Goal: Task Accomplishment & Management: Use online tool/utility

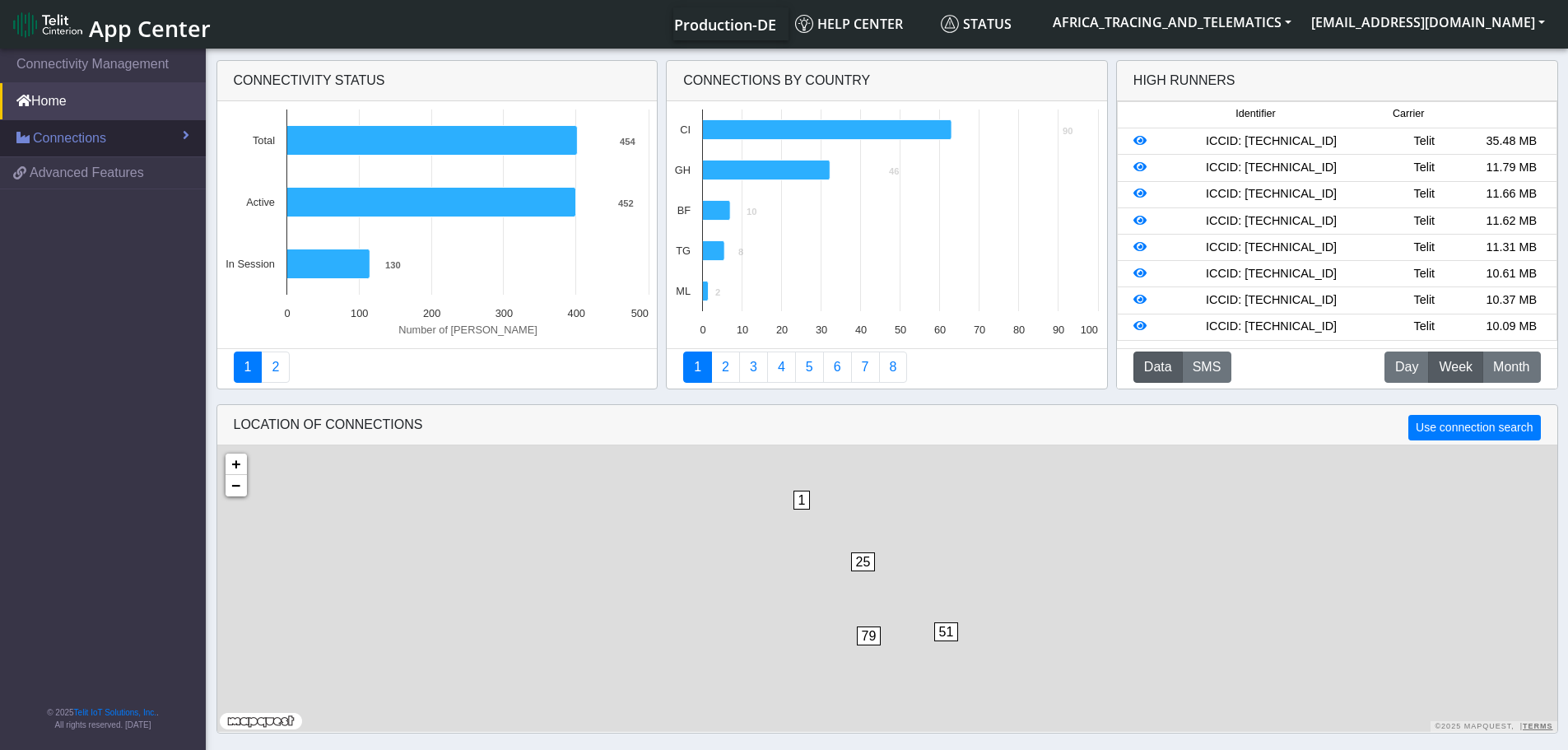
click at [94, 142] on span "Connections" at bounding box center [69, 138] width 73 height 20
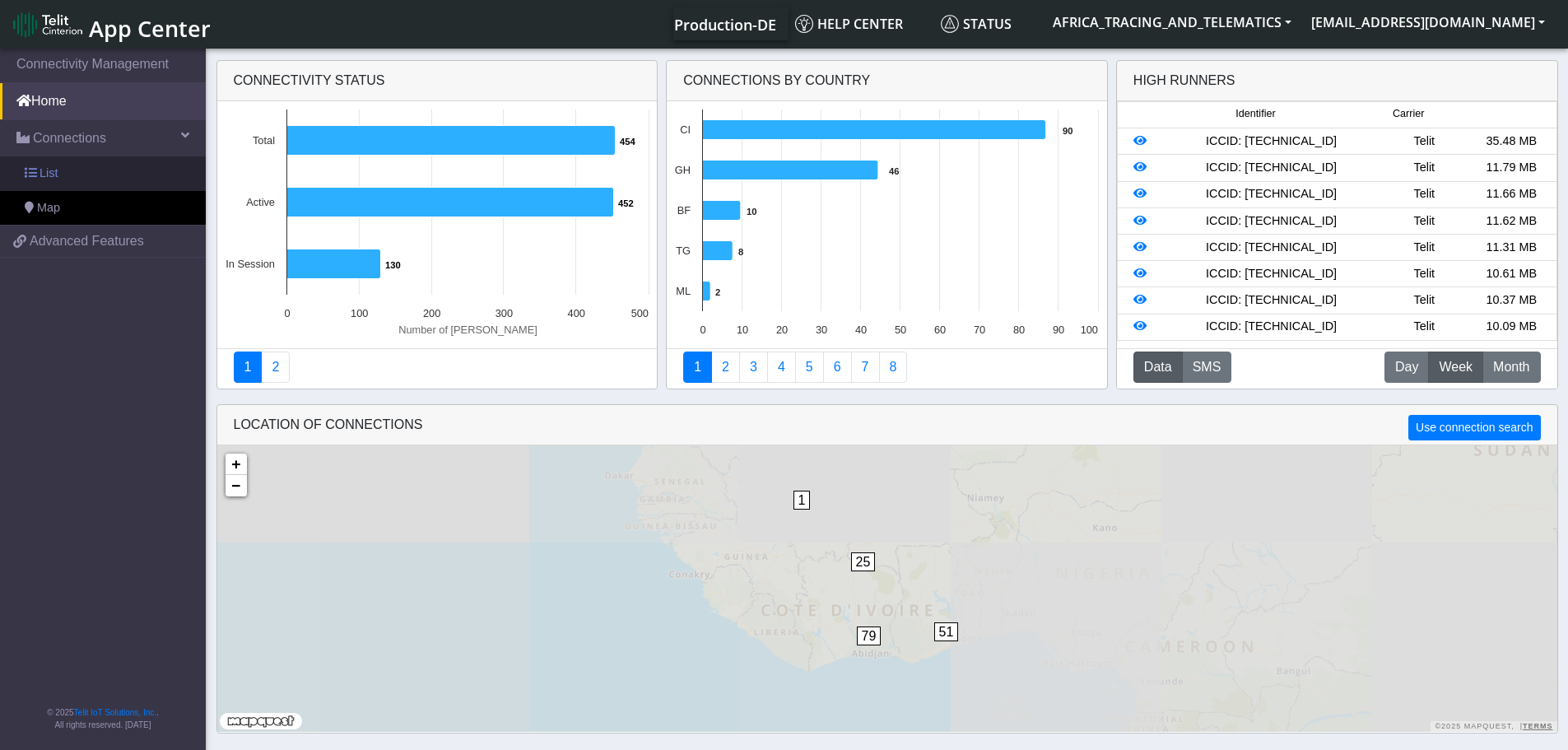
click at [103, 171] on link "List" at bounding box center [103, 174] width 205 height 35
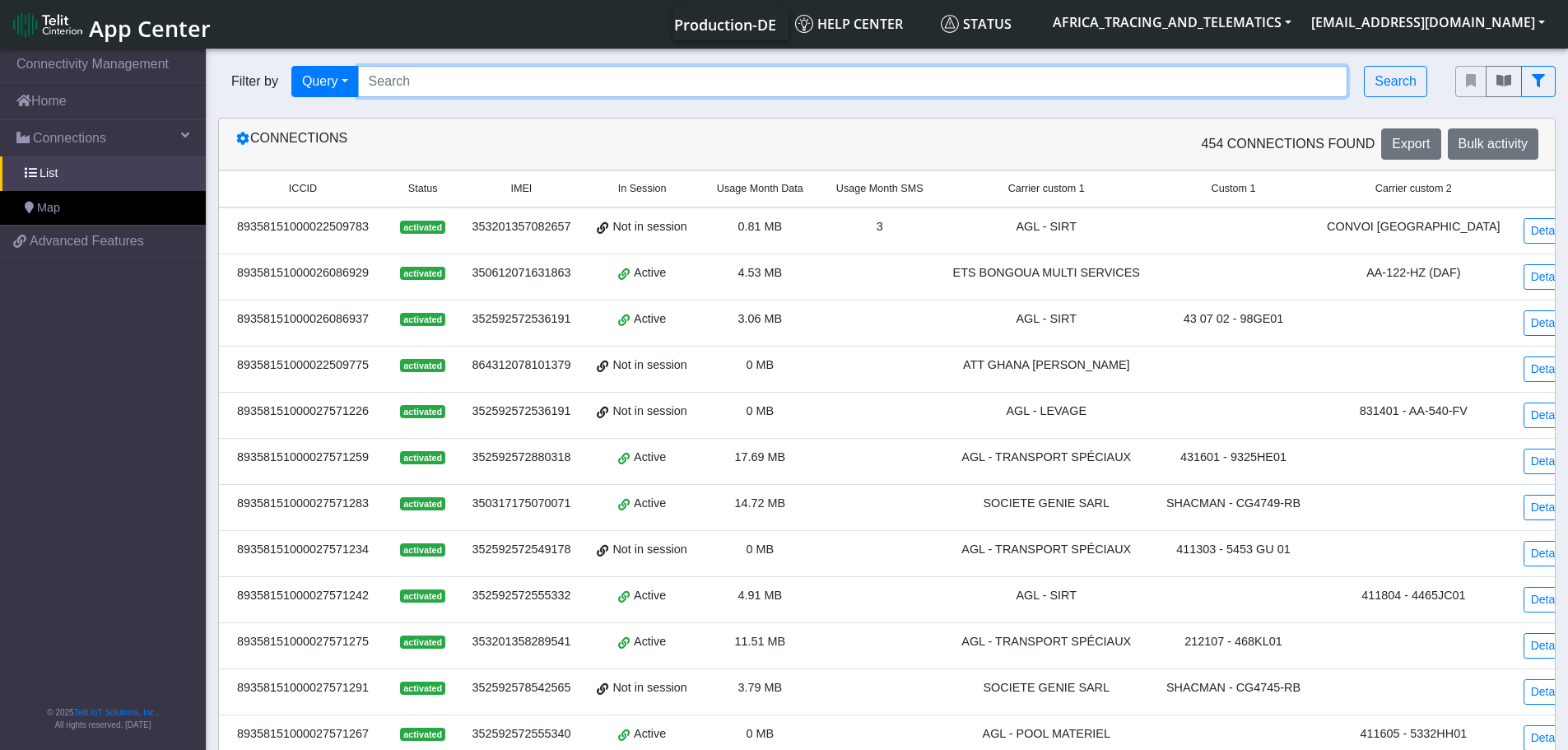
click at [460, 89] on input "Search..." at bounding box center [853, 82] width 990 height 32
paste input "89358151000027572232"
type input "89358151000027572232"
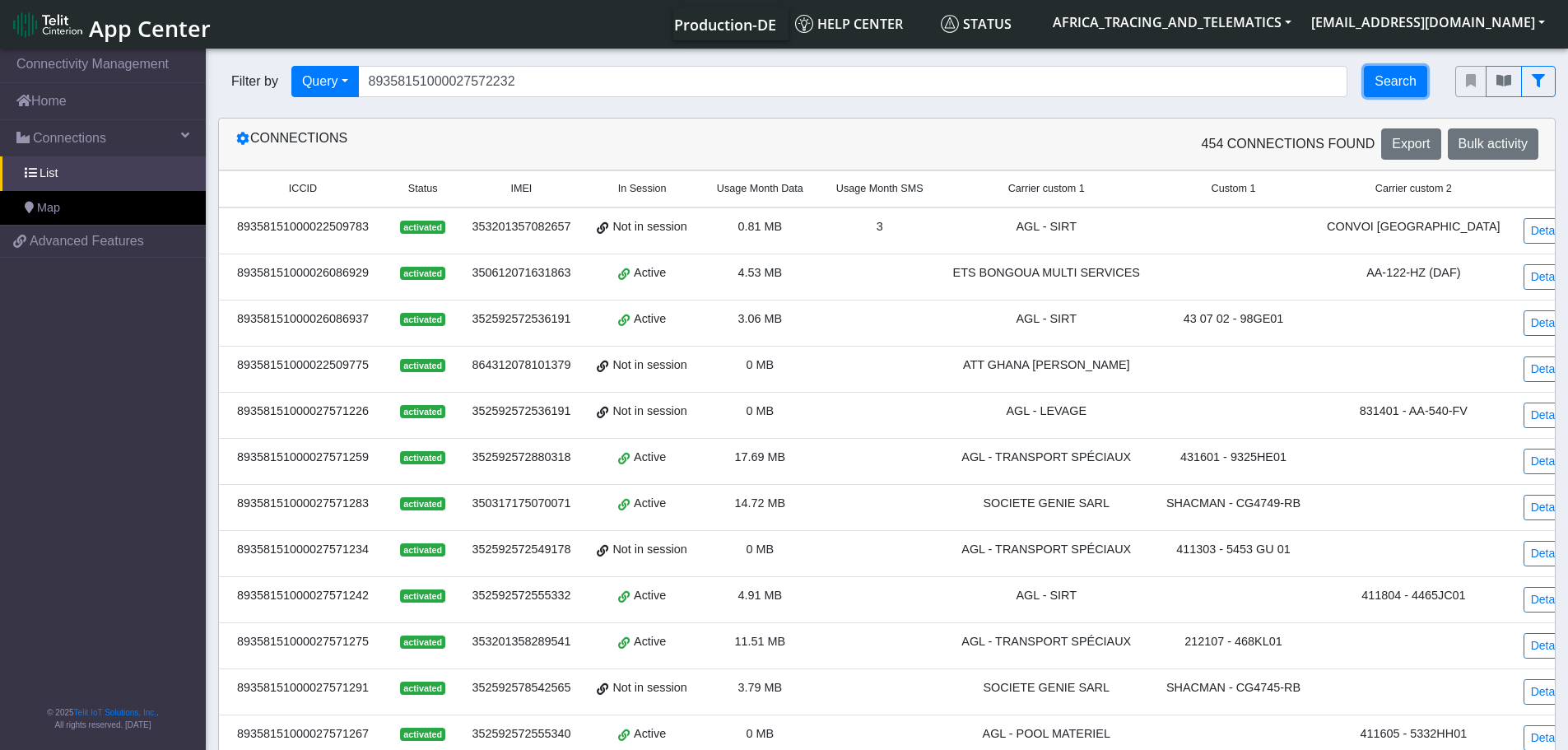
click at [1393, 87] on button "Search" at bounding box center [1395, 82] width 63 height 32
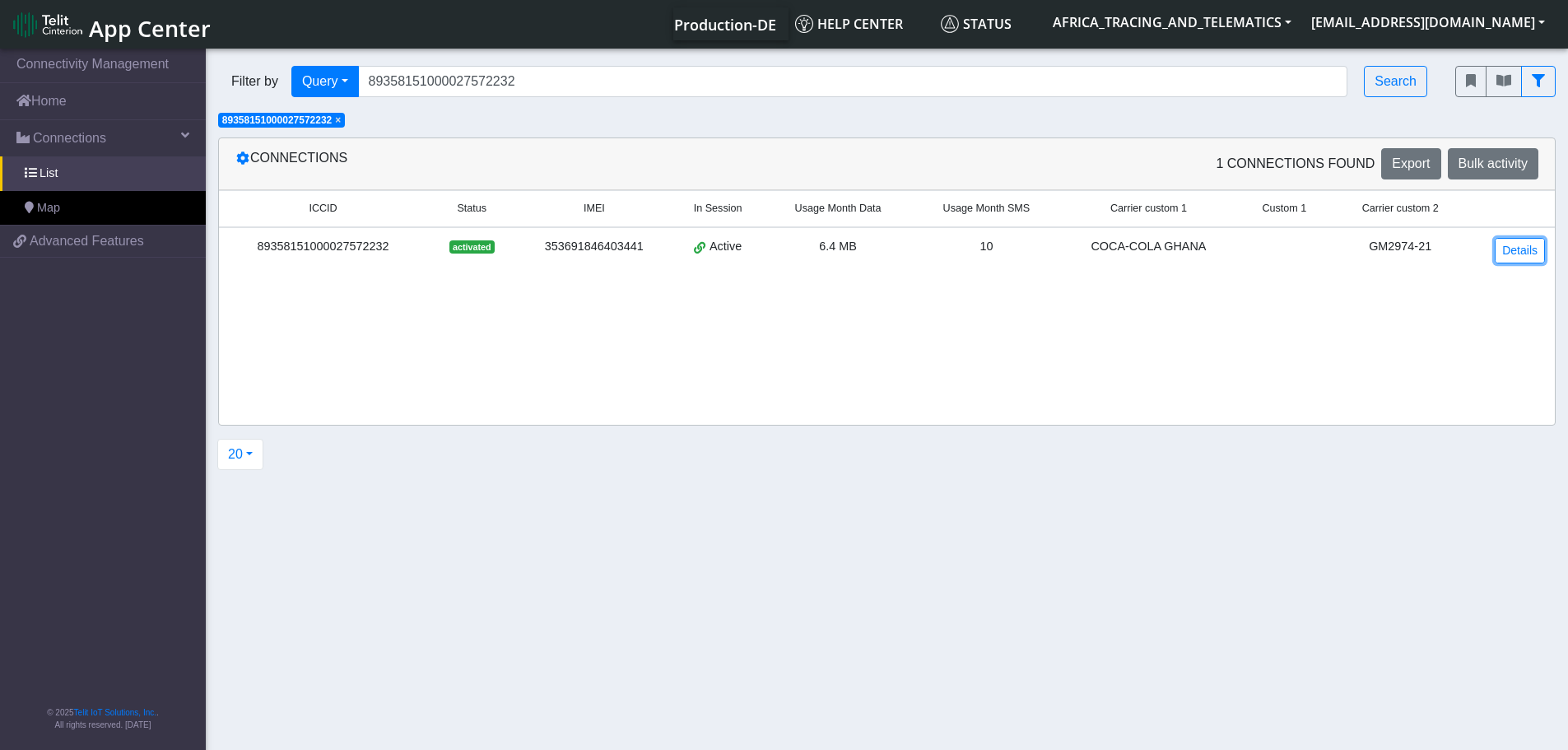
drag, startPoint x: 1505, startPoint y: 245, endPoint x: 1471, endPoint y: 239, distance: 34.5
click at [1504, 245] on link "Details" at bounding box center [1519, 251] width 50 height 26
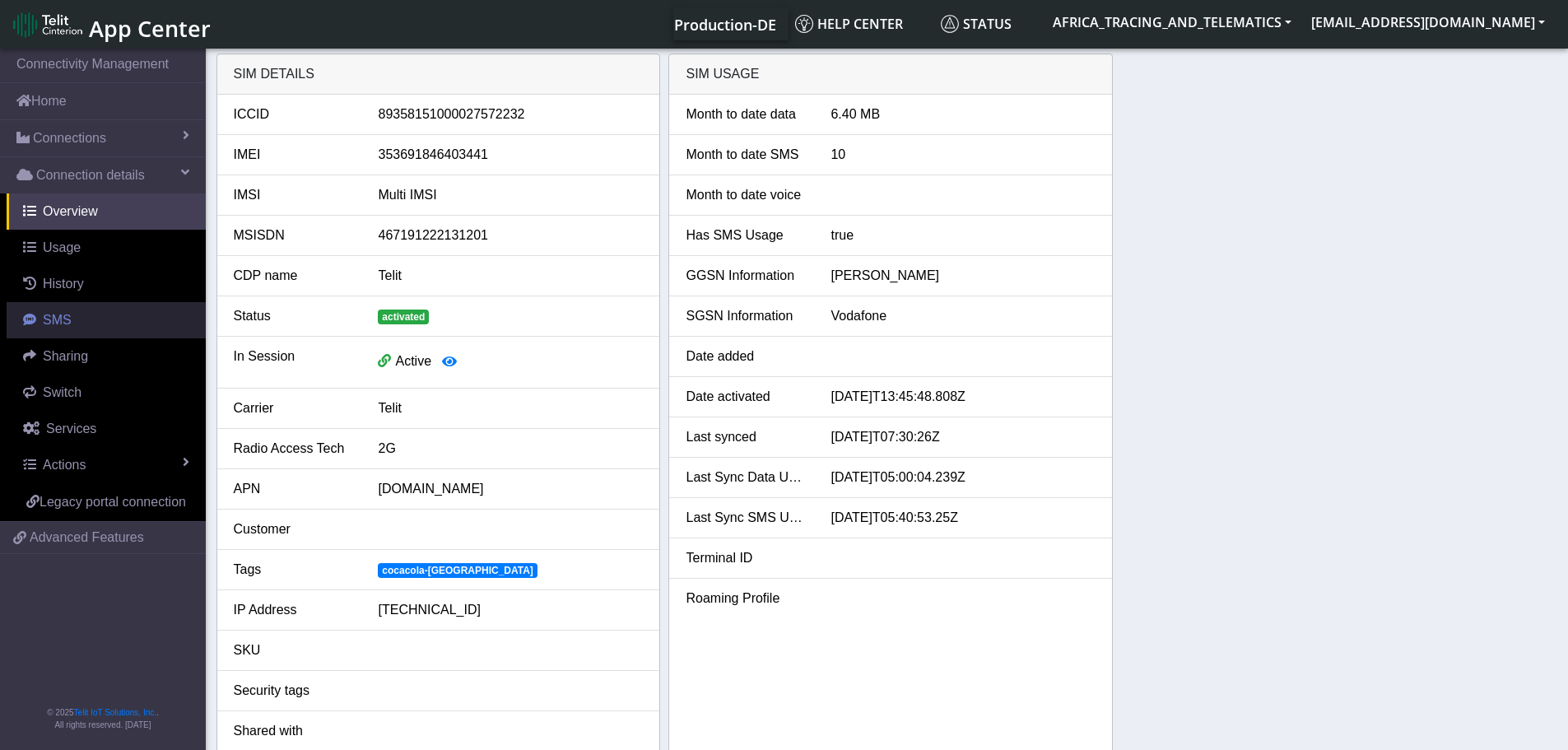
click at [72, 319] on link "SMS" at bounding box center [106, 321] width 199 height 36
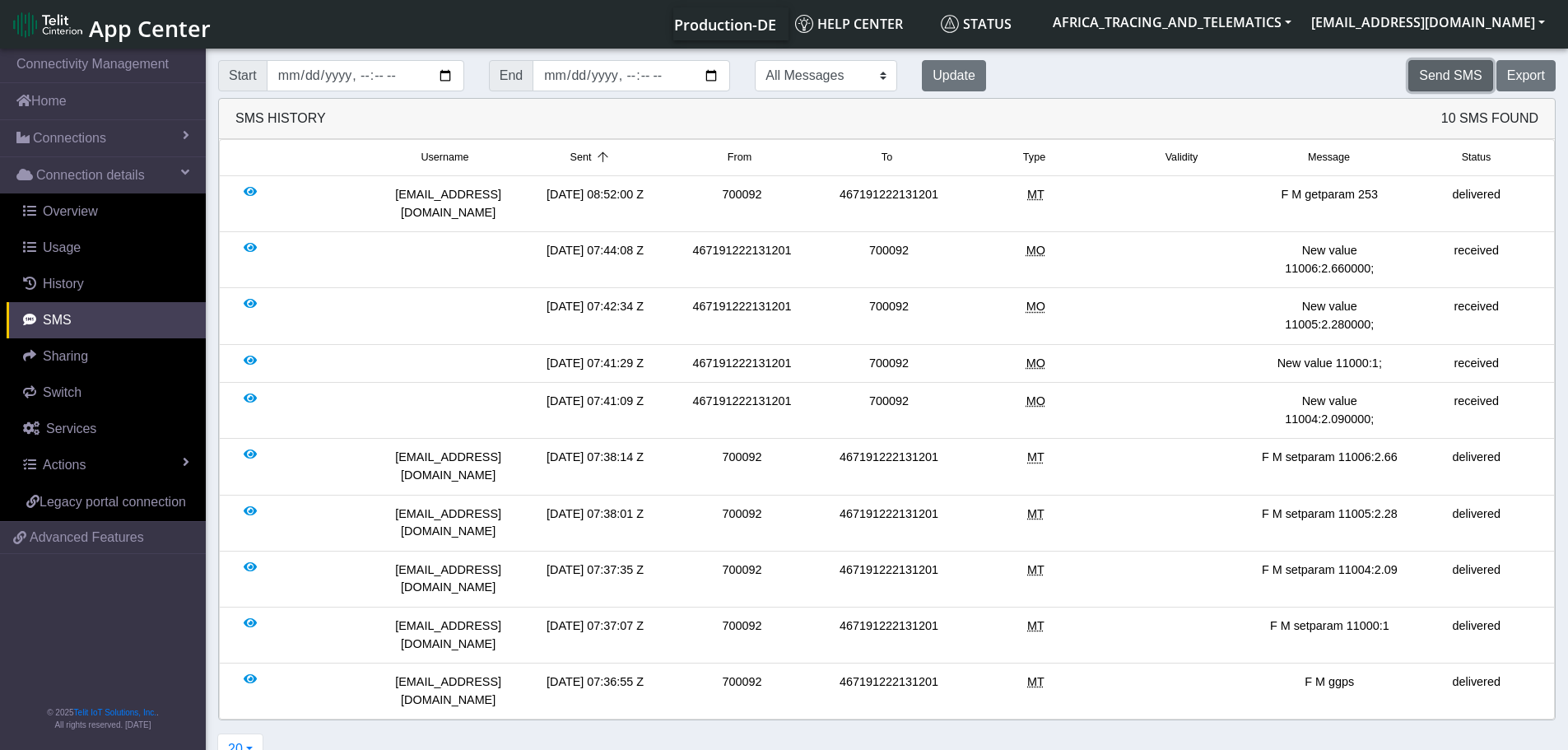
click at [1456, 85] on button "Send SMS" at bounding box center [1449, 76] width 84 height 32
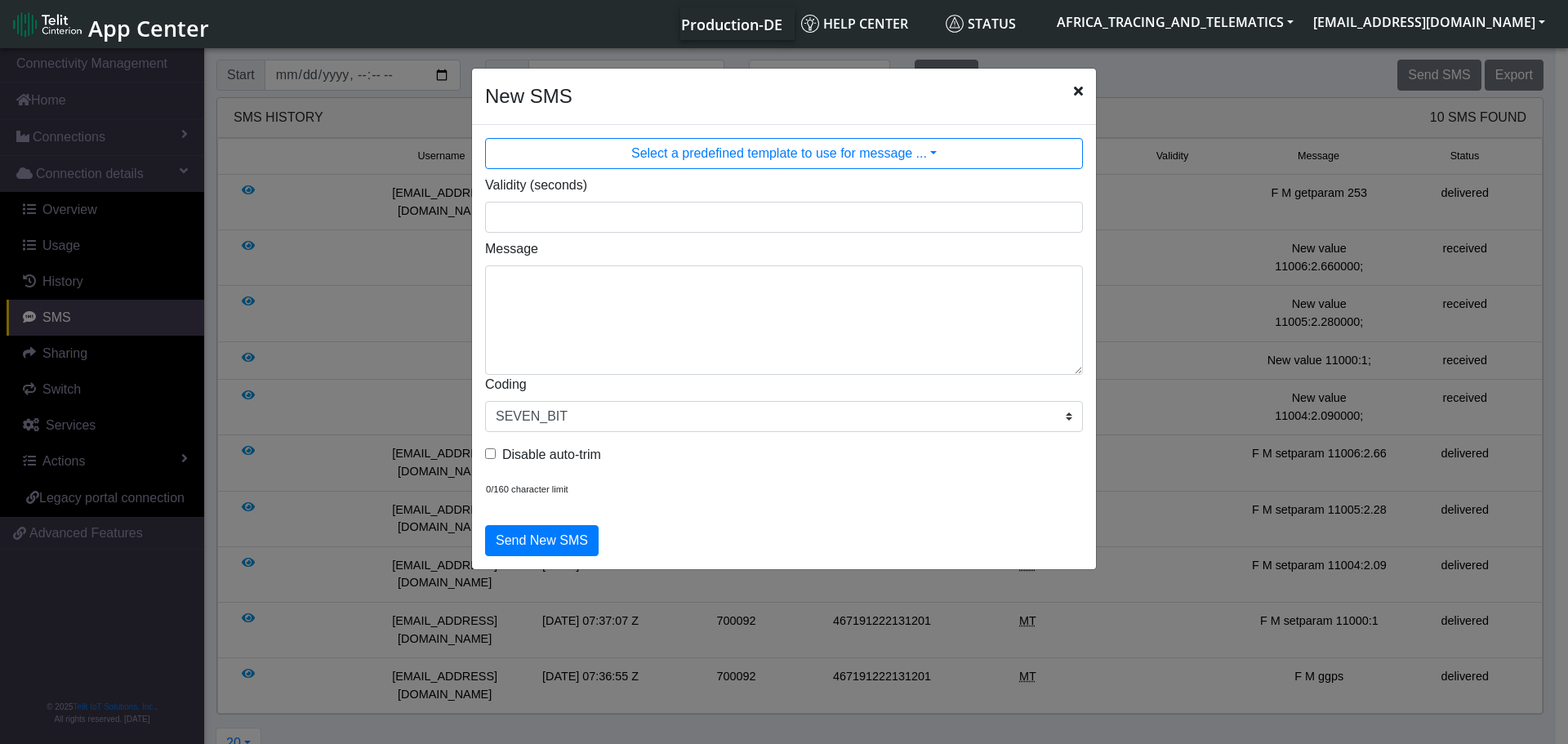
click at [1077, 89] on icon "Close" at bounding box center [1078, 90] width 9 height 13
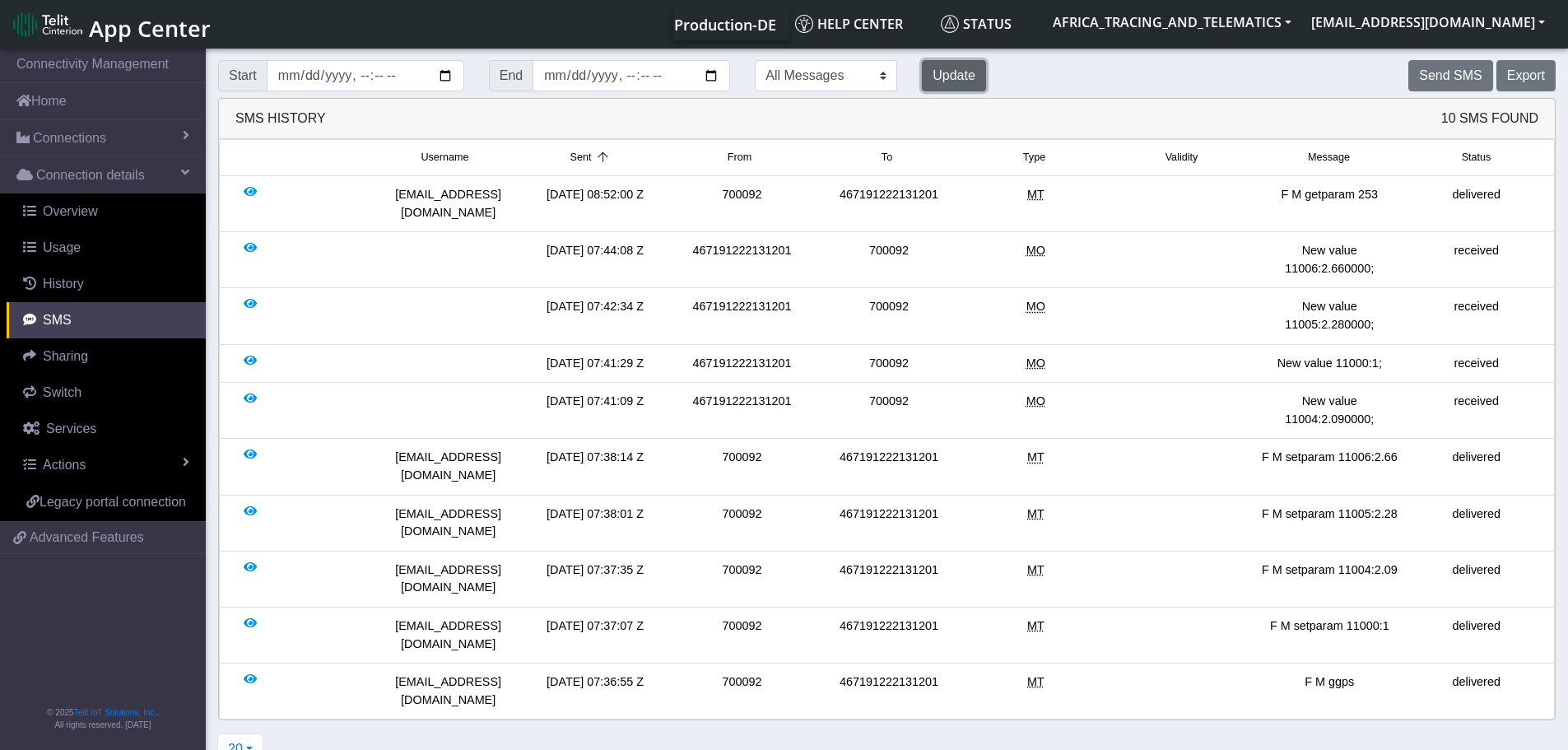
click at [922, 81] on button "Update" at bounding box center [953, 76] width 64 height 32
click at [1447, 73] on button "Send SMS" at bounding box center [1449, 76] width 84 height 32
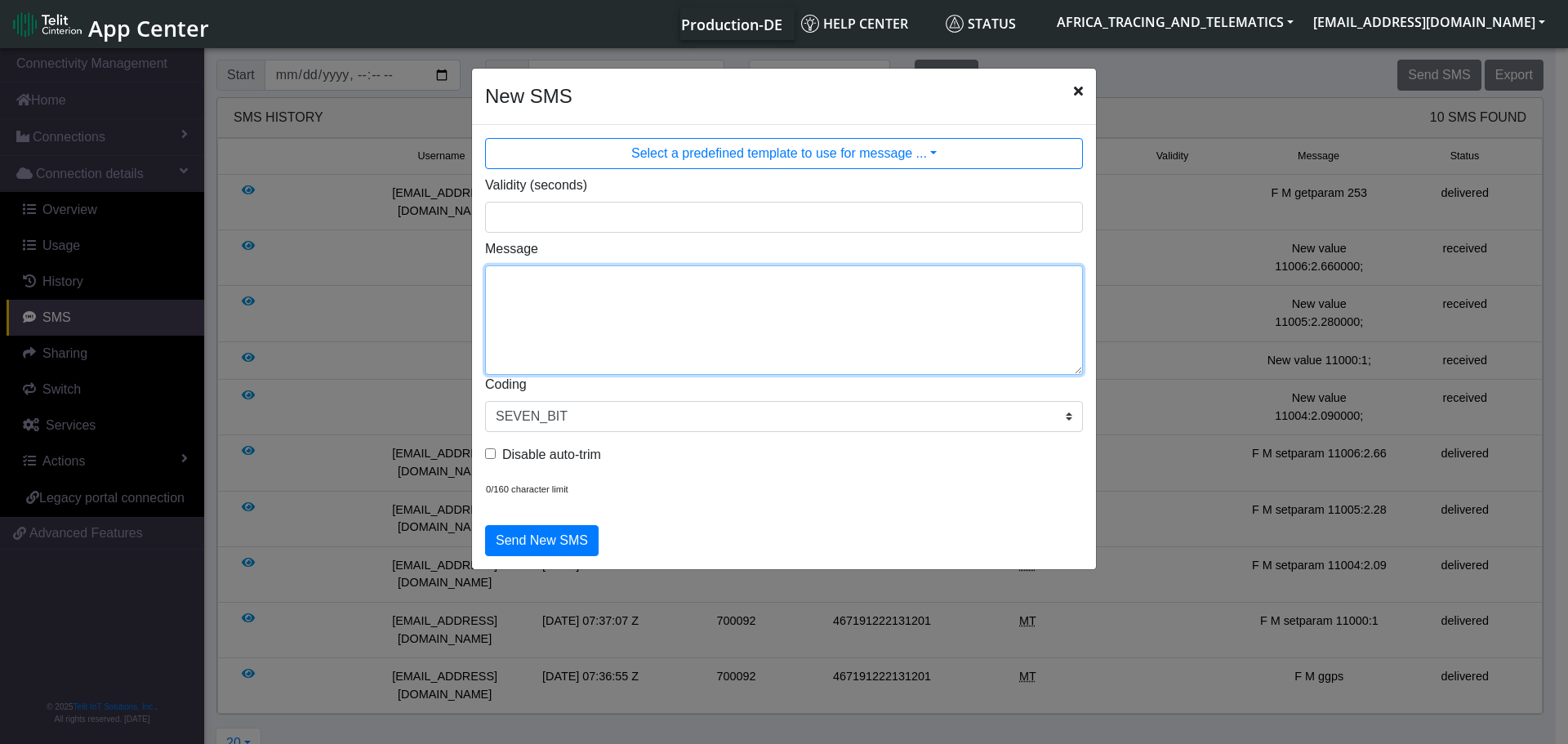
click at [586, 317] on textarea "Message" at bounding box center [784, 320] width 598 height 110
paste textarea "auto_calibrate:get"
type textarea "F M auto_calibrate:get"
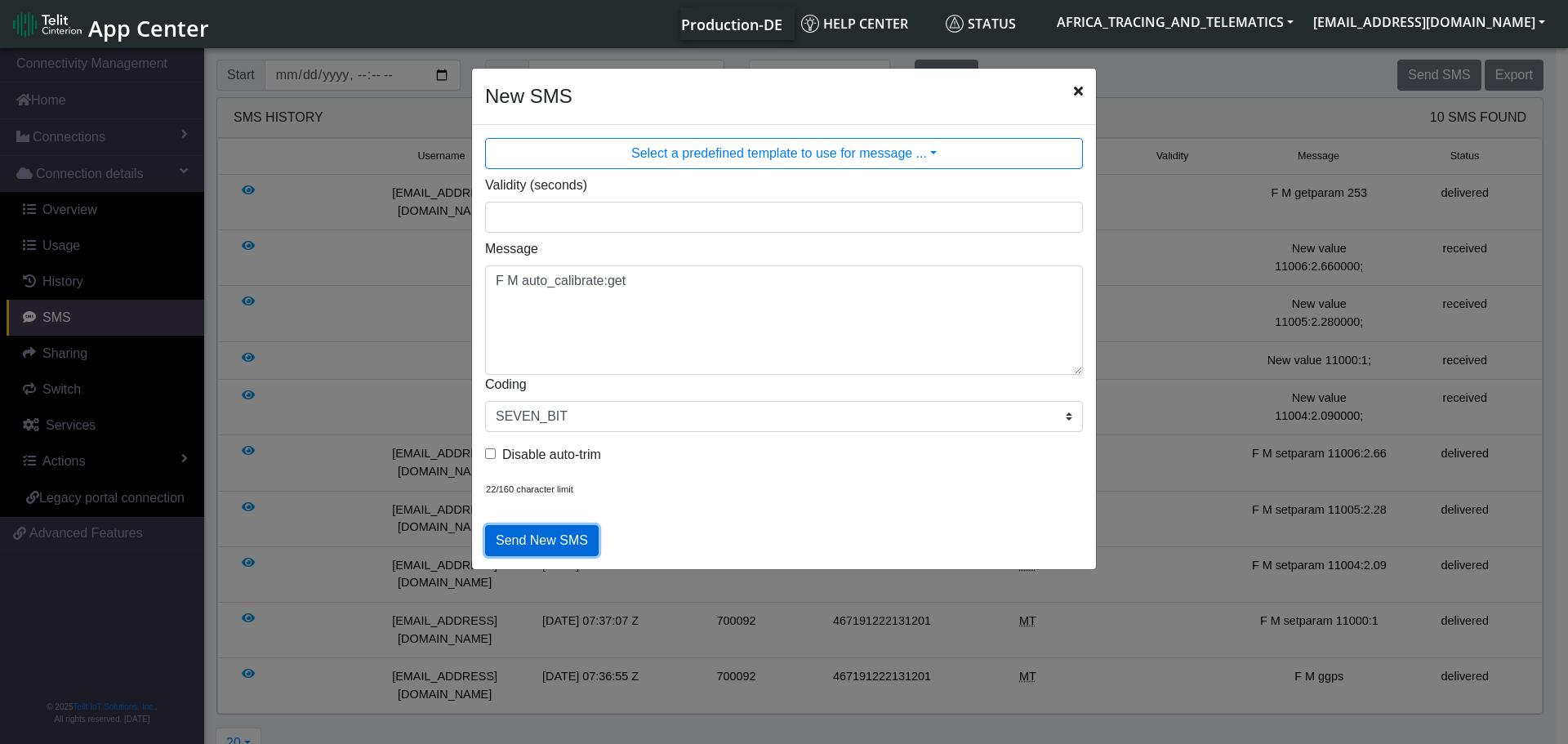
click at [540, 533] on button "Send New SMS" at bounding box center [541, 540] width 113 height 31
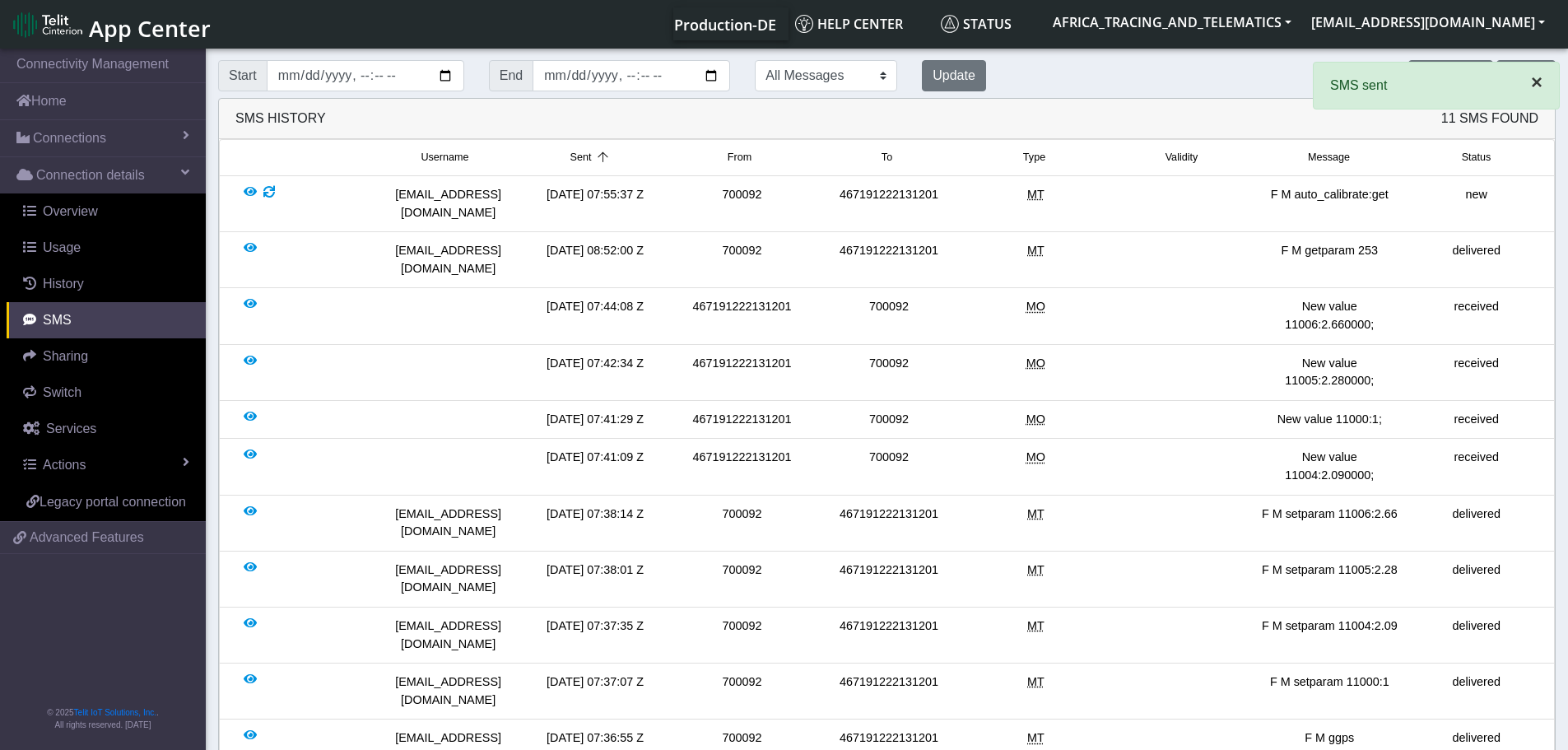
click at [1539, 79] on span "×" at bounding box center [1536, 82] width 12 height 22
click at [936, 85] on div "Update" at bounding box center [953, 76] width 89 height 32
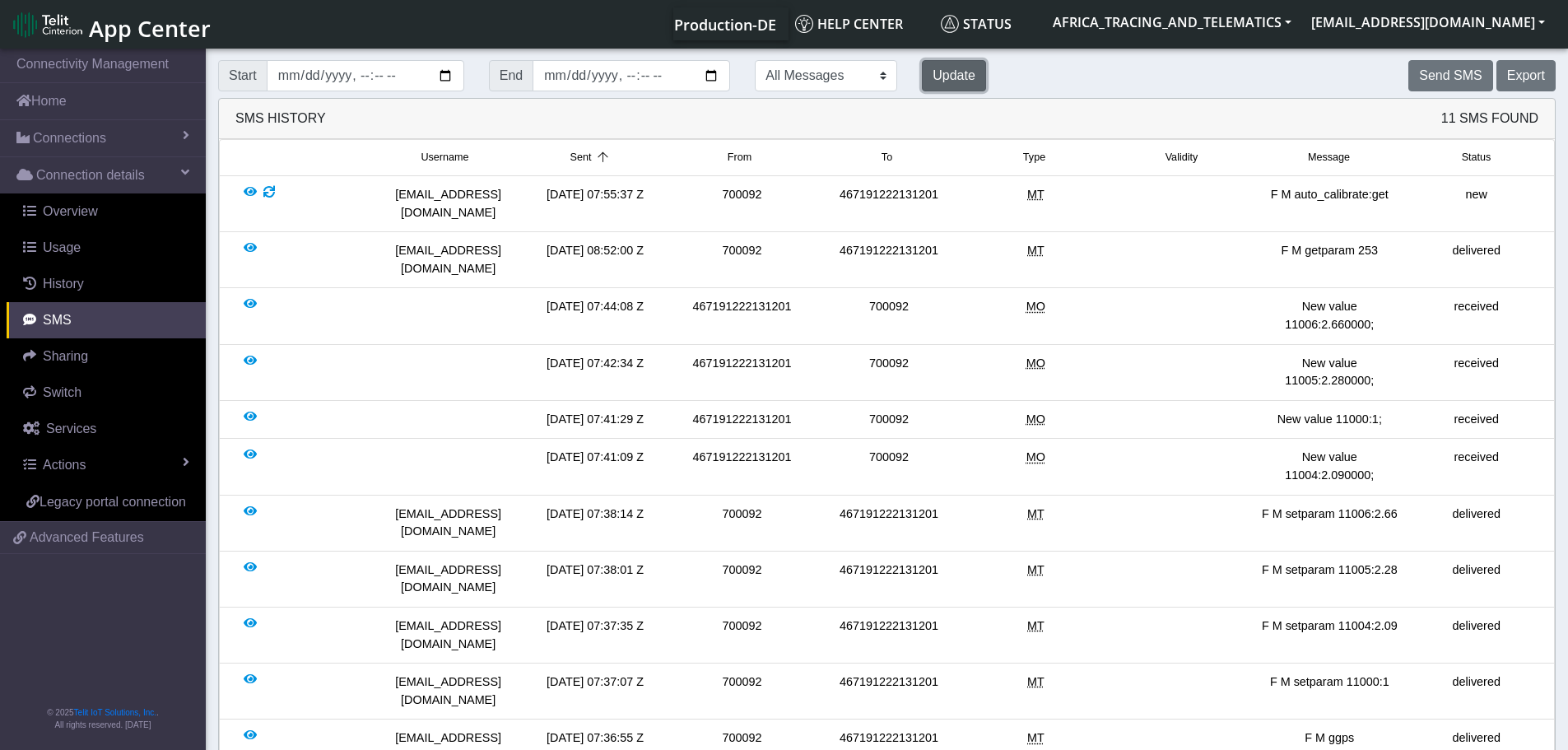
click at [922, 85] on button "Update" at bounding box center [953, 76] width 64 height 32
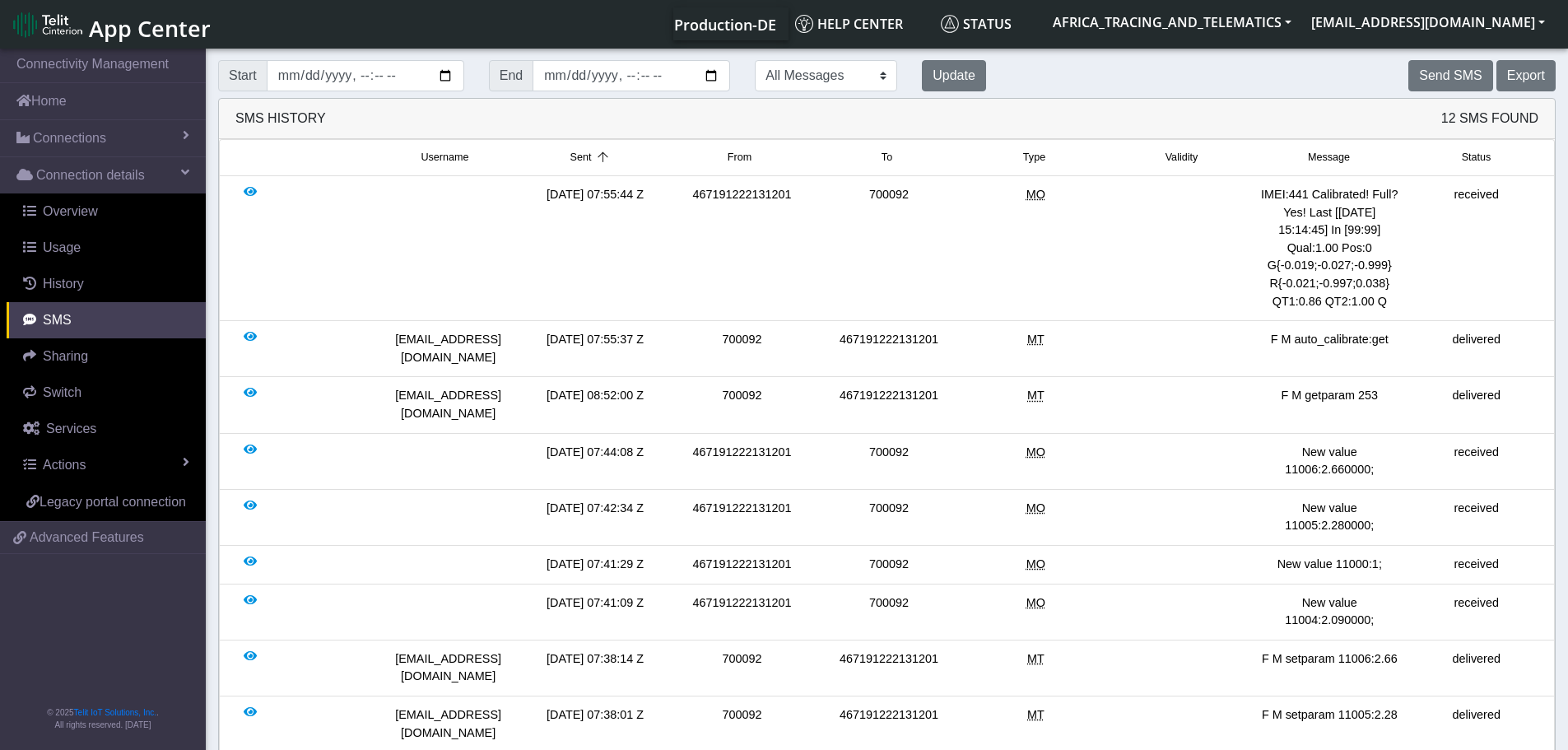
click at [1297, 196] on div "IMEI:441 Calibrated! Full? Yes! Last [[DATE] 15:14:45] In [99:99] Qual:1.00 Pos…" at bounding box center [1329, 248] width 147 height 124
click at [1298, 196] on div "IMEI:441 Calibrated! Full? Yes! Last [[DATE] 15:14:45] In [99:99] Qual:1.00 Pos…" at bounding box center [1329, 248] width 147 height 124
drag, startPoint x: 1300, startPoint y: 302, endPoint x: 1322, endPoint y: 302, distance: 22.0
click at [1322, 302] on div "IMEI:441 Calibrated! Full? Yes! Last [[DATE] 15:14:45] In [99:99] Qual:1.00 Pos…" at bounding box center [1329, 248] width 147 height 124
drag, startPoint x: 1280, startPoint y: 298, endPoint x: 1323, endPoint y: 301, distance: 43.1
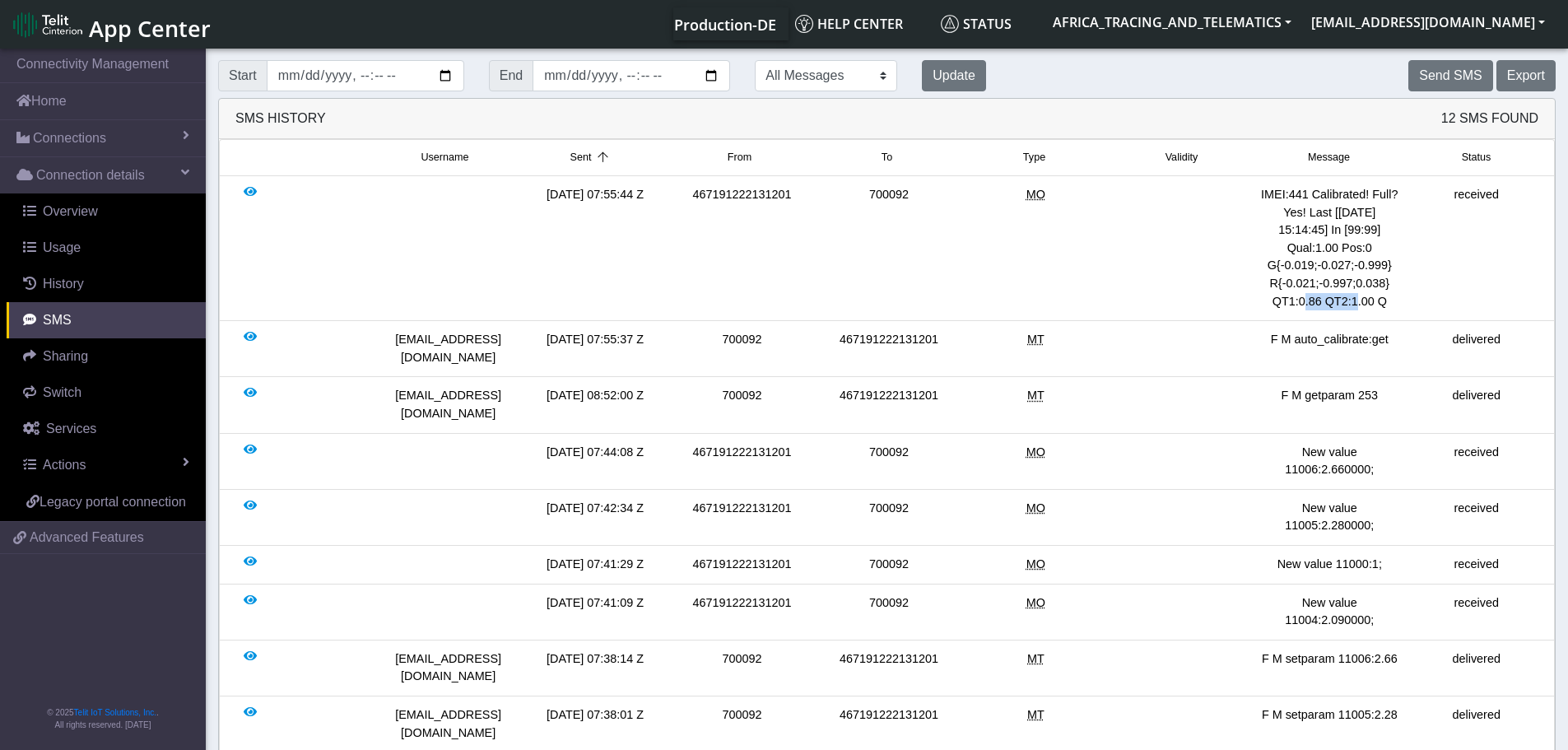
click at [1323, 301] on div "IMEI:441 Calibrated! Full? Yes! Last [[DATE] 15:14:45] In [99:99] Qual:1.00 Pos…" at bounding box center [1329, 248] width 147 height 124
click at [1381, 302] on div "IMEI:441 Calibrated! Full? Yes! Last [[DATE] 15:14:45] In [99:99] Qual:1.00 Pos…" at bounding box center [1329, 248] width 147 height 124
click at [109, 141] on link "Connections" at bounding box center [103, 138] width 205 height 36
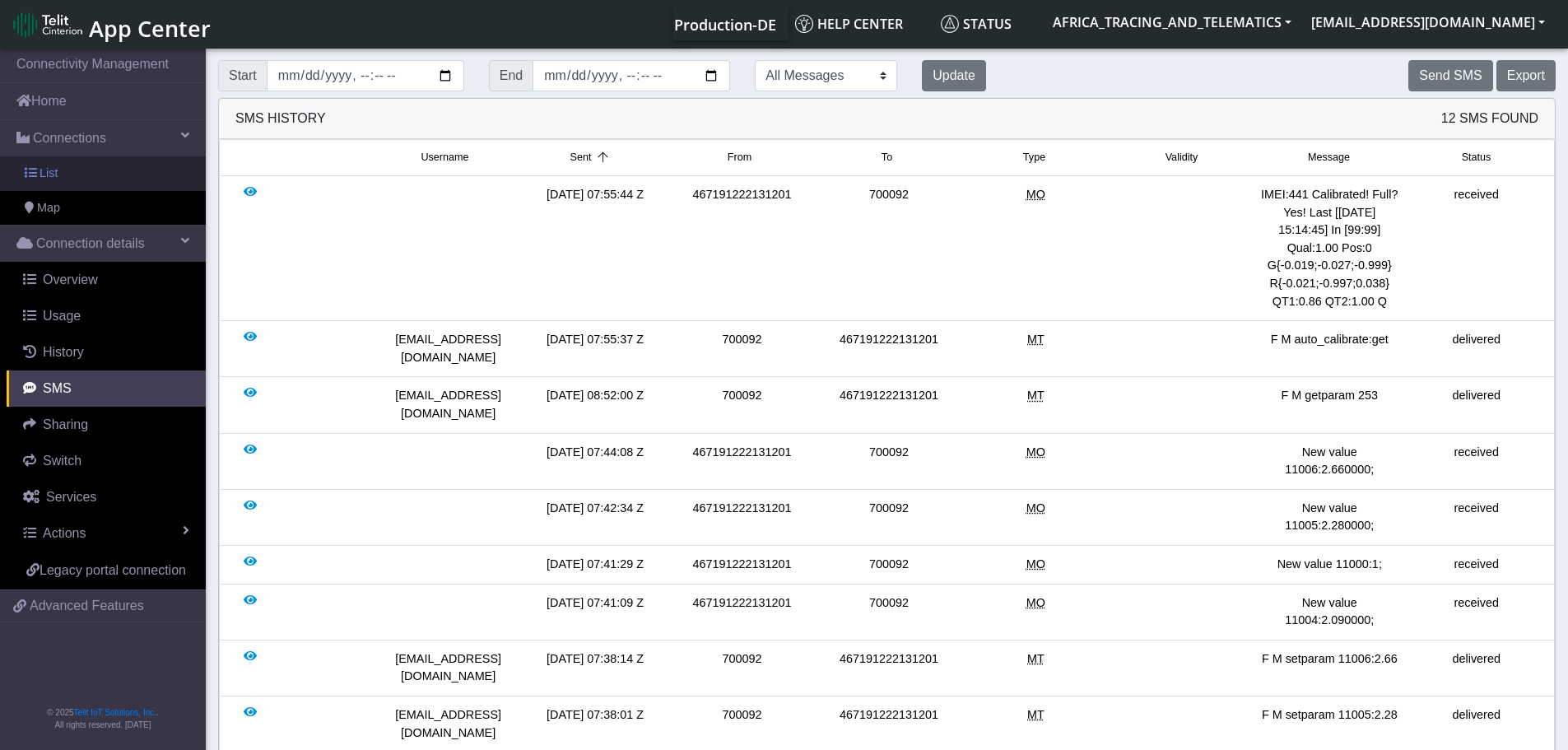
click at [98, 174] on link "List" at bounding box center [103, 174] width 205 height 35
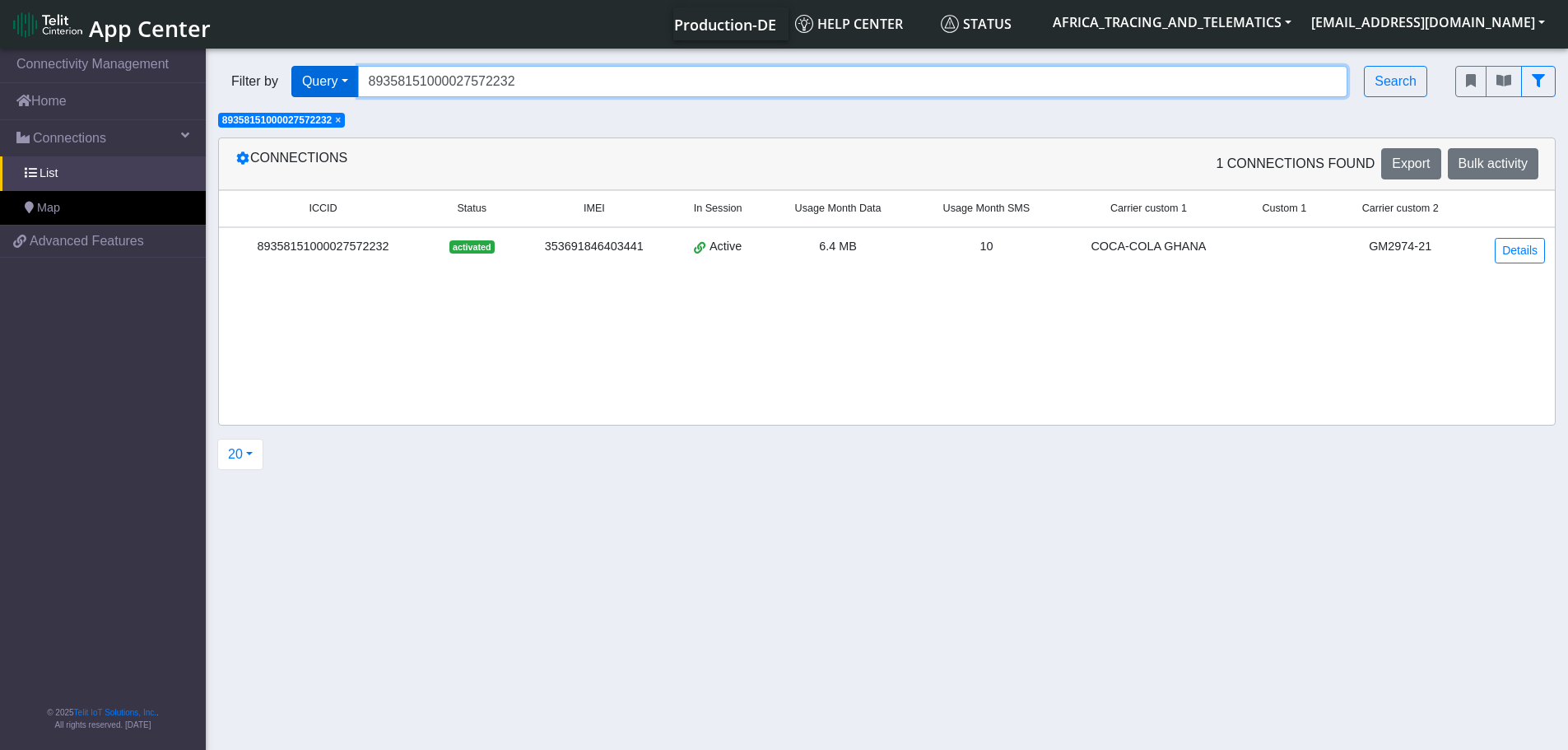
drag, startPoint x: 549, startPoint y: 85, endPoint x: 333, endPoint y: 78, distance: 216.1
click at [326, 71] on div "Filter by Query Query In Session Not connected Tags Country Operator 8935815100…" at bounding box center [824, 82] width 1212 height 32
paste input "73"
type input "89358151000027572273"
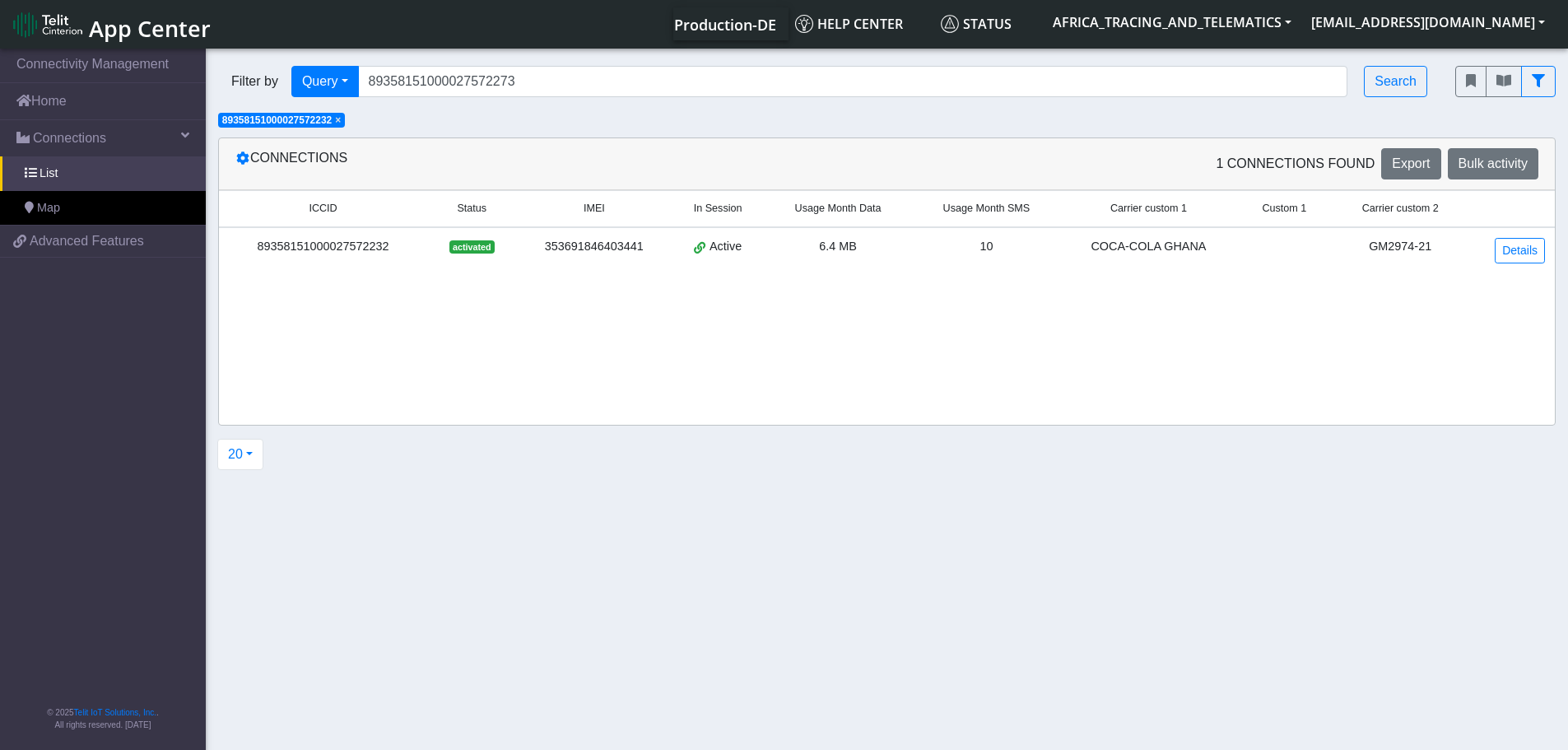
click at [341, 123] on span "×" at bounding box center [338, 120] width 6 height 12
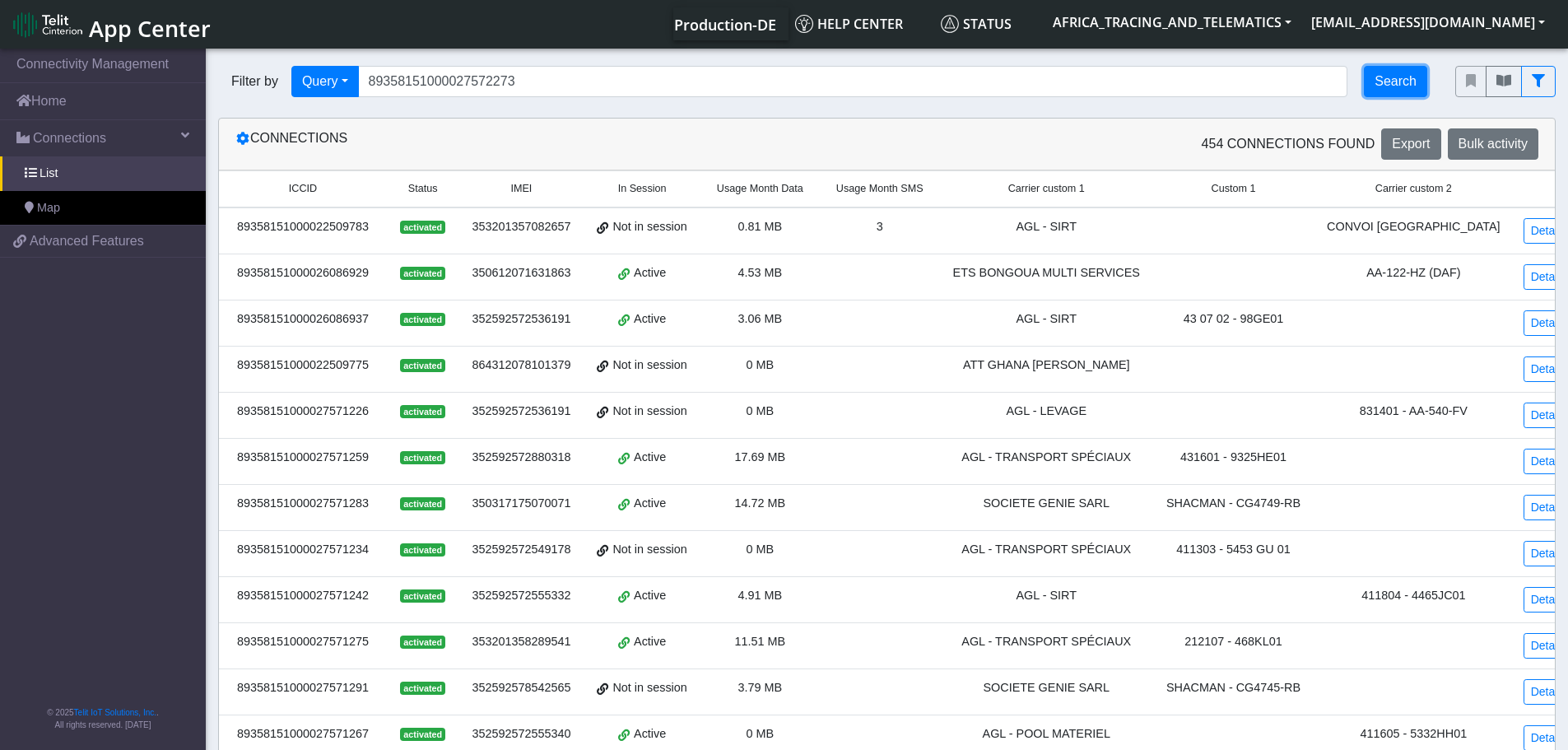
click at [1396, 72] on button "Search" at bounding box center [1395, 82] width 63 height 32
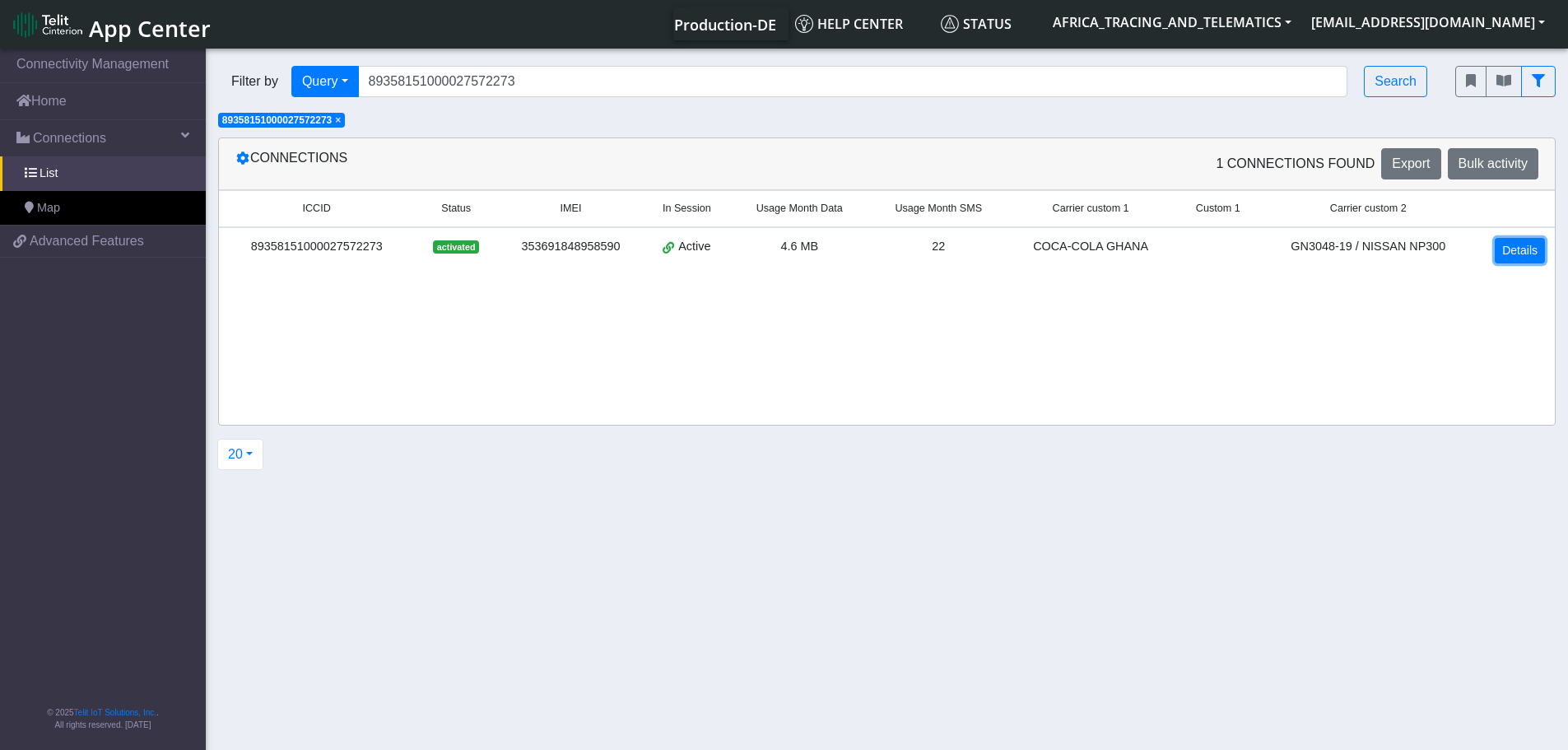
click at [1517, 245] on link "Details" at bounding box center [1519, 251] width 50 height 26
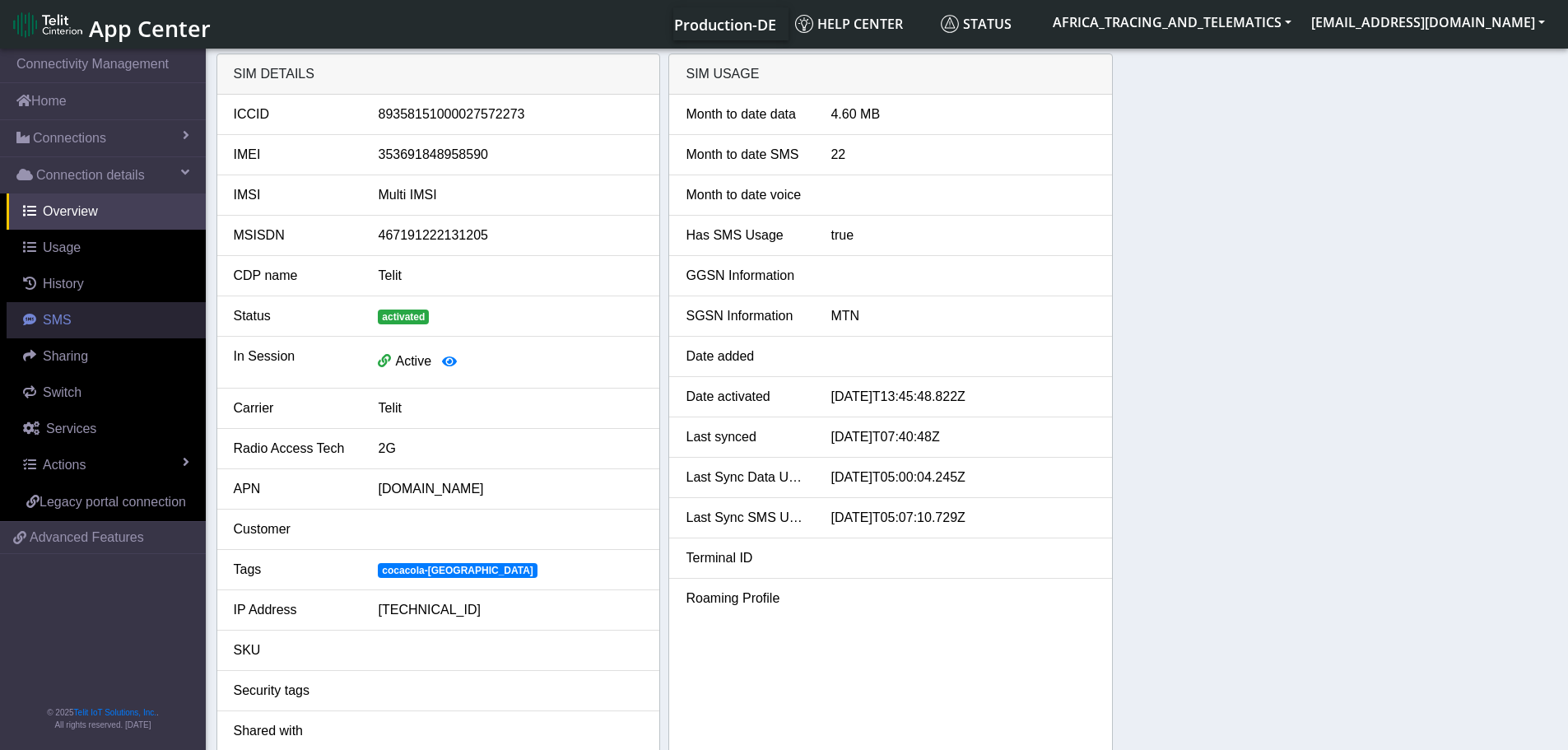
click at [68, 313] on span "SMS" at bounding box center [58, 320] width 29 height 14
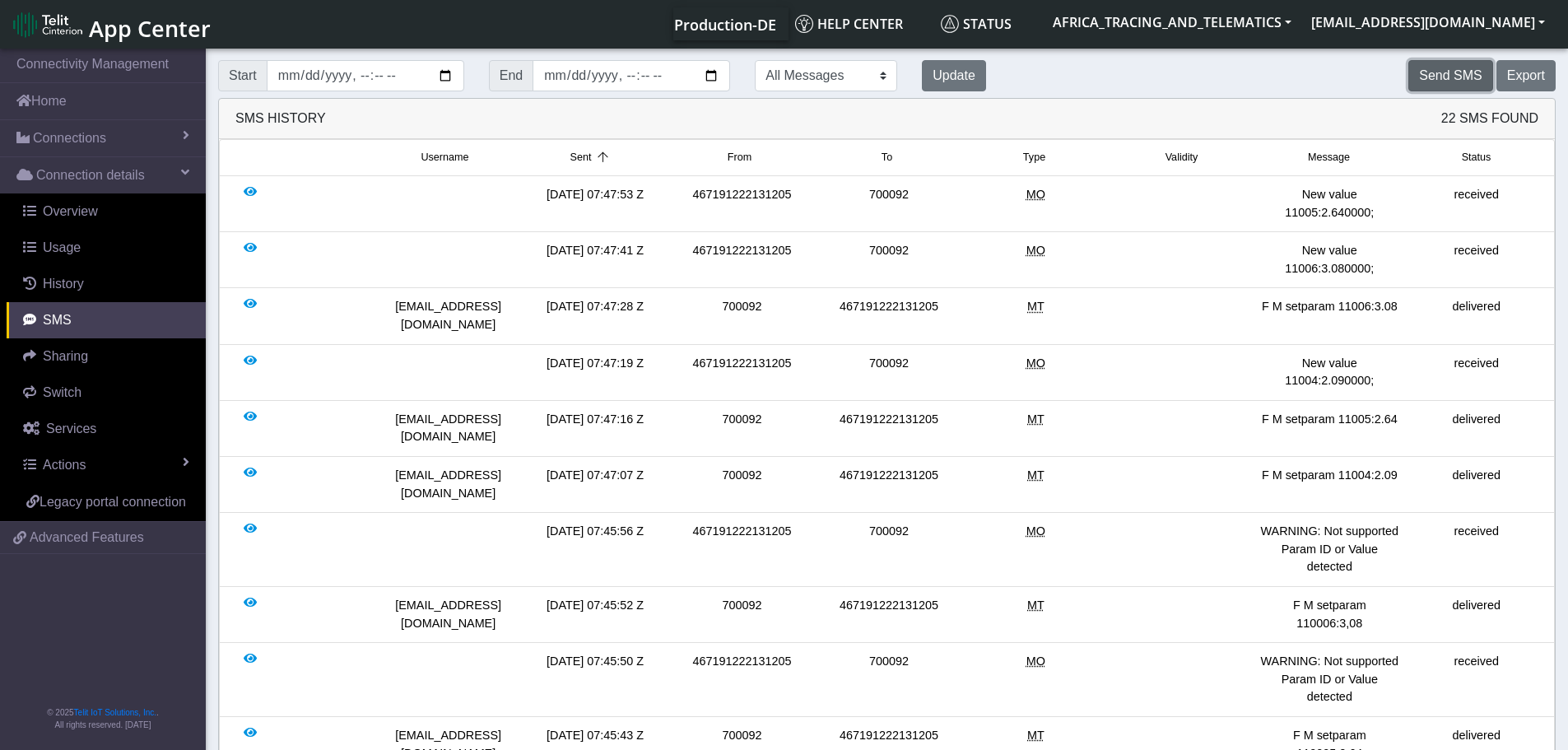
click at [1442, 72] on button "Send SMS" at bounding box center [1449, 76] width 84 height 32
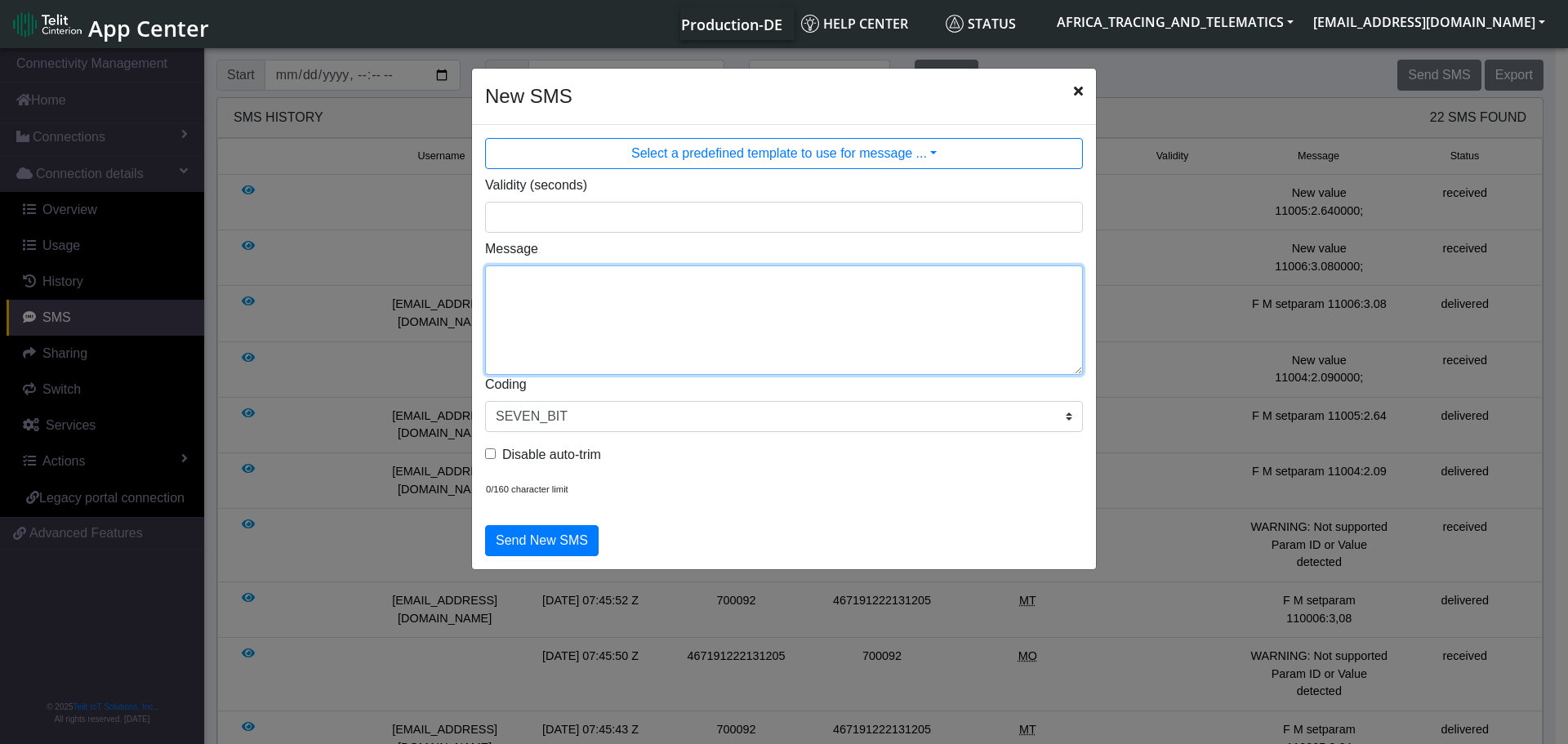
click at [744, 313] on textarea "Message" at bounding box center [784, 320] width 598 height 110
type textarea "F"
paste textarea "auto_calibrate:get"
type textarea "F M auto_calibrate:get"
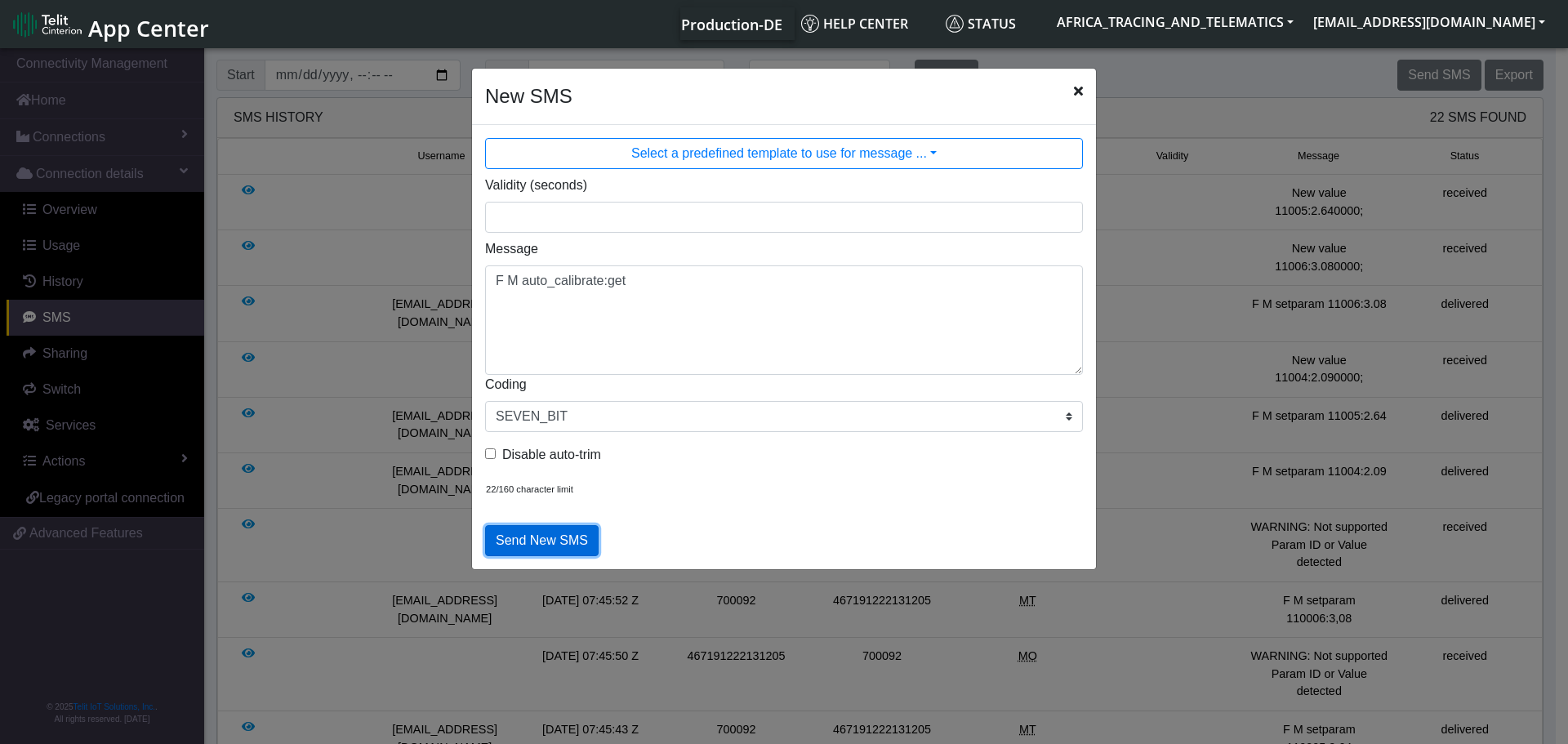
click at [573, 536] on button "Send New SMS" at bounding box center [541, 540] width 113 height 31
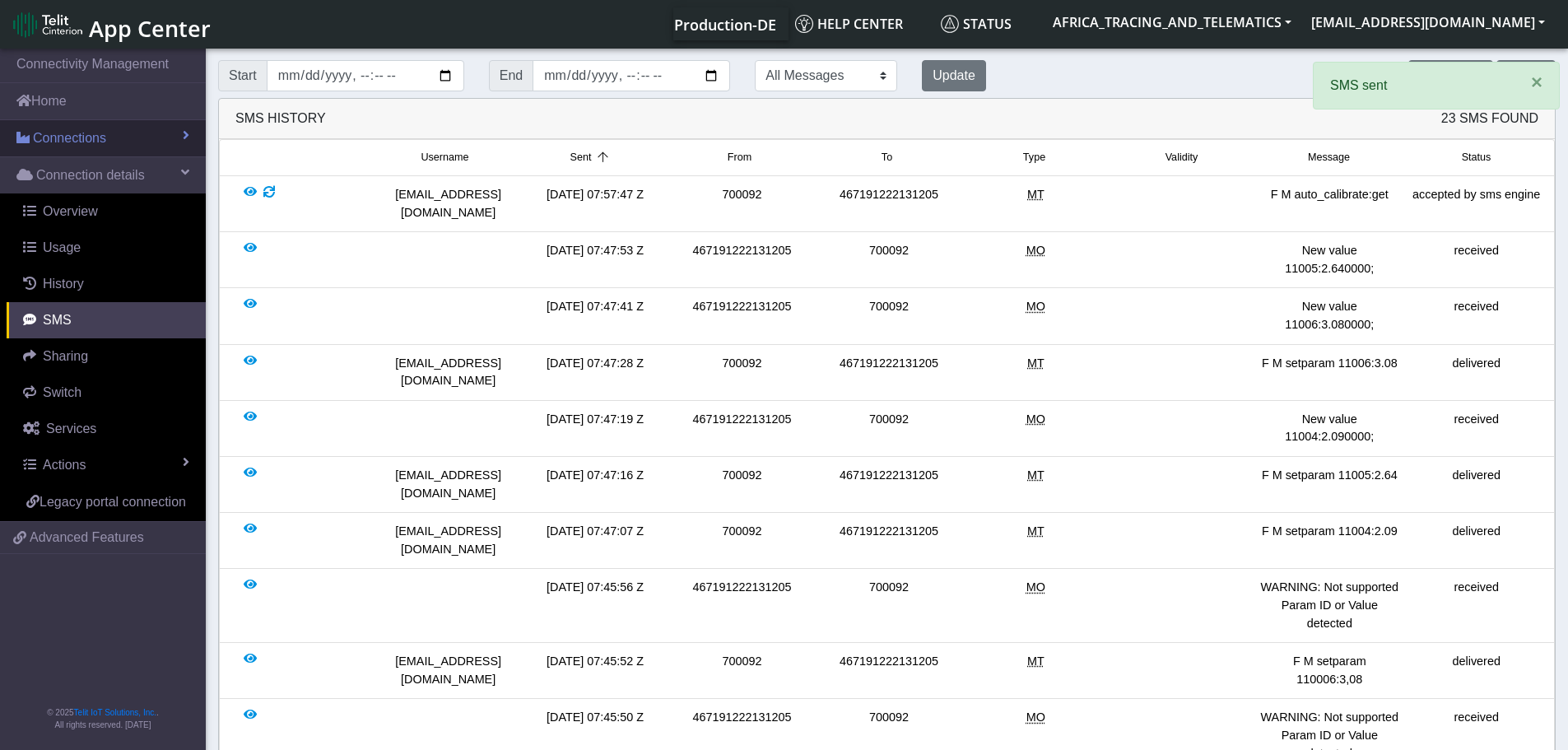
click at [87, 126] on link "Connections" at bounding box center [103, 138] width 205 height 36
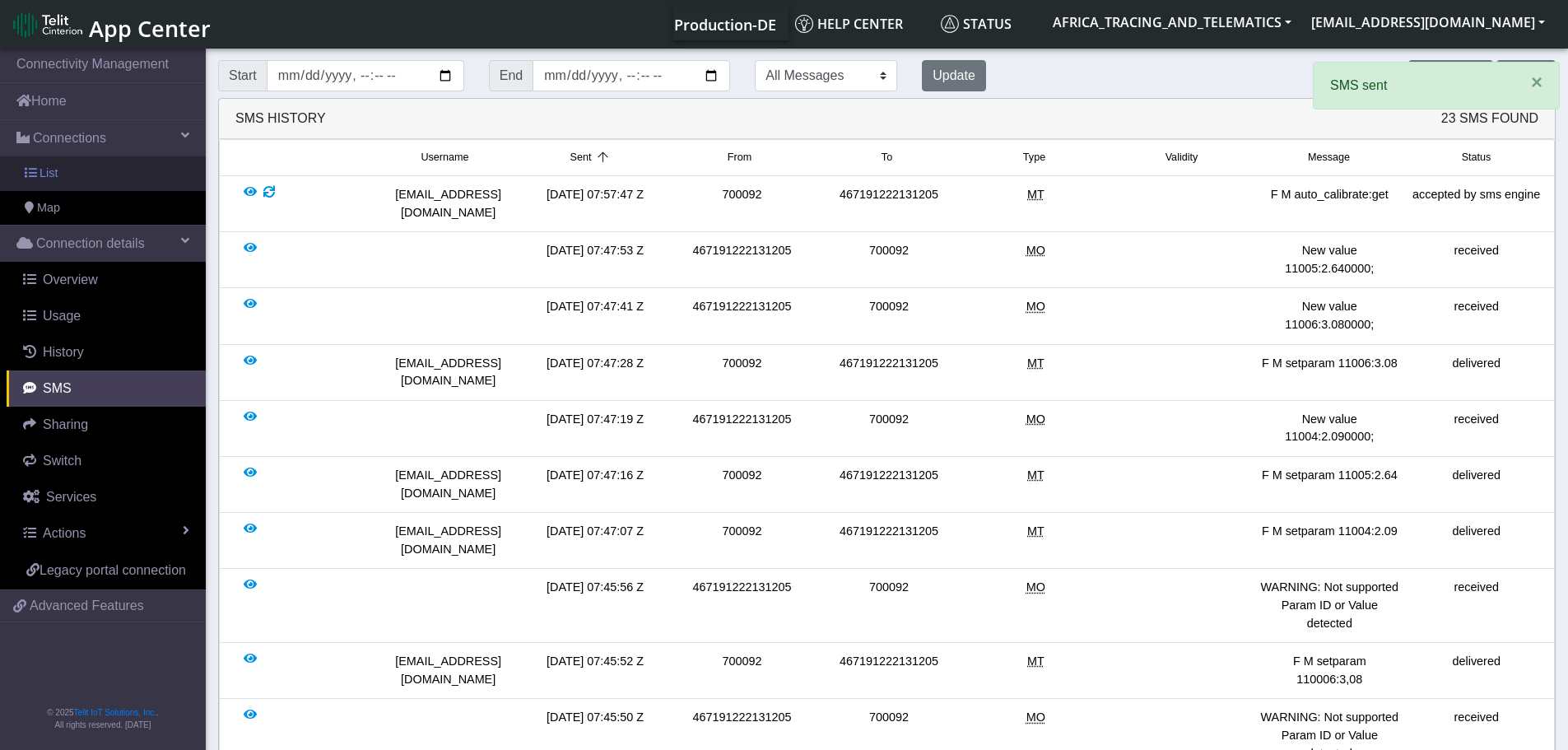
click at [93, 171] on link "List" at bounding box center [103, 174] width 205 height 35
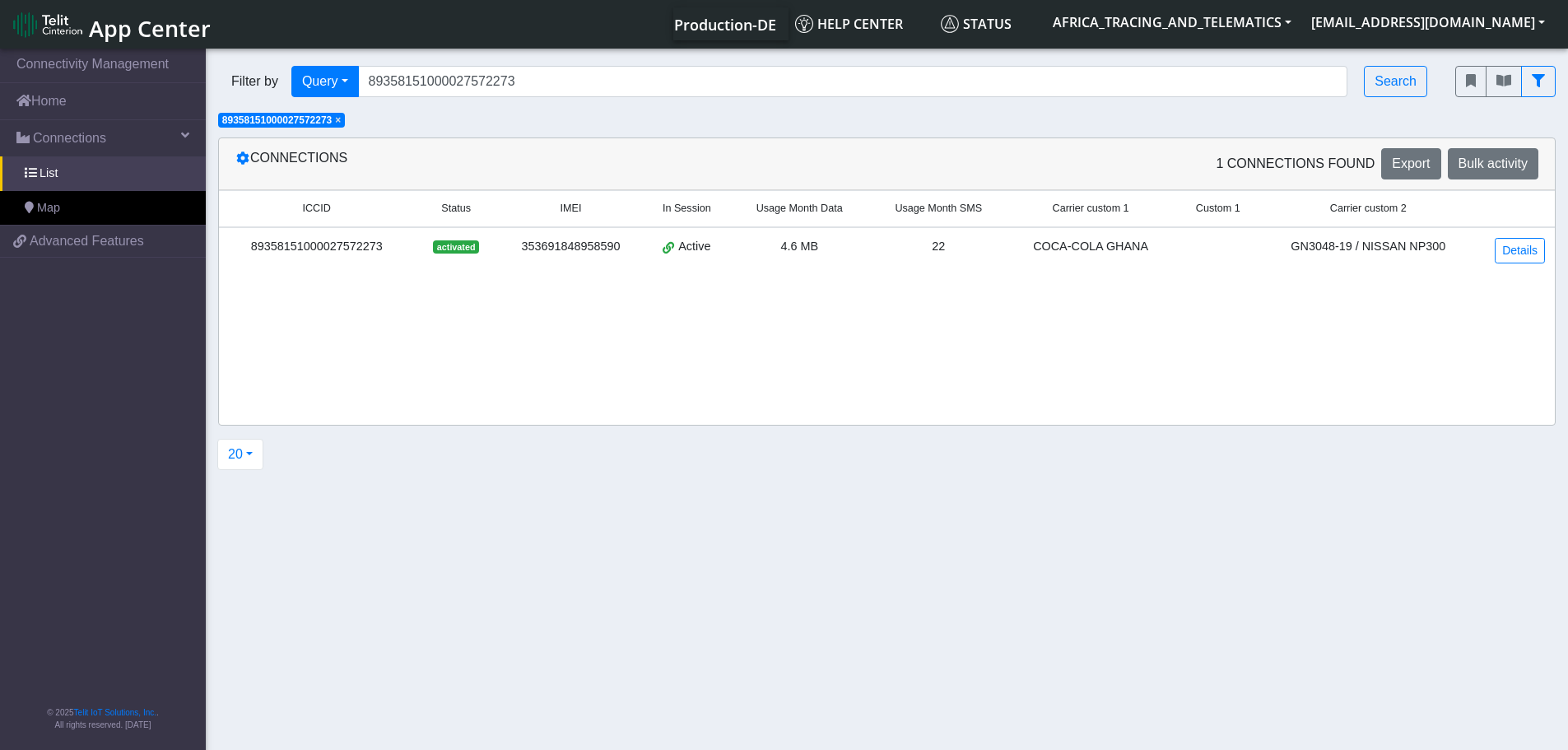
click at [341, 119] on span "×" at bounding box center [338, 120] width 6 height 12
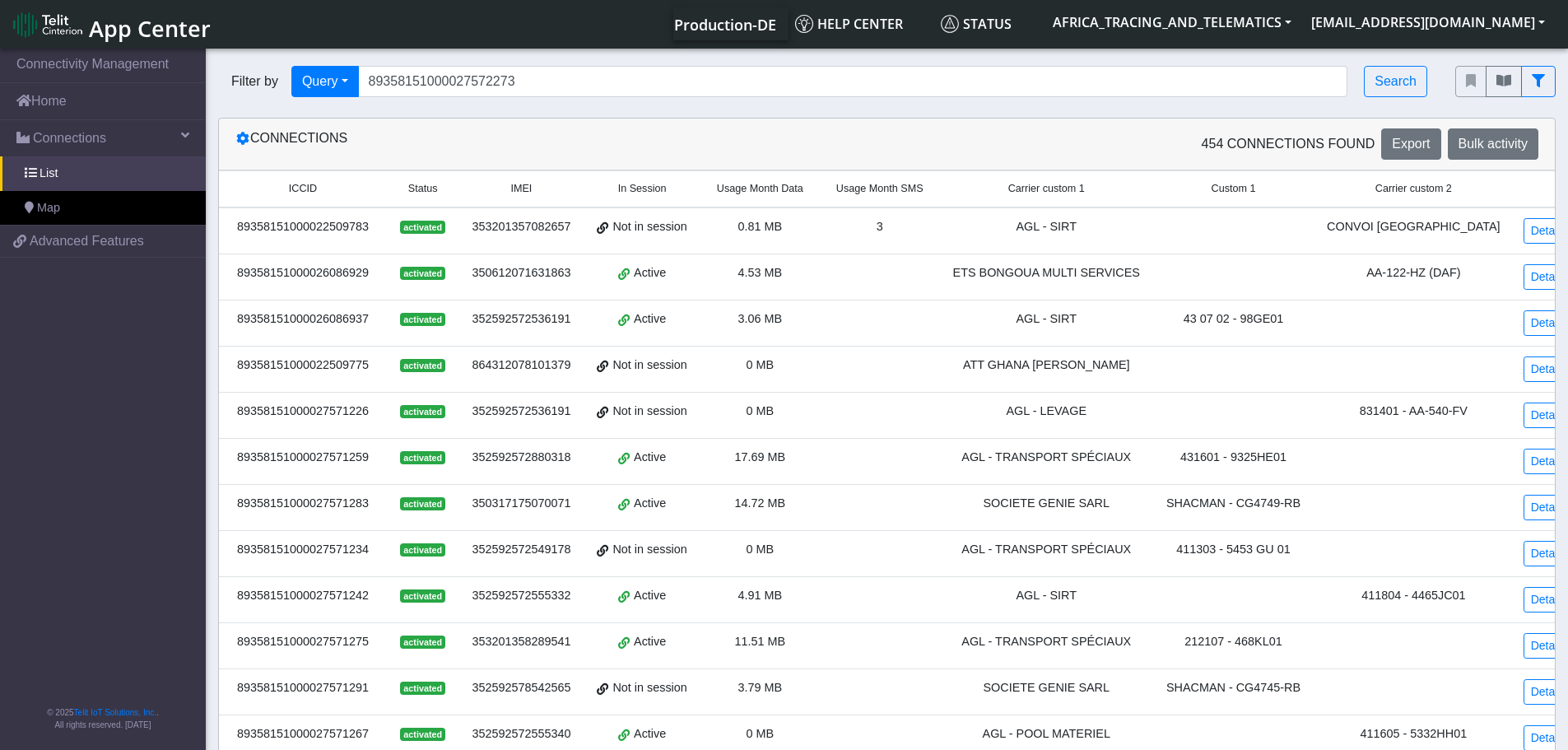
drag, startPoint x: 615, startPoint y: 63, endPoint x: 389, endPoint y: 72, distance: 226.2
click at [293, 60] on div "Filter by Query Query In Session Not connected Tags Country Operator 8935815100…" at bounding box center [824, 82] width 1237 height 56
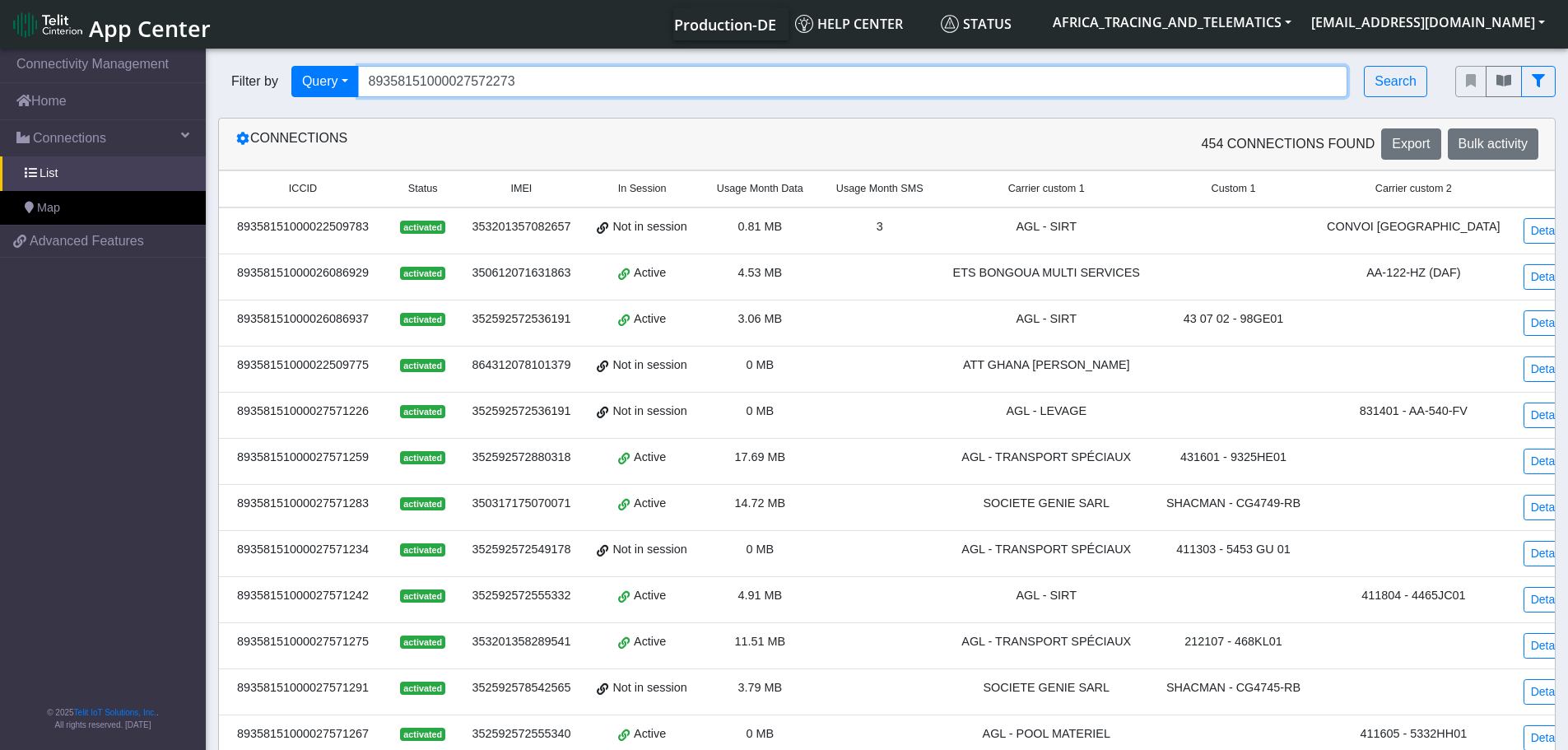
drag, startPoint x: 353, startPoint y: 91, endPoint x: 268, endPoint y: 85, distance: 85.2
click at [271, 85] on div "Filter by Query Query In Session Not connected Tags Country Operator 8935815100…" at bounding box center [824, 82] width 1212 height 32
paste input "40"
type input "89358151000027572240"
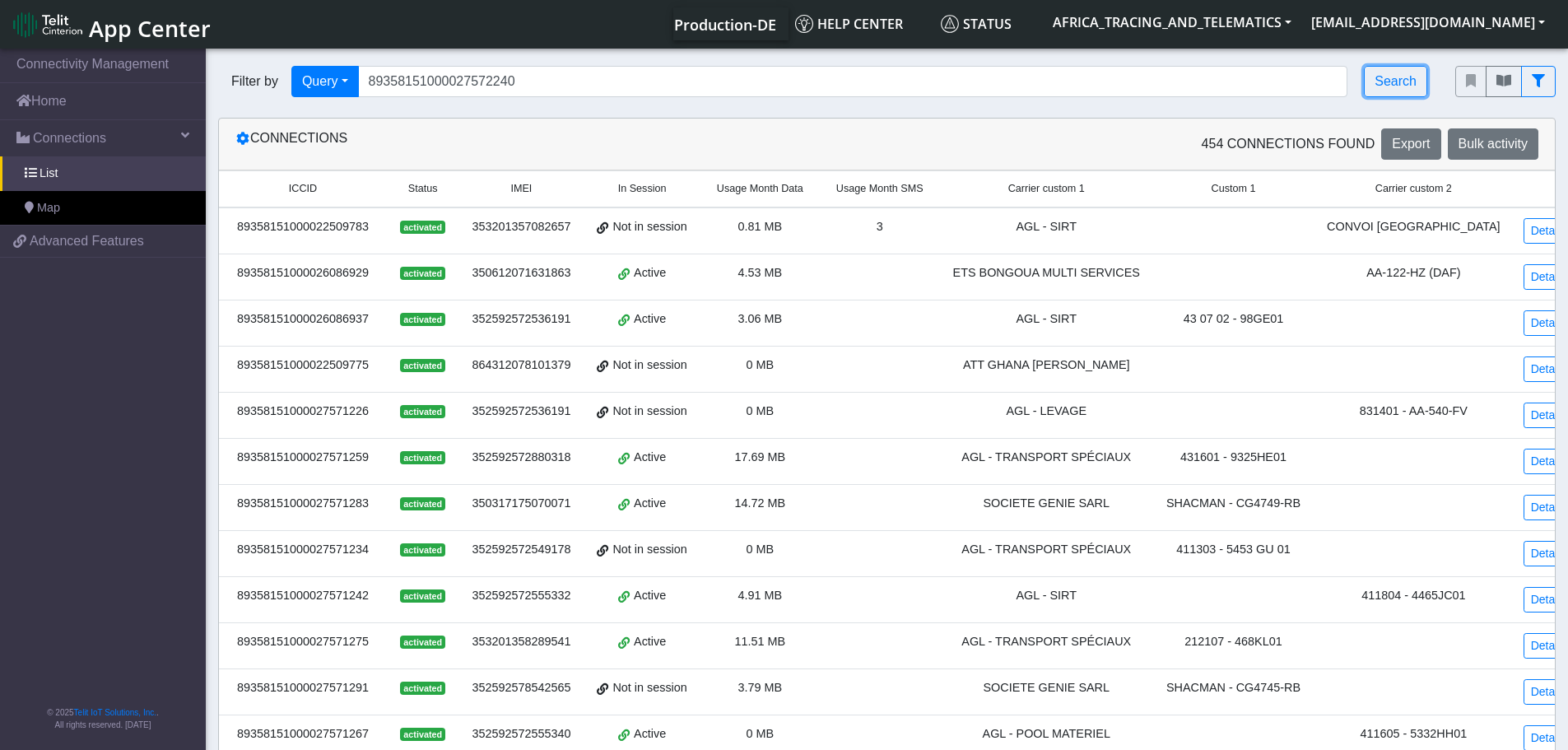
drag, startPoint x: 1402, startPoint y: 82, endPoint x: 1373, endPoint y: 103, distance: 35.8
click at [1402, 82] on button "Search" at bounding box center [1395, 82] width 63 height 32
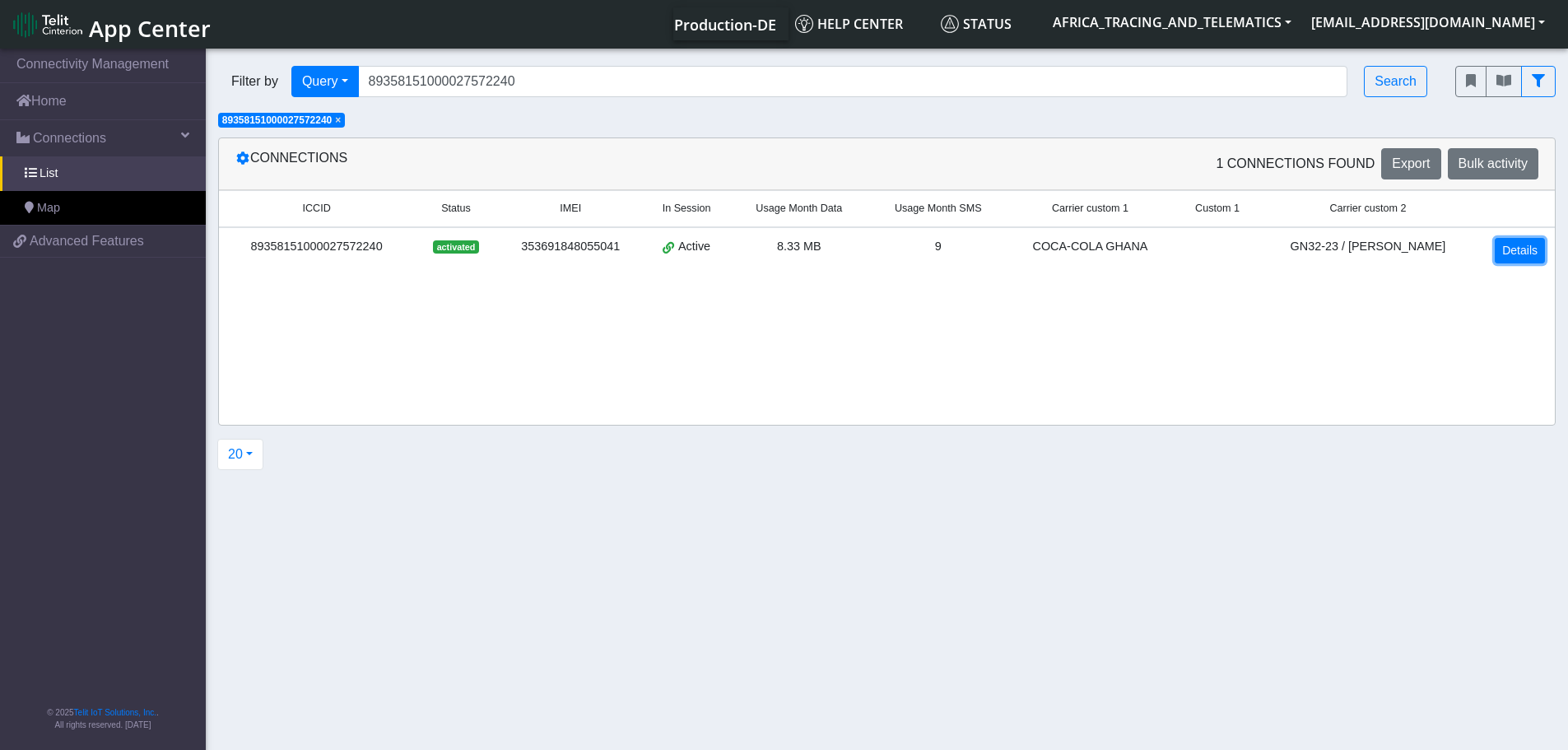
drag, startPoint x: 1528, startPoint y: 251, endPoint x: 1499, endPoint y: 249, distance: 29.1
click at [1527, 251] on link "Details" at bounding box center [1519, 251] width 50 height 26
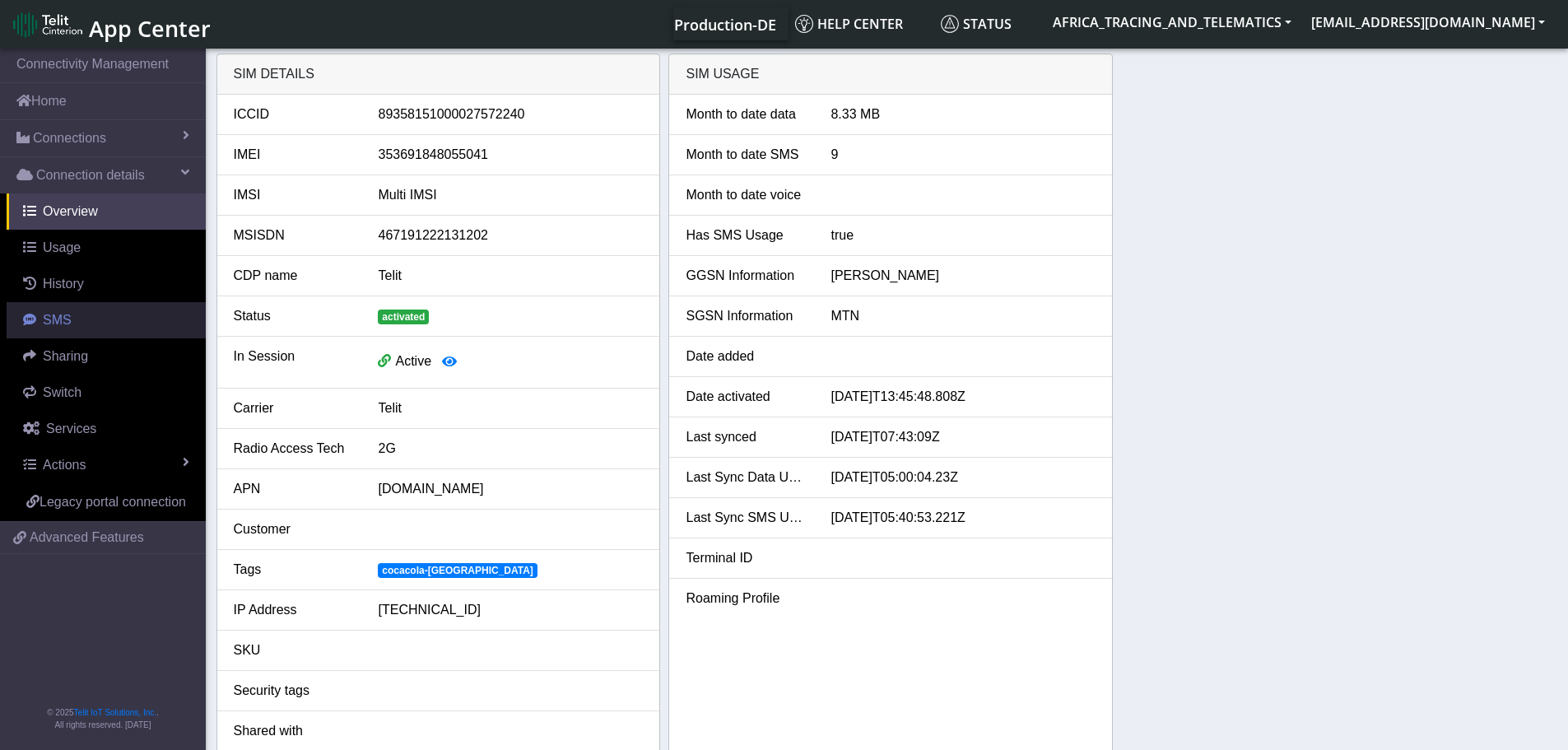
click at [72, 310] on link "SMS" at bounding box center [106, 321] width 199 height 36
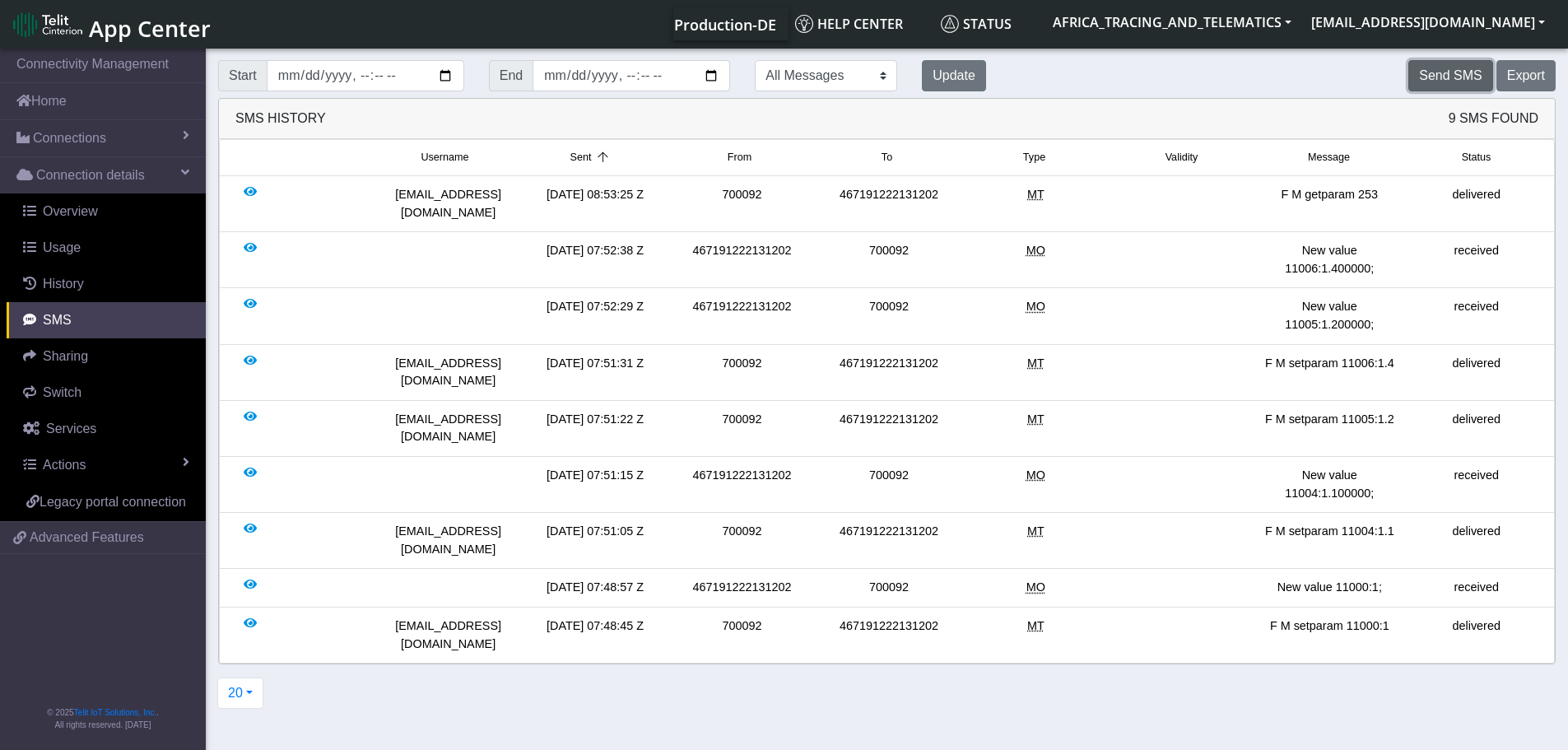
click at [1464, 74] on button "Send SMS" at bounding box center [1449, 76] width 84 height 32
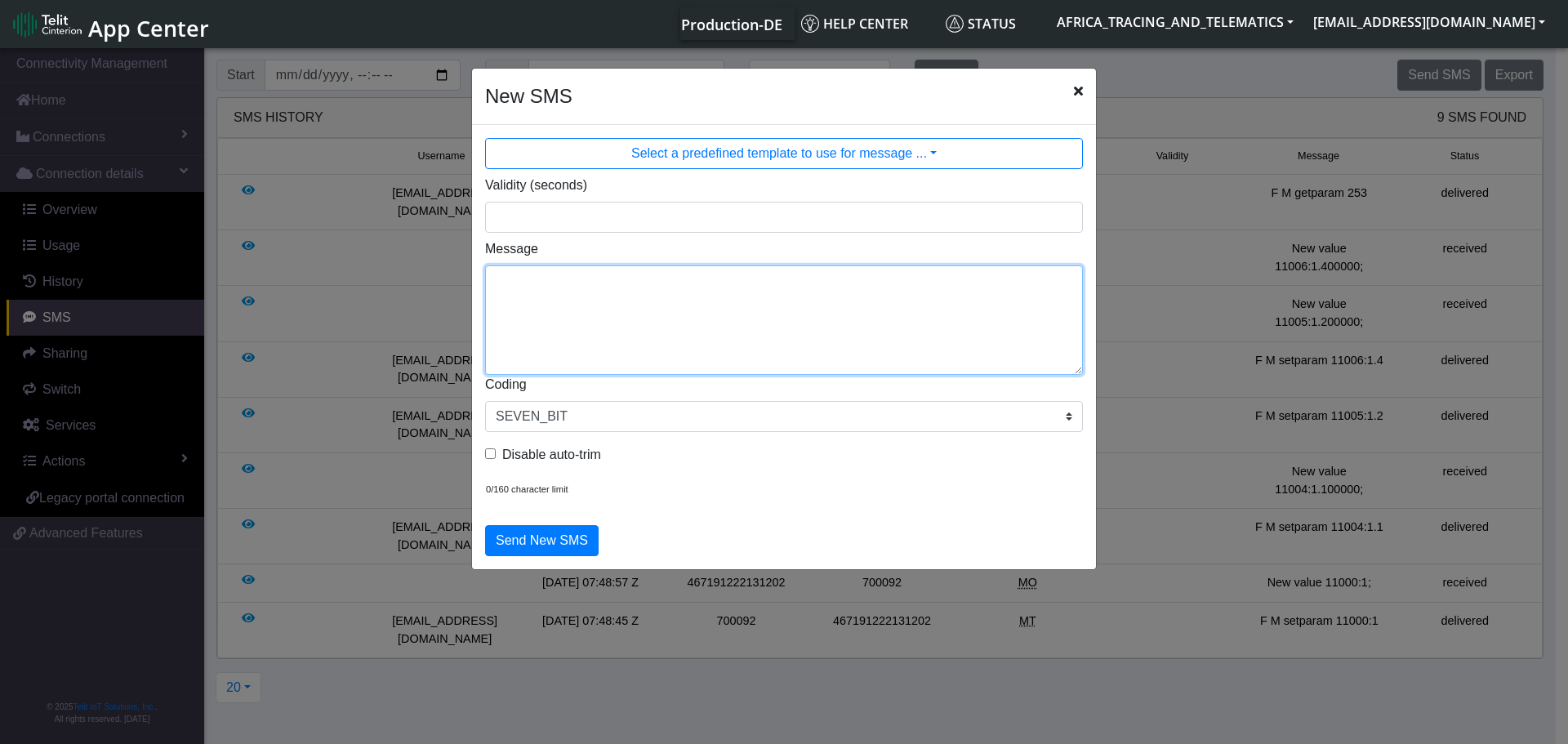
click at [762, 323] on textarea "Message" at bounding box center [784, 320] width 598 height 110
paste textarea "auto_calibrate:get"
type textarea "F M auto_calibrate:get"
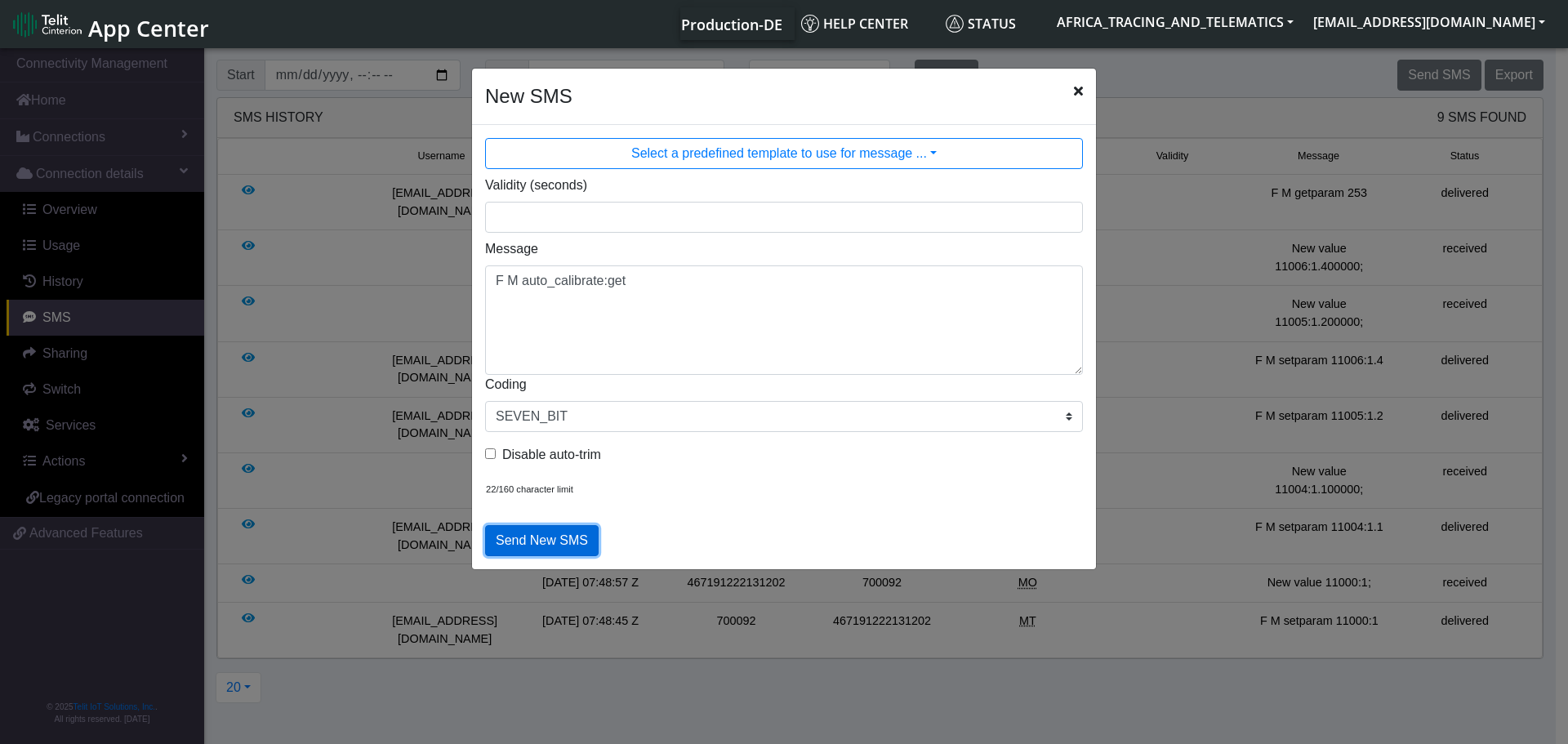
click at [549, 530] on button "Send New SMS" at bounding box center [541, 540] width 113 height 31
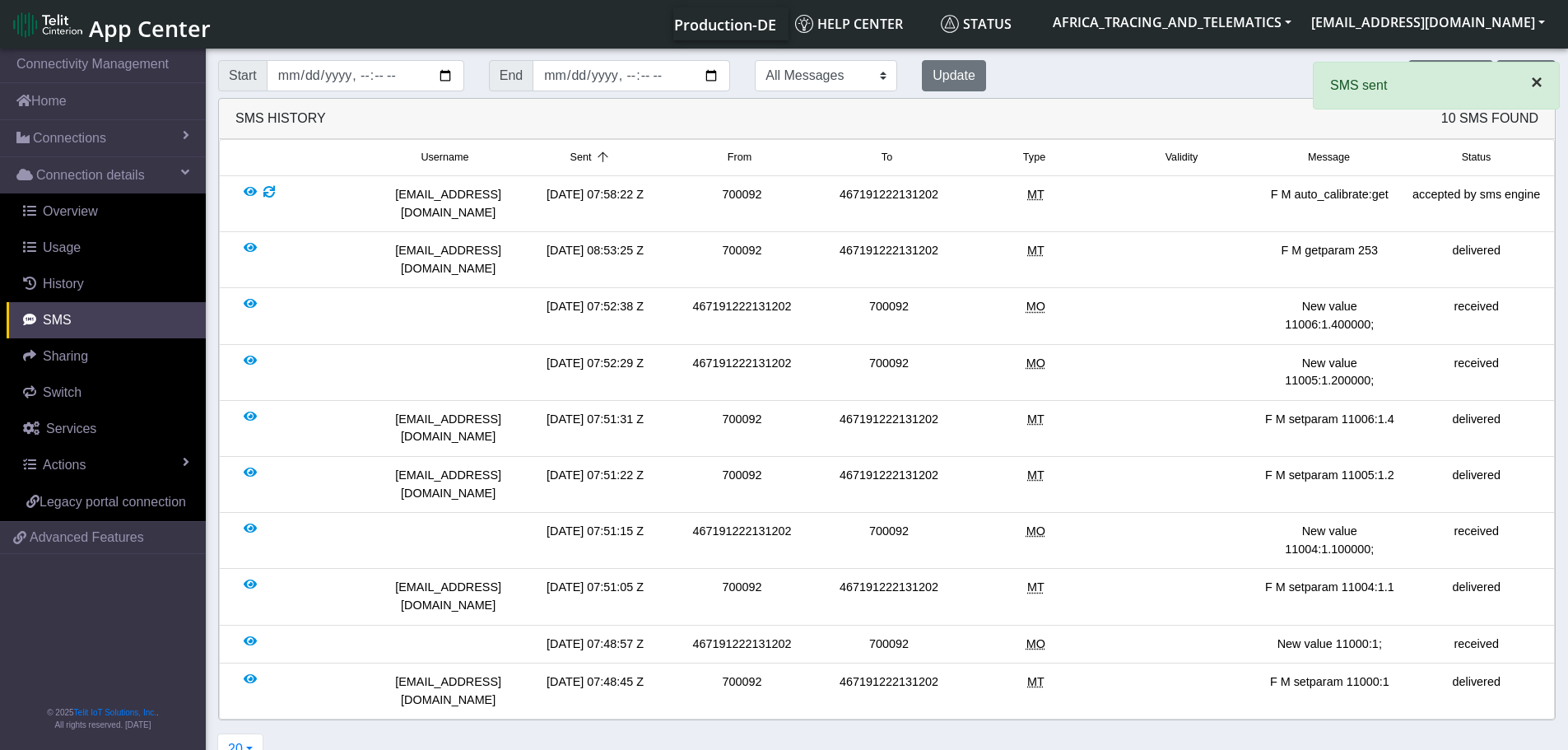
click at [1531, 85] on span "×" at bounding box center [1536, 82] width 12 height 22
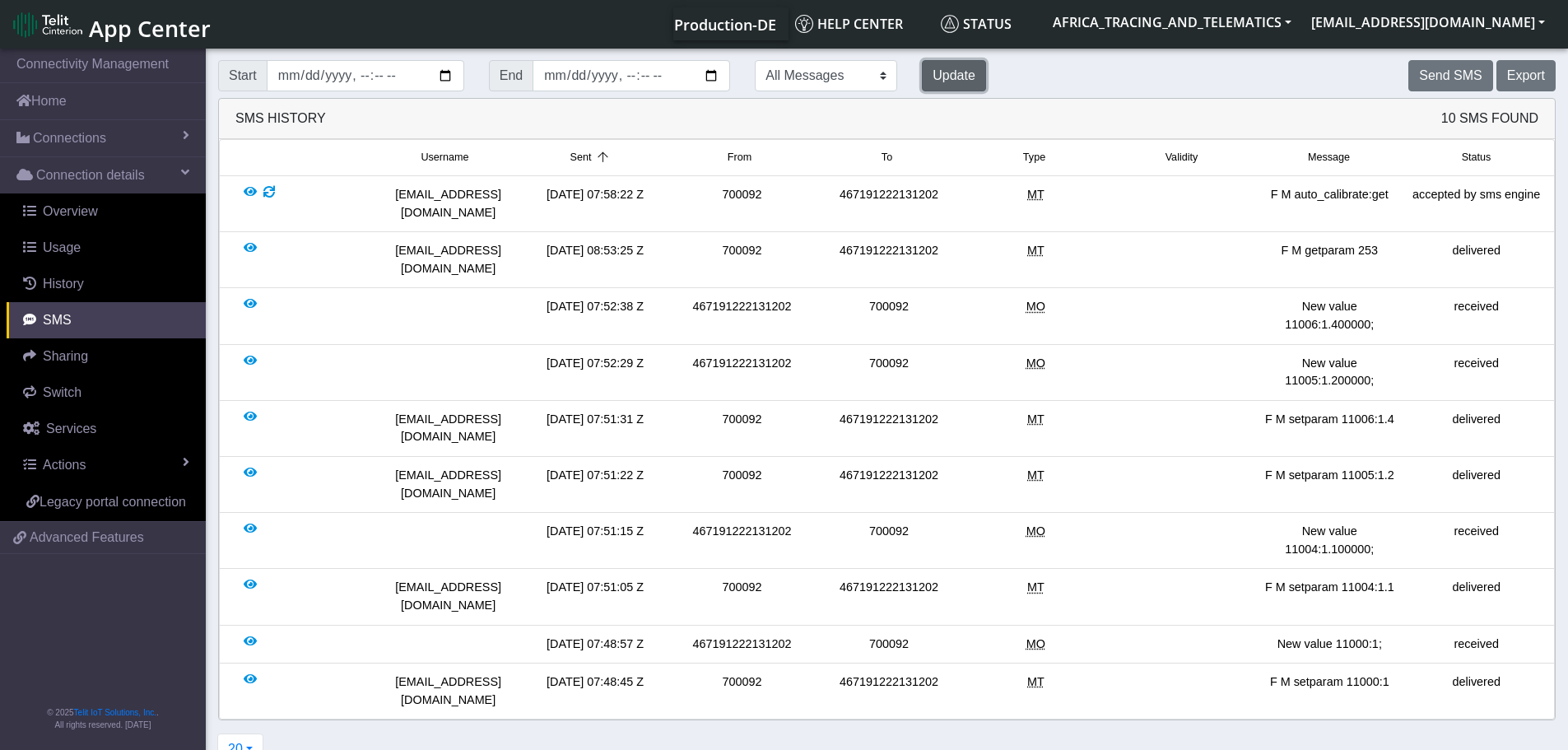
click at [929, 73] on button "Update" at bounding box center [953, 76] width 64 height 32
click at [922, 67] on button "Update" at bounding box center [953, 76] width 64 height 32
click at [92, 136] on span "Connections" at bounding box center [69, 138] width 73 height 20
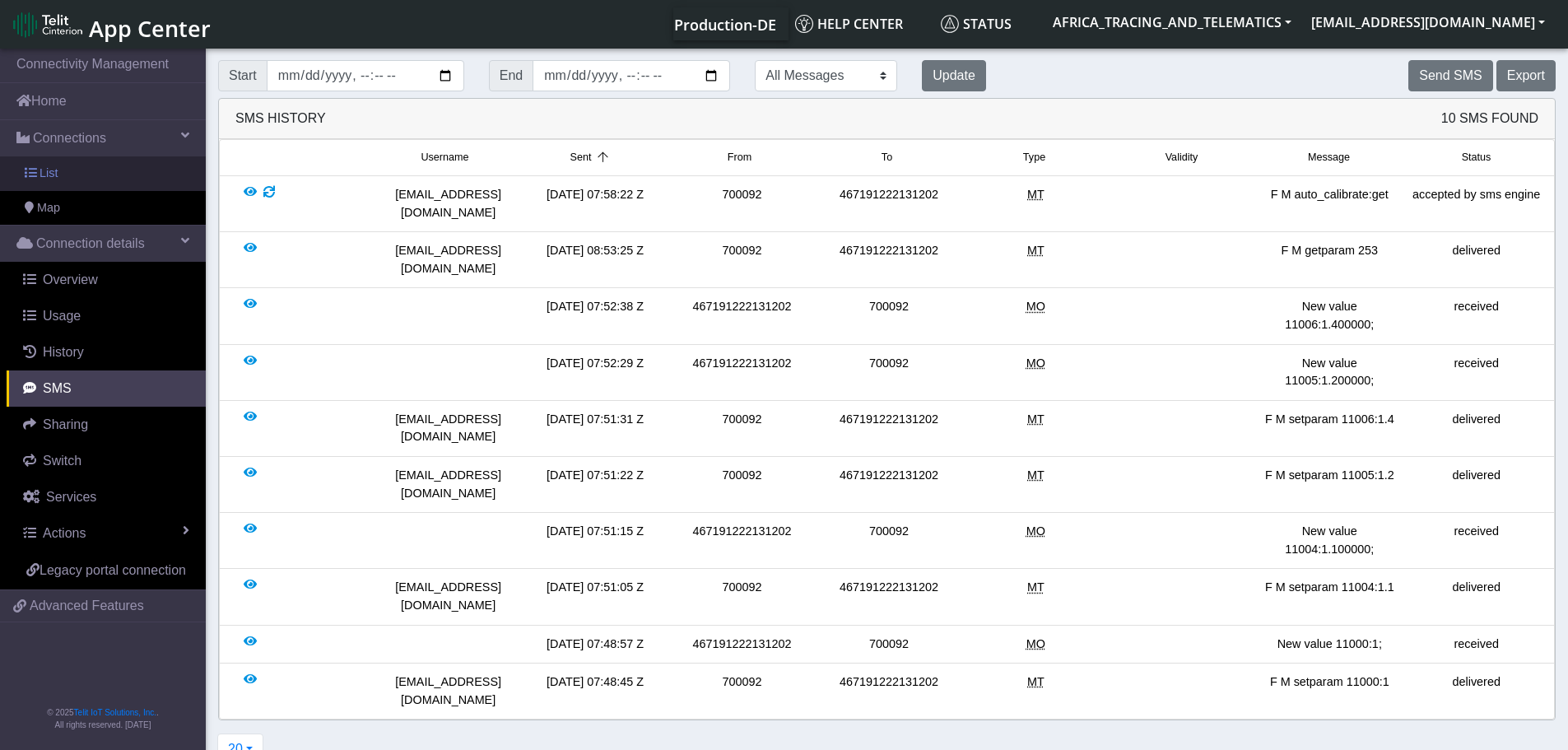
click at [89, 176] on link "List" at bounding box center [103, 174] width 205 height 35
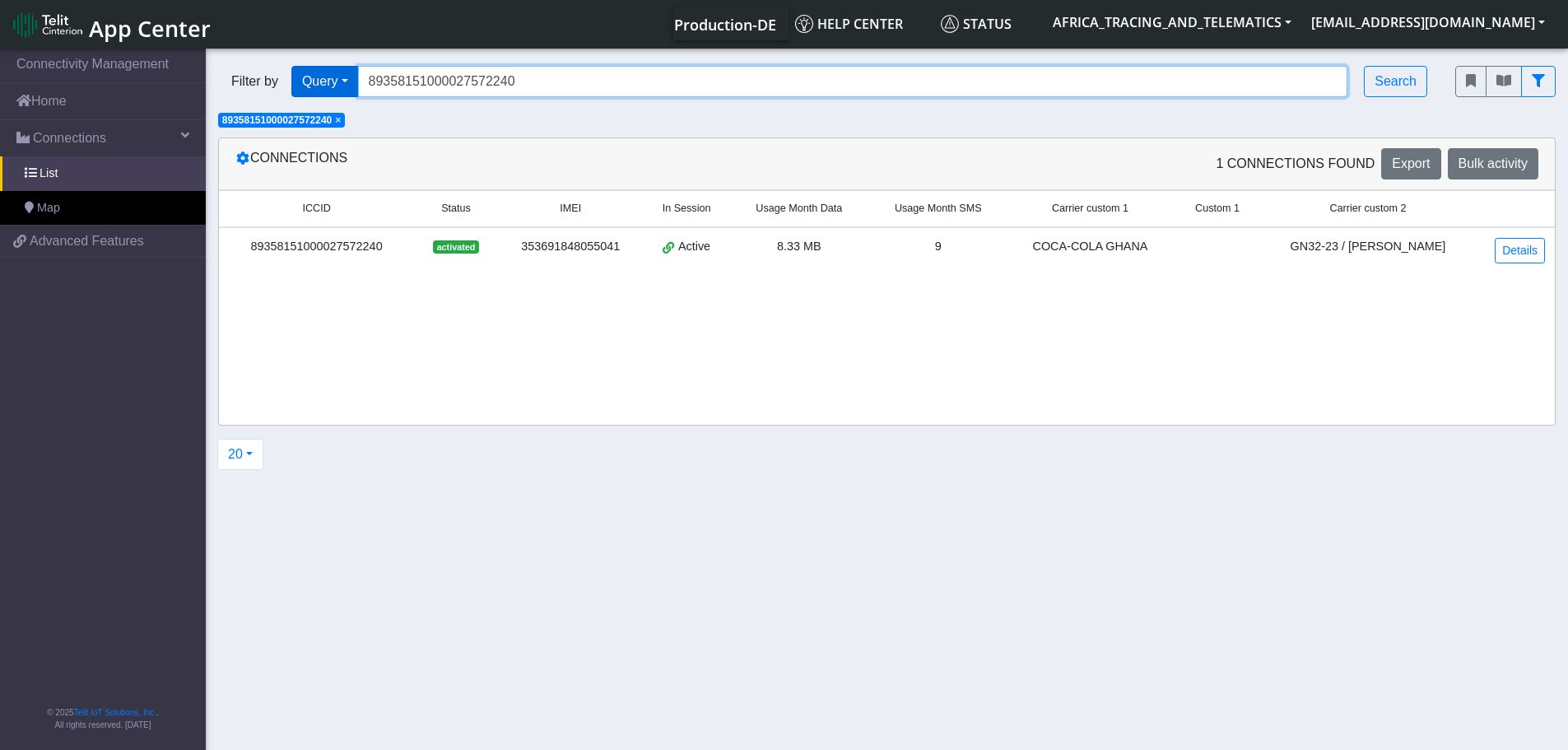
drag, startPoint x: 547, startPoint y: 87, endPoint x: 337, endPoint y: 95, distance: 210.2
click at [308, 87] on div "Filter by Query Query In Session Not connected Tags Country Operator 8935815100…" at bounding box center [824, 82] width 1212 height 32
paste input "57"
type input "89358151000027572257"
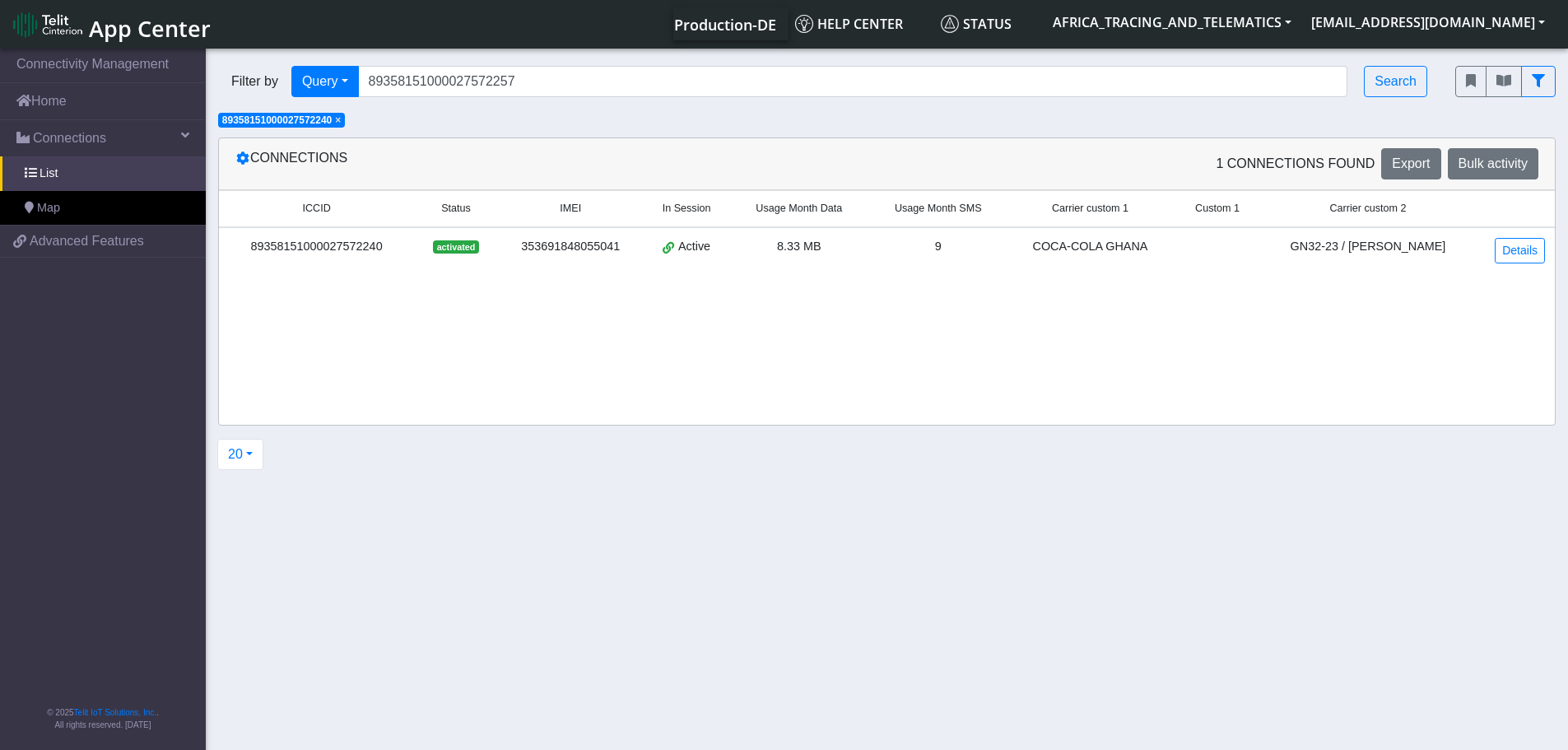
click at [340, 122] on span "×" at bounding box center [338, 120] width 6 height 12
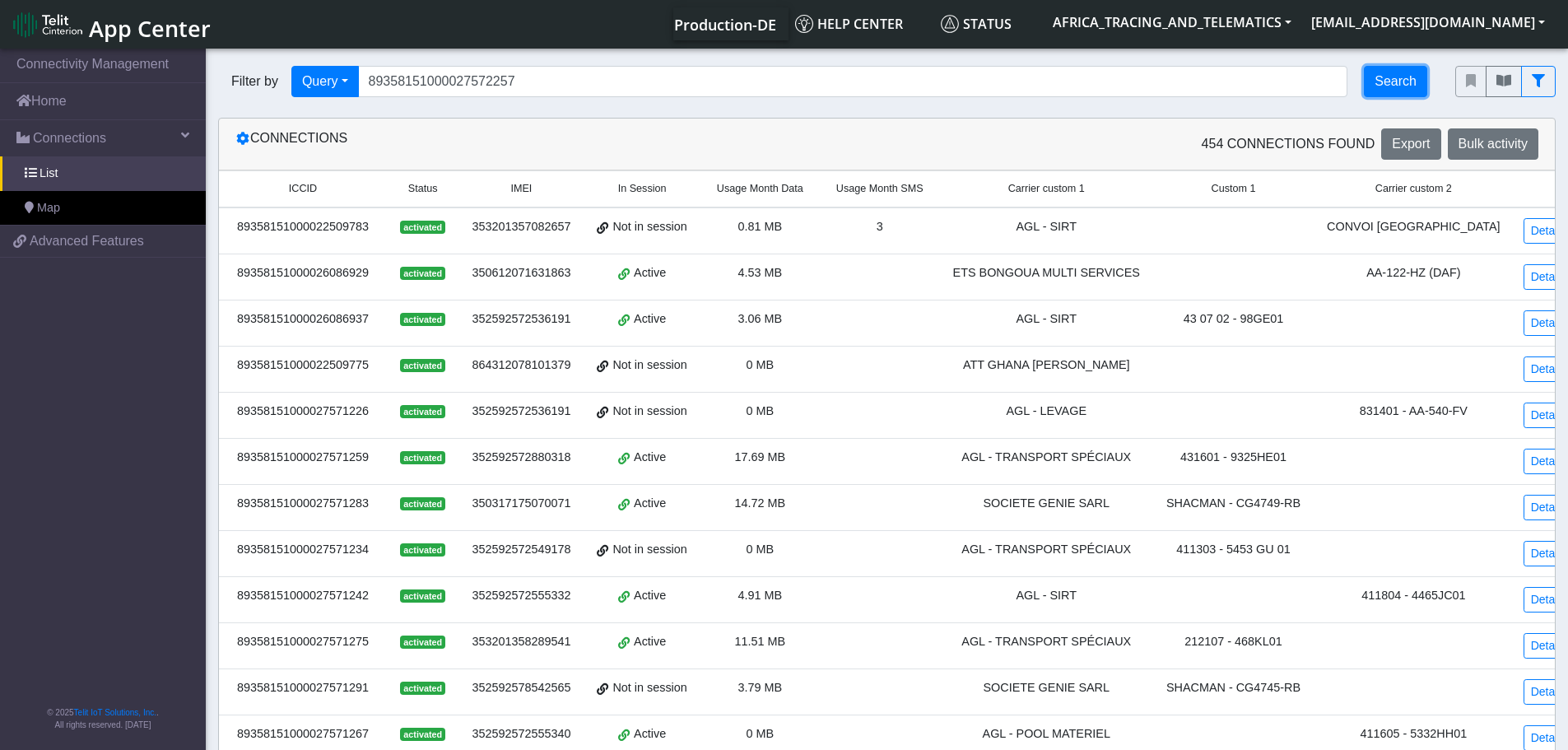
click at [1397, 75] on button "Search" at bounding box center [1395, 82] width 63 height 32
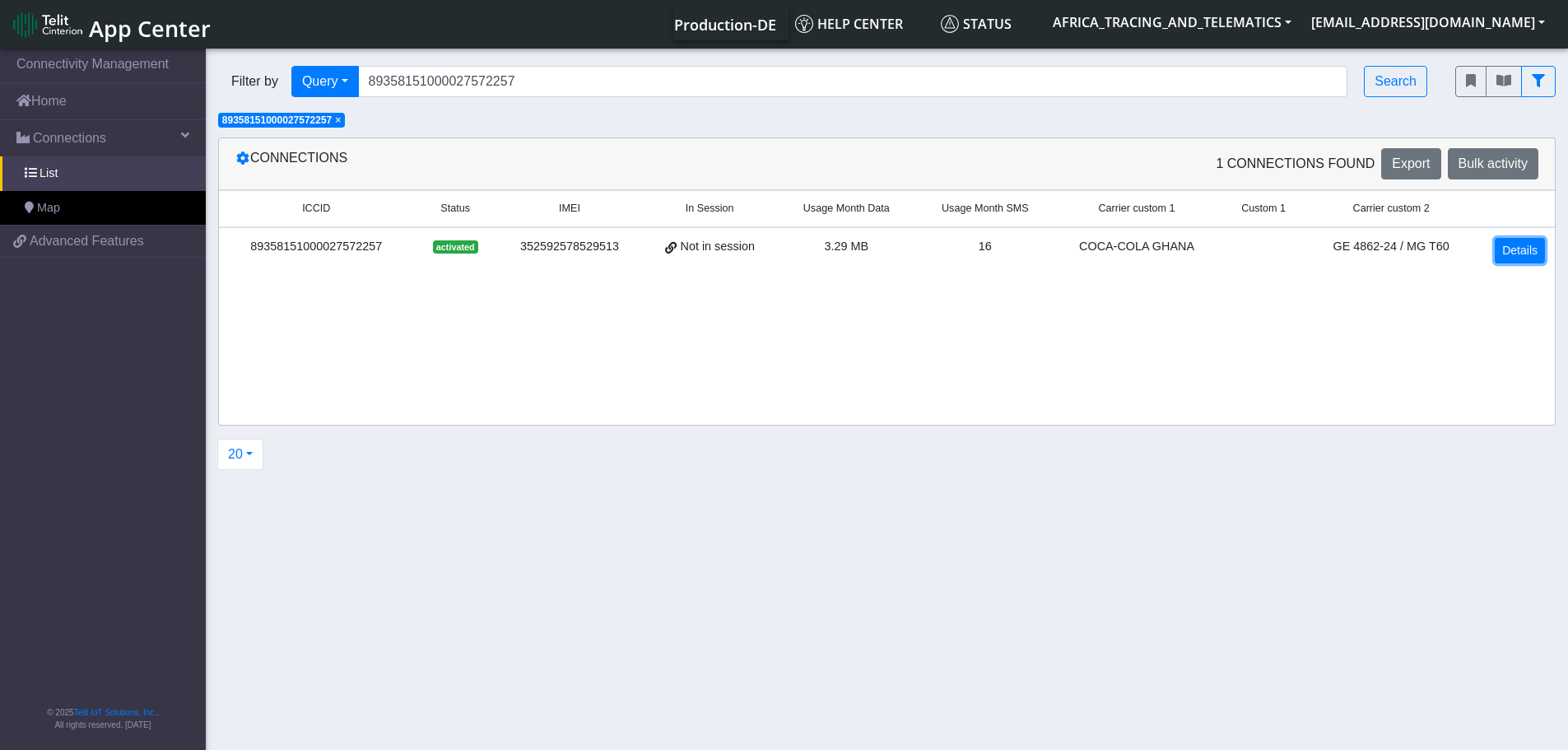
click at [1516, 245] on link "Details" at bounding box center [1519, 251] width 50 height 26
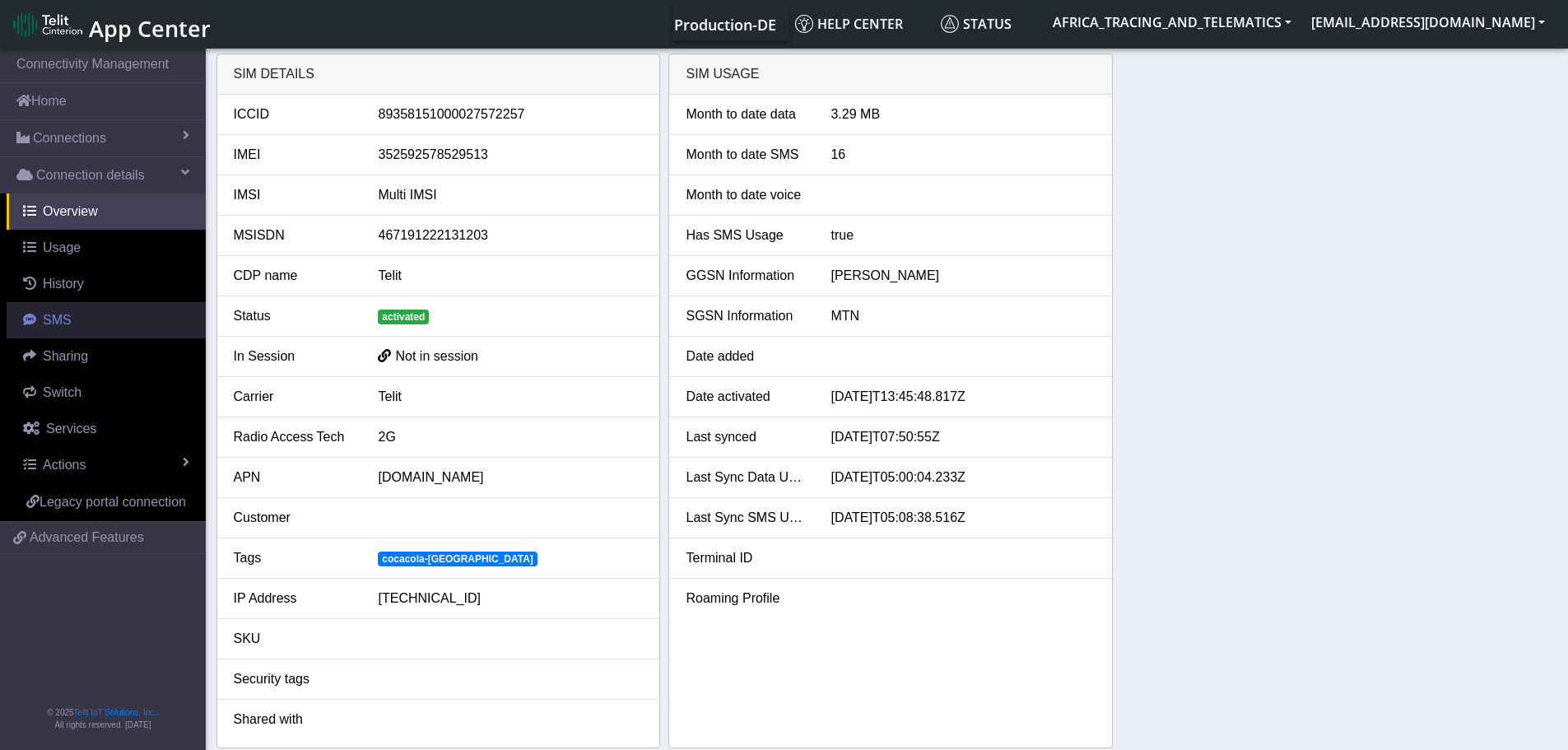
click at [84, 311] on link "SMS" at bounding box center [106, 321] width 199 height 36
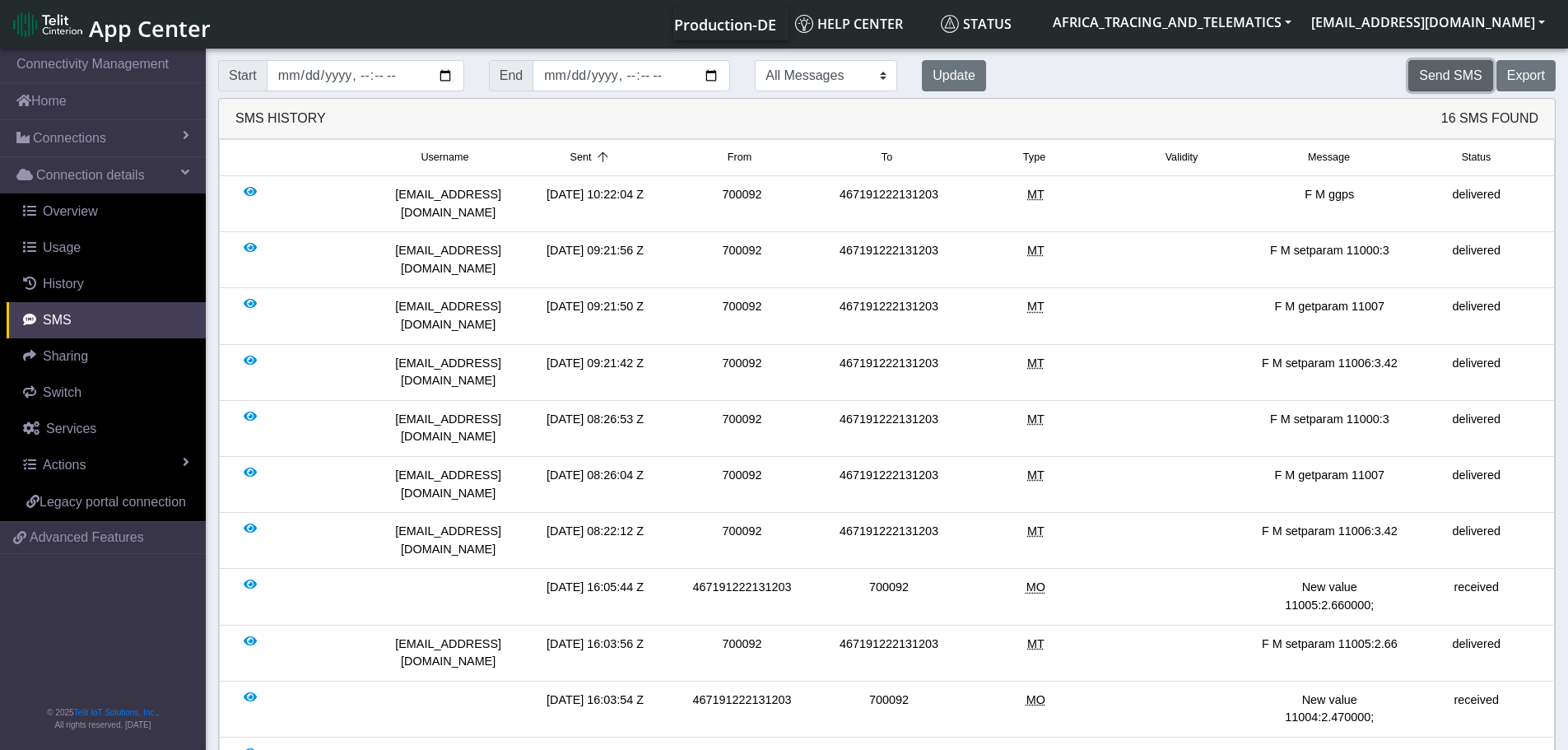
click at [1444, 75] on button "Send SMS" at bounding box center [1449, 76] width 84 height 32
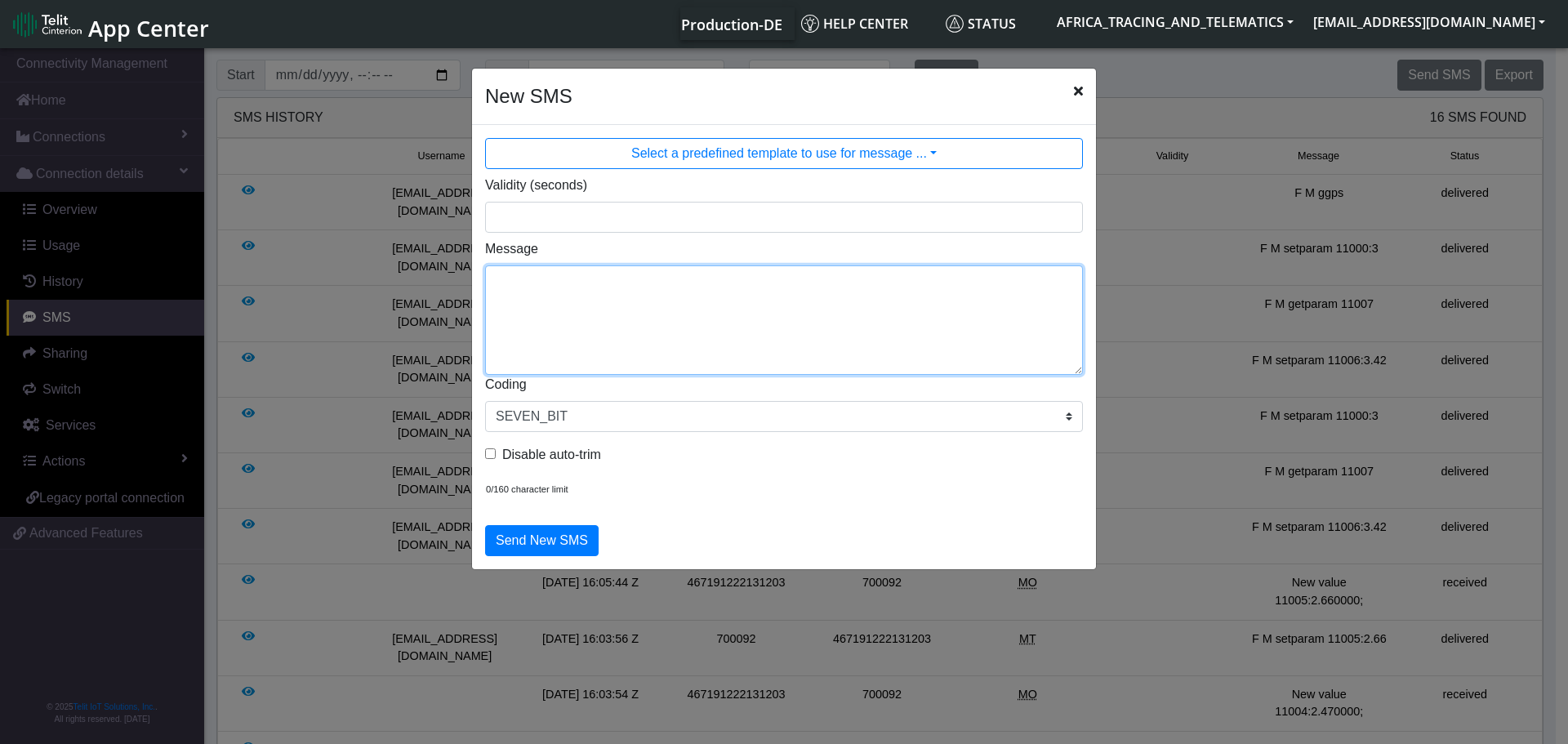
click at [662, 327] on textarea "Message" at bounding box center [784, 320] width 598 height 110
paste textarea "auto_calibrate:get"
type textarea "F M auto_calibrate:get"
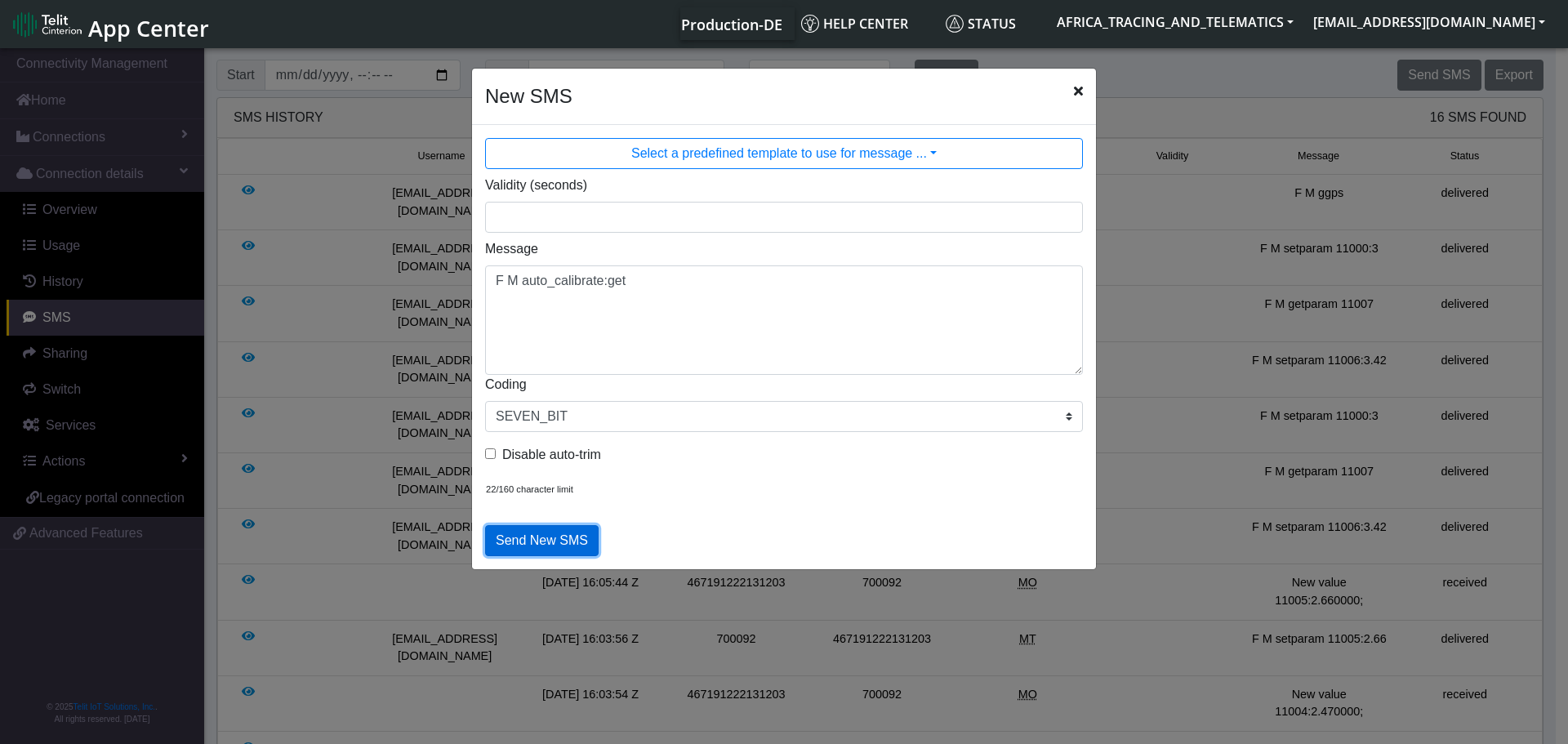
click at [559, 535] on button "Send New SMS" at bounding box center [541, 540] width 113 height 31
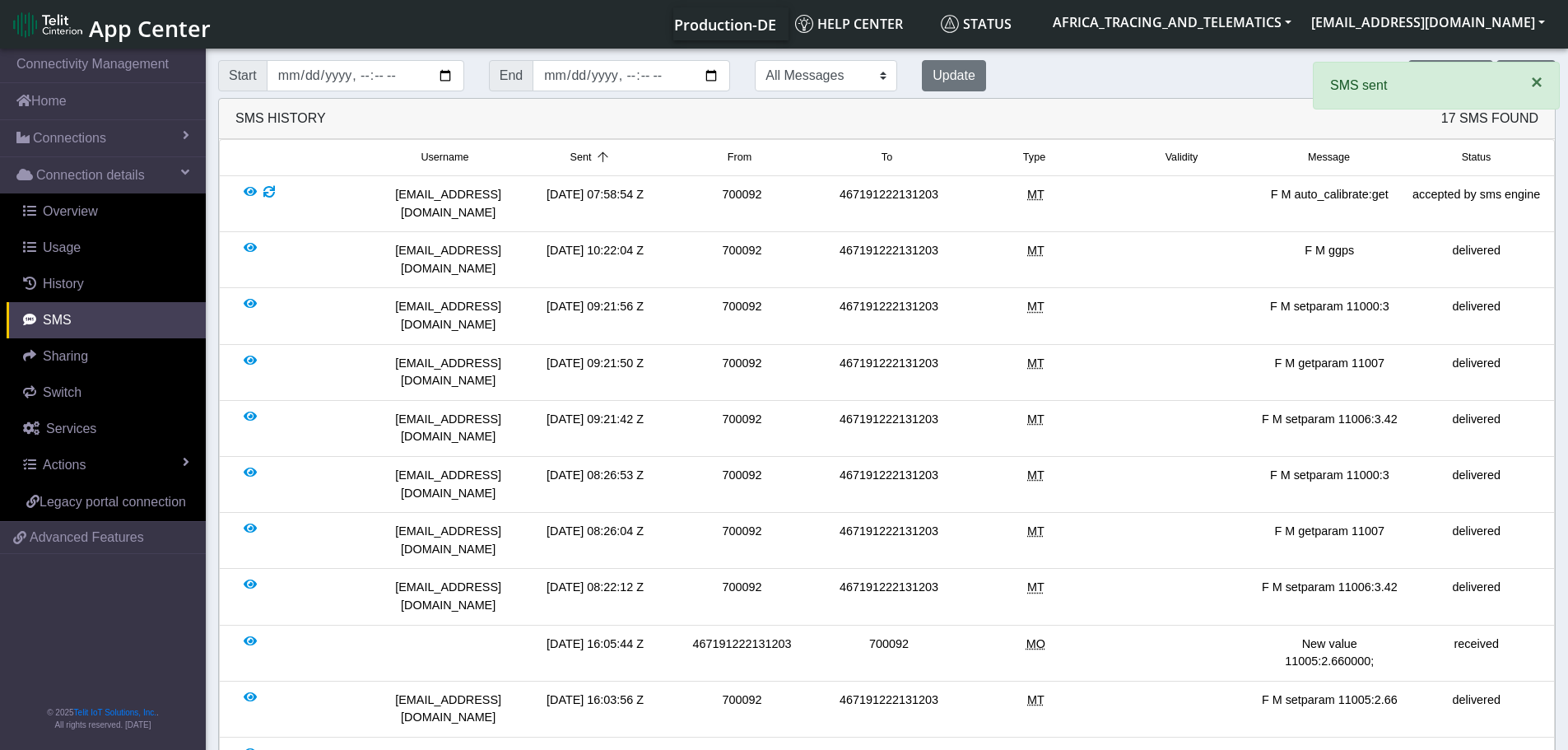
drag, startPoint x: 1535, startPoint y: 86, endPoint x: 1502, endPoint y: 89, distance: 33.1
click at [1534, 86] on span "×" at bounding box center [1536, 82] width 12 height 22
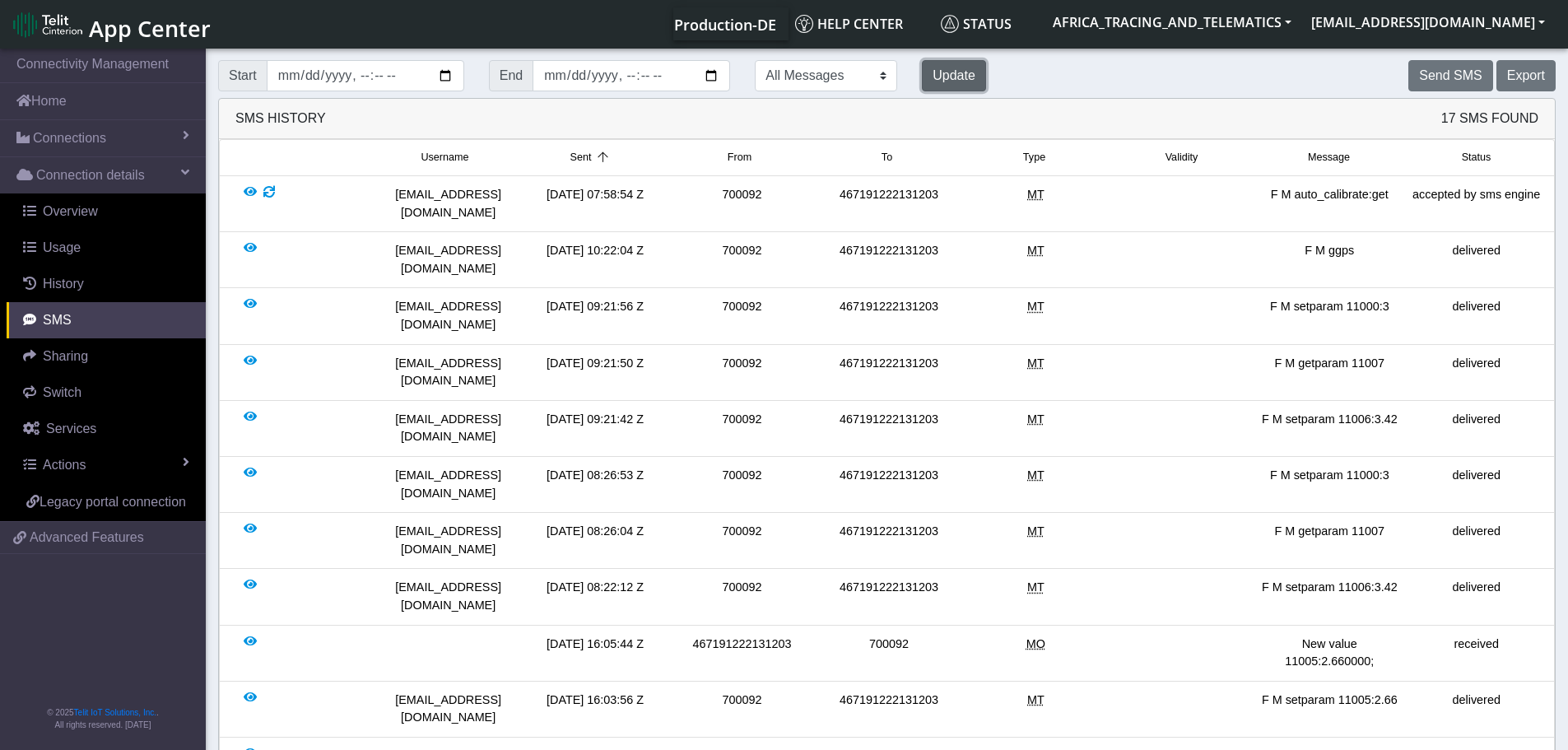
click at [922, 67] on button "Update" at bounding box center [953, 76] width 64 height 32
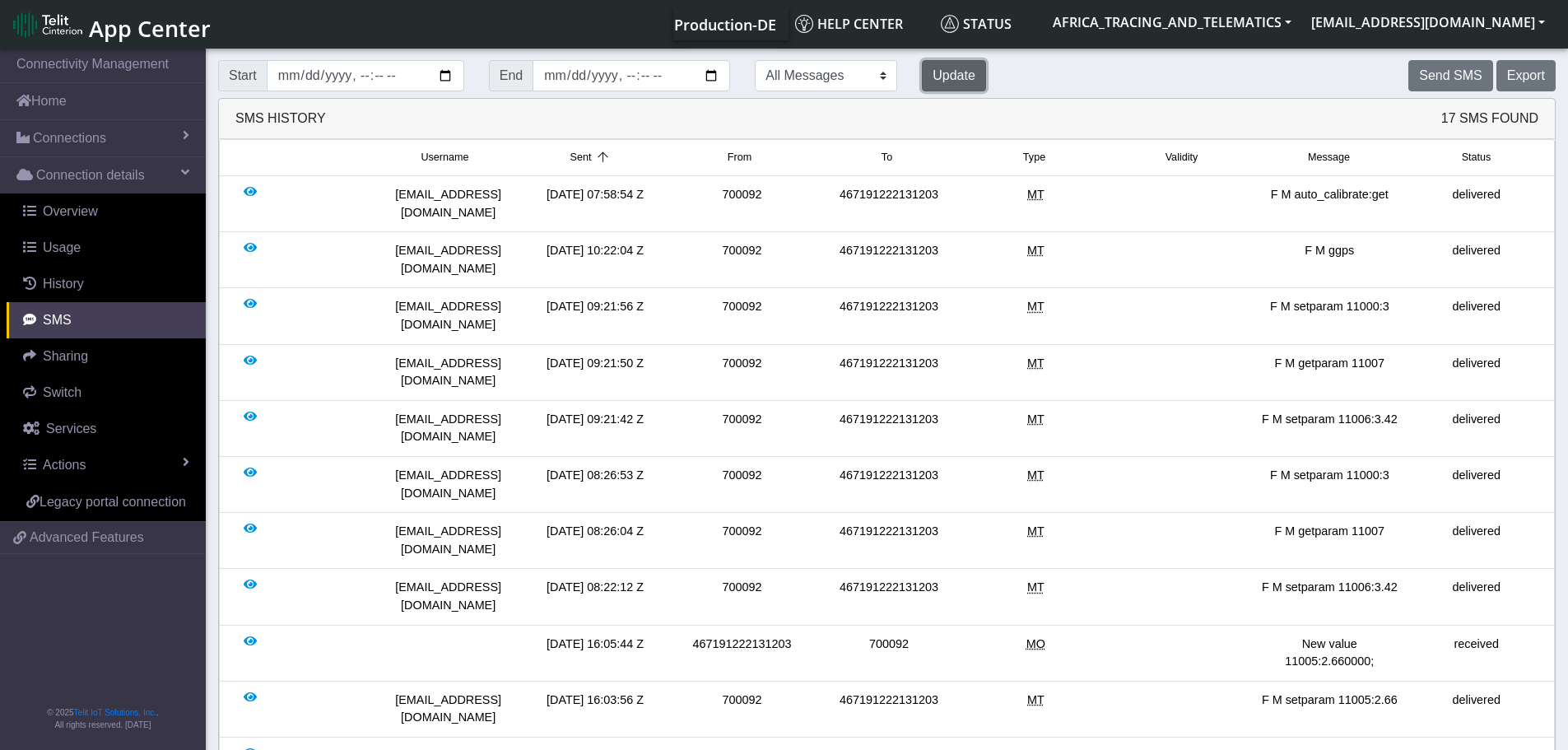
click at [922, 75] on button "Update" at bounding box center [953, 76] width 64 height 32
click at [92, 124] on link "Connections" at bounding box center [103, 138] width 205 height 36
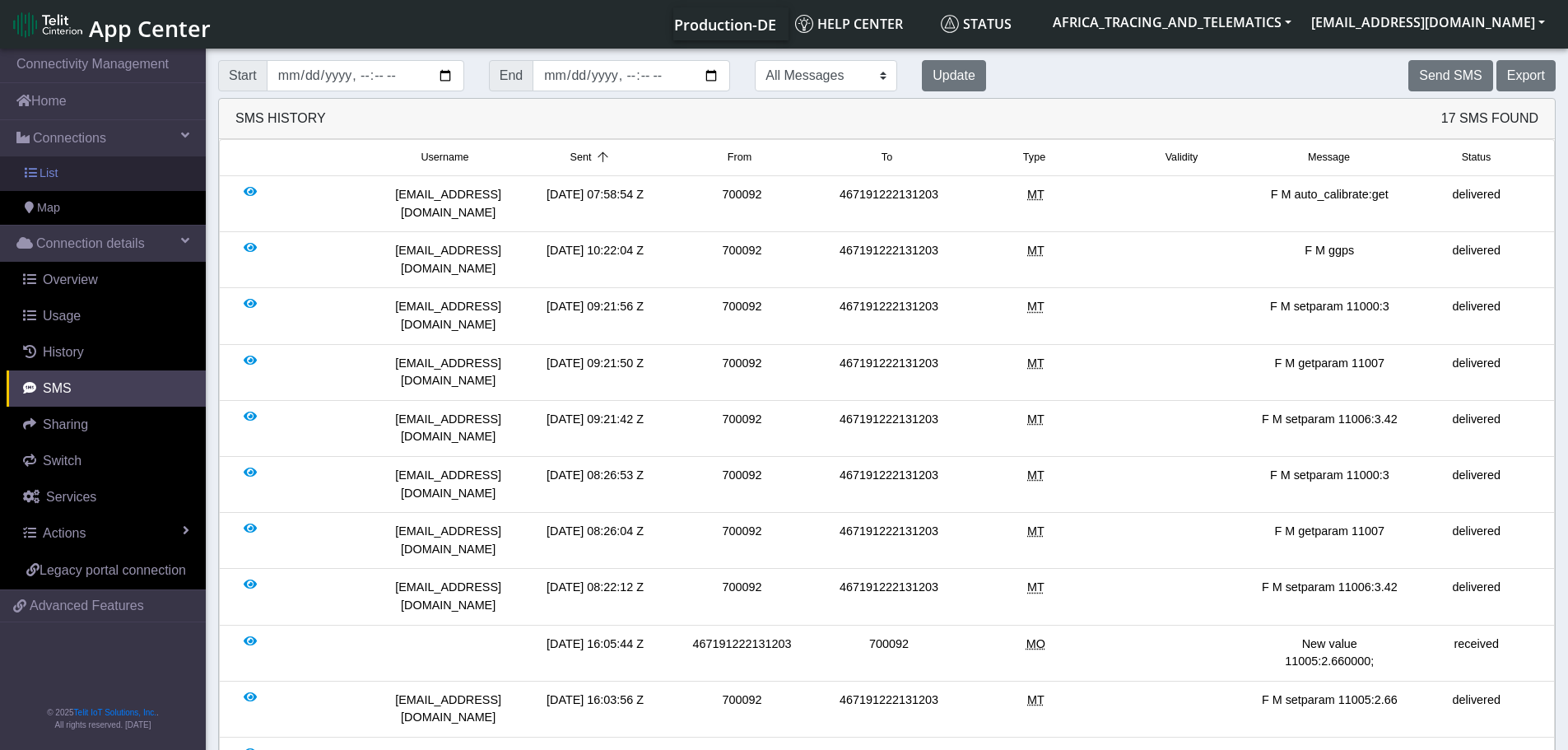
click at [56, 170] on span "List" at bounding box center [48, 173] width 18 height 18
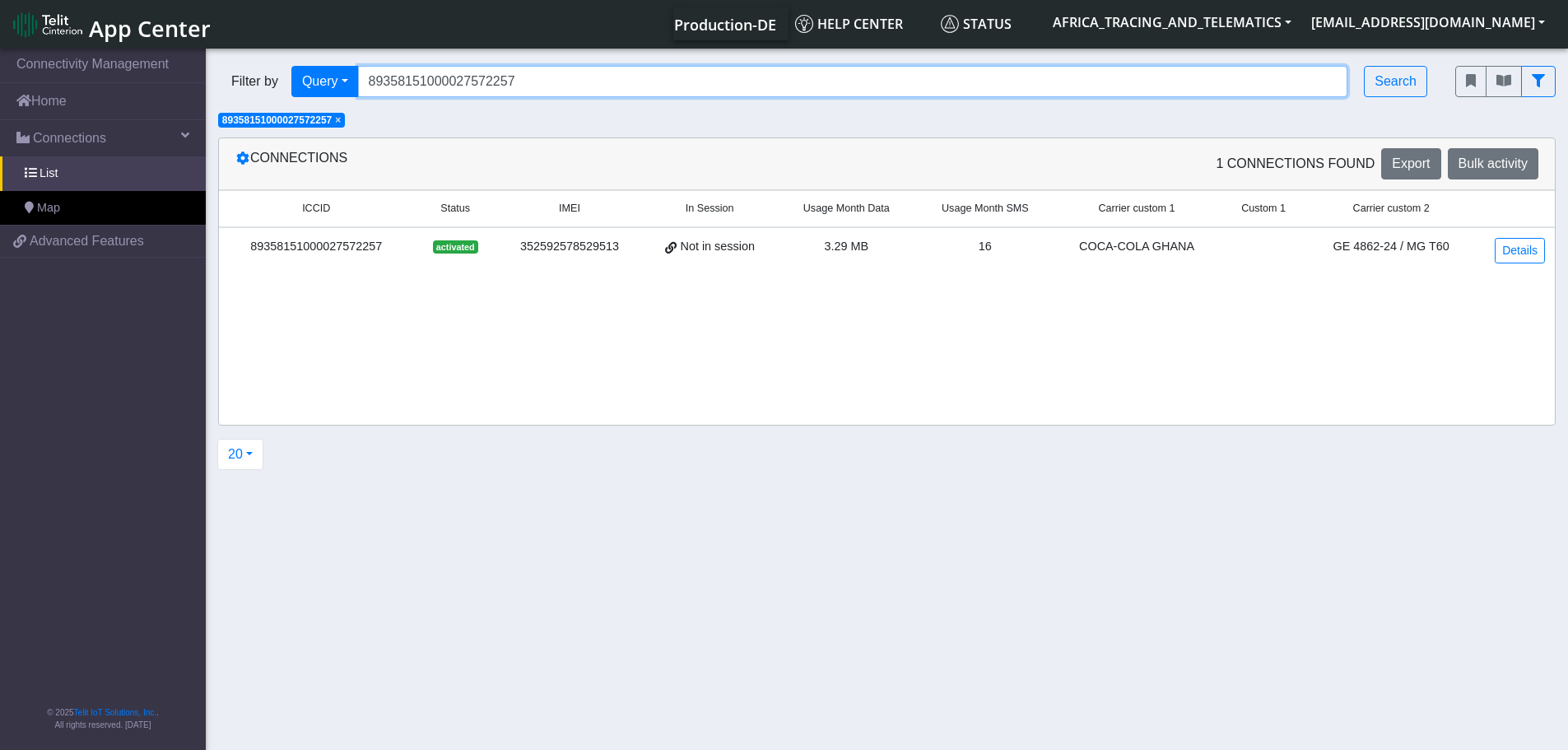
drag, startPoint x: 549, startPoint y: 78, endPoint x: 270, endPoint y: 77, distance: 279.0
click at [274, 78] on div "Filter by Query Query In Session Not connected Tags Country Operator 8935815100…" at bounding box center [824, 82] width 1212 height 32
paste input "30520111"
type input "89358151000030520111"
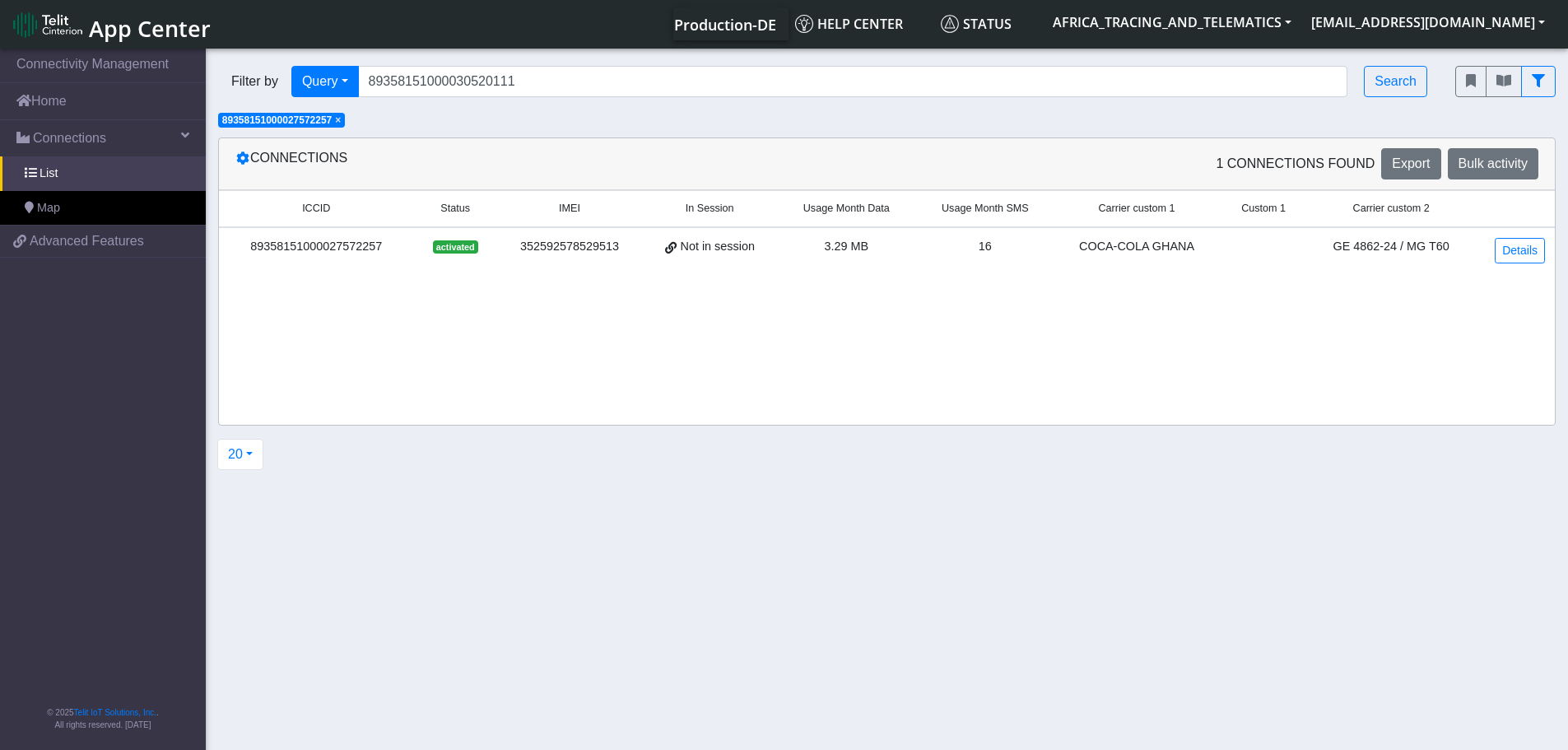
click at [341, 119] on span "×" at bounding box center [338, 120] width 6 height 12
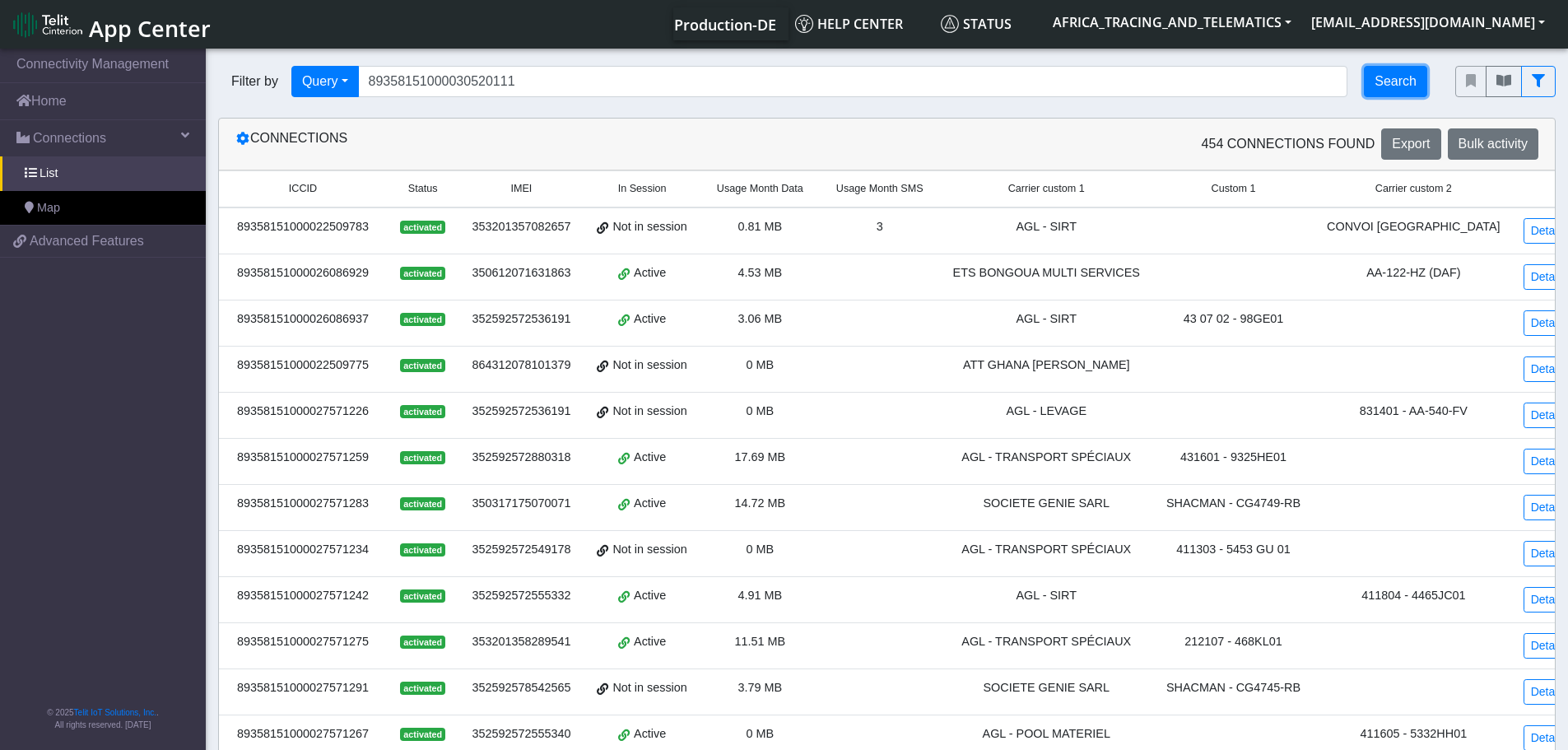
click at [1393, 73] on button "Search" at bounding box center [1395, 82] width 63 height 32
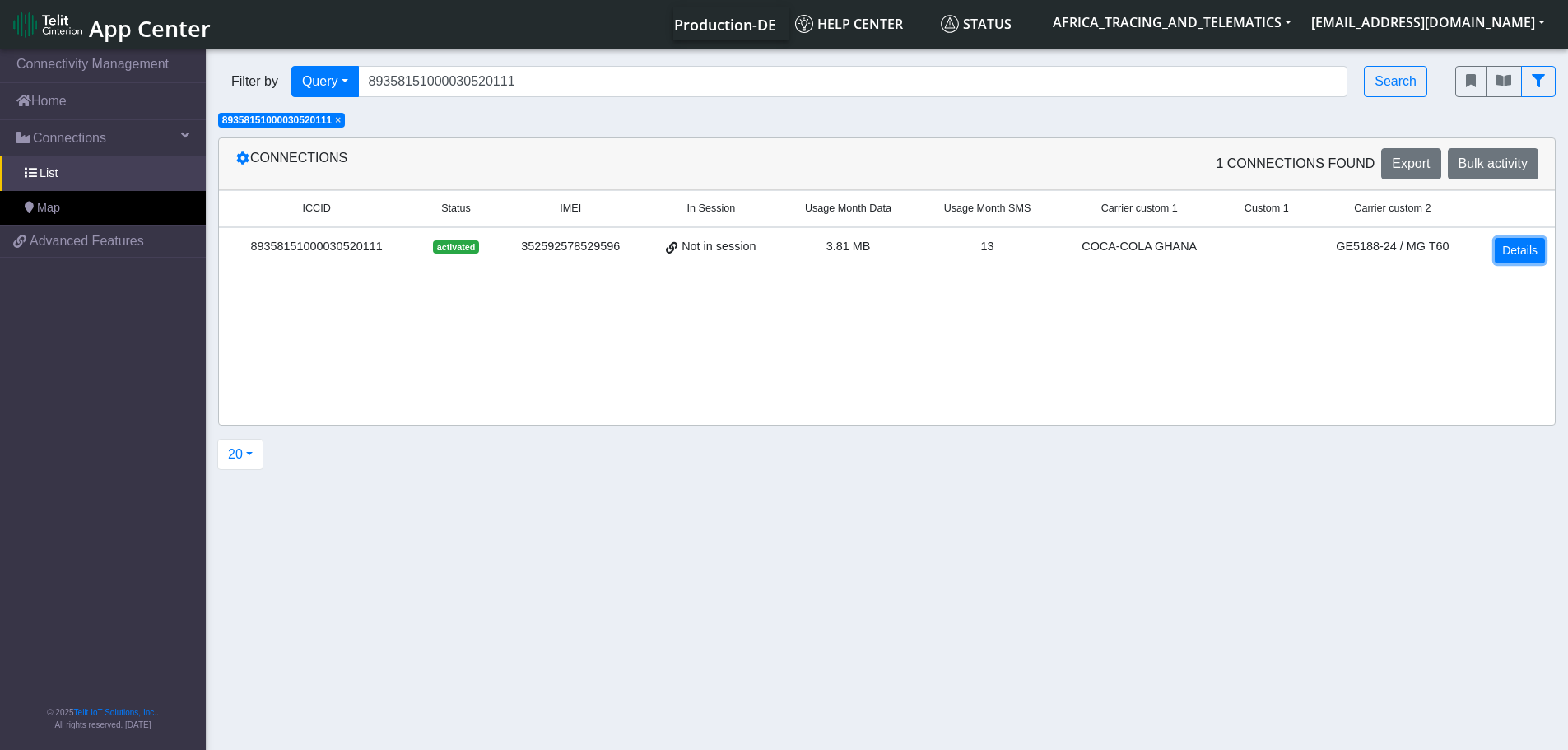
drag, startPoint x: 1527, startPoint y: 250, endPoint x: 1451, endPoint y: 266, distance: 77.7
click at [1525, 250] on link "Details" at bounding box center [1519, 251] width 50 height 26
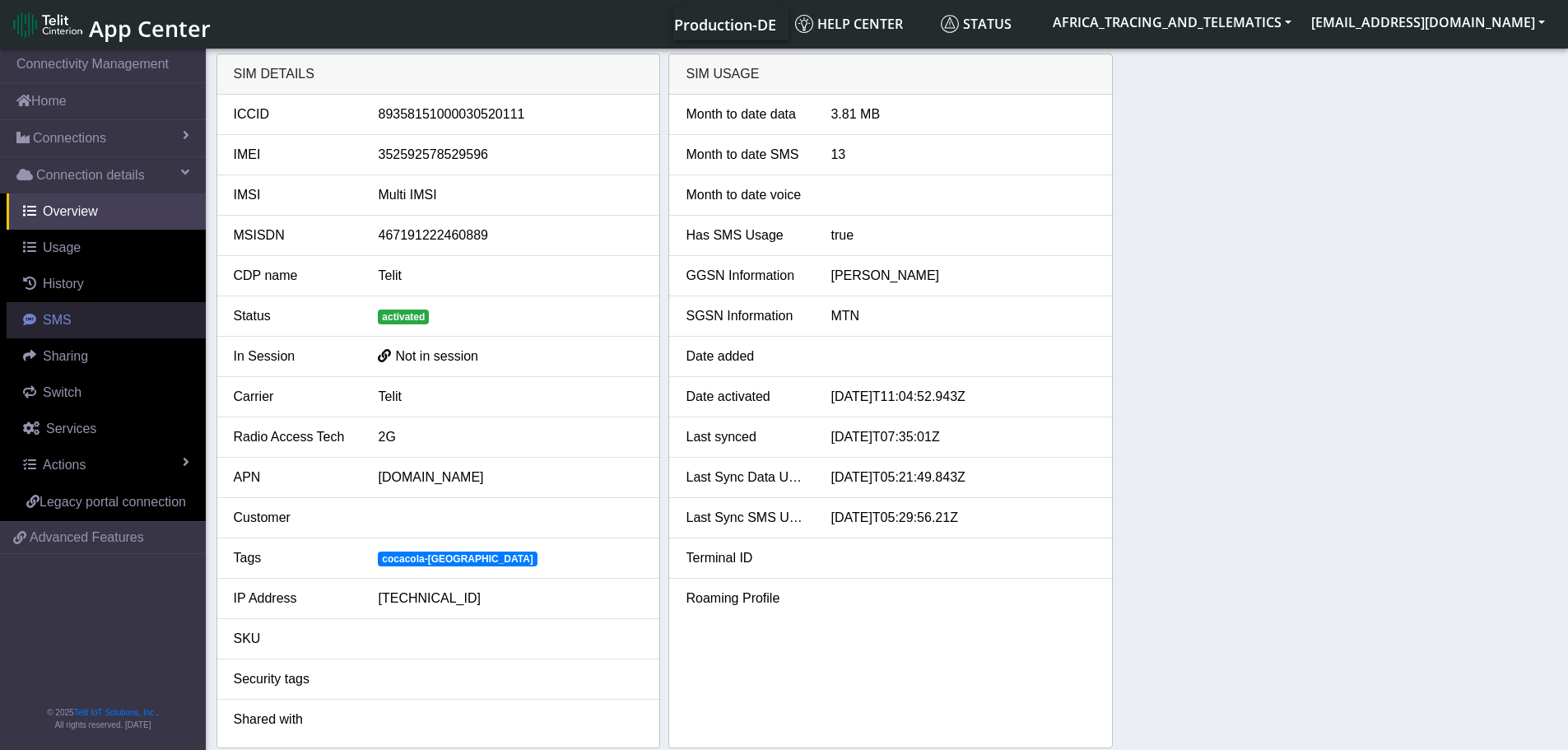
click at [80, 311] on link "SMS" at bounding box center [106, 321] width 199 height 36
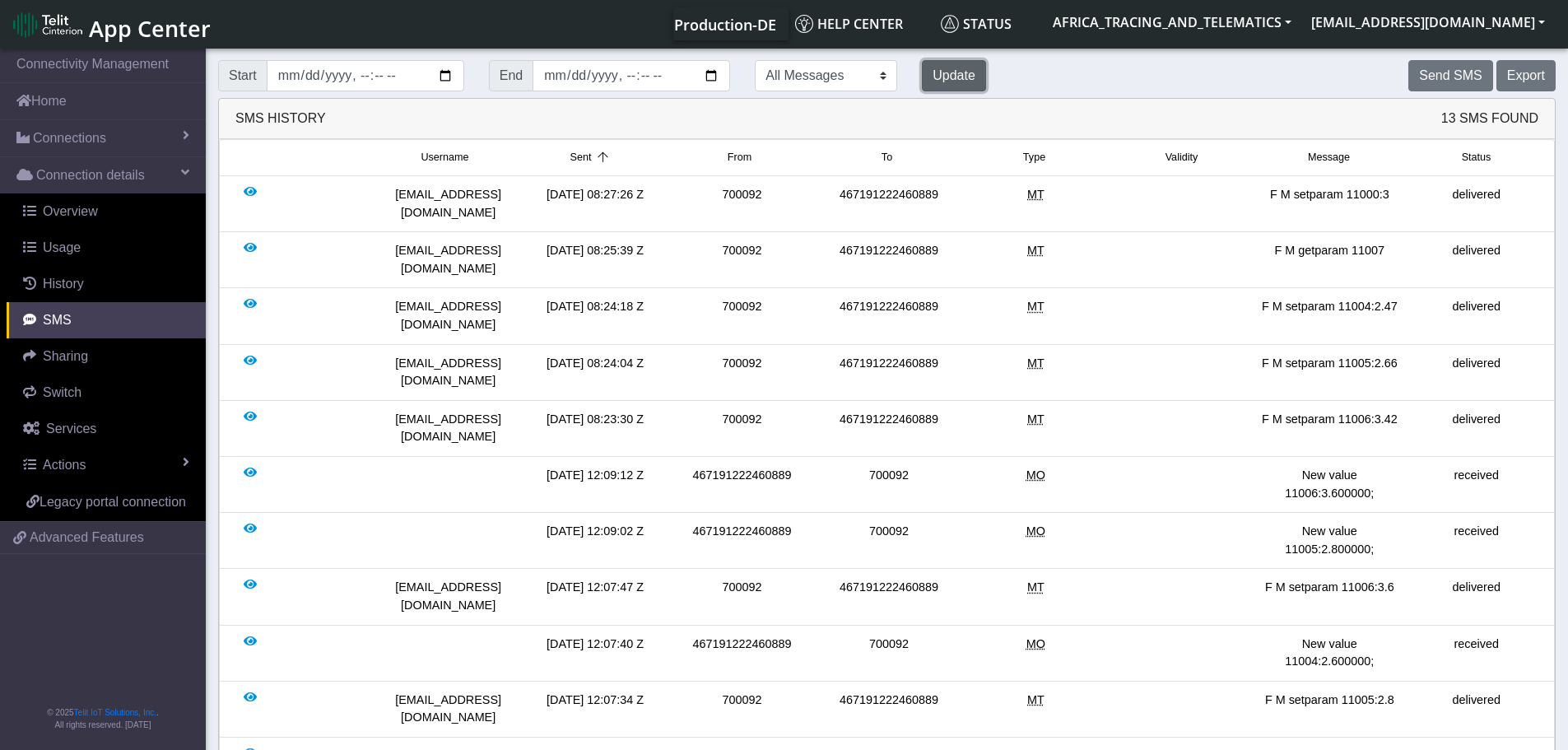
drag, startPoint x: 907, startPoint y: 75, endPoint x: 918, endPoint y: 101, distance: 28.2
click at [922, 75] on button "Update" at bounding box center [953, 76] width 64 height 32
click at [1432, 82] on button "Send SMS" at bounding box center [1449, 76] width 84 height 32
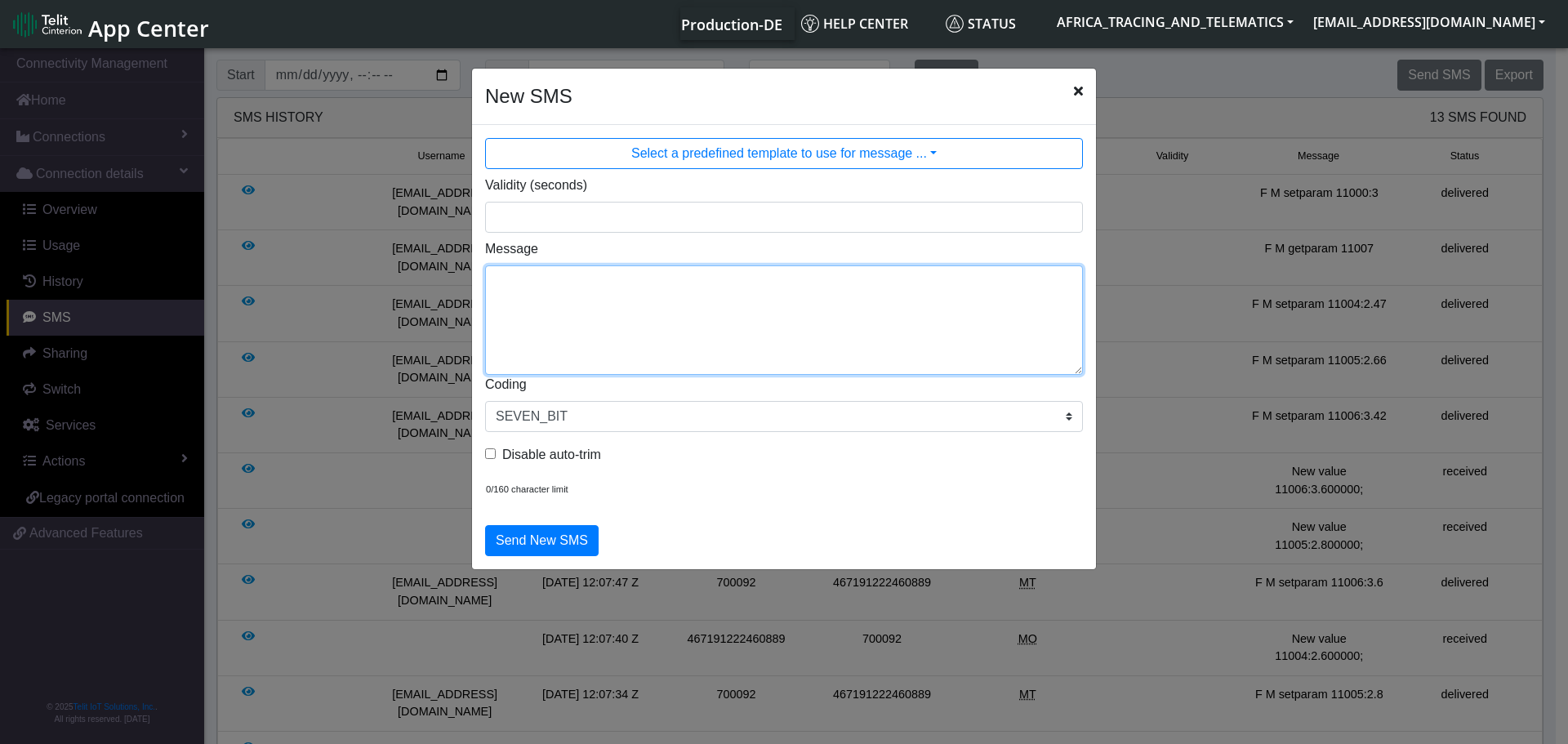
click at [801, 293] on textarea "Message" at bounding box center [784, 320] width 598 height 110
paste textarea "auto_calibrate:get"
type textarea "F M auto_calibrate:get"
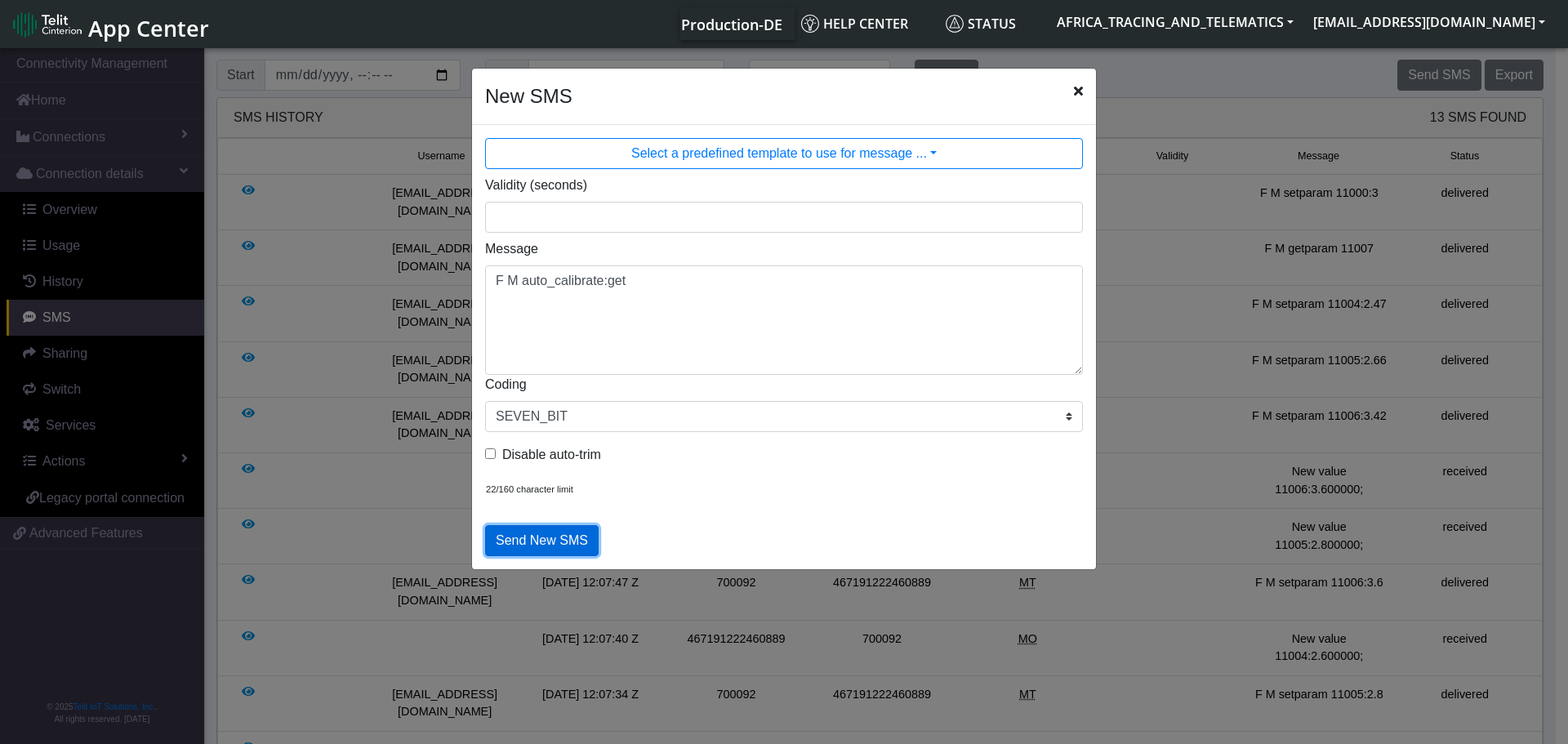
click at [561, 531] on button "Send New SMS" at bounding box center [541, 540] width 113 height 31
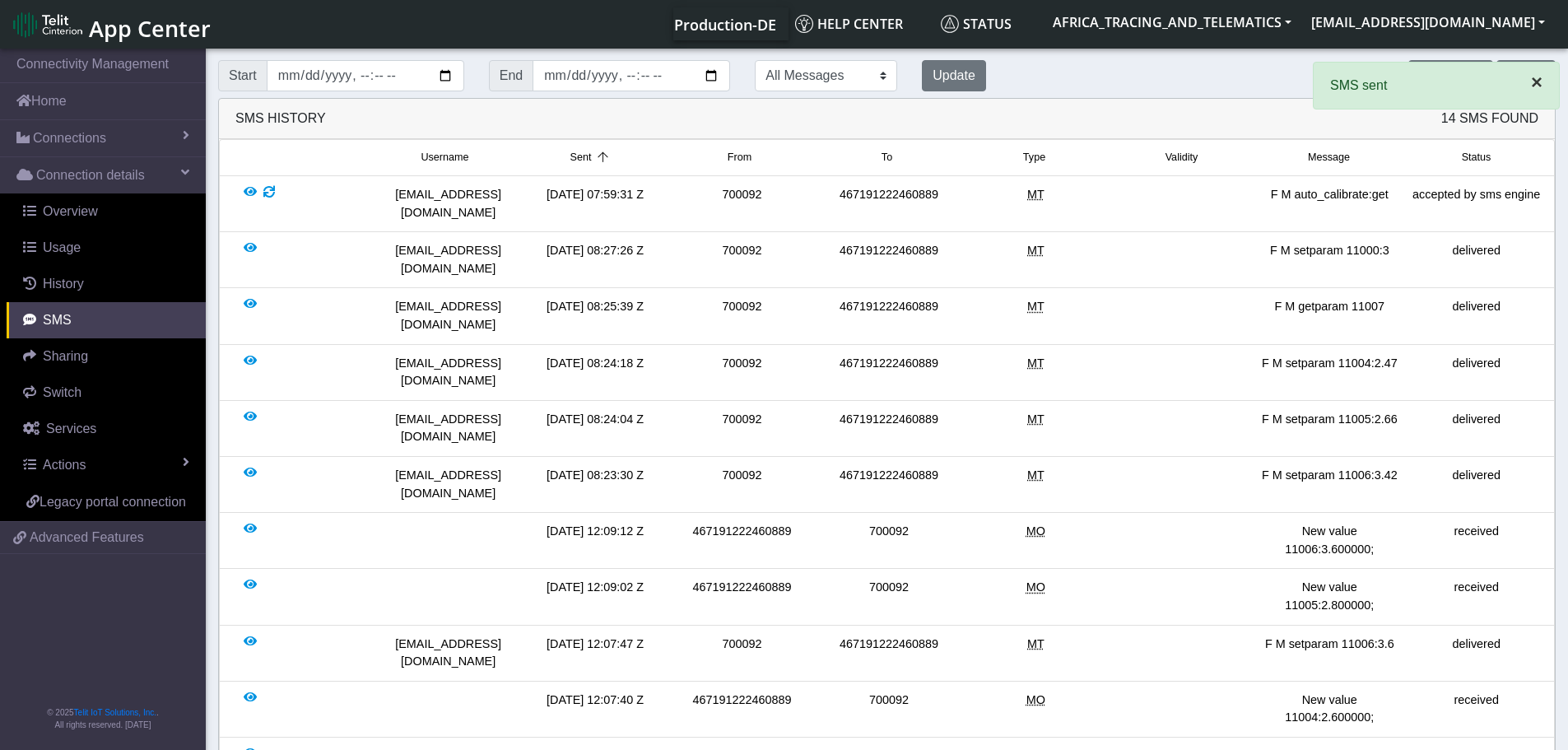
click at [1532, 81] on span "×" at bounding box center [1536, 82] width 12 height 22
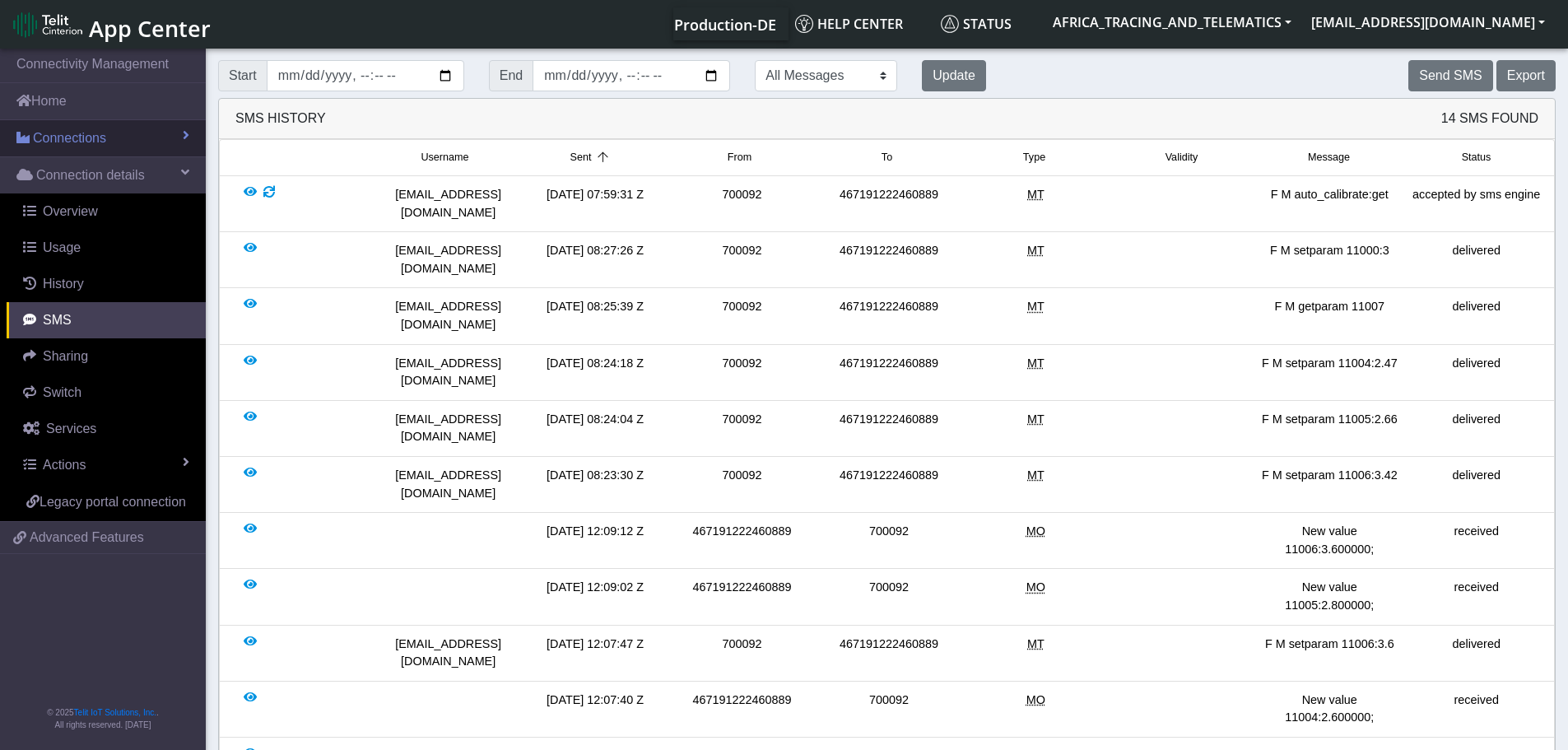
click at [68, 141] on span "Connections" at bounding box center [69, 138] width 73 height 20
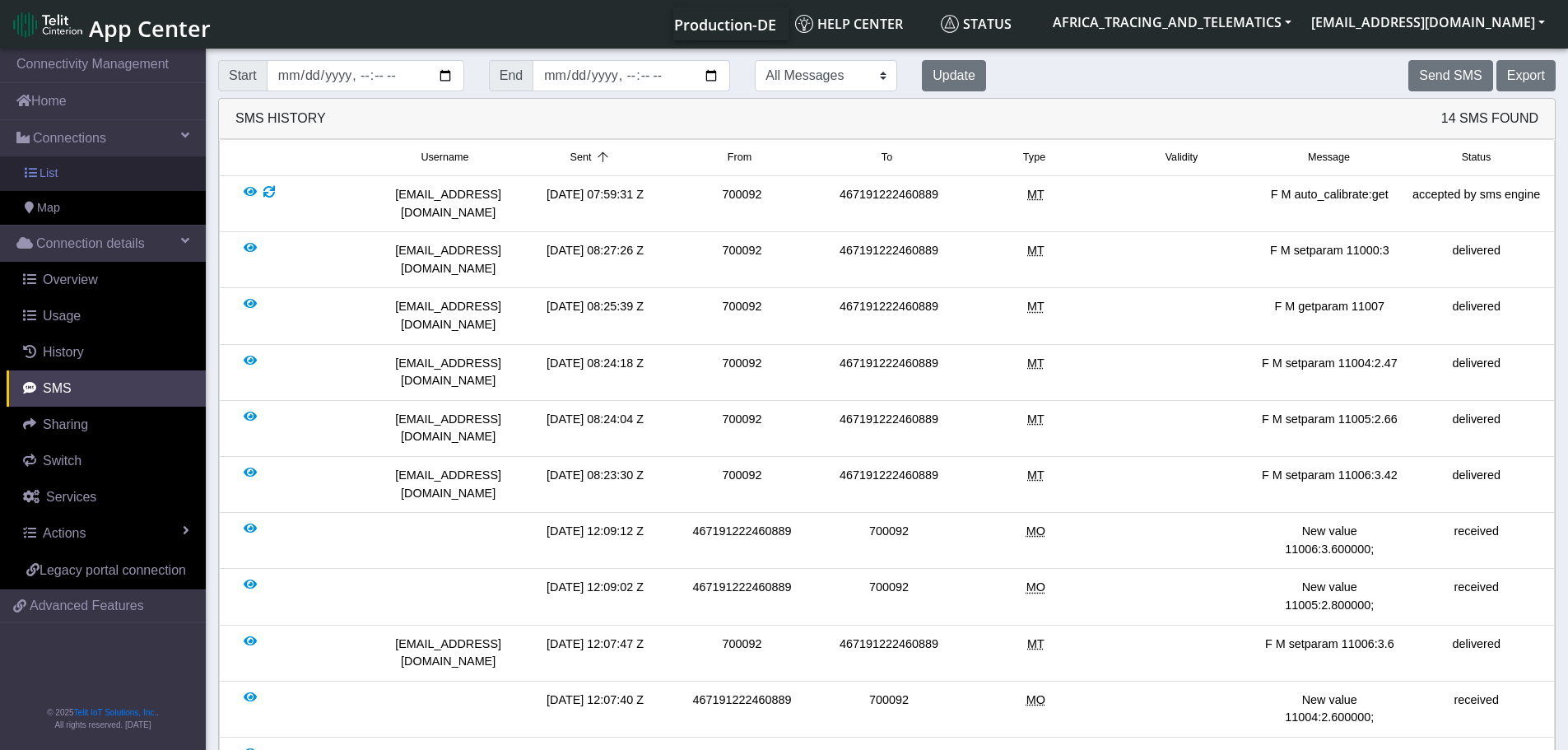
click at [77, 180] on link "List" at bounding box center [103, 174] width 205 height 35
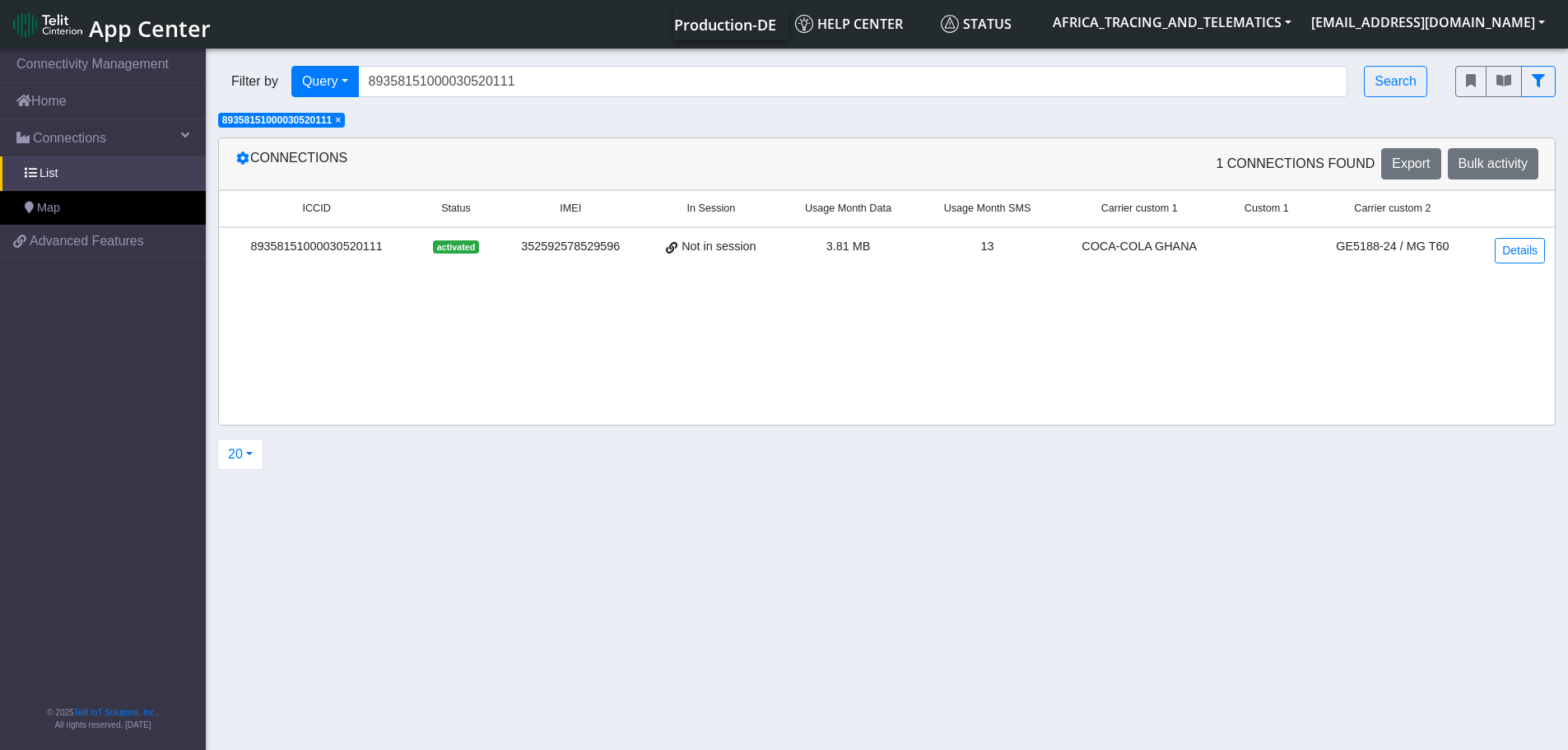
drag, startPoint x: 343, startPoint y: 118, endPoint x: 416, endPoint y: 101, distance: 75.0
click at [341, 118] on span "×" at bounding box center [338, 120] width 6 height 12
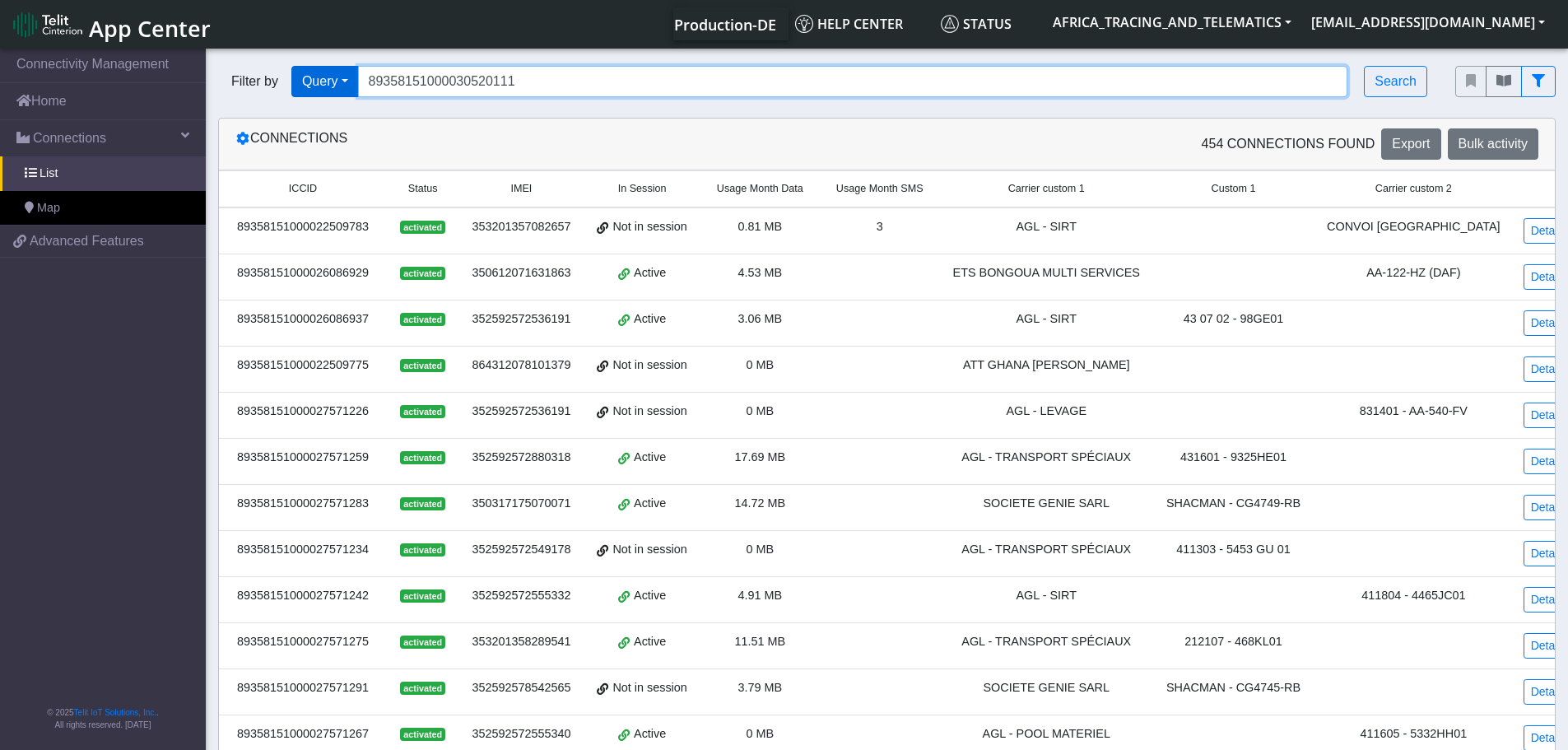
drag, startPoint x: 548, startPoint y: 85, endPoint x: 323, endPoint y: 87, distance: 225.0
click at [323, 87] on div "Filter by Query Query In Session Not connected Tags Country Operator 8935815100…" at bounding box center [824, 82] width 1212 height 32
paste input "27572257"
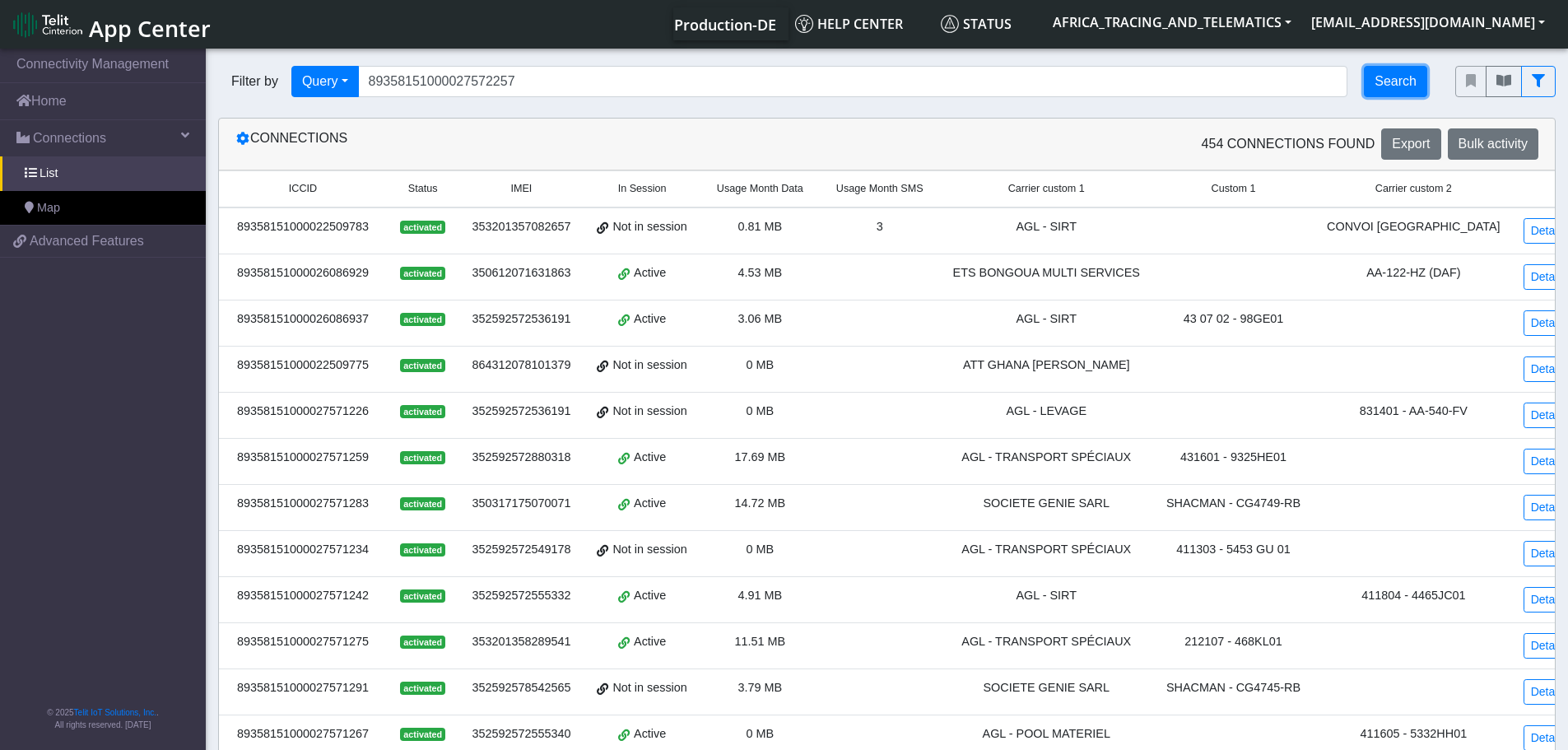
click at [1409, 78] on button "Search" at bounding box center [1395, 82] width 63 height 32
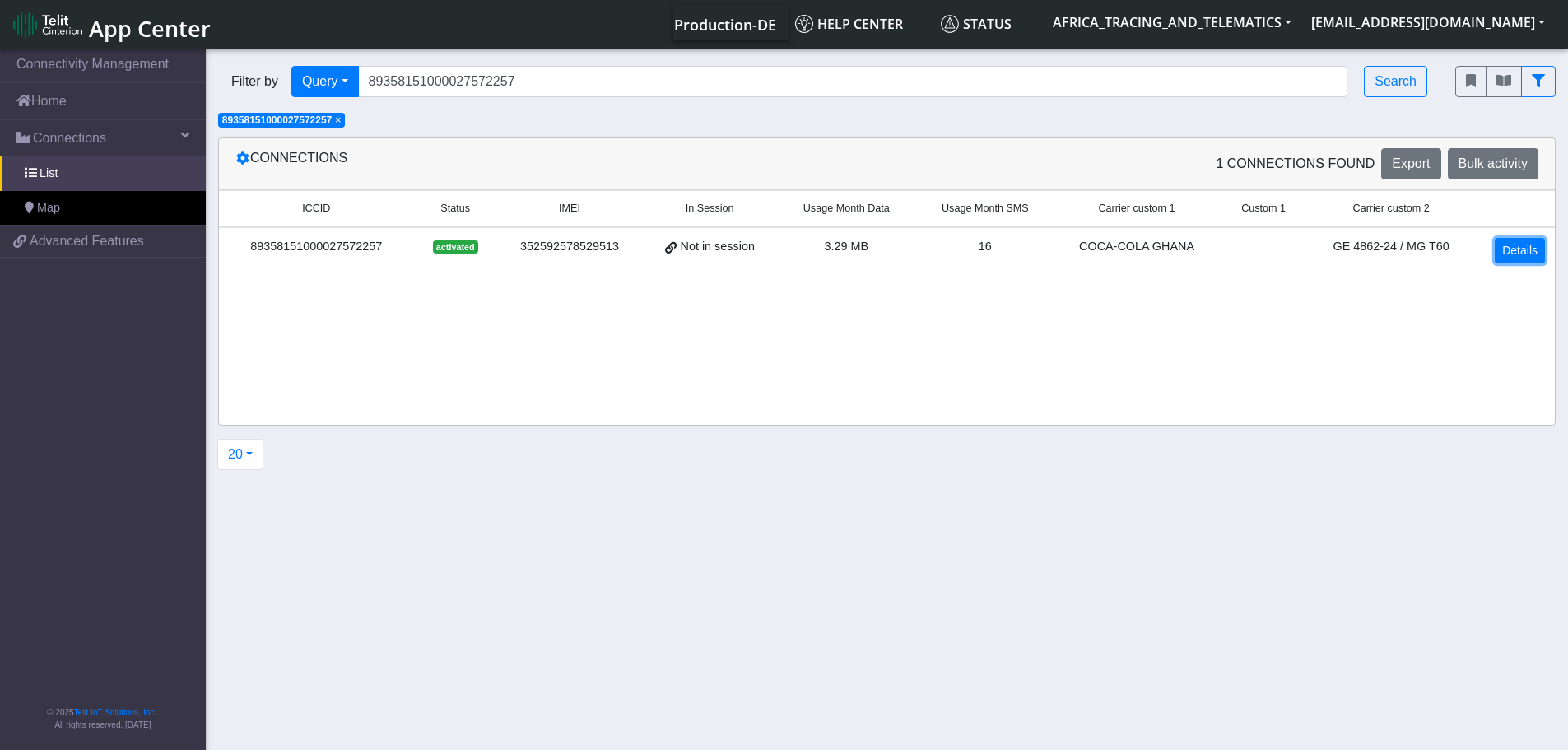
click at [1509, 245] on link "Details" at bounding box center [1519, 251] width 50 height 26
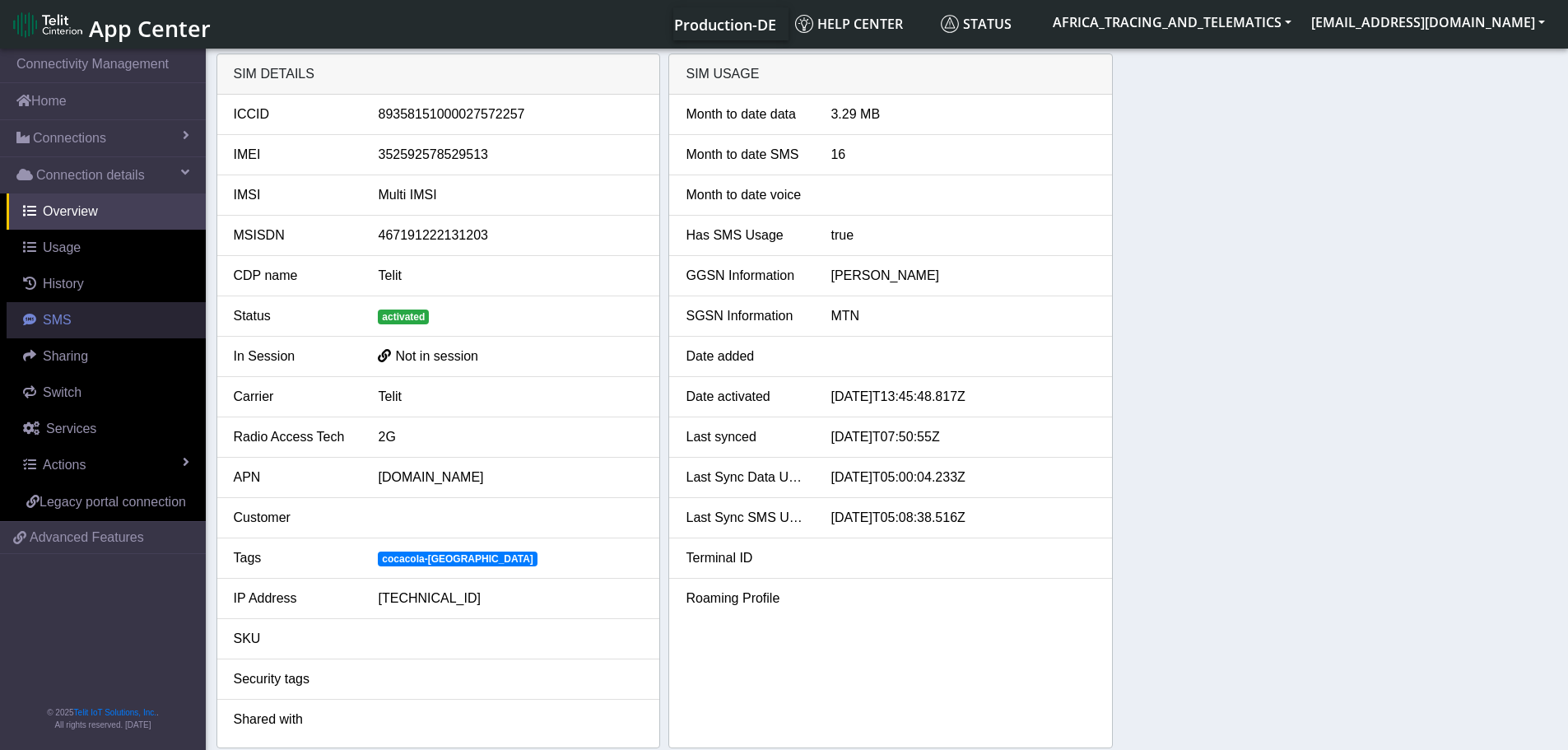
click at [79, 320] on link "SMS" at bounding box center [106, 321] width 199 height 36
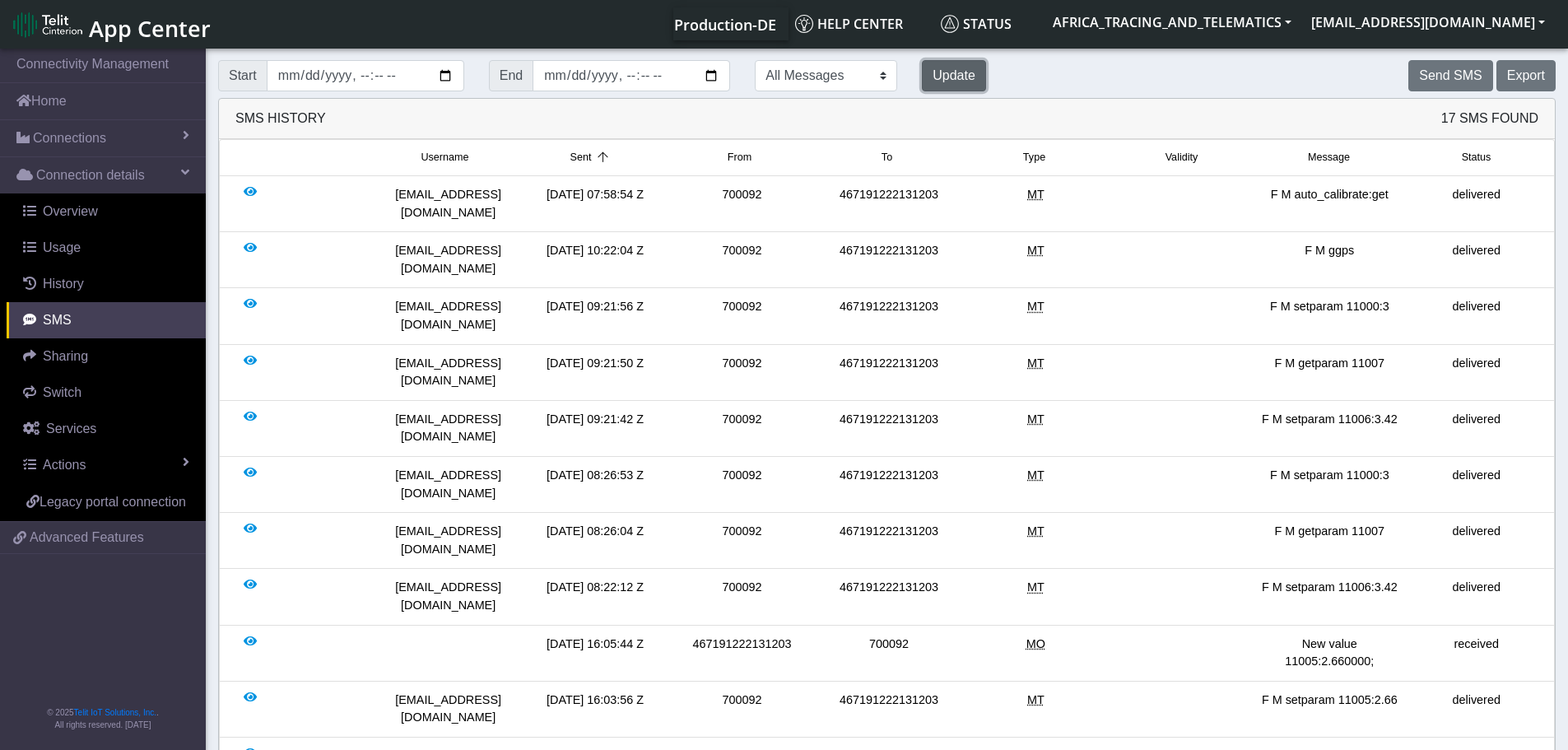
click at [922, 79] on button "Update" at bounding box center [953, 76] width 64 height 32
click at [101, 136] on span "Connections" at bounding box center [69, 138] width 73 height 20
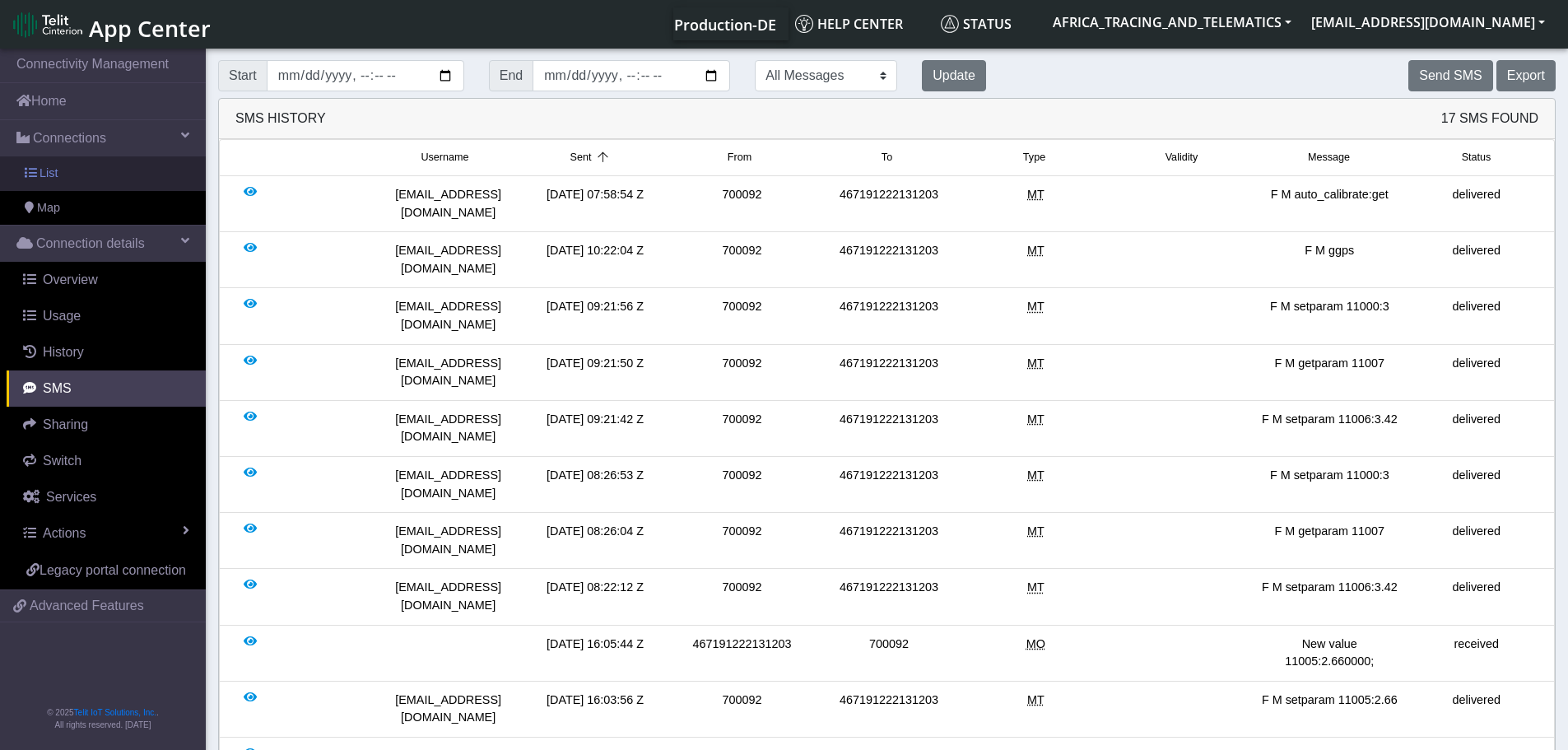
click at [83, 178] on link "List" at bounding box center [103, 174] width 205 height 35
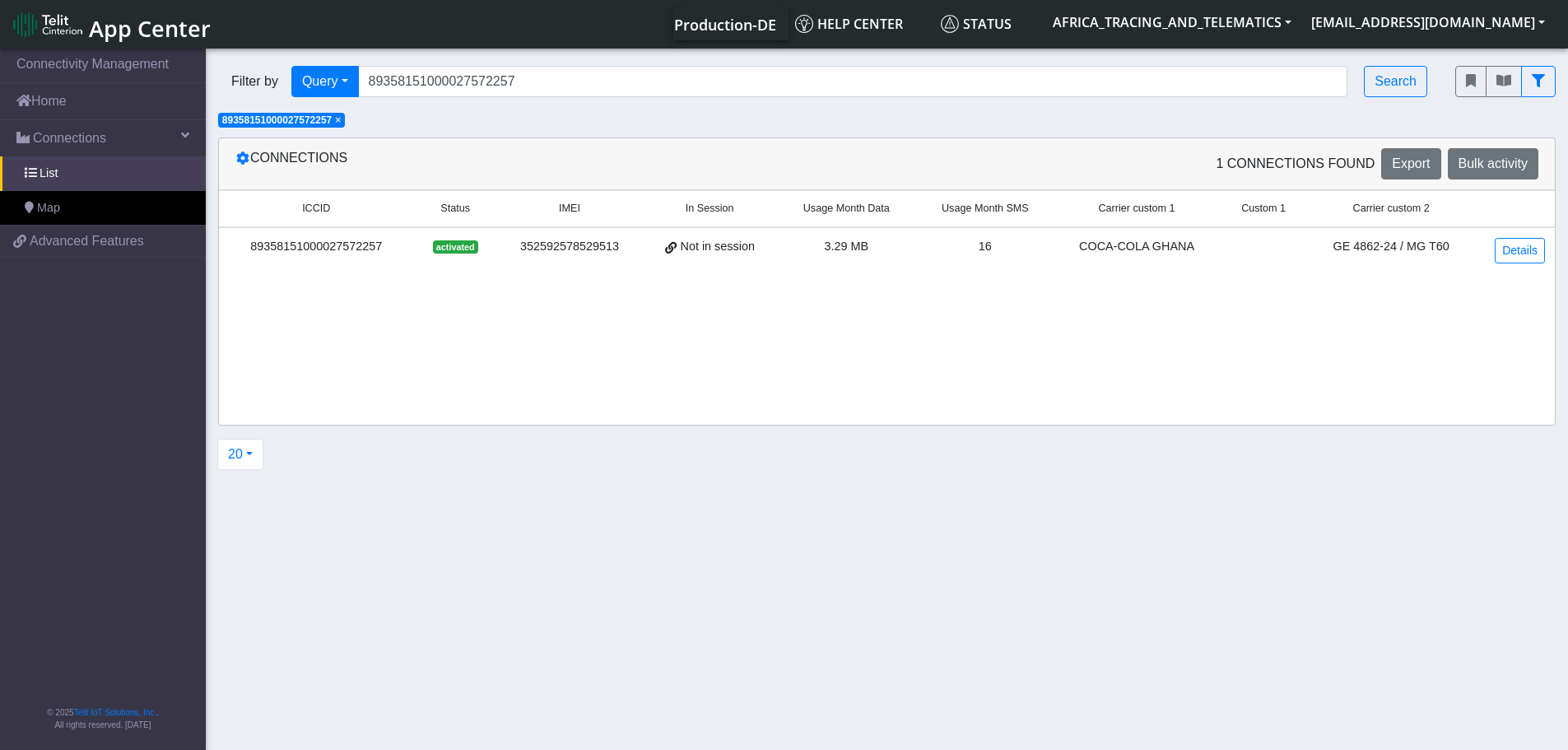
click at [341, 121] on span "×" at bounding box center [338, 120] width 6 height 12
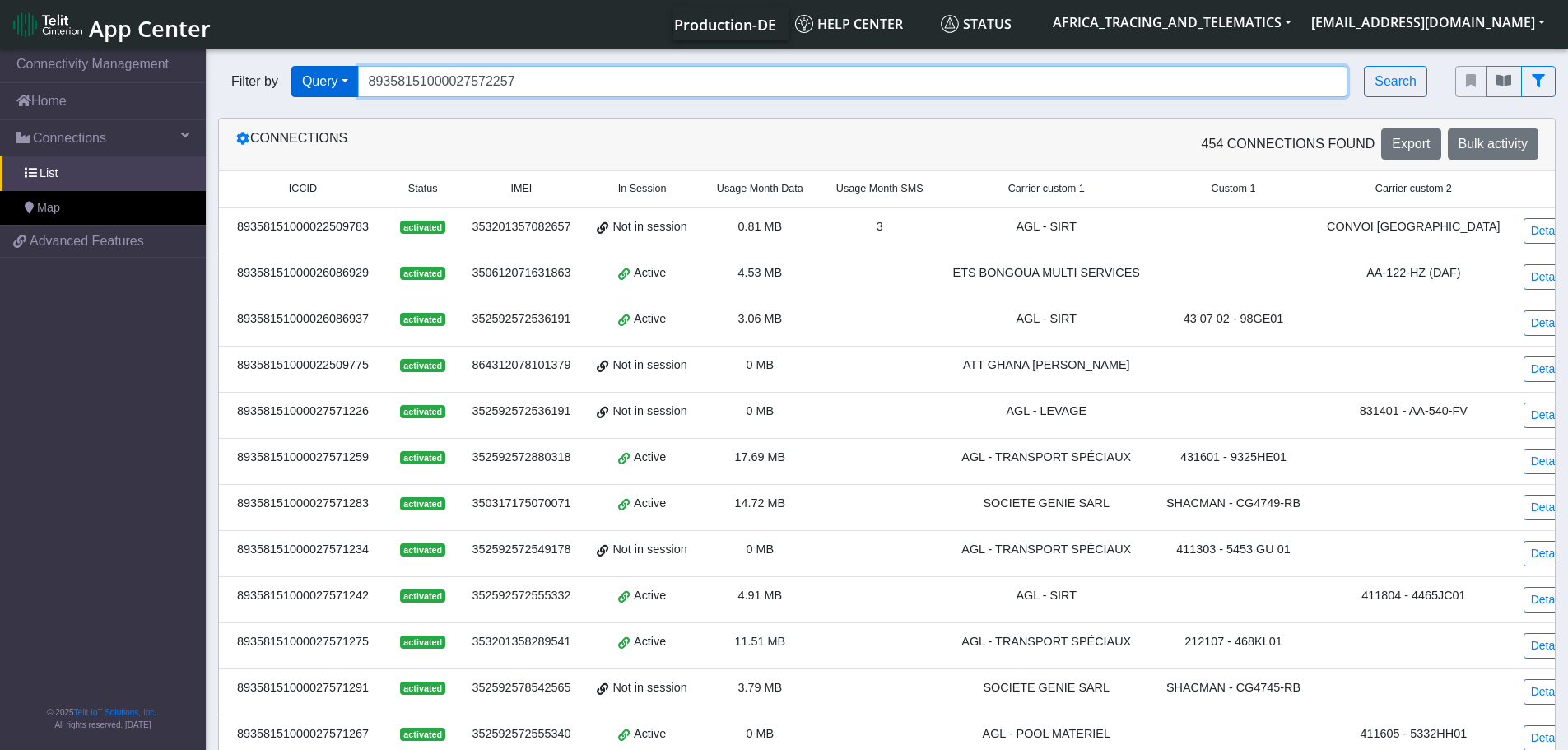
drag, startPoint x: 451, startPoint y: 76, endPoint x: 303, endPoint y: 74, distance: 148.0
click at [308, 74] on div "Filter by Query Query In Session Not connected Tags Country Operator 8935815100…" at bounding box center [824, 82] width 1212 height 32
paste input "380"
type input "89358151000027572380"
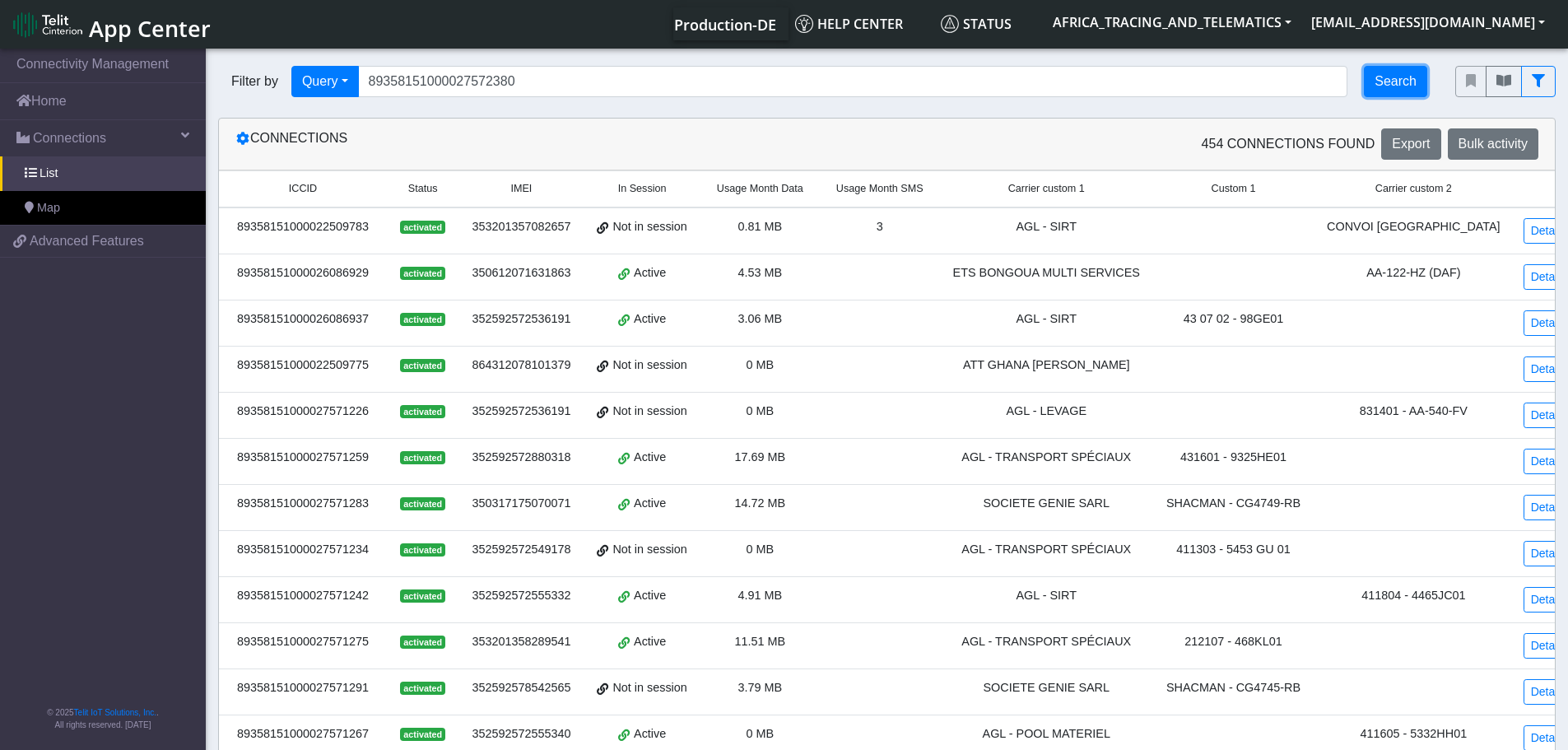
click at [1401, 66] on button "Search" at bounding box center [1395, 82] width 63 height 32
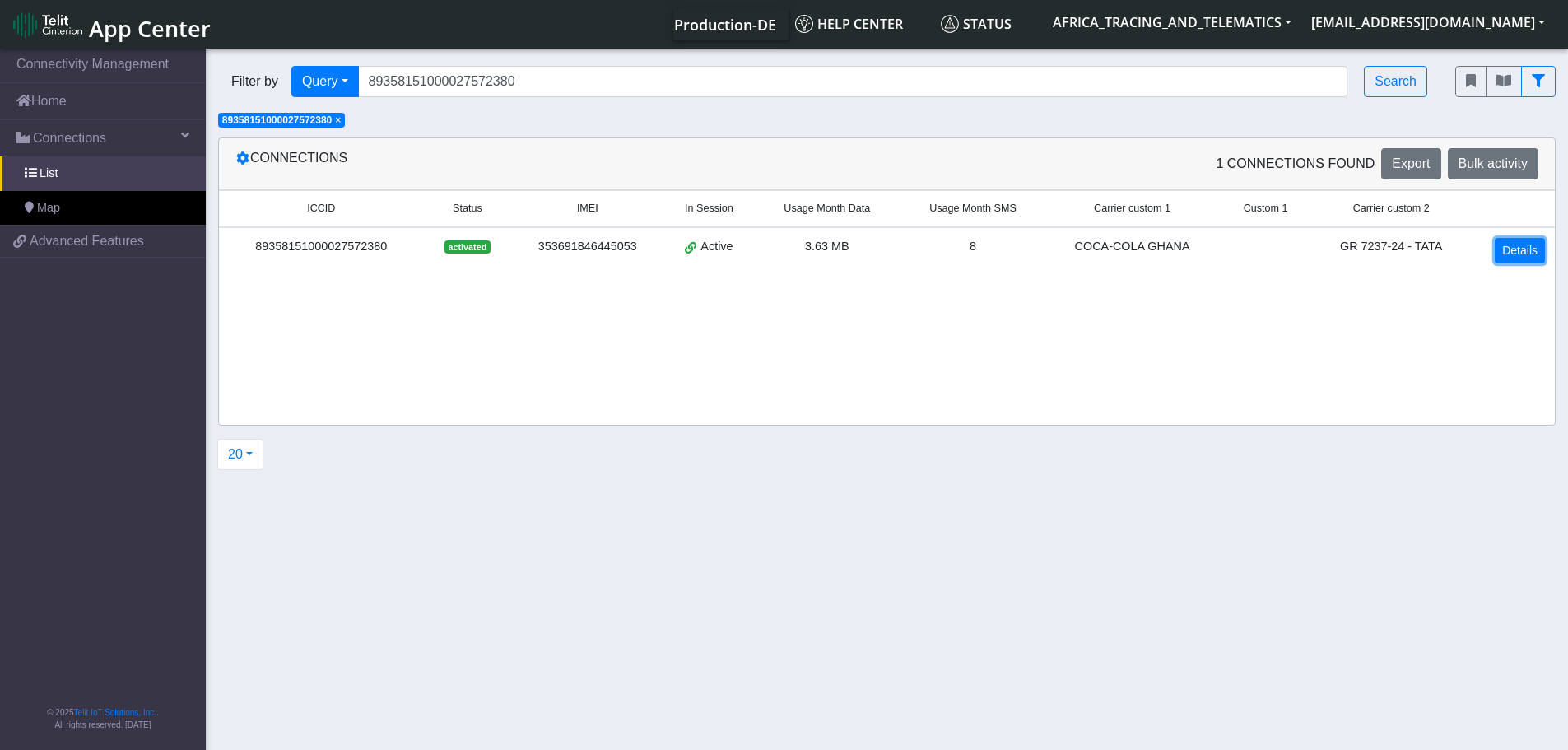
click at [1519, 245] on link "Details" at bounding box center [1519, 251] width 50 height 26
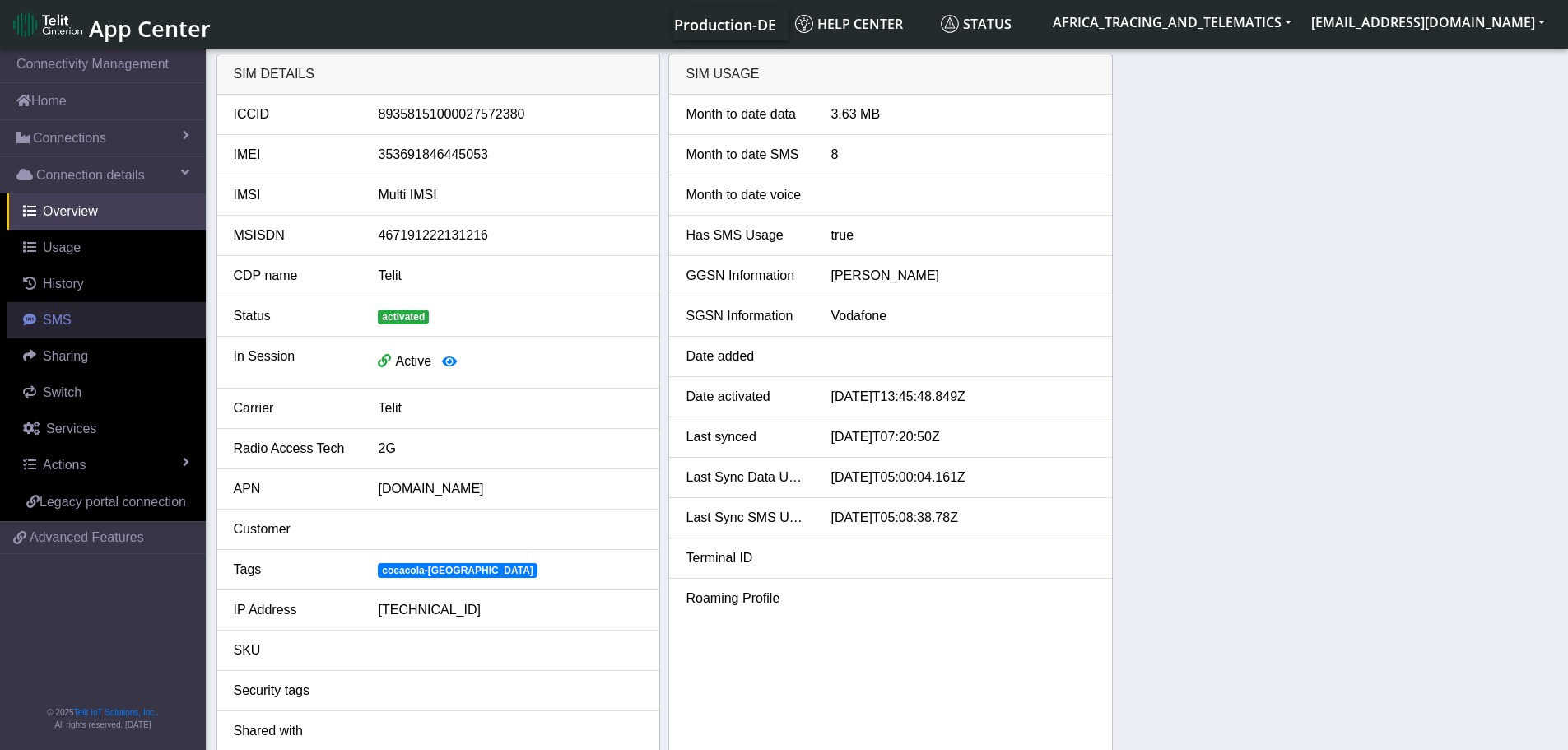
click at [96, 314] on link "SMS" at bounding box center [106, 321] width 199 height 36
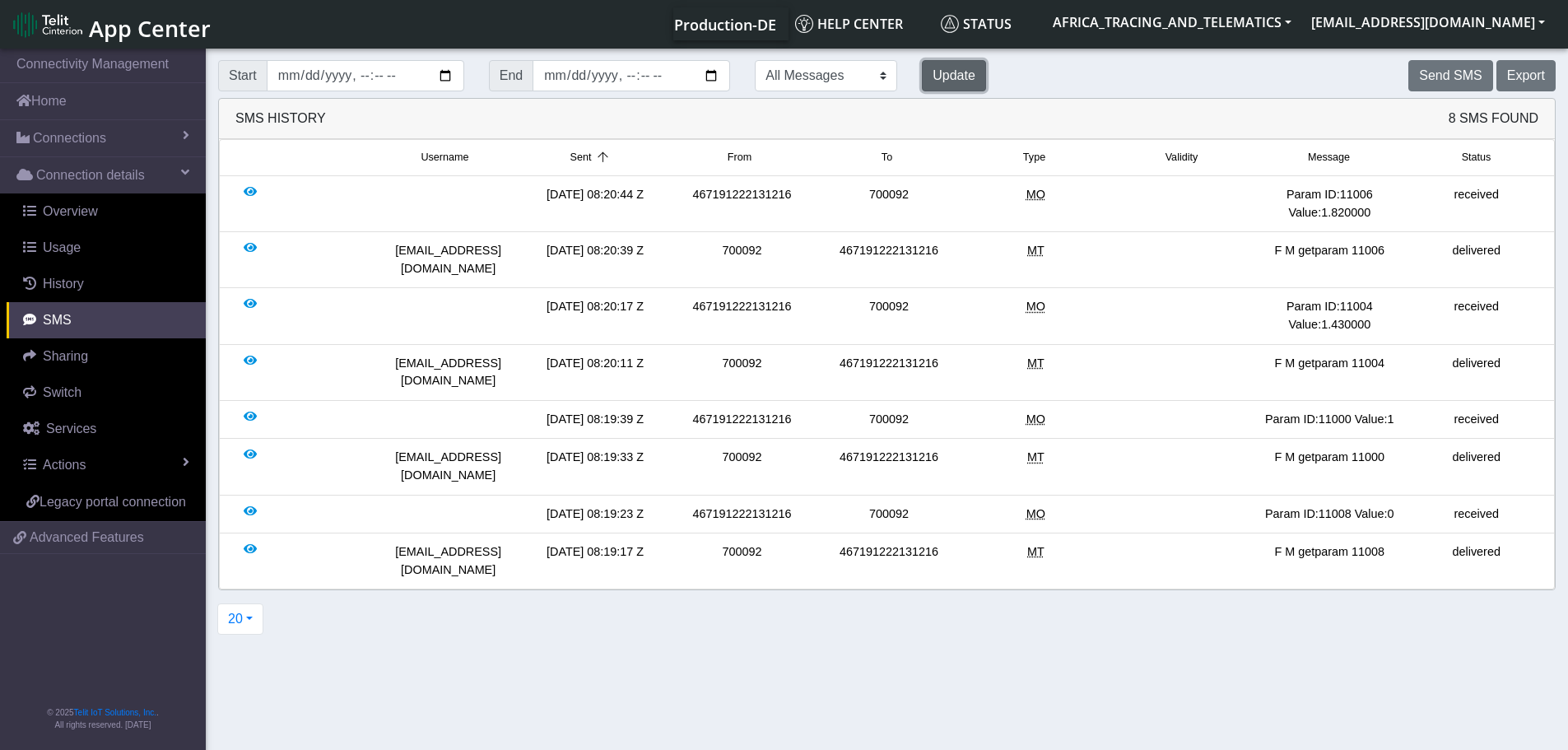
click at [922, 72] on button "Update" at bounding box center [953, 76] width 64 height 32
click at [1447, 73] on button "Send SMS" at bounding box center [1449, 76] width 84 height 32
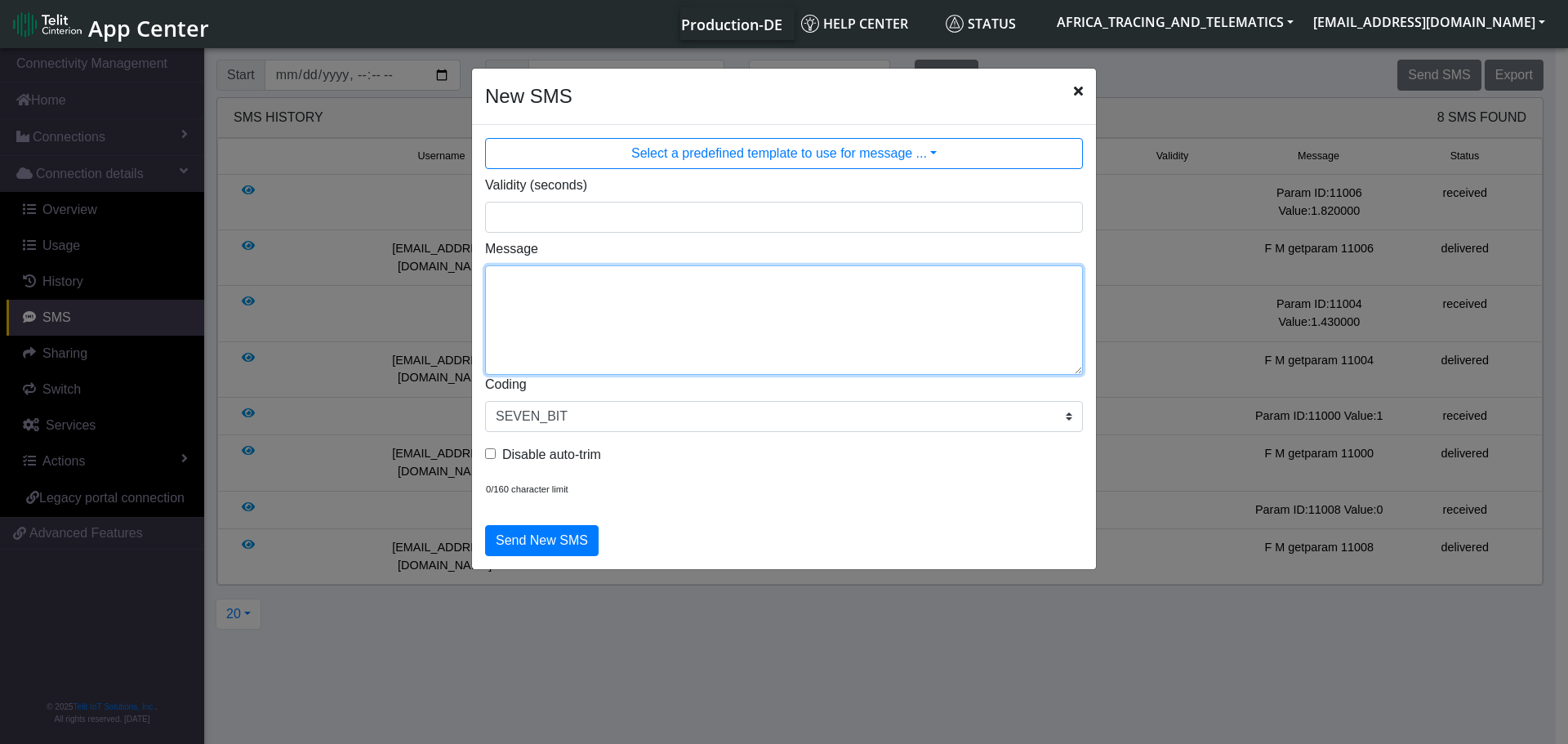
click at [551, 293] on textarea "Message" at bounding box center [784, 320] width 598 height 110
paste textarea "auto_calibrate:get"
type textarea "F M auto_calibrate:get"
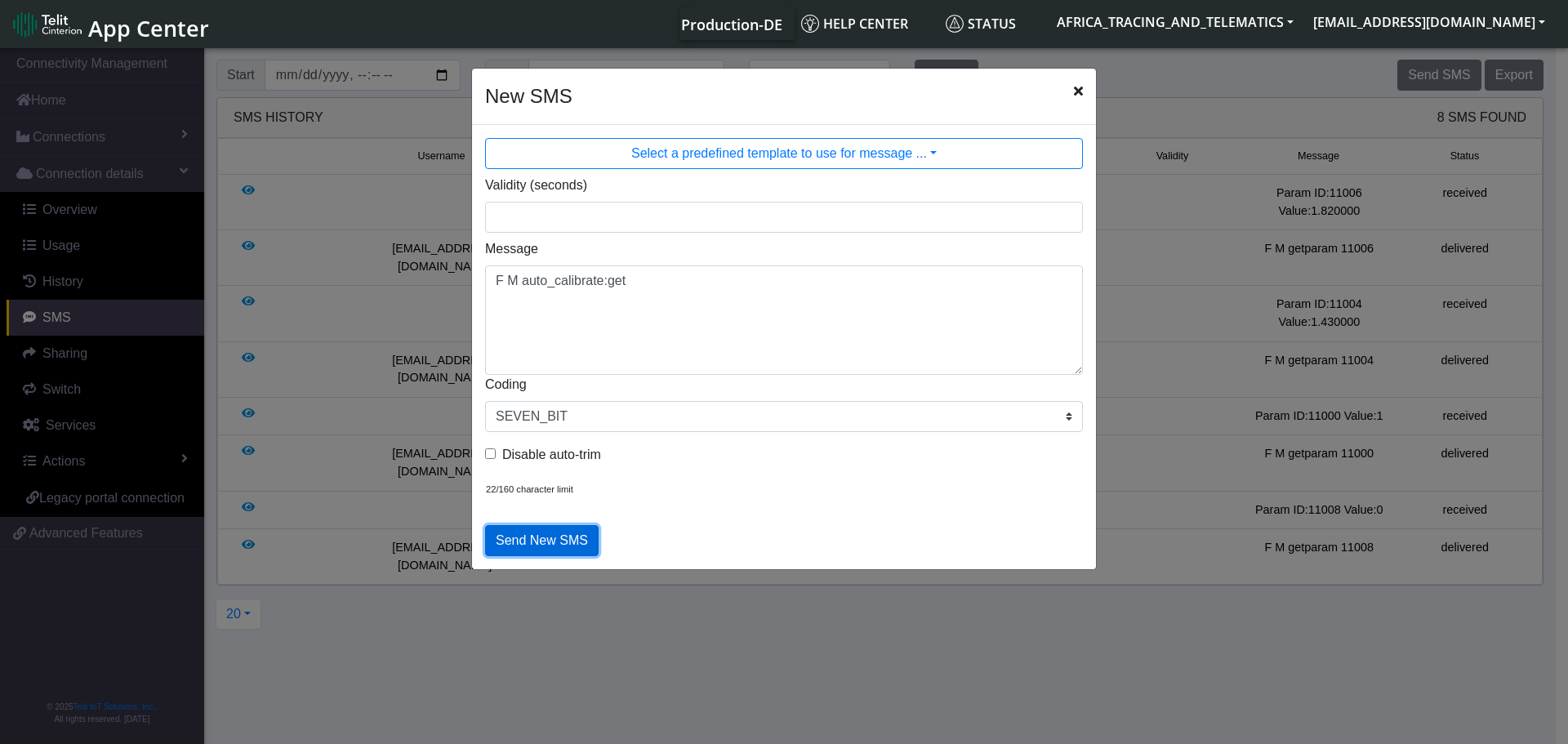
drag, startPoint x: 557, startPoint y: 538, endPoint x: 561, endPoint y: 513, distance: 25.3
click at [557, 539] on button "Send New SMS" at bounding box center [541, 540] width 113 height 31
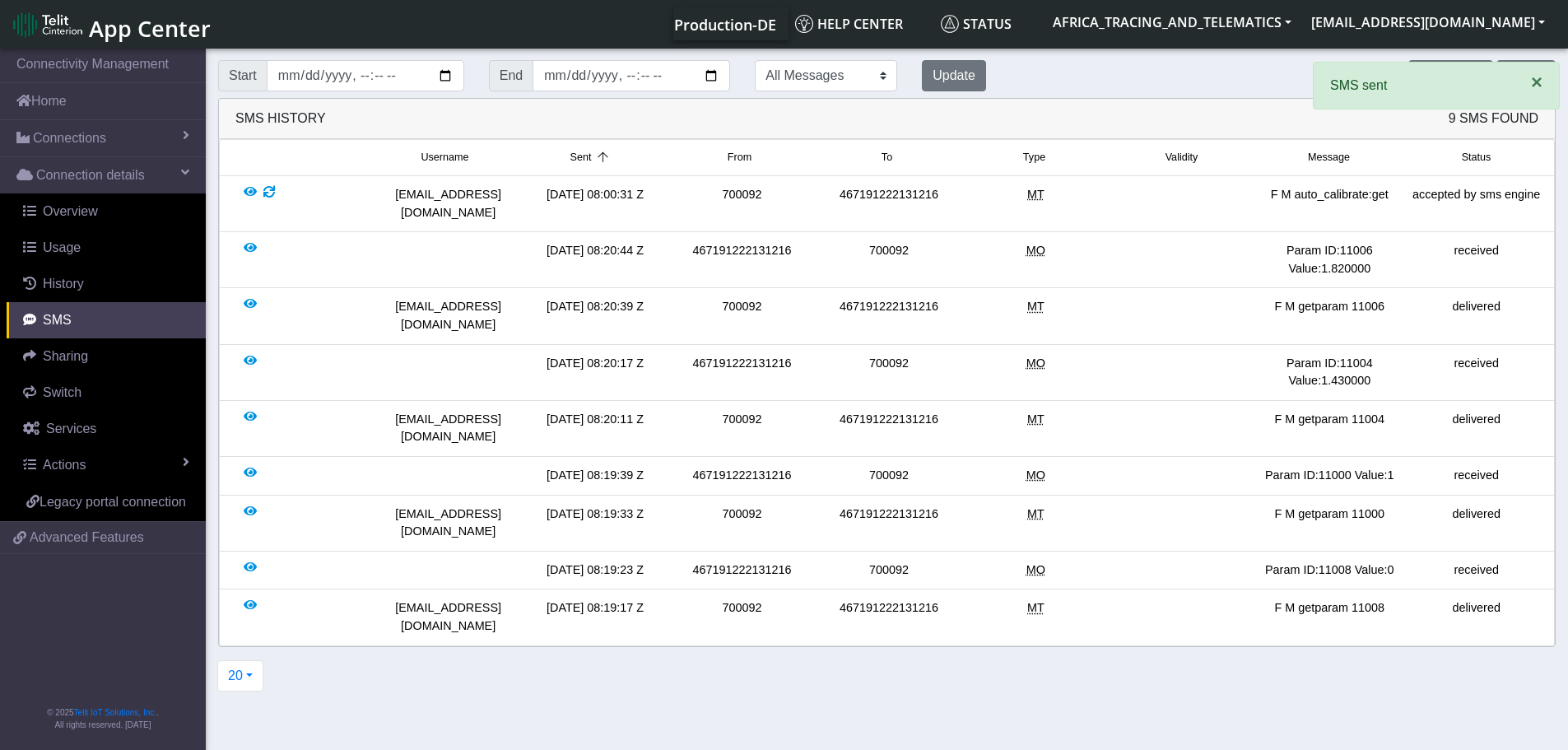
drag, startPoint x: 1539, startPoint y: 85, endPoint x: 1193, endPoint y: 59, distance: 347.0
click at [1539, 85] on span "×" at bounding box center [1536, 82] width 12 height 22
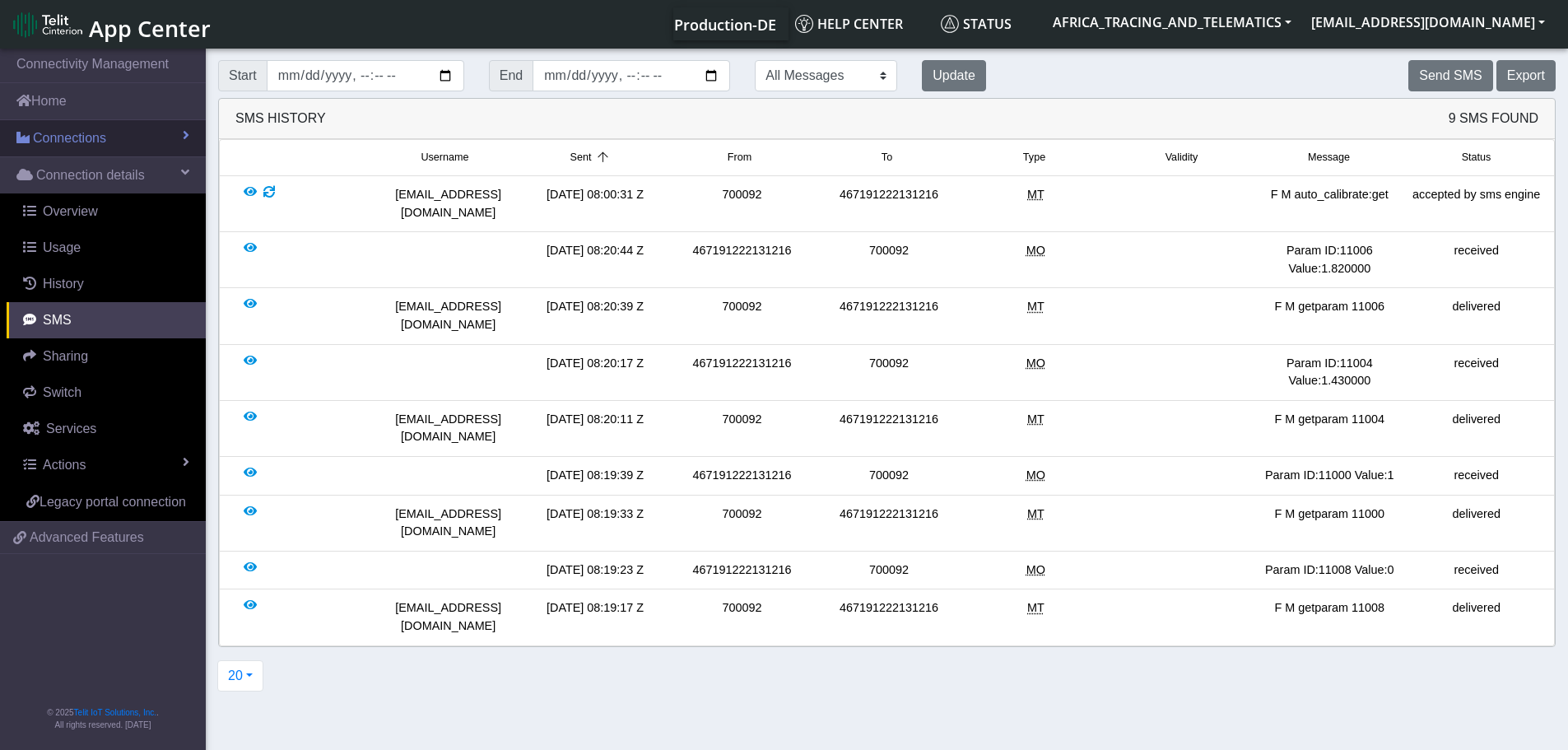
click at [159, 141] on link "Connections" at bounding box center [103, 138] width 205 height 36
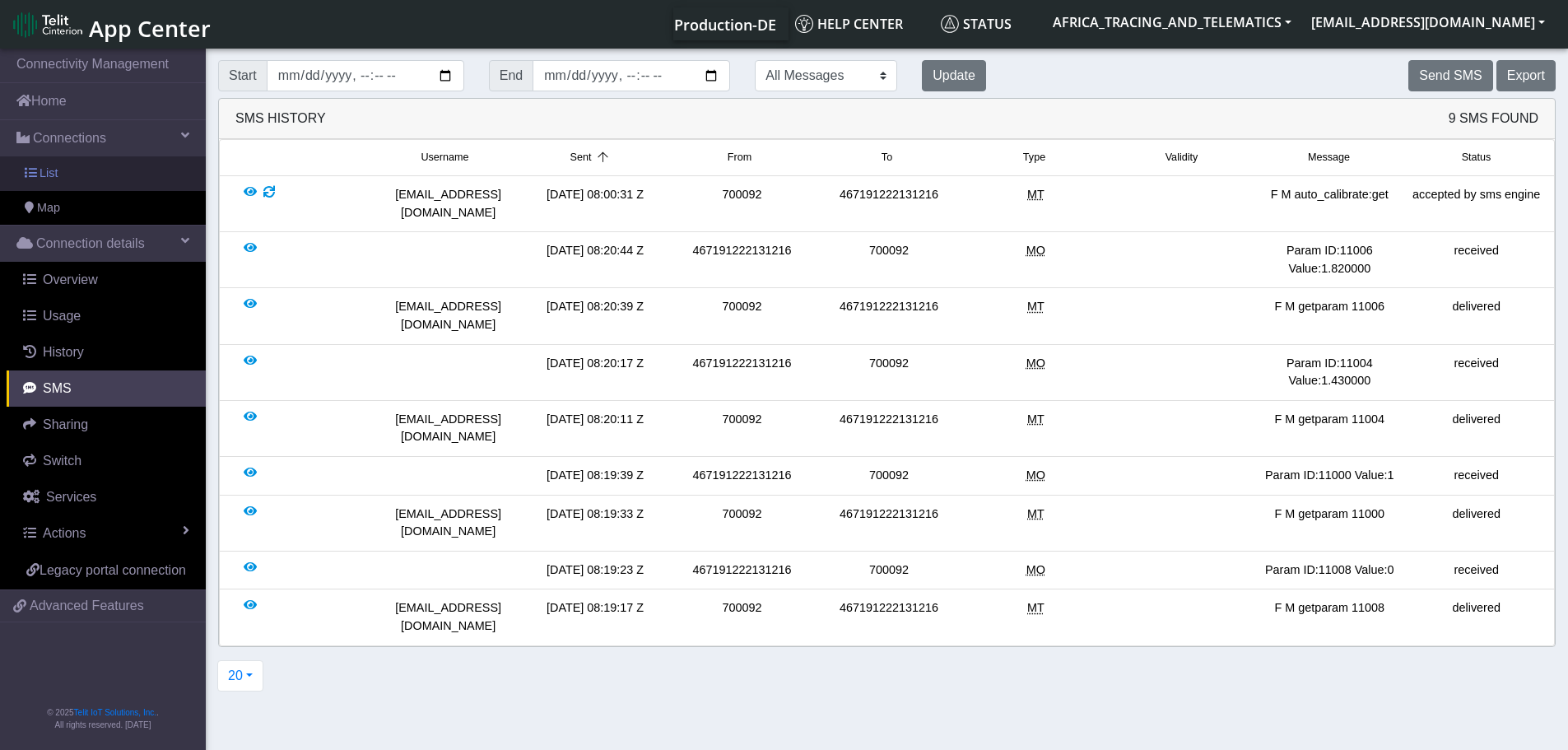
click at [108, 178] on link "List" at bounding box center [103, 174] width 205 height 35
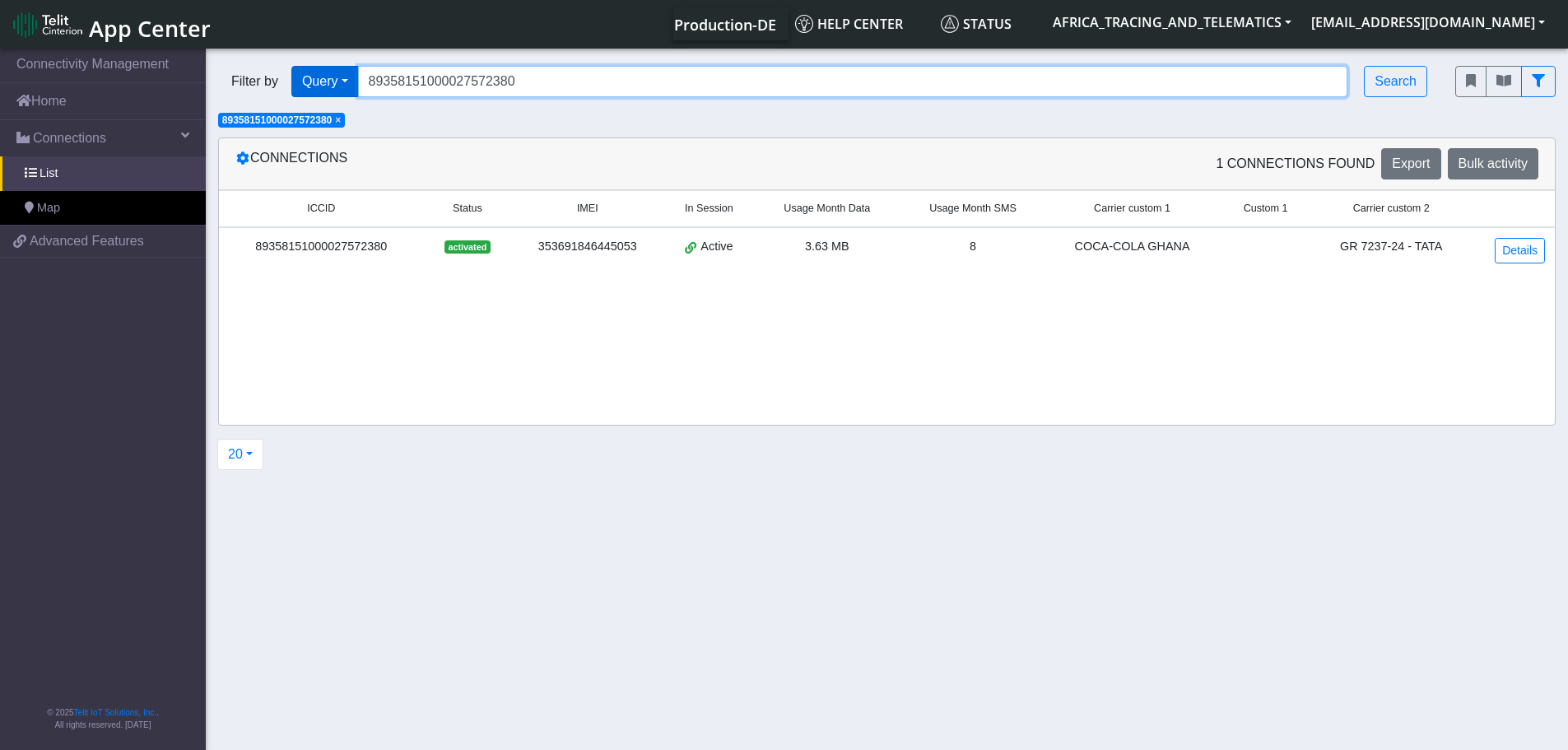
drag, startPoint x: 542, startPoint y: 81, endPoint x: 350, endPoint y: 84, distance: 192.0
click at [350, 84] on div "Filter by Query Query In Session Not connected Tags Country Operator 8935815100…" at bounding box center [824, 82] width 1212 height 32
paste input "3052"
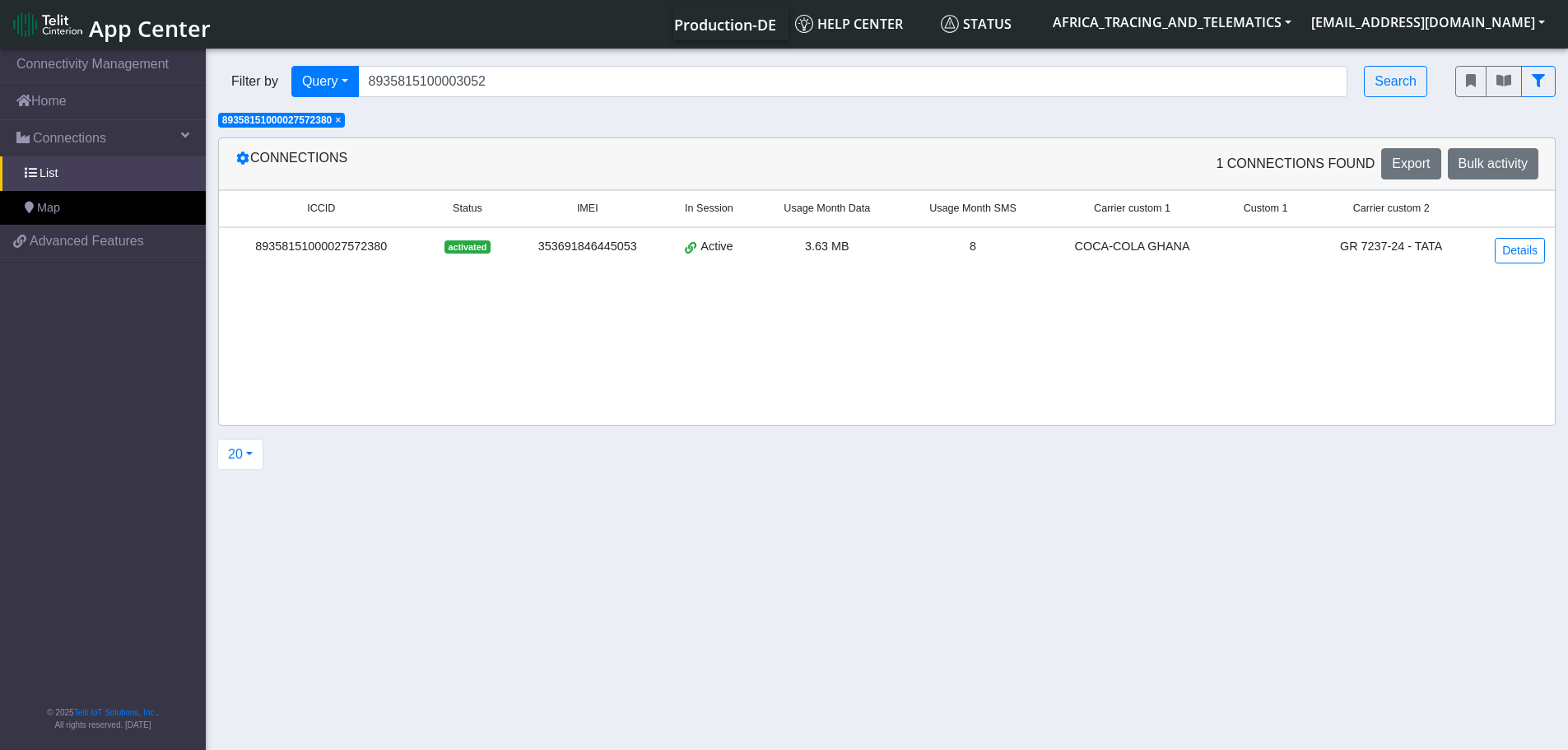
click at [341, 120] on span "×" at bounding box center [338, 120] width 6 height 12
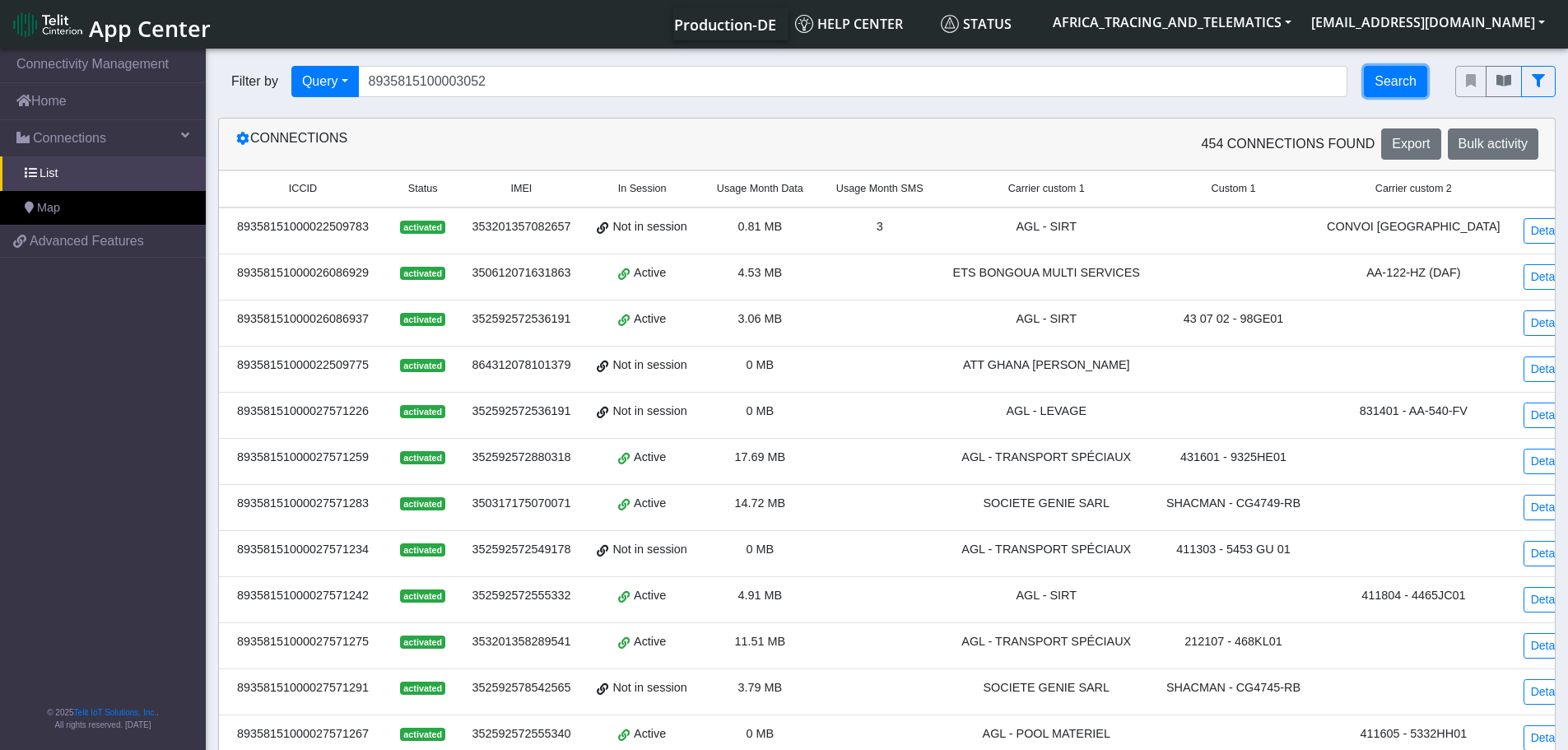
click at [1407, 86] on button "Search" at bounding box center [1395, 82] width 63 height 32
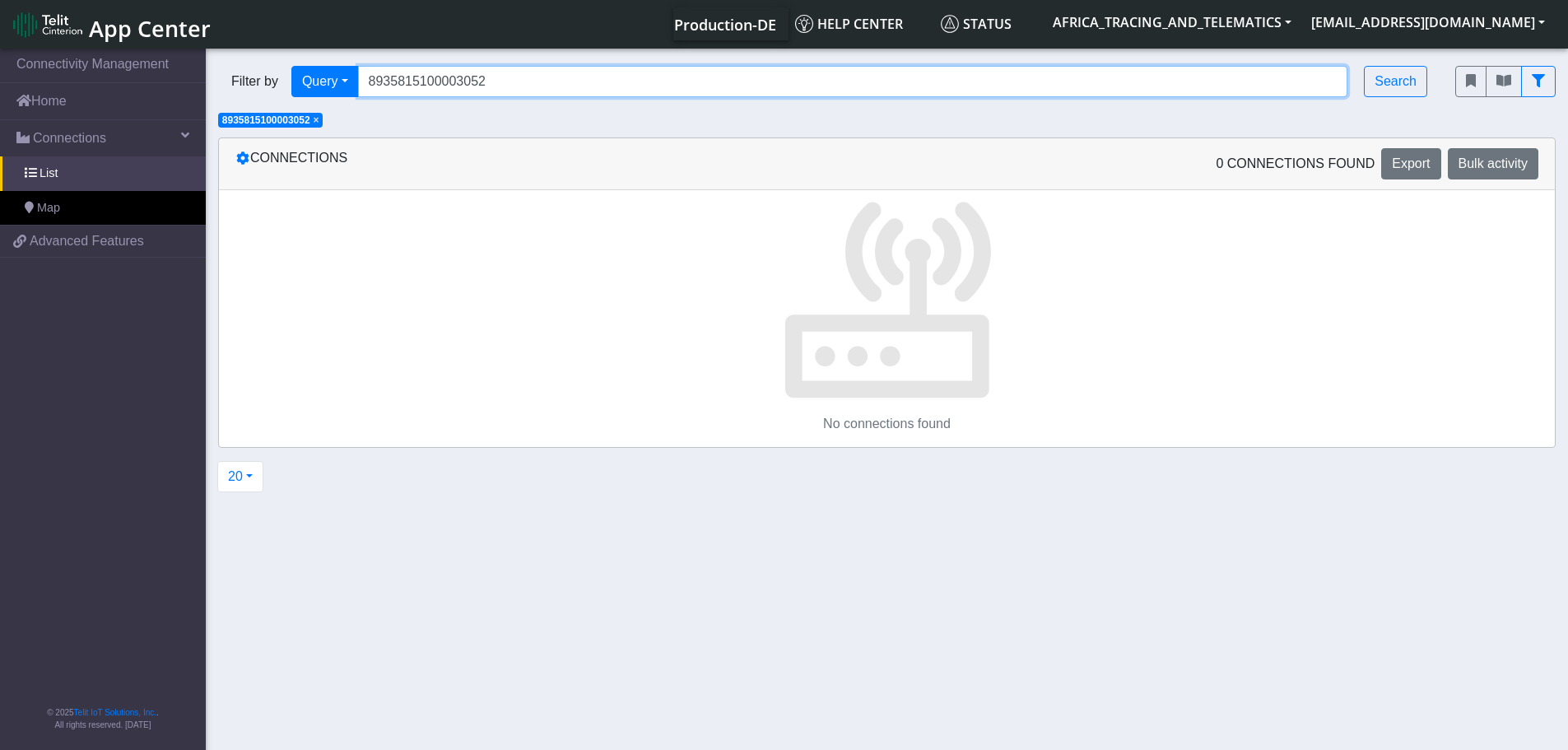
drag, startPoint x: 505, startPoint y: 80, endPoint x: 253, endPoint y: 72, distance: 252.1
click at [253, 72] on div "Filter by Query Query Not connected Tags Country Operator 8935815100003052 Sear…" at bounding box center [824, 82] width 1212 height 32
drag, startPoint x: 539, startPoint y: 72, endPoint x: 343, endPoint y: 72, distance: 196.0
click at [343, 72] on div "Filter by Query Query Not connected Tags Country Operator 8935815100003052 Sear…" at bounding box center [824, 82] width 1212 height 32
paste input "0137"
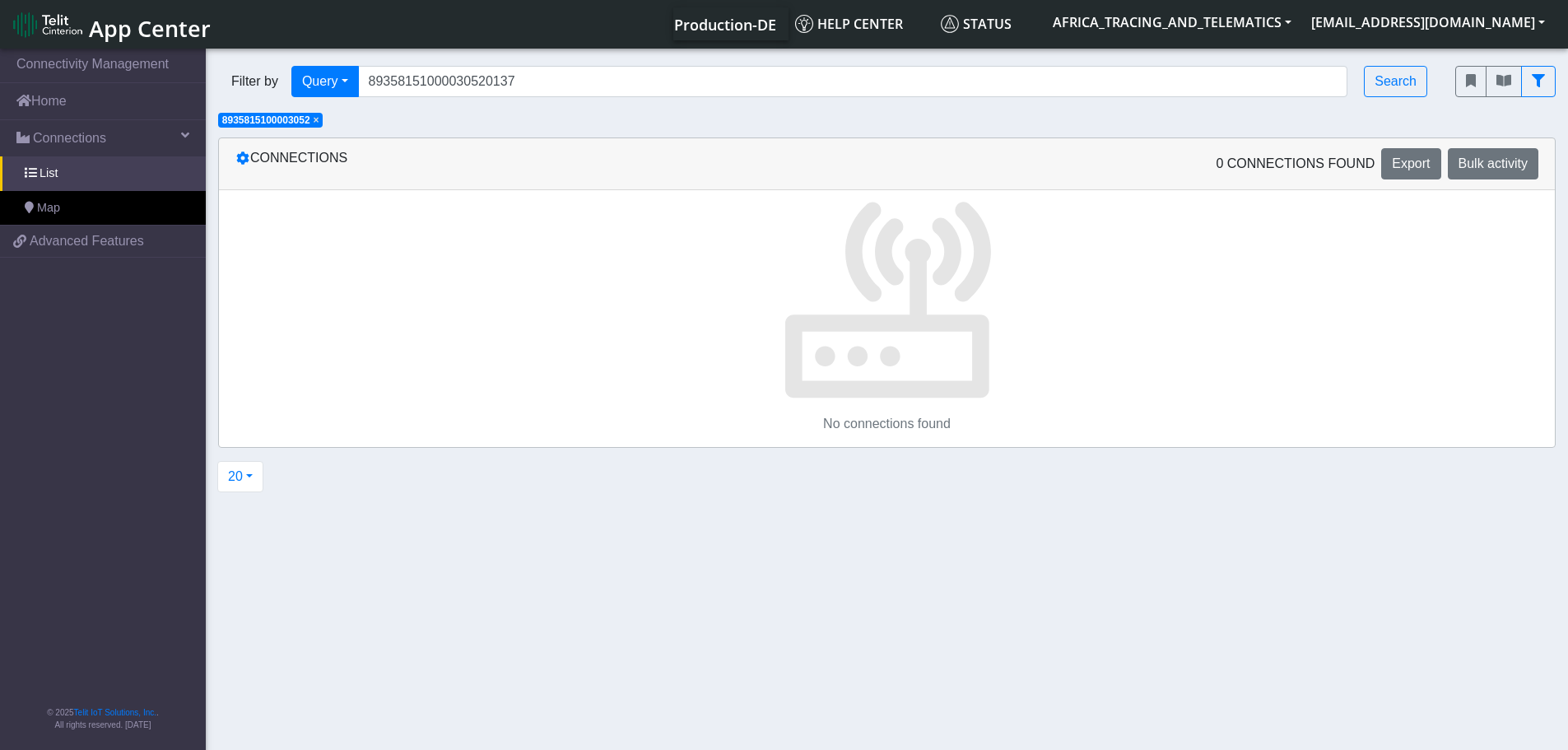
click at [320, 118] on span "×" at bounding box center [317, 120] width 6 height 12
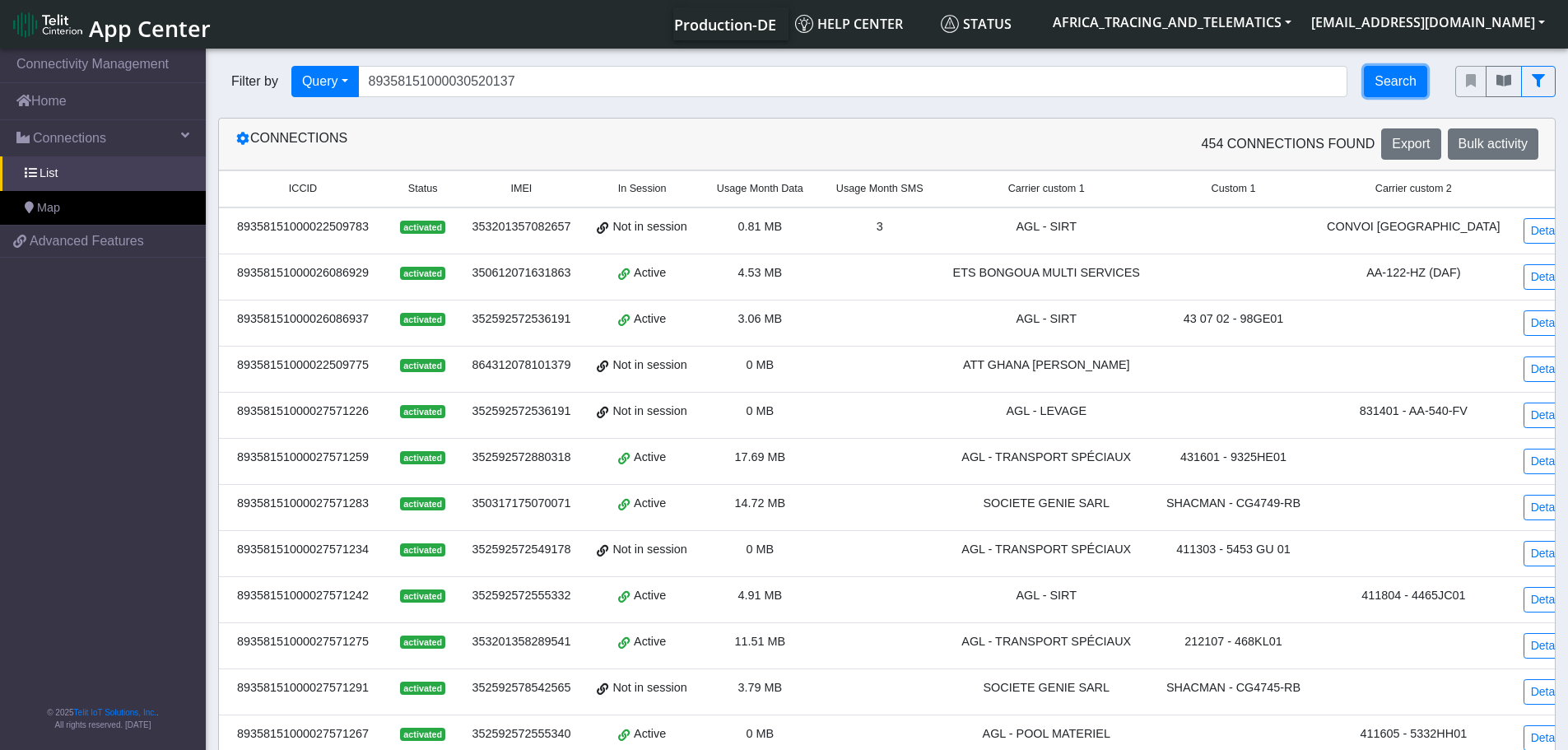
click at [1393, 84] on button "Search" at bounding box center [1395, 82] width 63 height 32
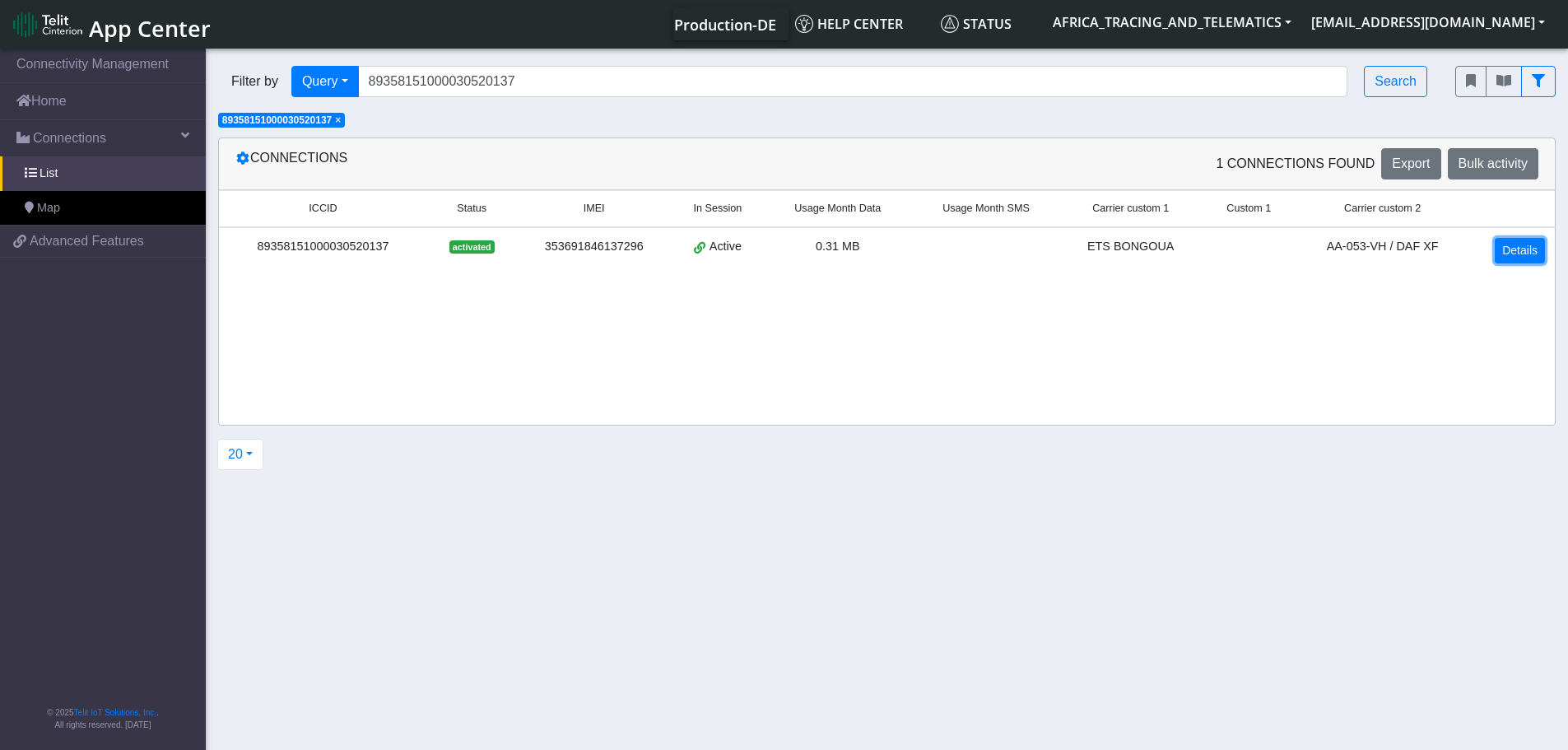
click at [1510, 239] on link "Details" at bounding box center [1519, 251] width 50 height 26
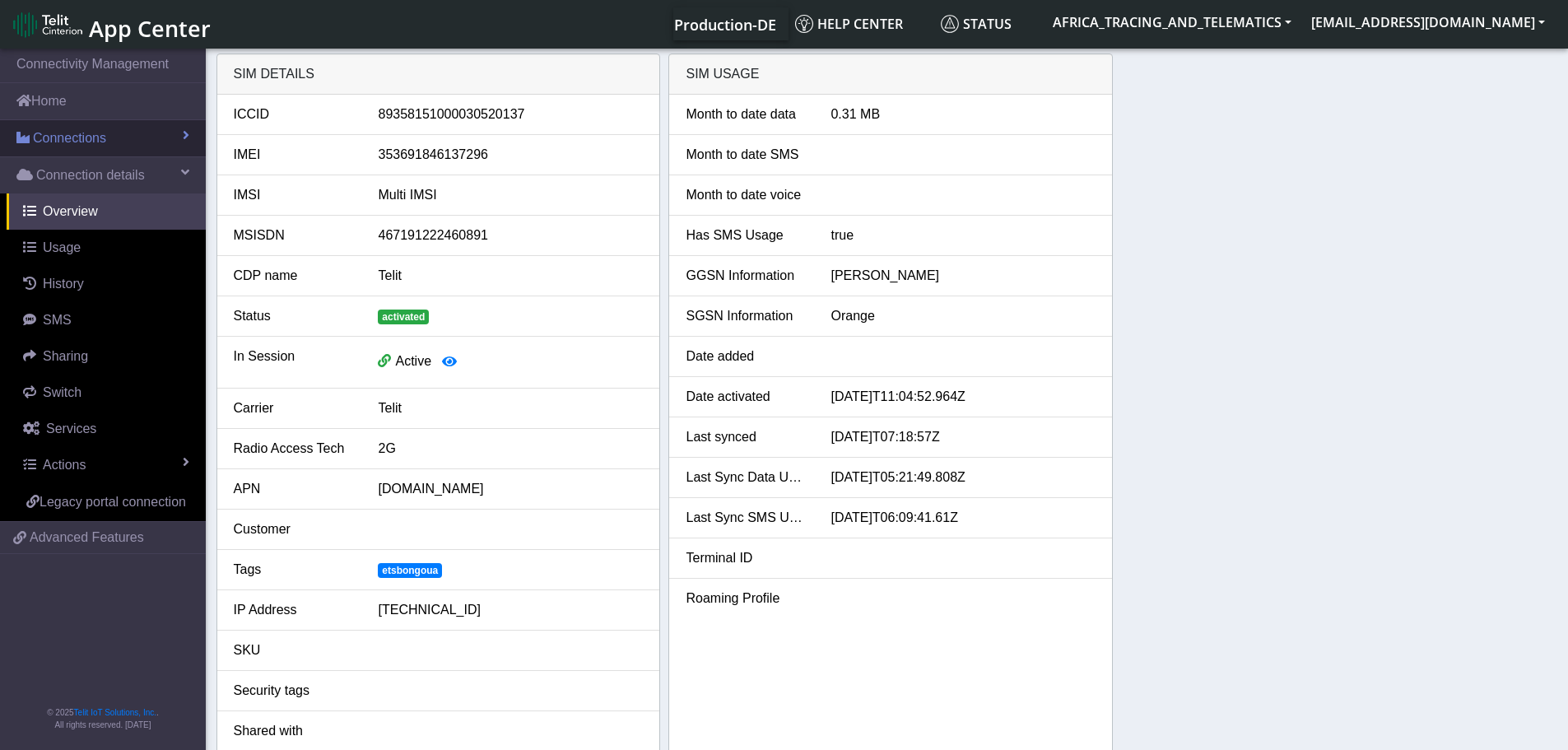
click at [94, 133] on span "Connections" at bounding box center [69, 138] width 73 height 20
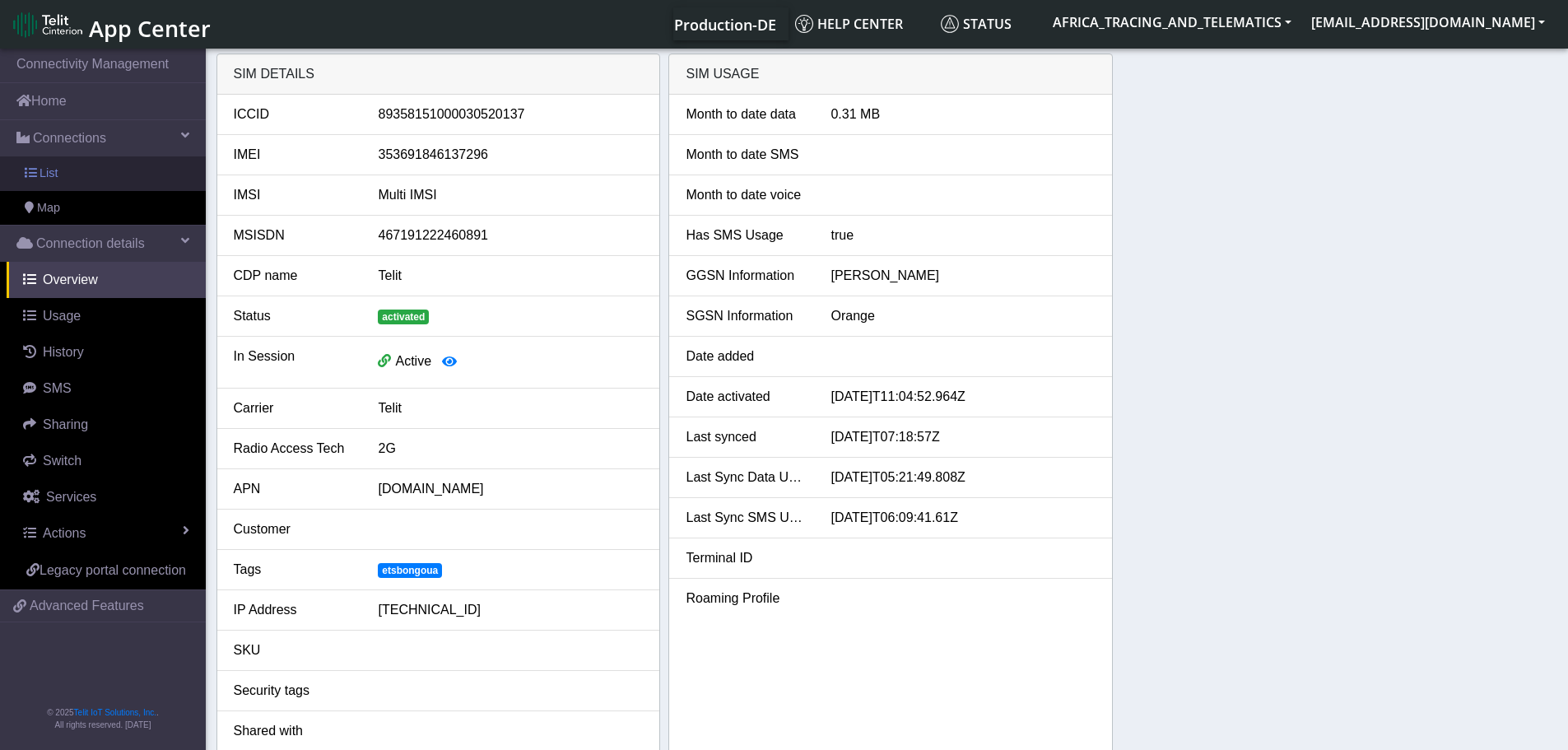
click at [81, 168] on link "List" at bounding box center [103, 174] width 205 height 35
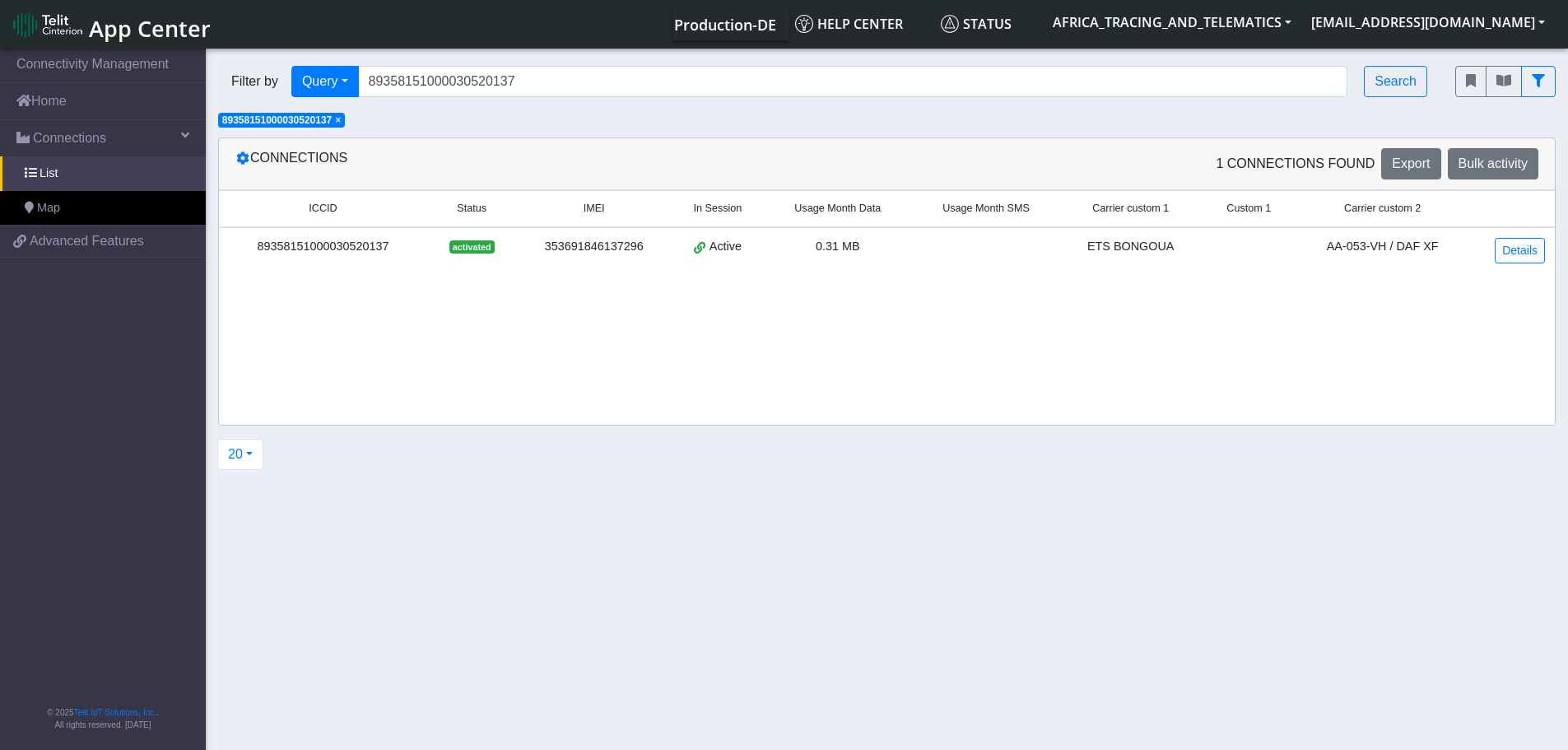
click at [341, 119] on span "×" at bounding box center [338, 120] width 6 height 12
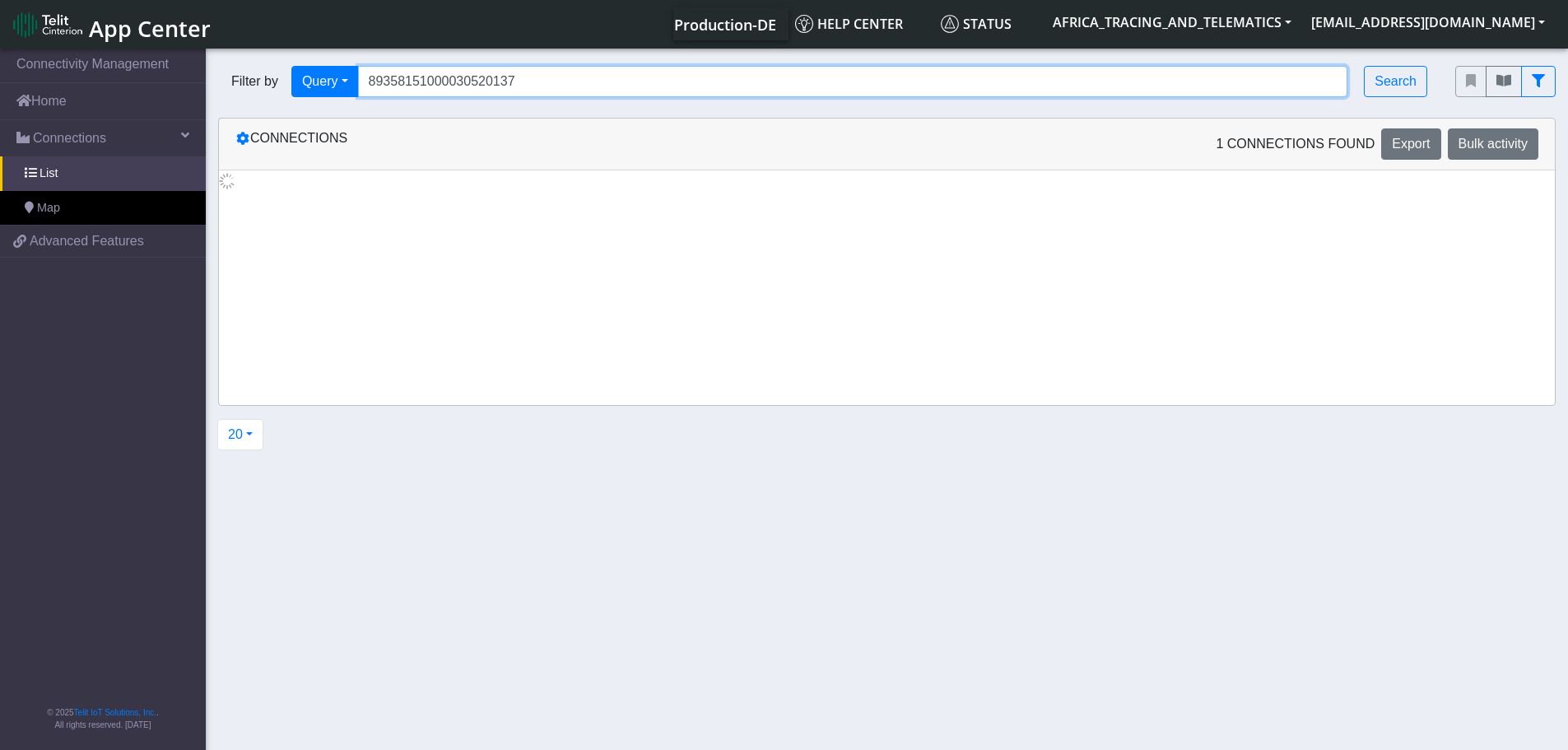
drag, startPoint x: 358, startPoint y: 63, endPoint x: 315, endPoint y: 64, distance: 43.0
click at [315, 64] on div "Filter by Query Query In Session Not connected Tags Country Operator 8935815100…" at bounding box center [824, 82] width 1237 height 56
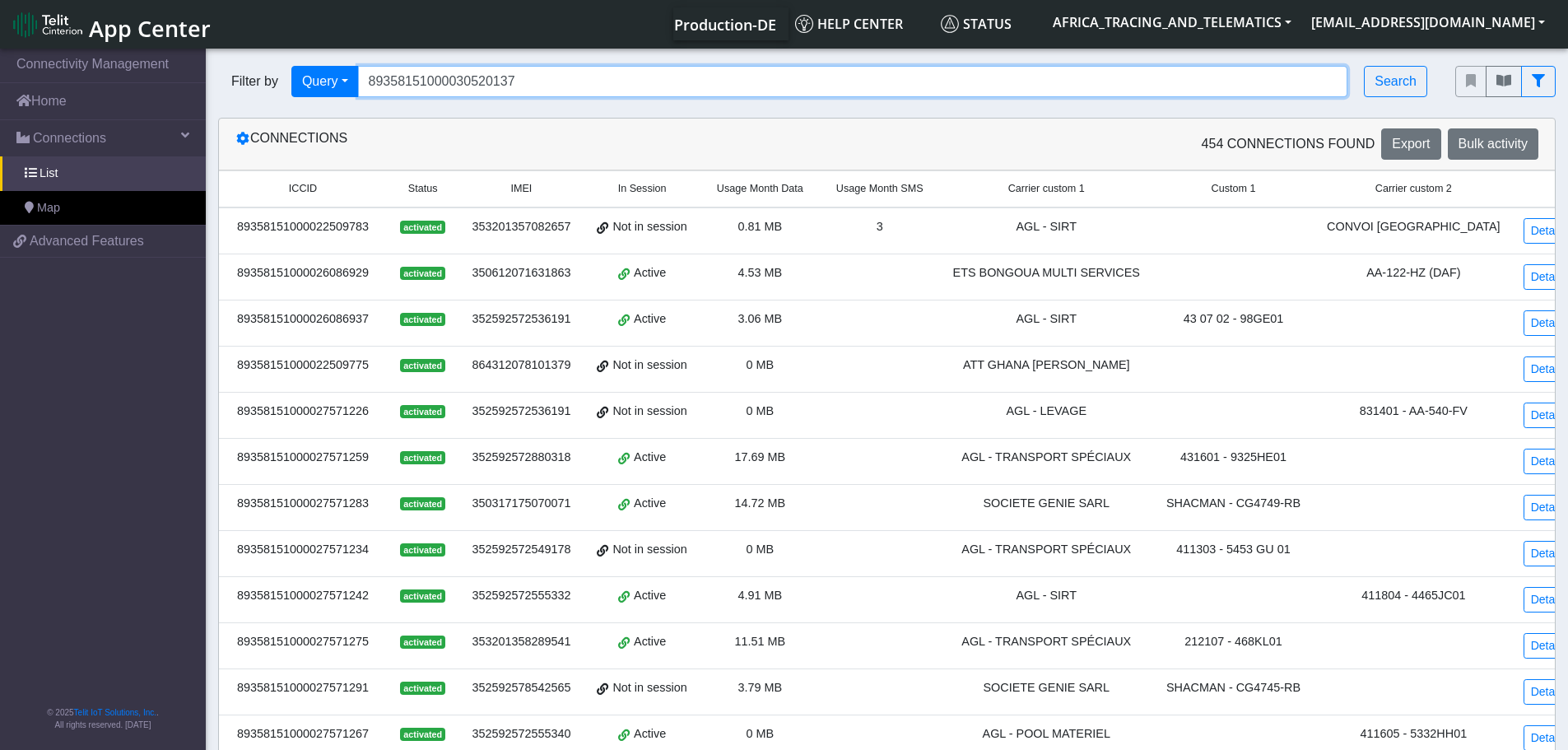
paste input "19774"
type input "89358151000030519774"
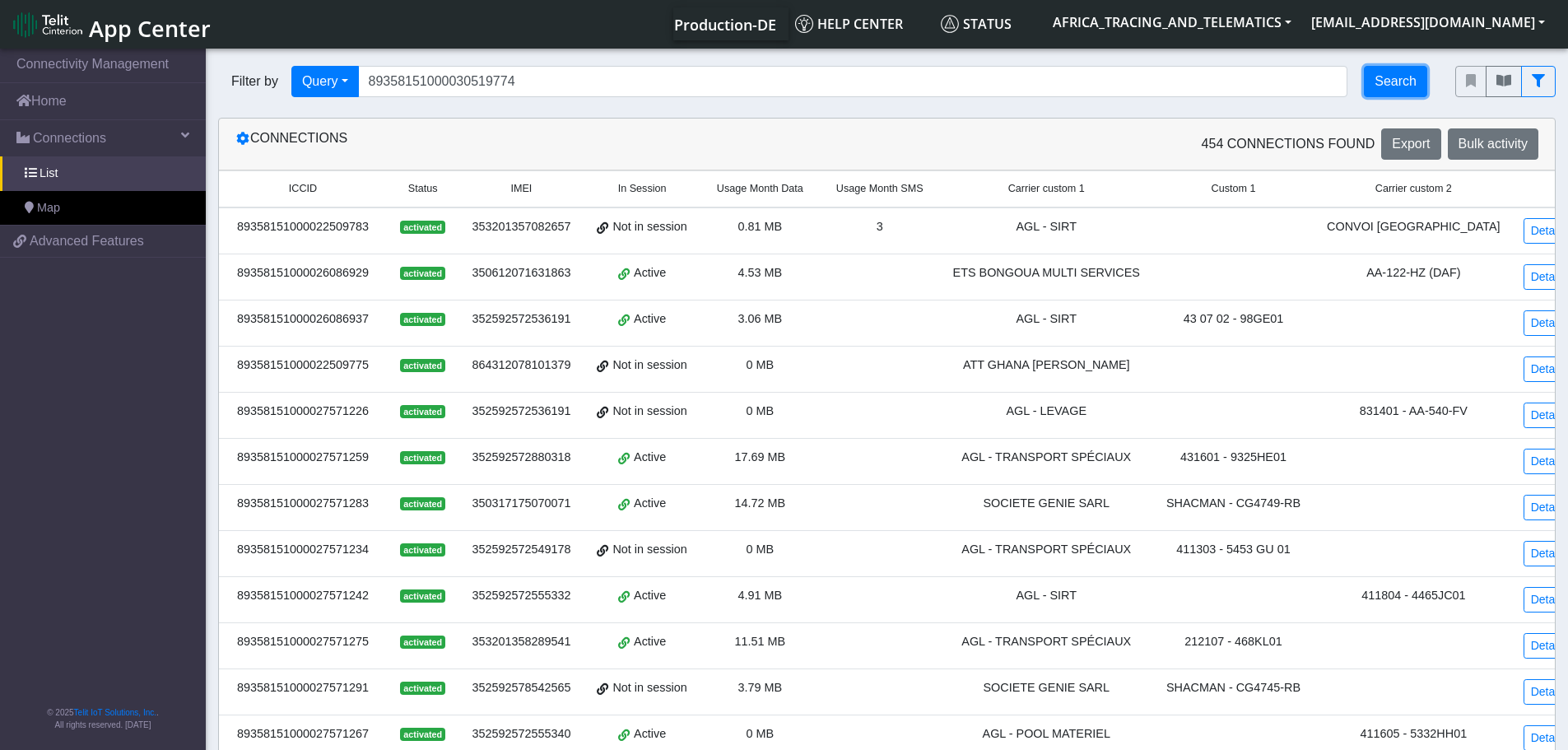
click at [1411, 84] on button "Search" at bounding box center [1395, 82] width 63 height 32
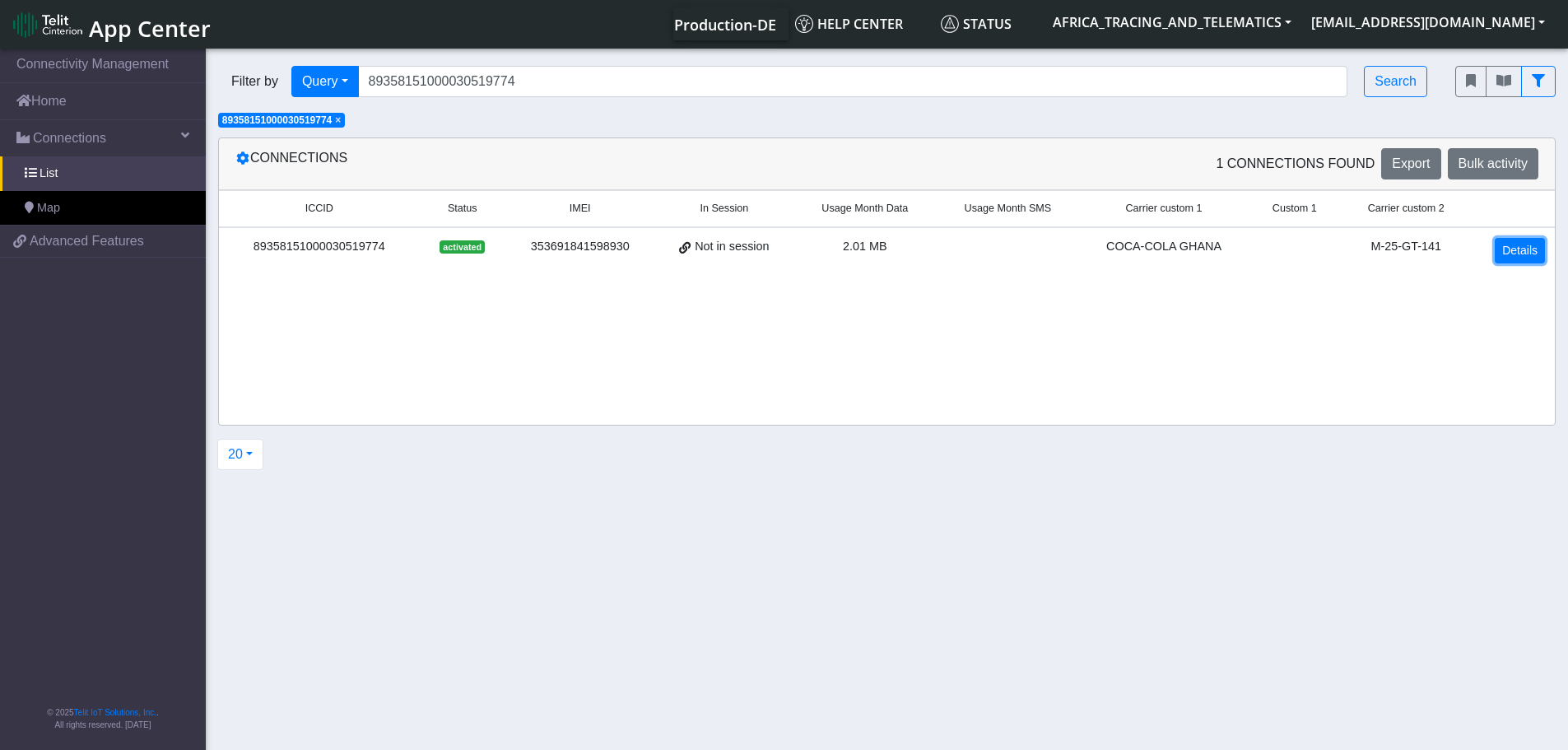
click at [1523, 250] on link "Details" at bounding box center [1519, 251] width 50 height 26
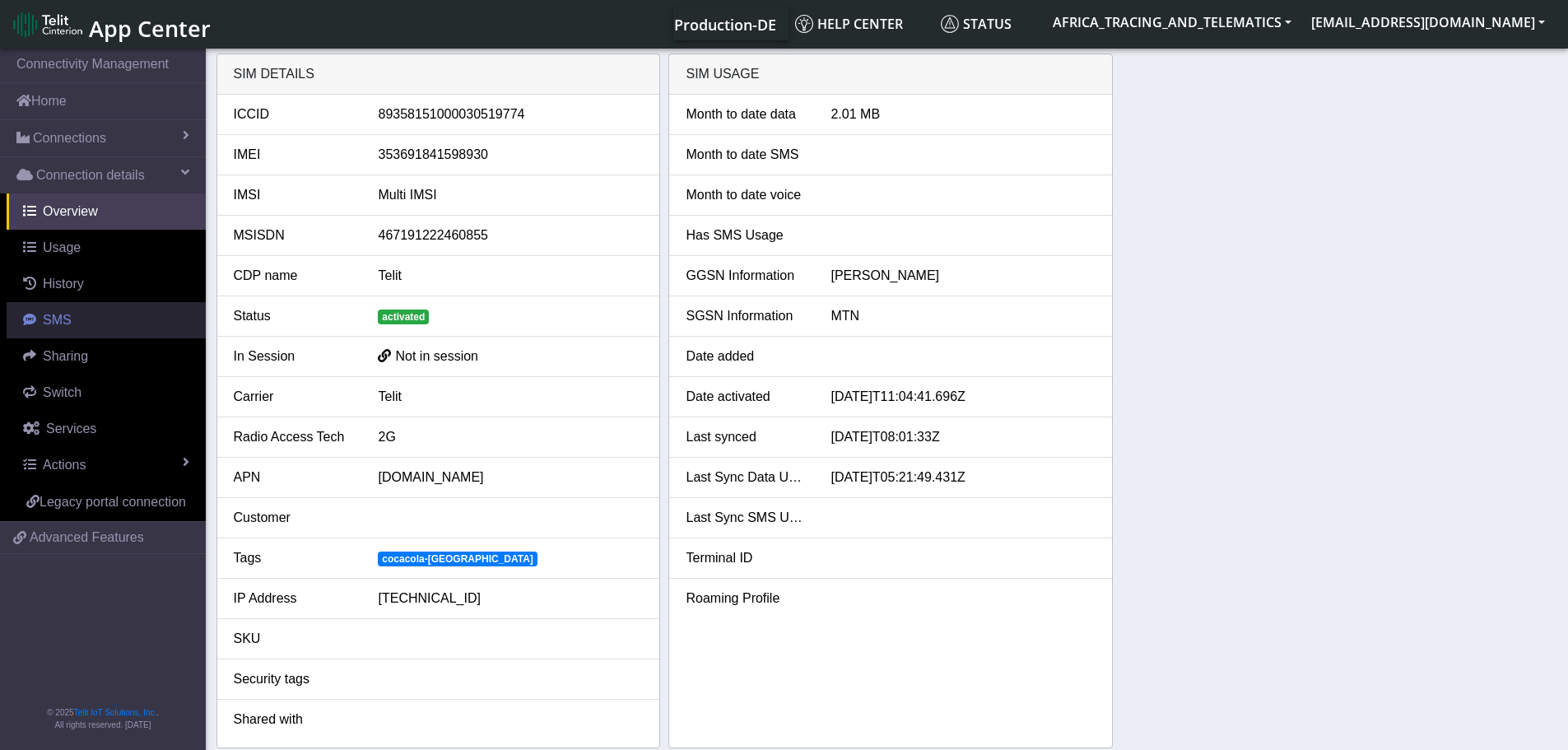
click at [80, 324] on link "SMS" at bounding box center [106, 321] width 199 height 36
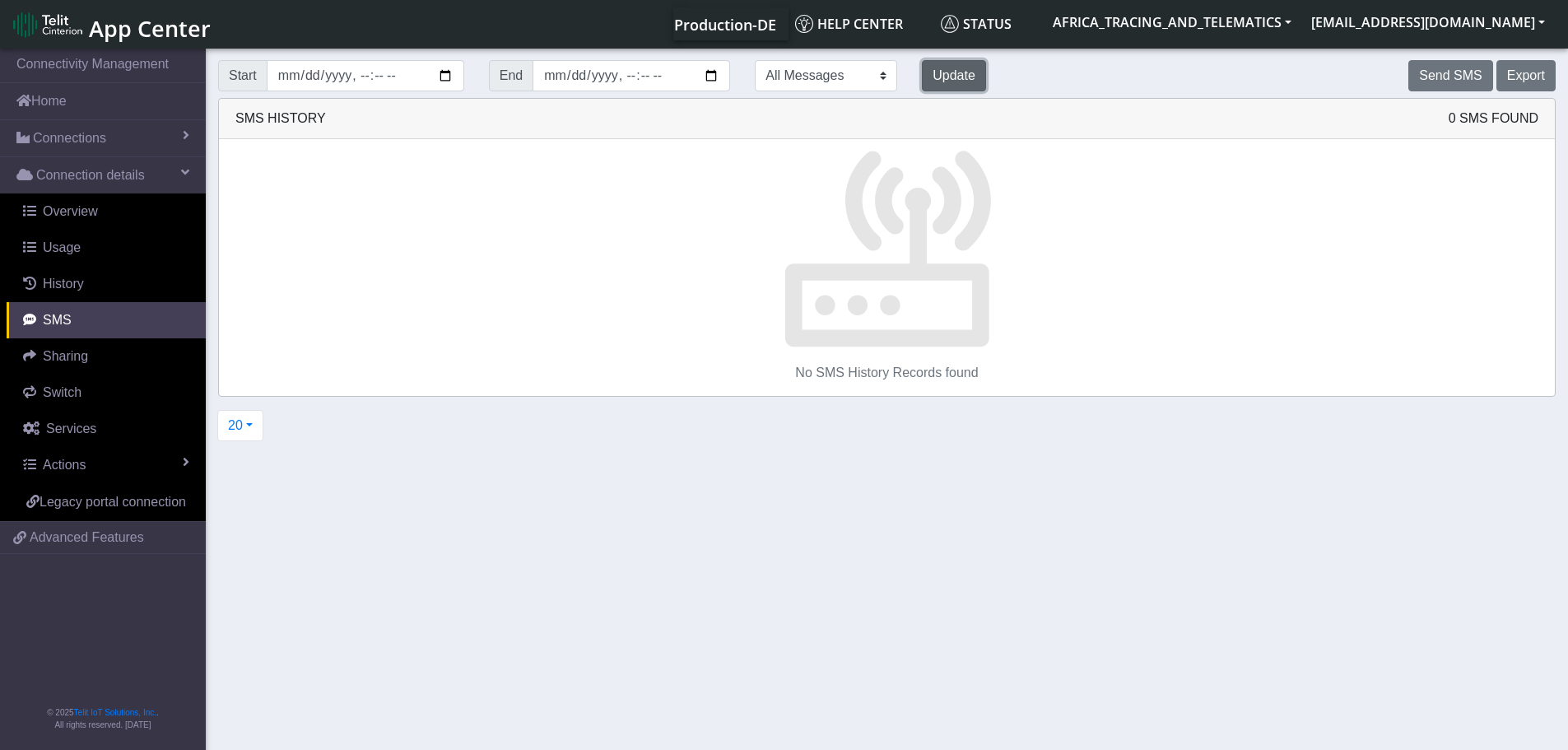
click at [922, 72] on button "Update" at bounding box center [953, 76] width 64 height 32
click at [1454, 81] on button "Send SMS" at bounding box center [1449, 76] width 84 height 32
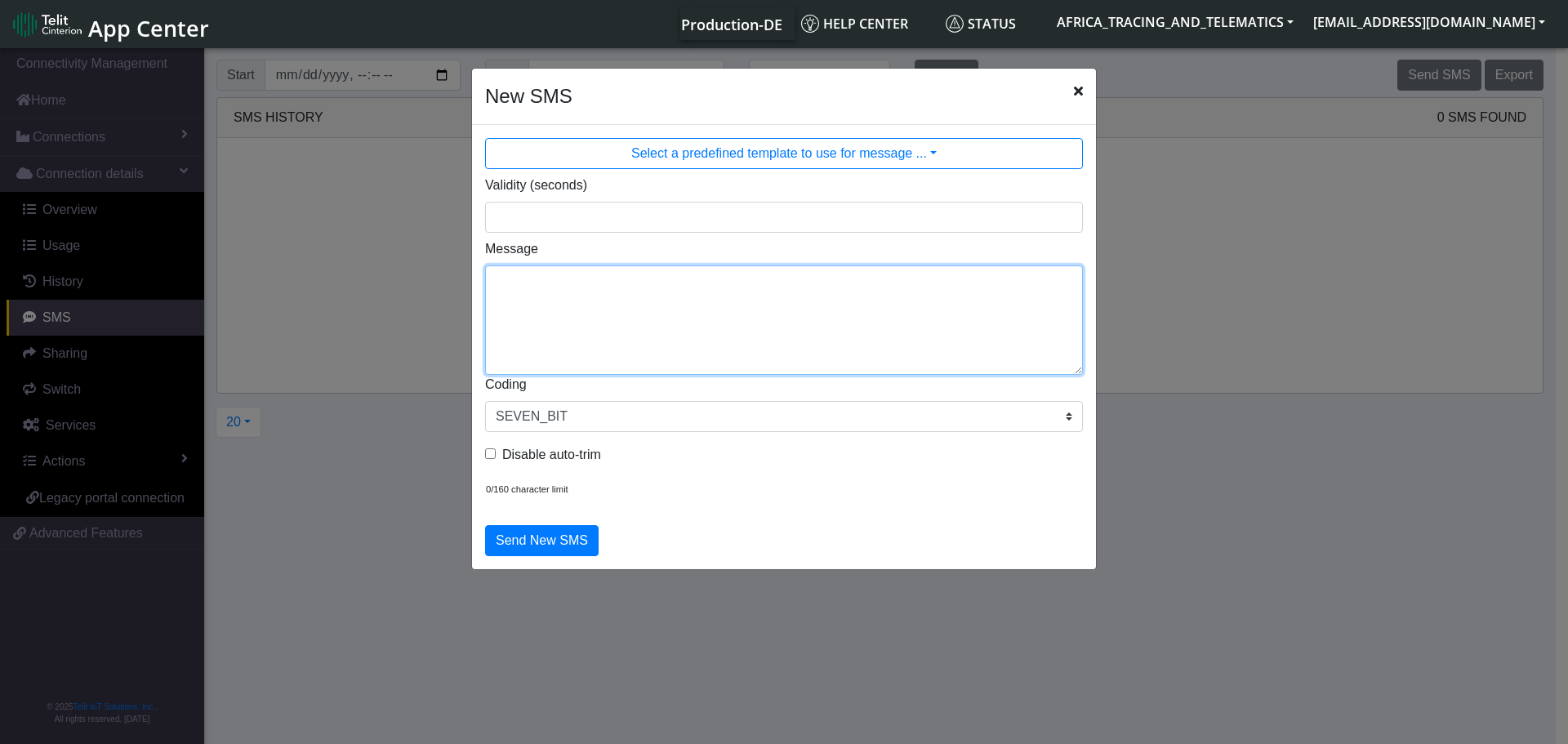
click at [786, 312] on textarea "Message" at bounding box center [784, 320] width 598 height 110
paste textarea "auto_calibrate:get"
type textarea "F M auto_calibrate:get"
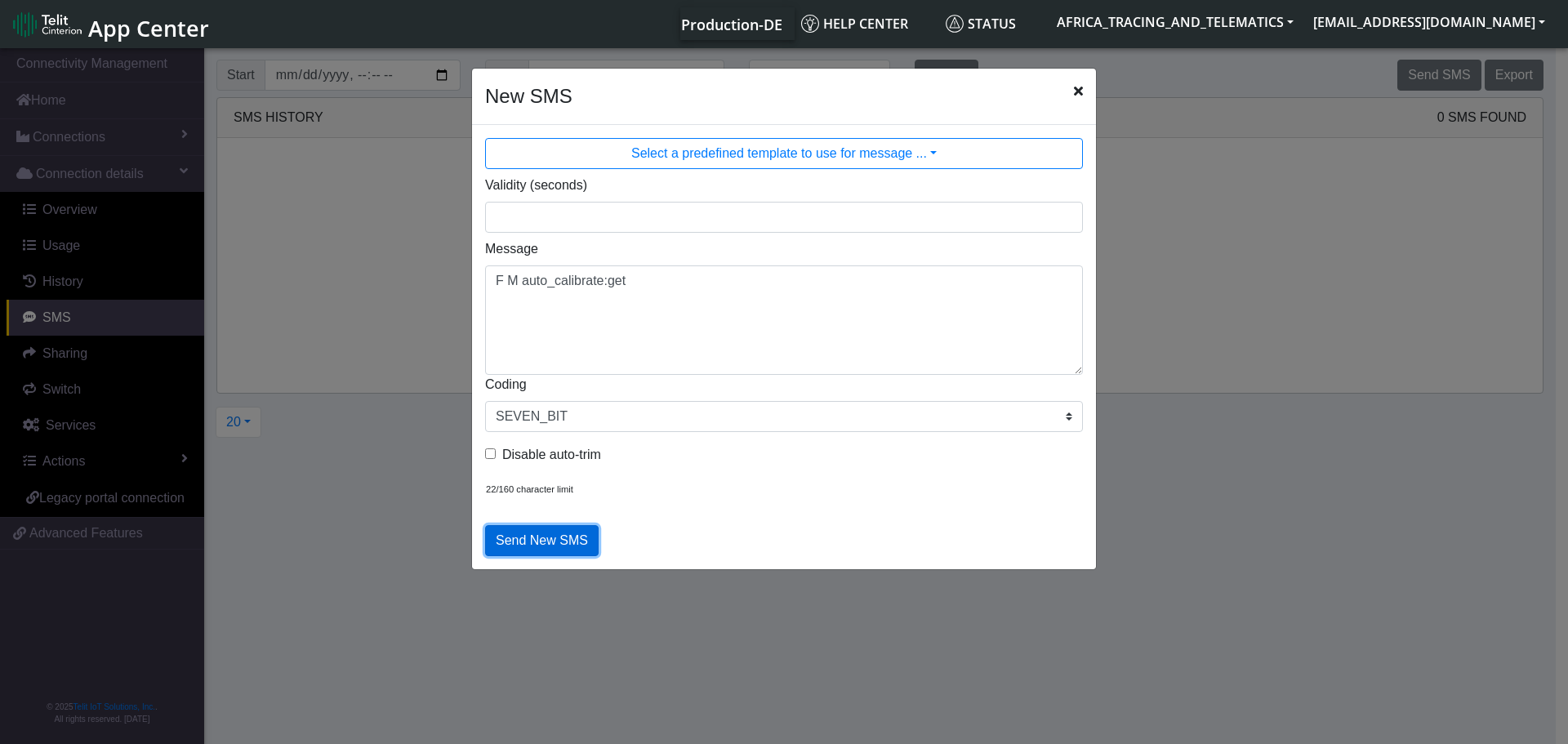
click at [554, 538] on button "Send New SMS" at bounding box center [541, 540] width 113 height 31
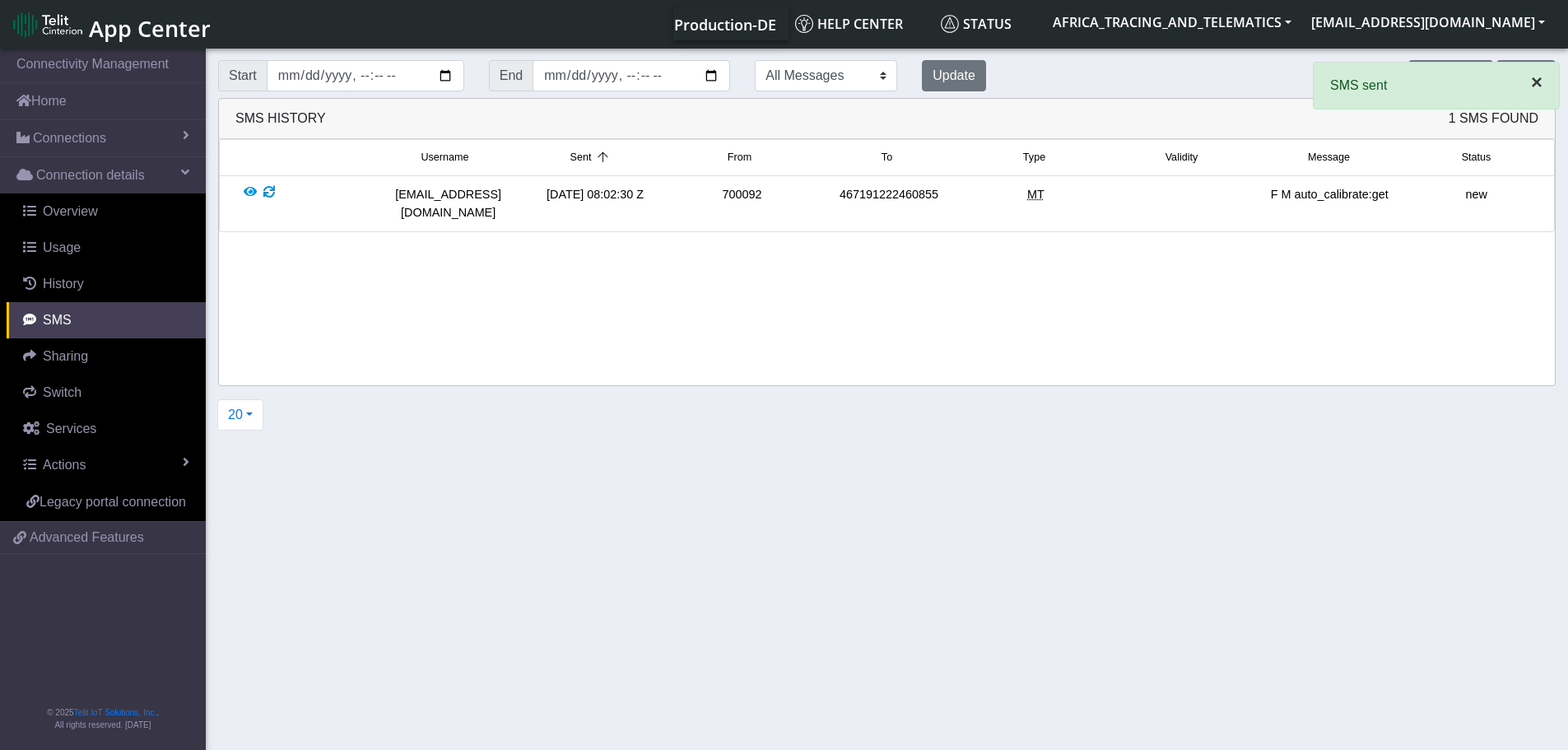
drag, startPoint x: 1545, startPoint y: 89, endPoint x: 1528, endPoint y: 87, distance: 17.1
click at [1544, 89] on button "×" at bounding box center [1536, 82] width 44 height 39
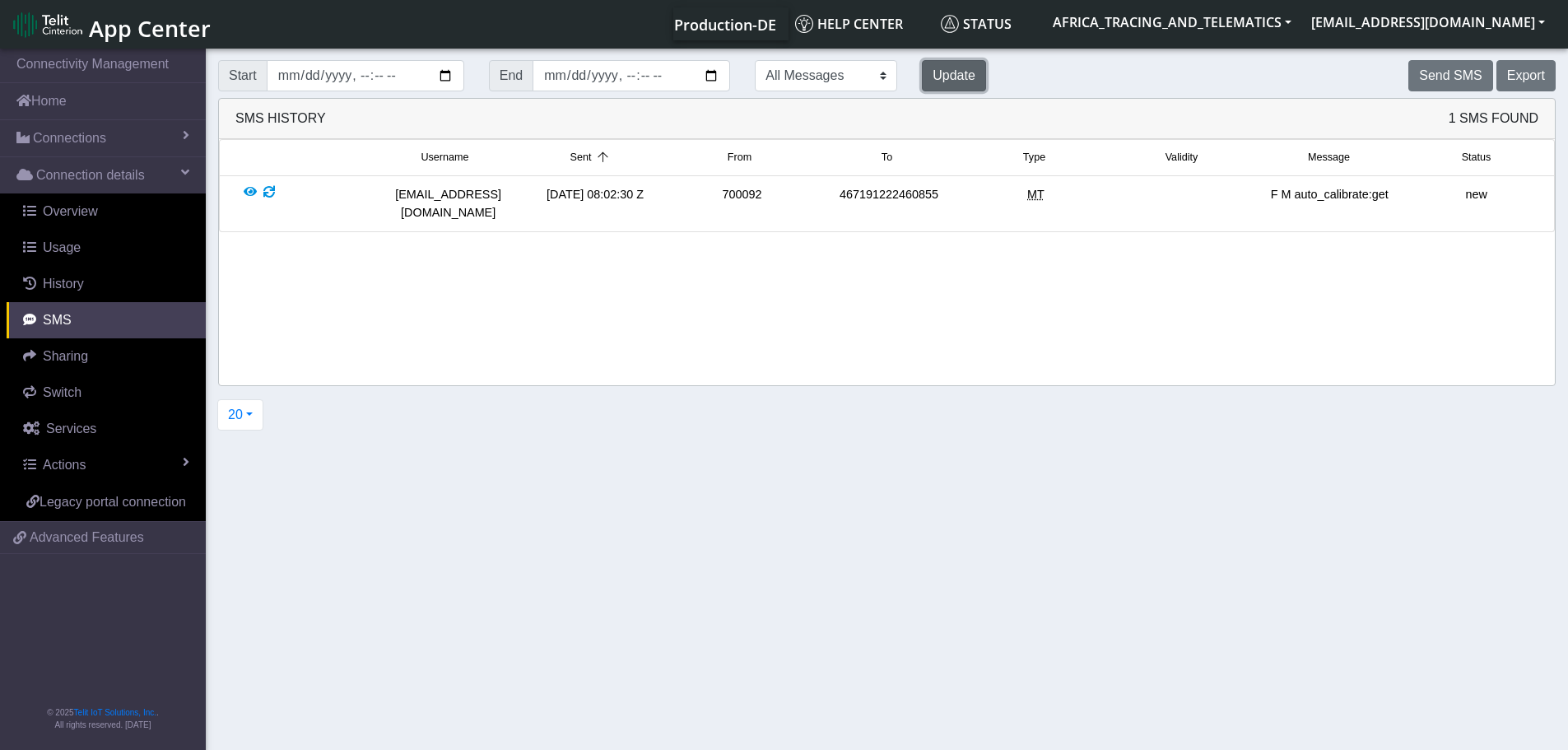
click at [922, 83] on button "Update" at bounding box center [953, 76] width 64 height 32
click at [922, 84] on button "Update" at bounding box center [953, 76] width 64 height 32
click at [922, 78] on button "Update" at bounding box center [953, 76] width 64 height 32
click at [97, 140] on span "Connections" at bounding box center [69, 138] width 73 height 20
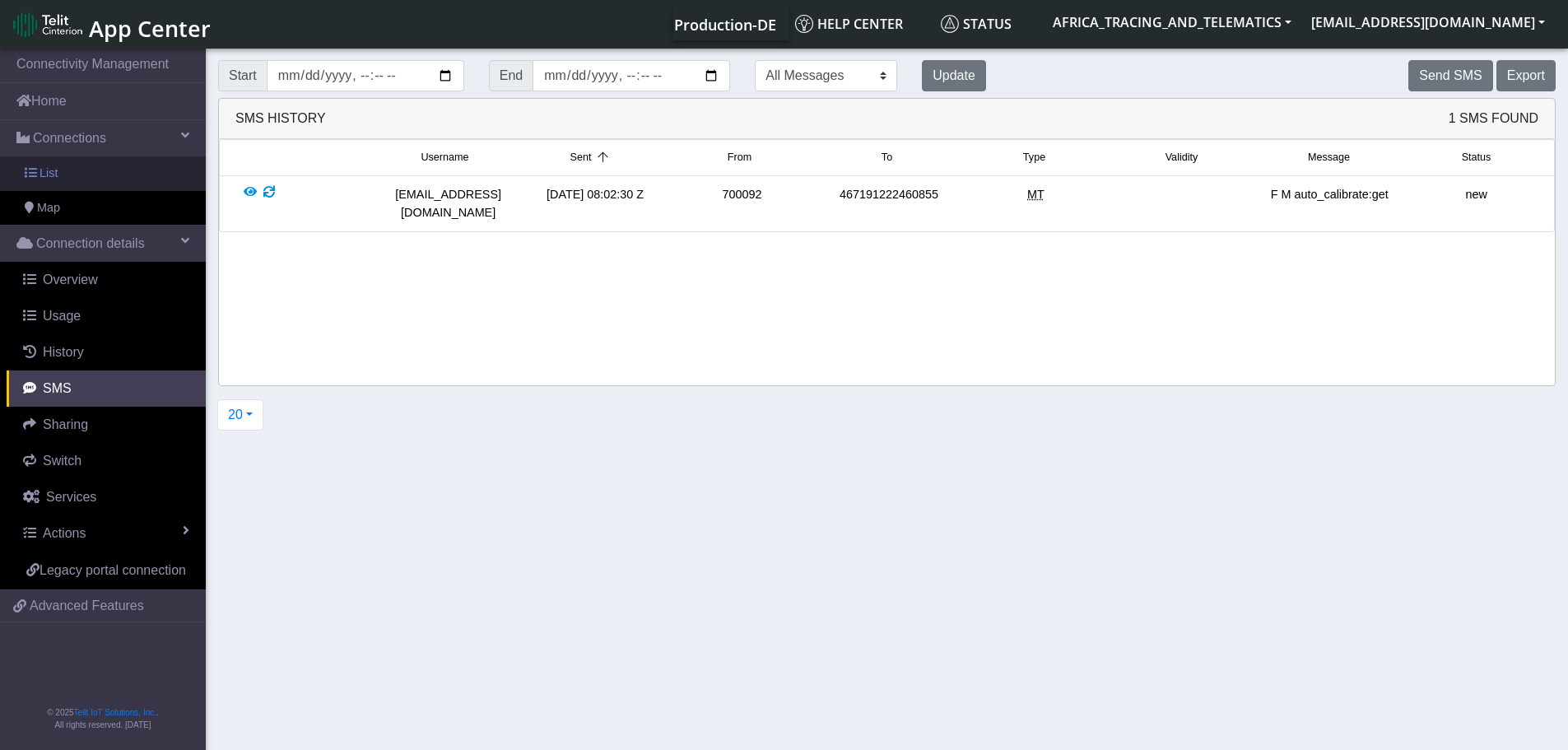
drag, startPoint x: 94, startPoint y: 170, endPoint x: 171, endPoint y: 164, distance: 77.2
click at [94, 171] on link "List" at bounding box center [103, 174] width 205 height 35
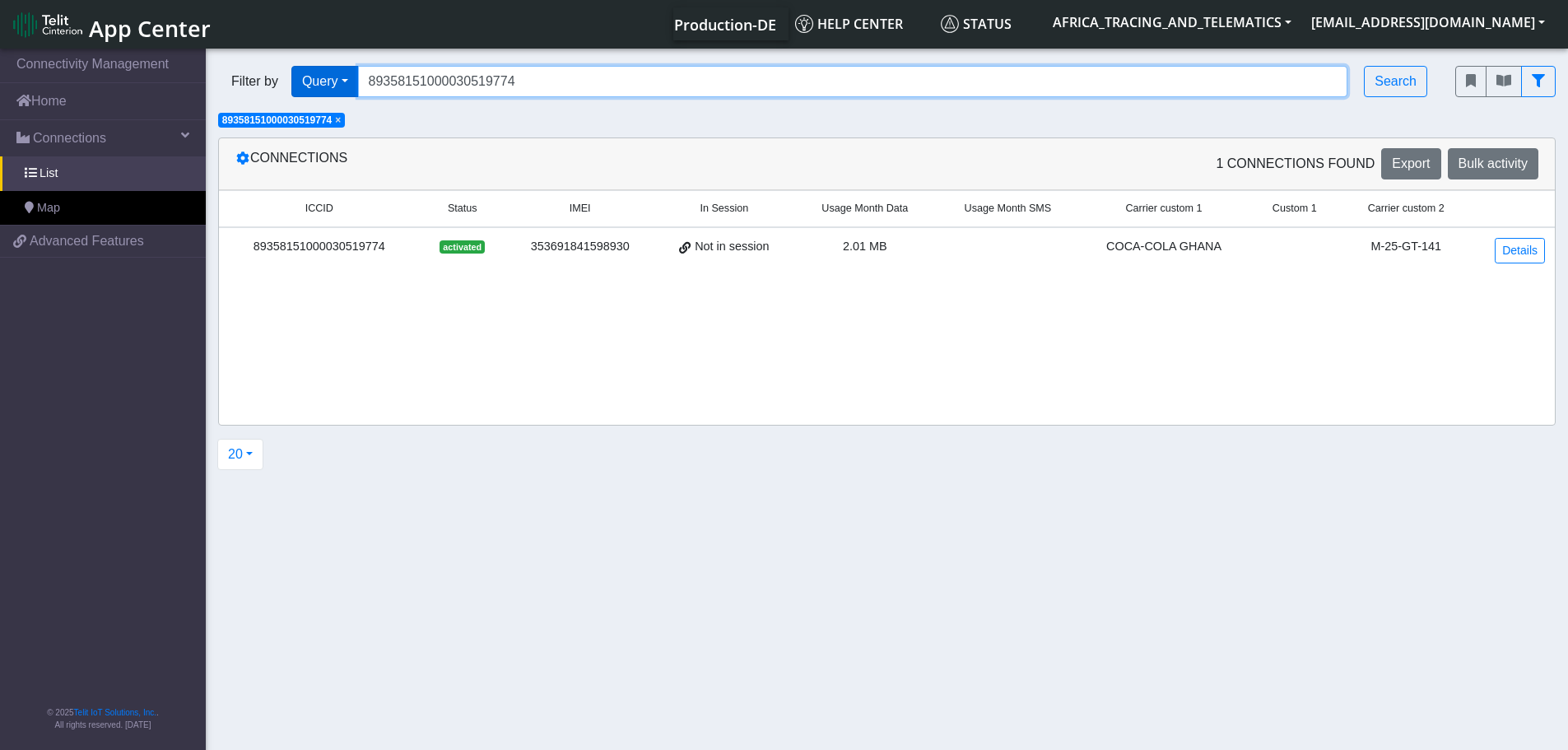
drag, startPoint x: 508, startPoint y: 79, endPoint x: 300, endPoint y: 82, distance: 208.0
click at [302, 83] on div "Filter by Query Query In Session Not connected Tags Country Operator 8935815100…" at bounding box center [824, 82] width 1212 height 32
paste input "27572257"
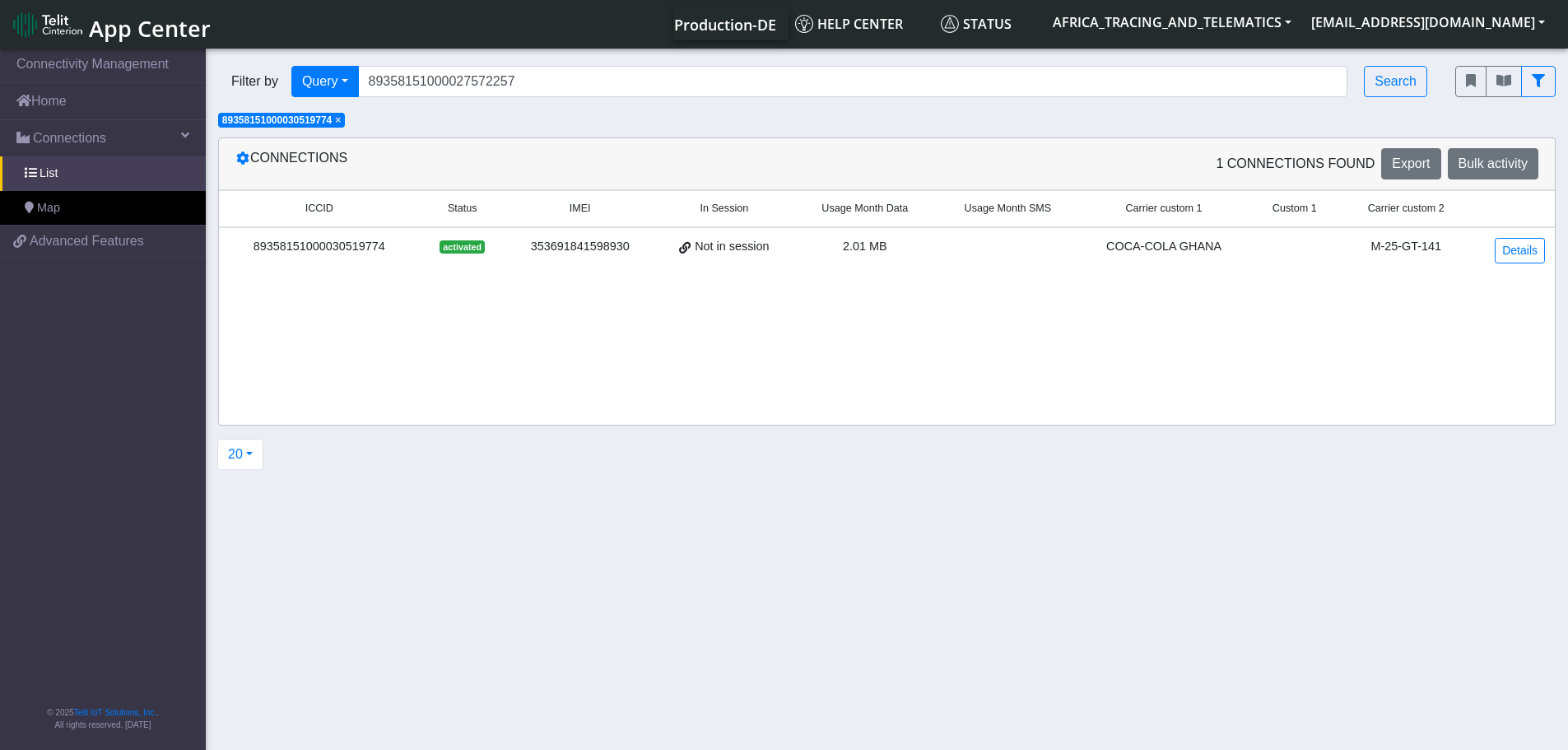
click at [341, 119] on span "×" at bounding box center [338, 120] width 6 height 12
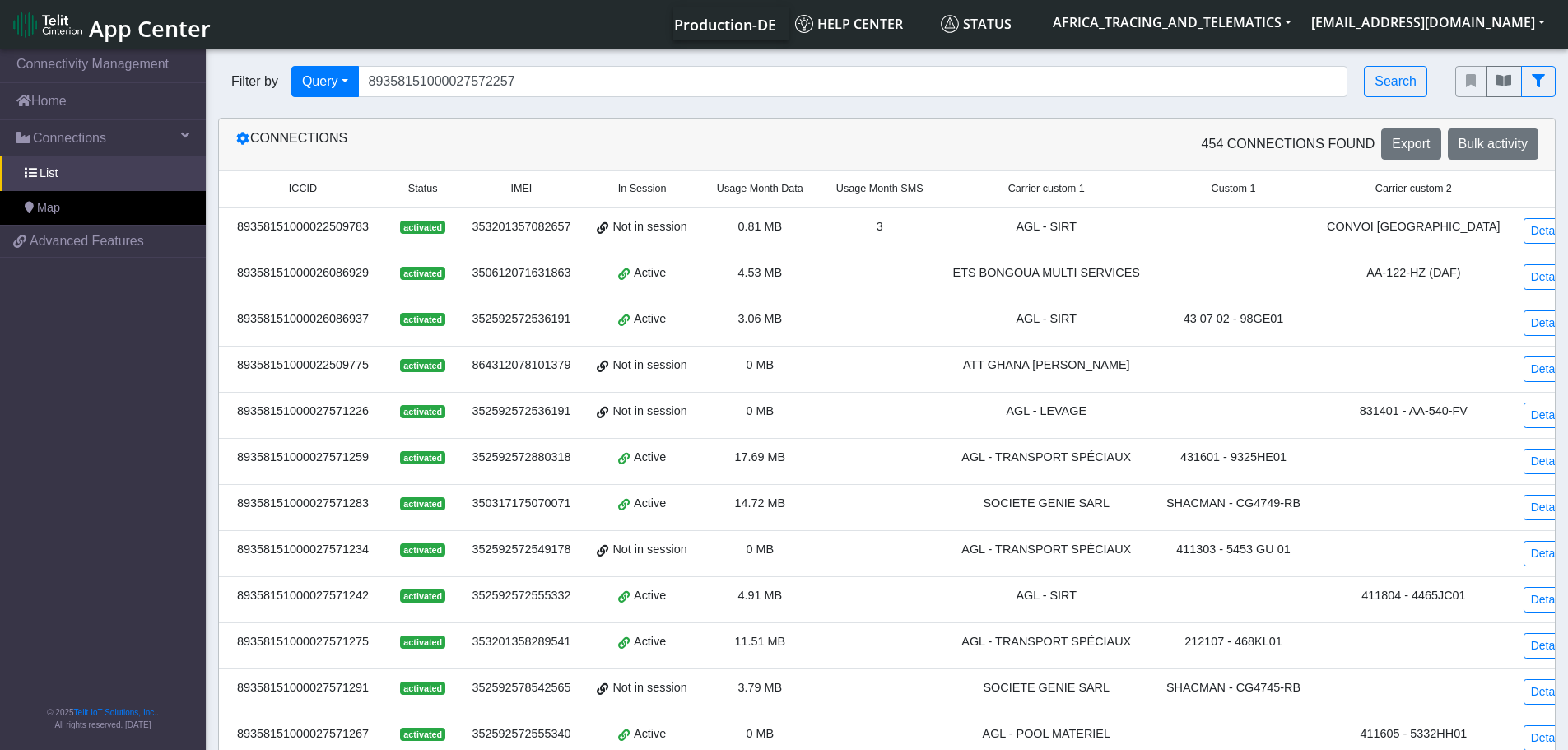
click at [1428, 81] on div "Filter by Query Query In Session Not connected Tags Country Operator 8935815100…" at bounding box center [824, 82] width 1237 height 56
click at [1403, 86] on button "Search" at bounding box center [1395, 82] width 63 height 32
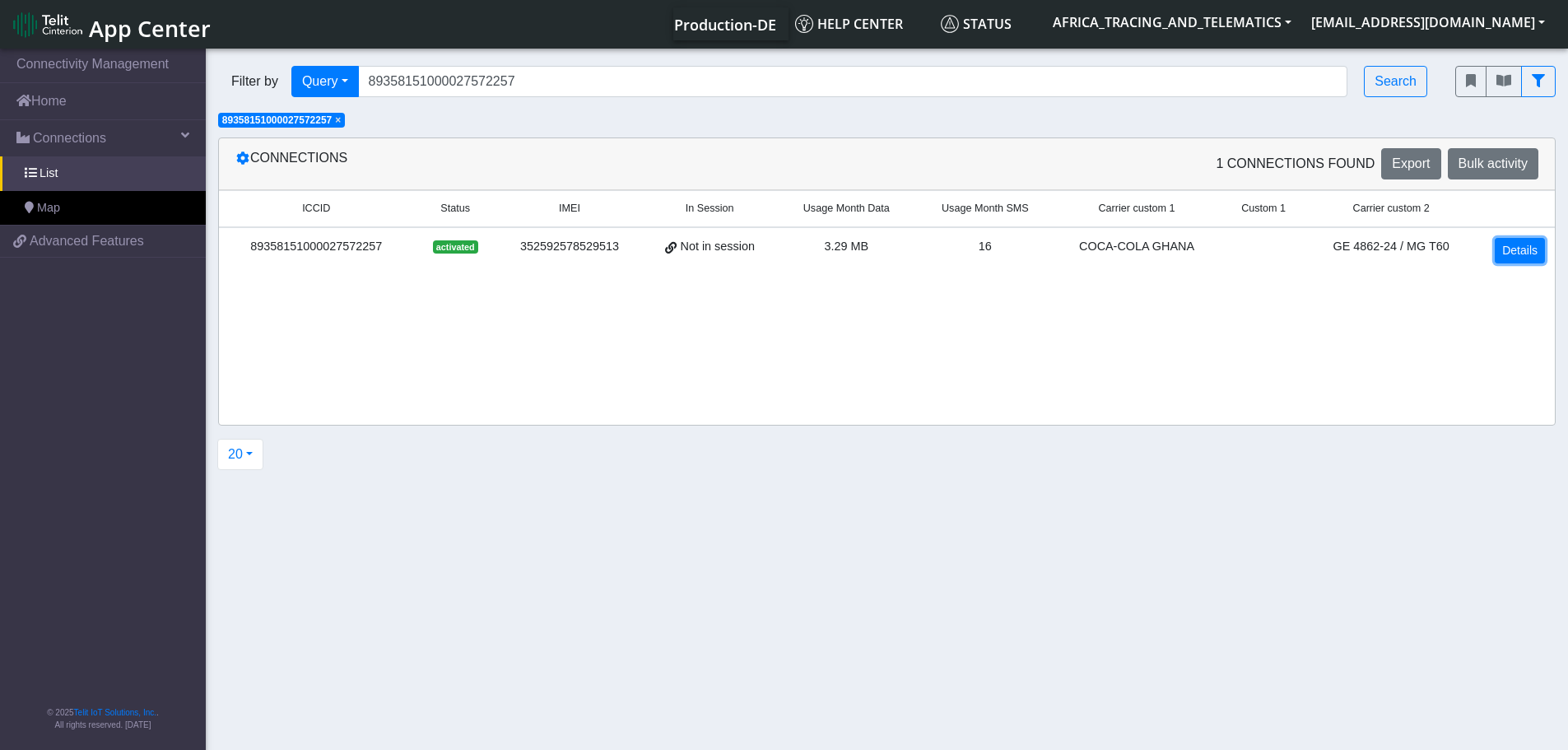
click at [1514, 251] on link "Details" at bounding box center [1519, 251] width 50 height 26
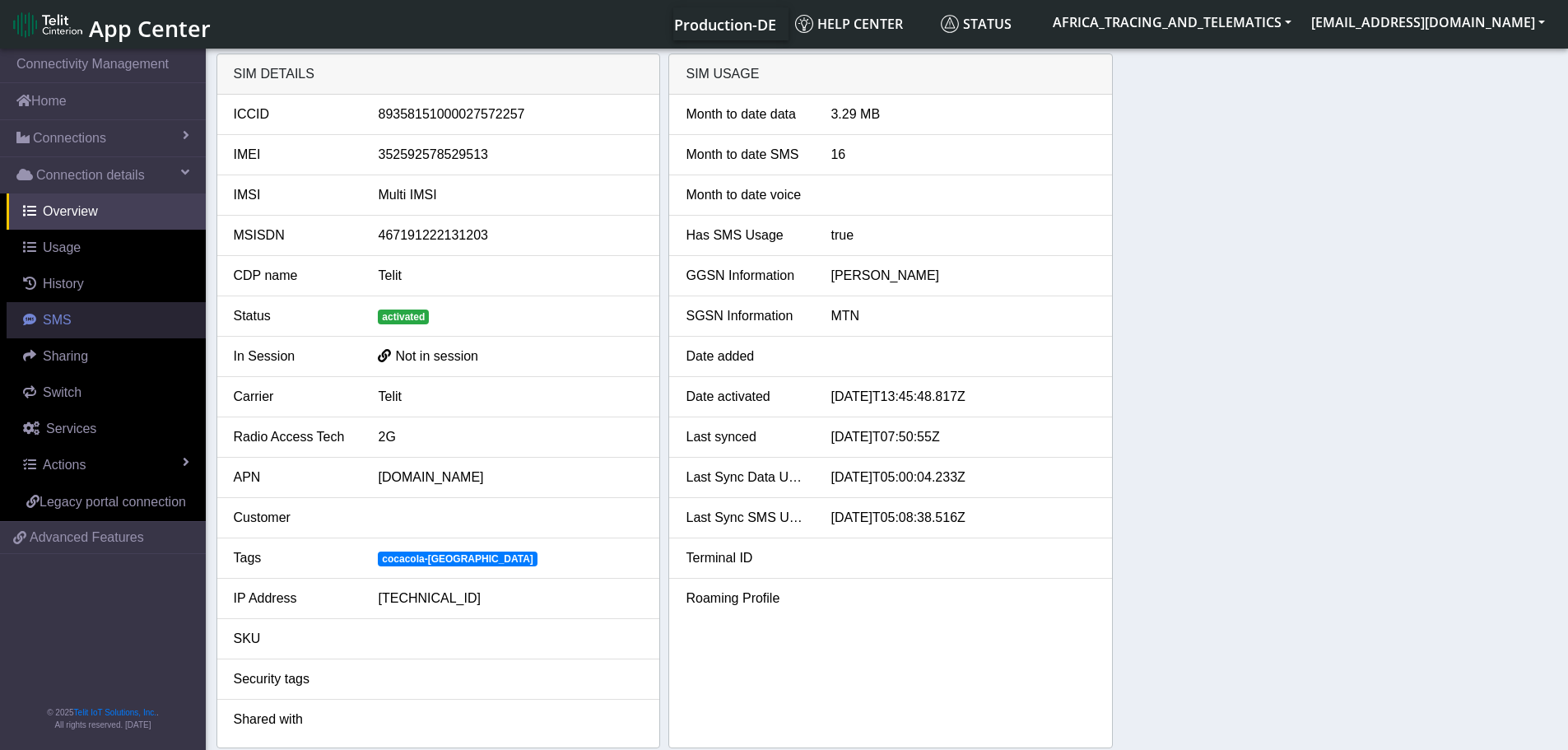
click at [72, 319] on link "SMS" at bounding box center [106, 321] width 199 height 36
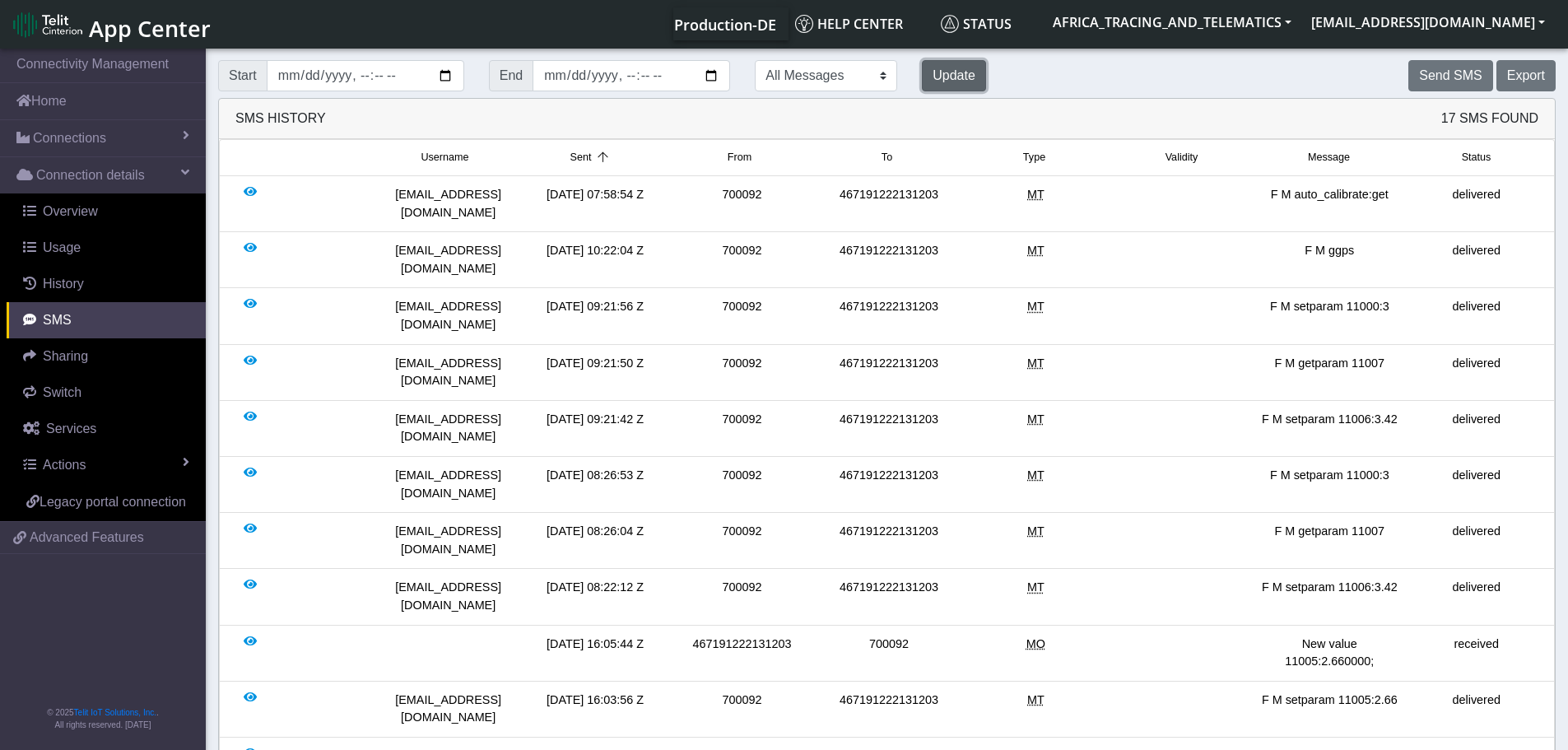
click at [922, 67] on button "Update" at bounding box center [953, 76] width 64 height 32
drag, startPoint x: 75, startPoint y: 130, endPoint x: 78, endPoint y: 154, distance: 24.2
click at [78, 131] on span "Connections" at bounding box center [69, 138] width 73 height 20
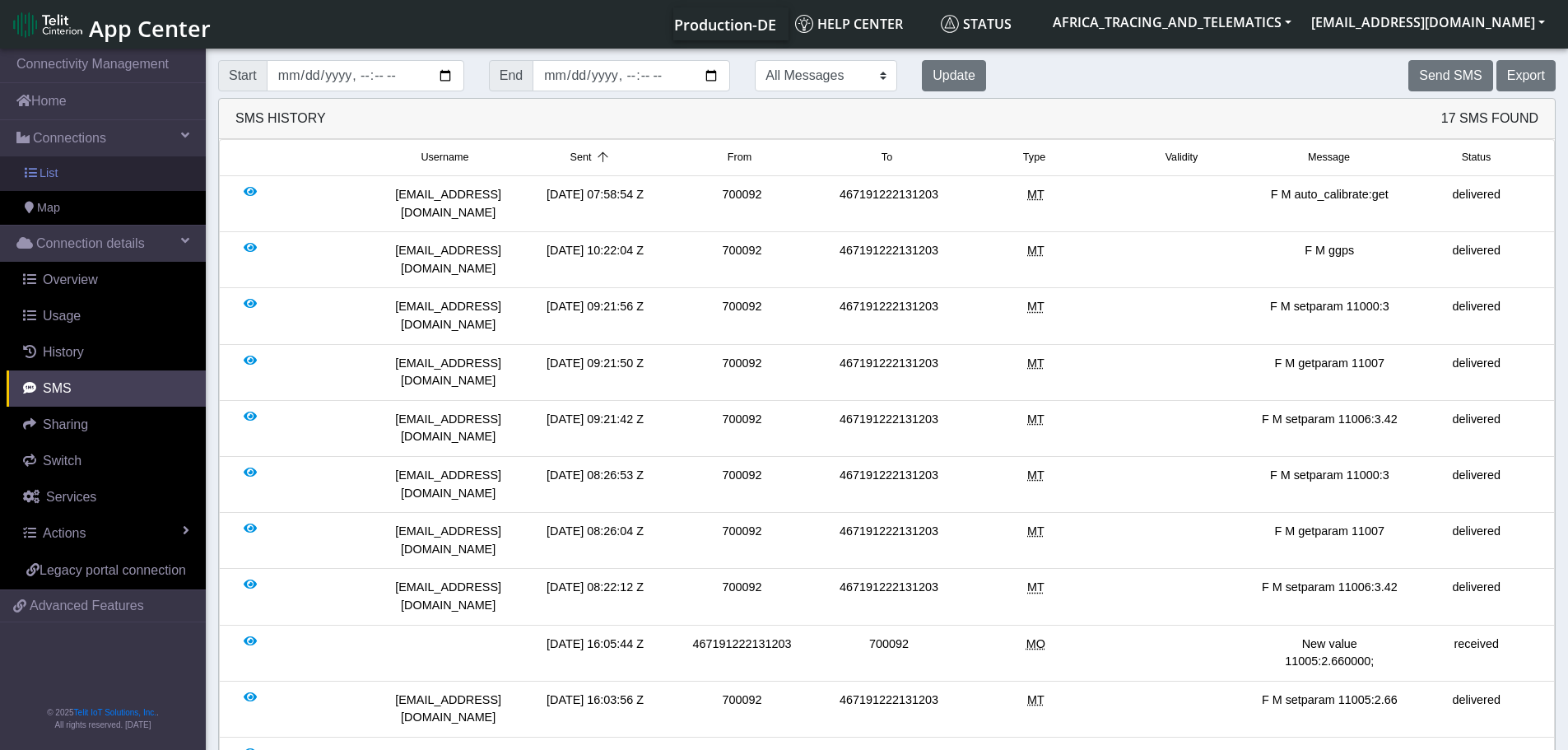
click at [72, 172] on link "List" at bounding box center [103, 174] width 205 height 35
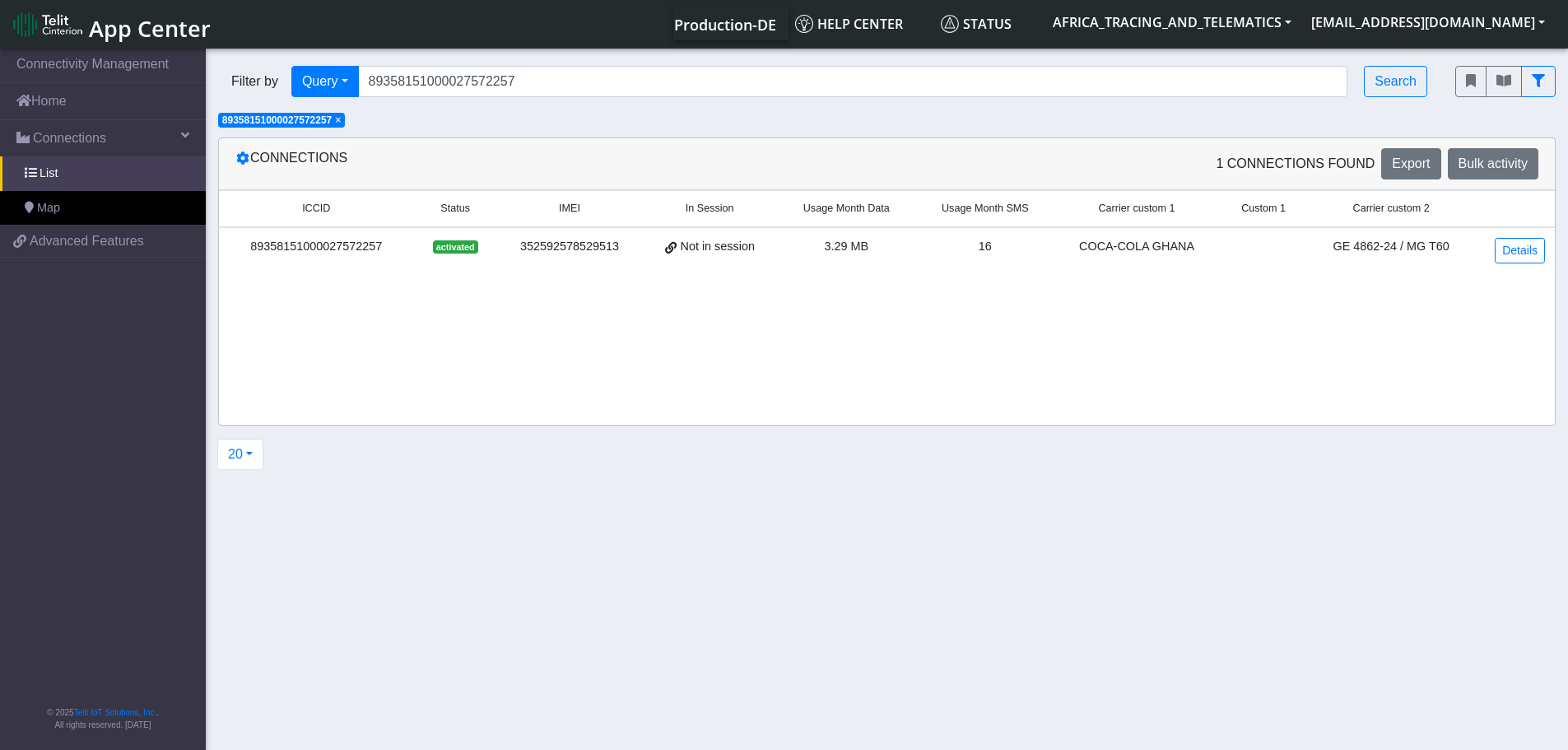
click at [341, 118] on span "×" at bounding box center [338, 120] width 6 height 12
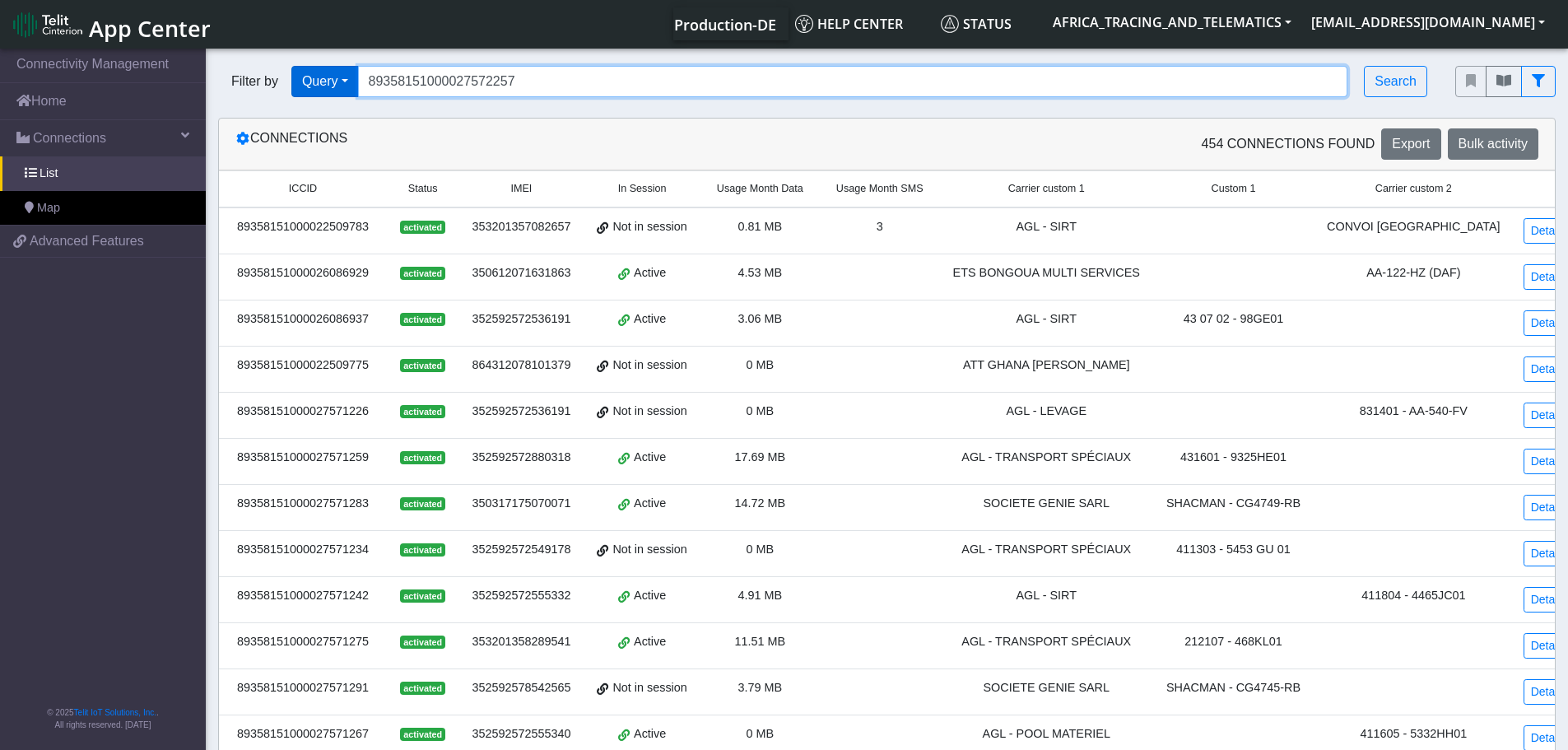
drag, startPoint x: 566, startPoint y: 73, endPoint x: 301, endPoint y: 69, distance: 265.0
click at [302, 69] on div "Filter by Query Query In Session Not connected Tags Country Operator 8935815100…" at bounding box center [824, 82] width 1212 height 32
paste input "380"
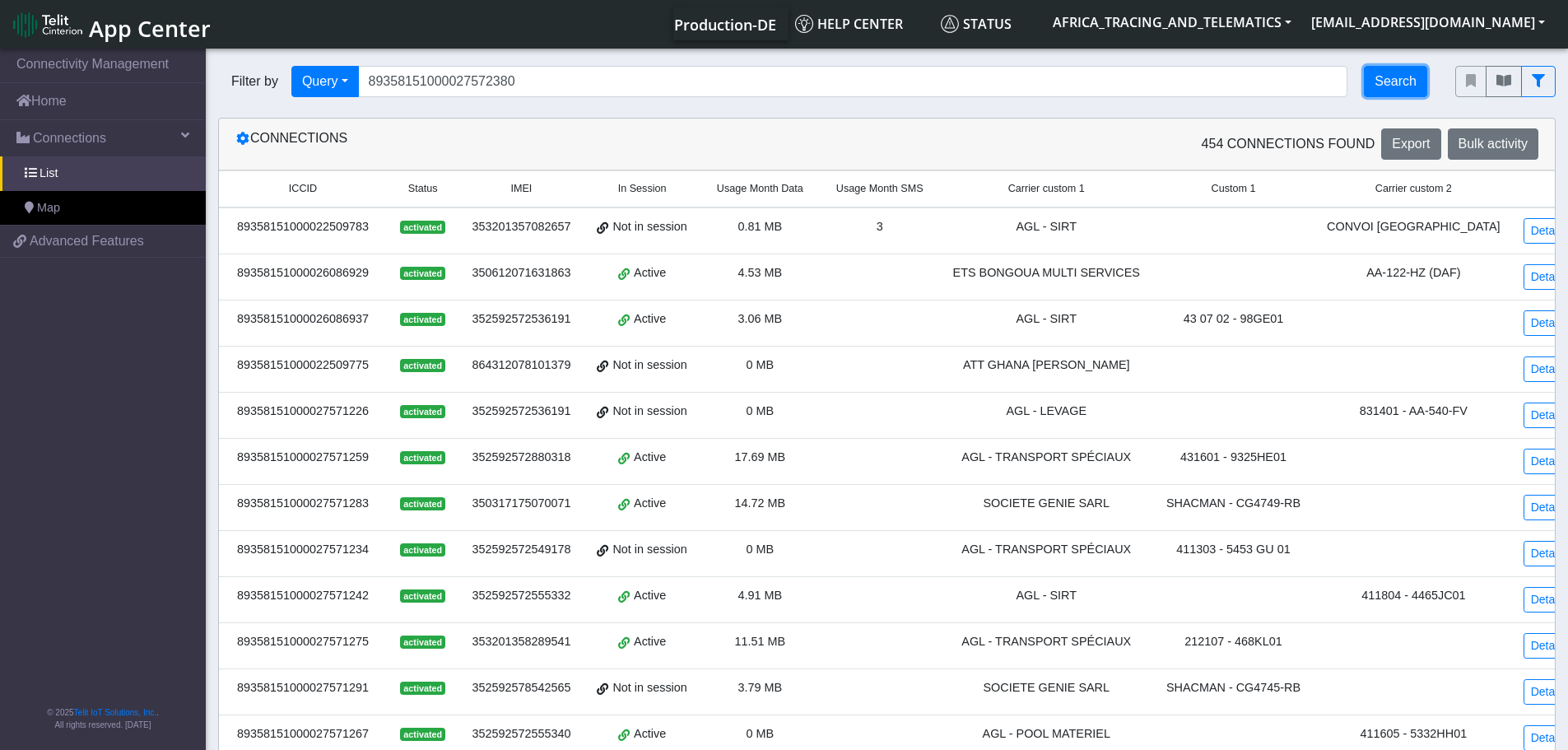
click at [1389, 80] on button "Search" at bounding box center [1395, 82] width 63 height 32
click at [1459, 251] on div "Connections 454 Connections found Export Bulk activity ICCID Status IMEI In Ses…" at bounding box center [886, 631] width 1338 height 1026
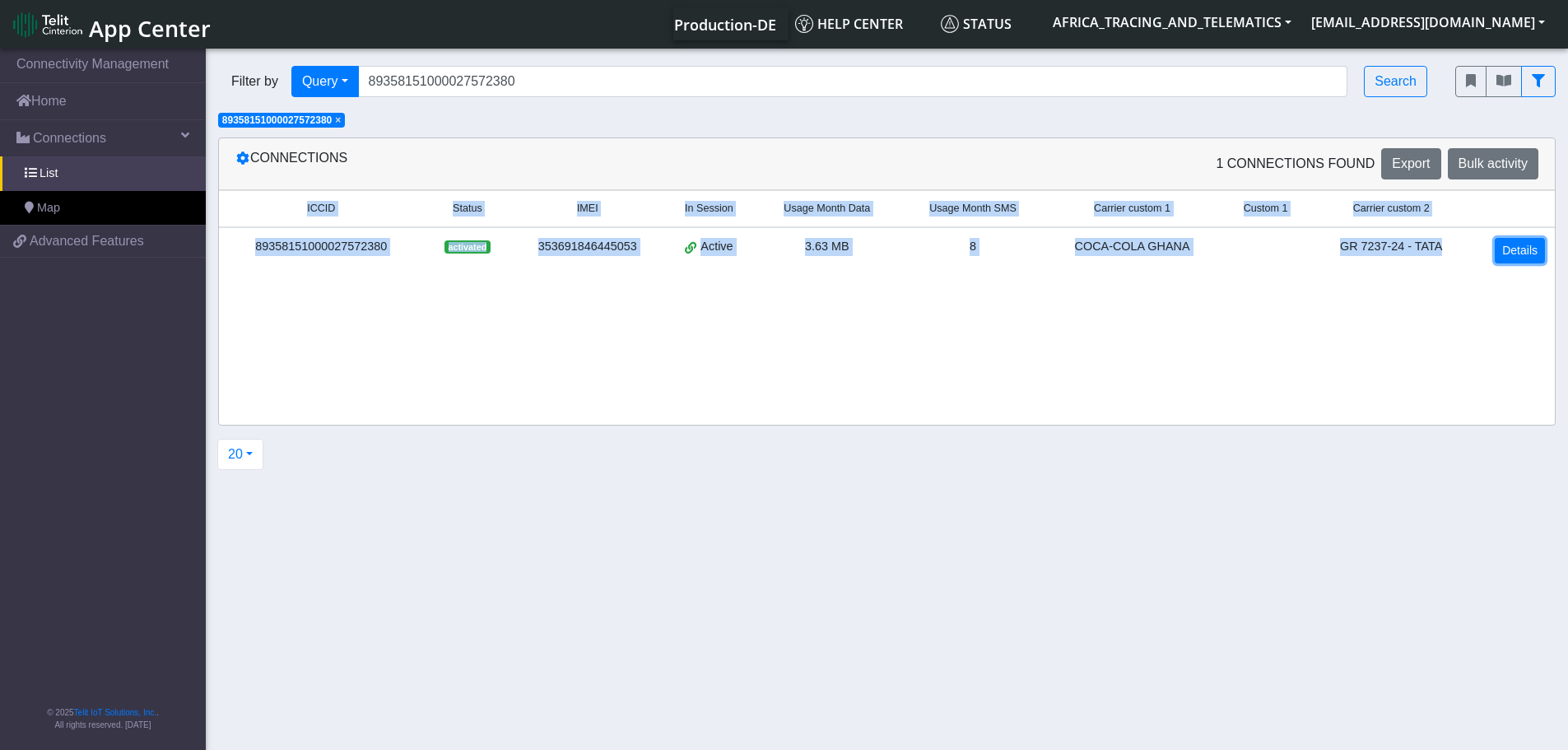
click at [1515, 244] on link "Details" at bounding box center [1519, 251] width 50 height 26
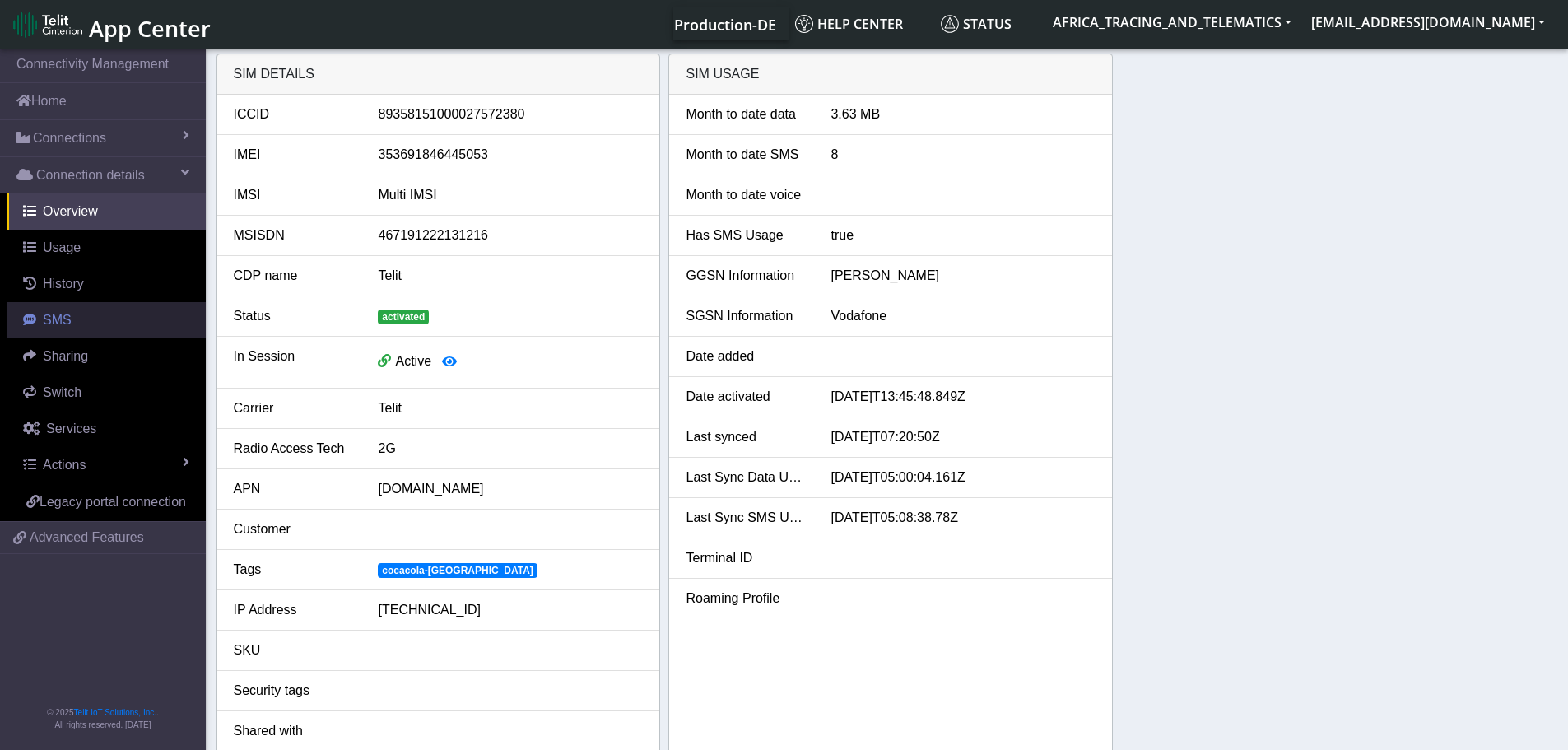
click at [93, 312] on link "SMS" at bounding box center [106, 321] width 199 height 36
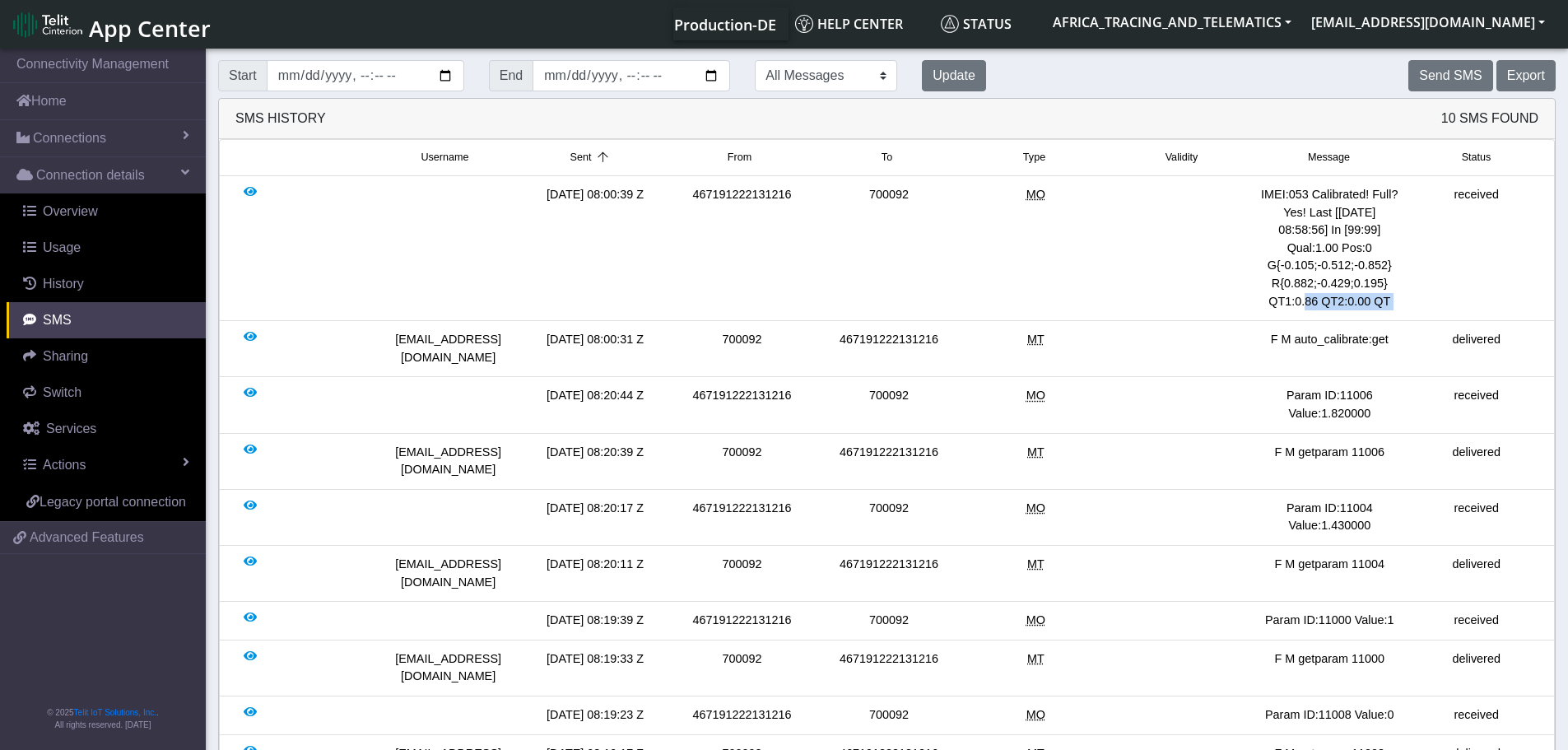
drag, startPoint x: 1284, startPoint y: 302, endPoint x: 1411, endPoint y: 293, distance: 127.3
click at [1411, 293] on div "[DATE] 08:00:39 Z 467191222131216 700092 MO IMEI:053 Calibrated! Full? Yes! Las…" at bounding box center [886, 248] width 1326 height 124
click at [1411, 293] on div "received" at bounding box center [1476, 248] width 147 height 124
drag, startPoint x: 1262, startPoint y: 303, endPoint x: 1431, endPoint y: 296, distance: 169.1
click at [1431, 296] on div "[DATE] 08:00:39 Z 467191222131216 700092 MO IMEI:053 Calibrated! Full? Yes! Las…" at bounding box center [886, 248] width 1326 height 124
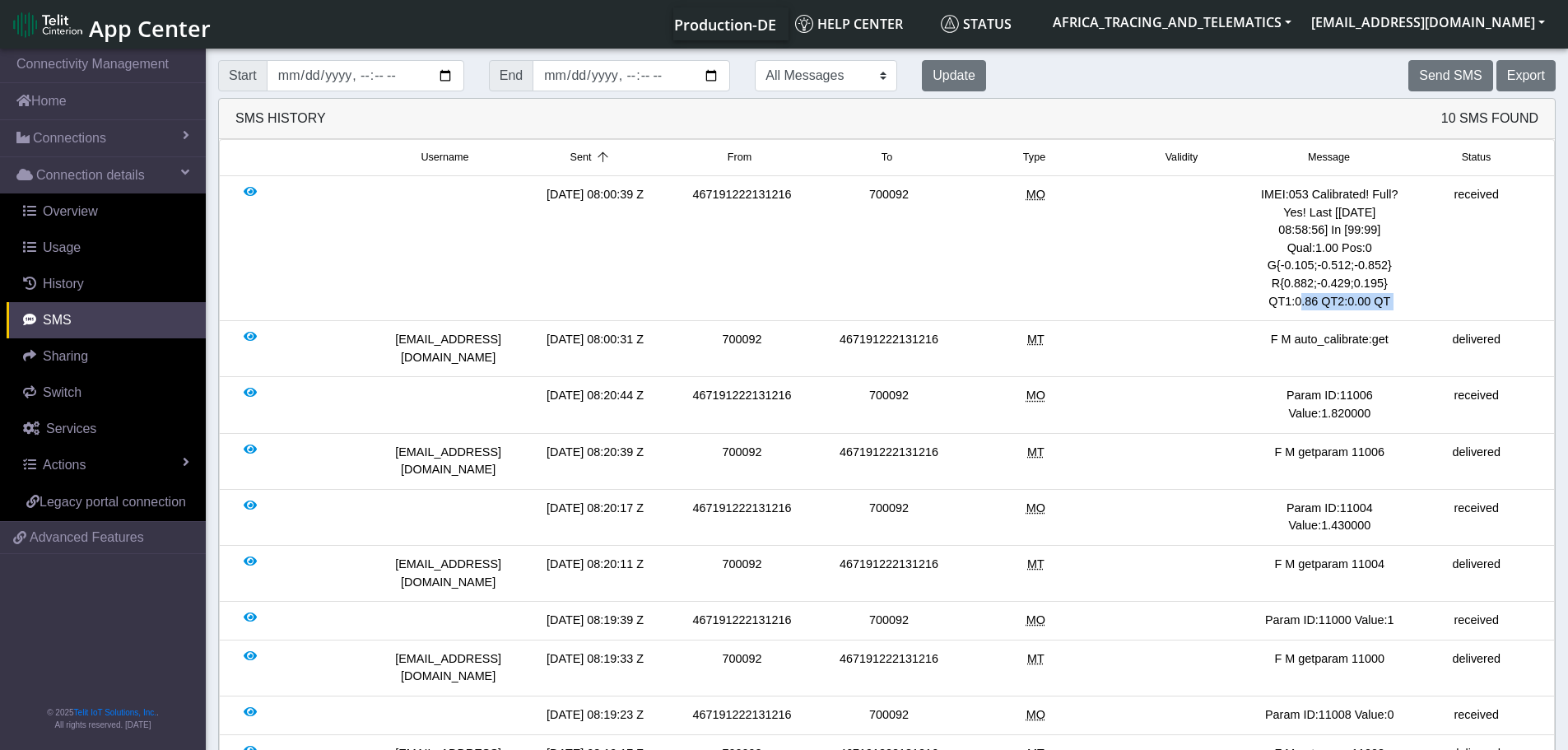
click at [1431, 296] on div "received" at bounding box center [1476, 248] width 147 height 124
drag, startPoint x: 1261, startPoint y: 192, endPoint x: 1431, endPoint y: 293, distance: 197.7
click at [1431, 293] on div "[DATE] 08:00:39 Z 467191222131216 700092 MO IMEI:053 Calibrated! Full? Yes! Las…" at bounding box center [886, 248] width 1326 height 124
copy div "IMEI:053 Calibrated! Full? Yes! Last [[DATE] 08:58:56] In [99:99] Qual:1.00 Pos…"
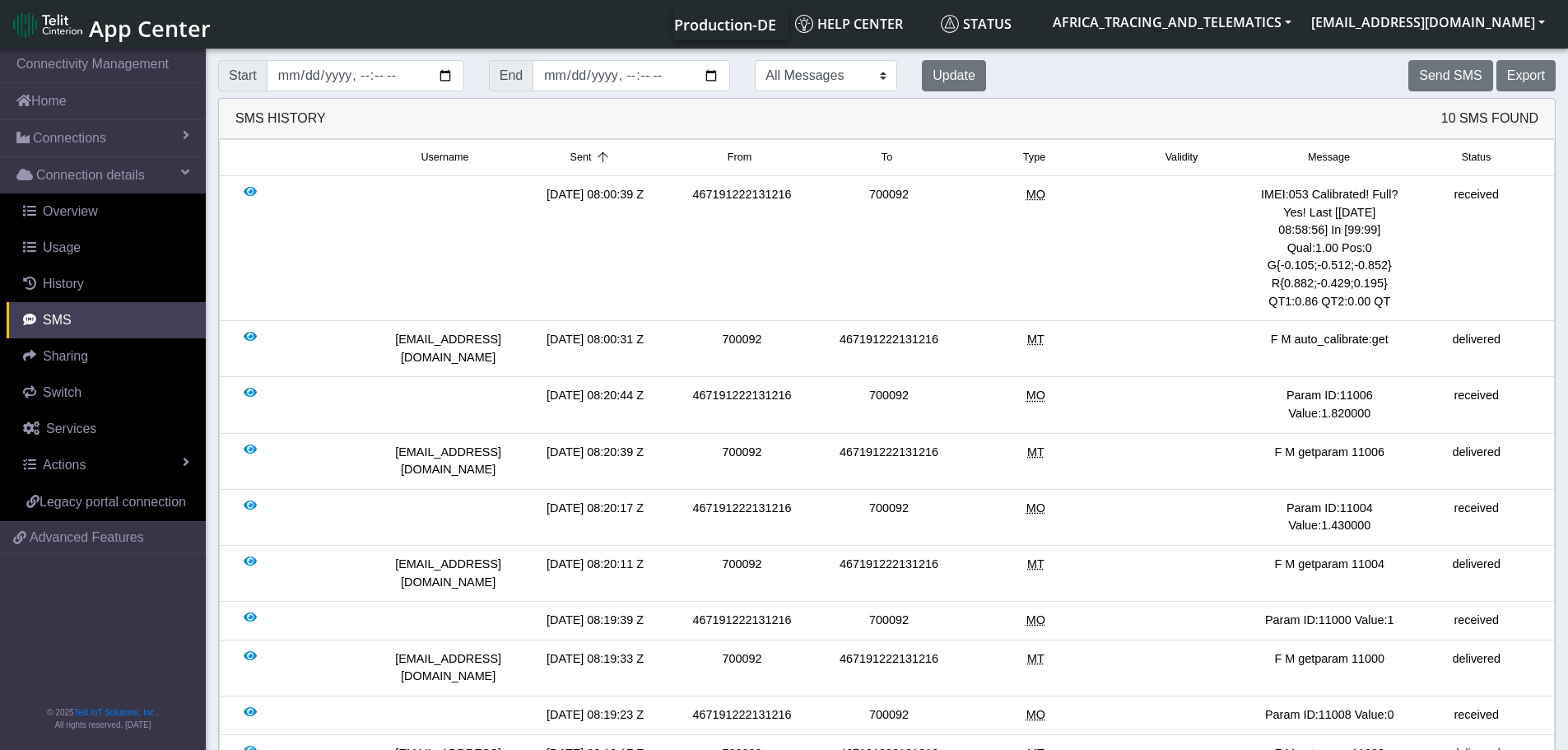
click at [870, 377] on li "[DATE] 08:20:44 Z 467191222131216 700092 MO Param ID:11006 Value:1.820000 recei…" at bounding box center [886, 405] width 1336 height 56
click at [125, 128] on link "Connections" at bounding box center [103, 138] width 205 height 36
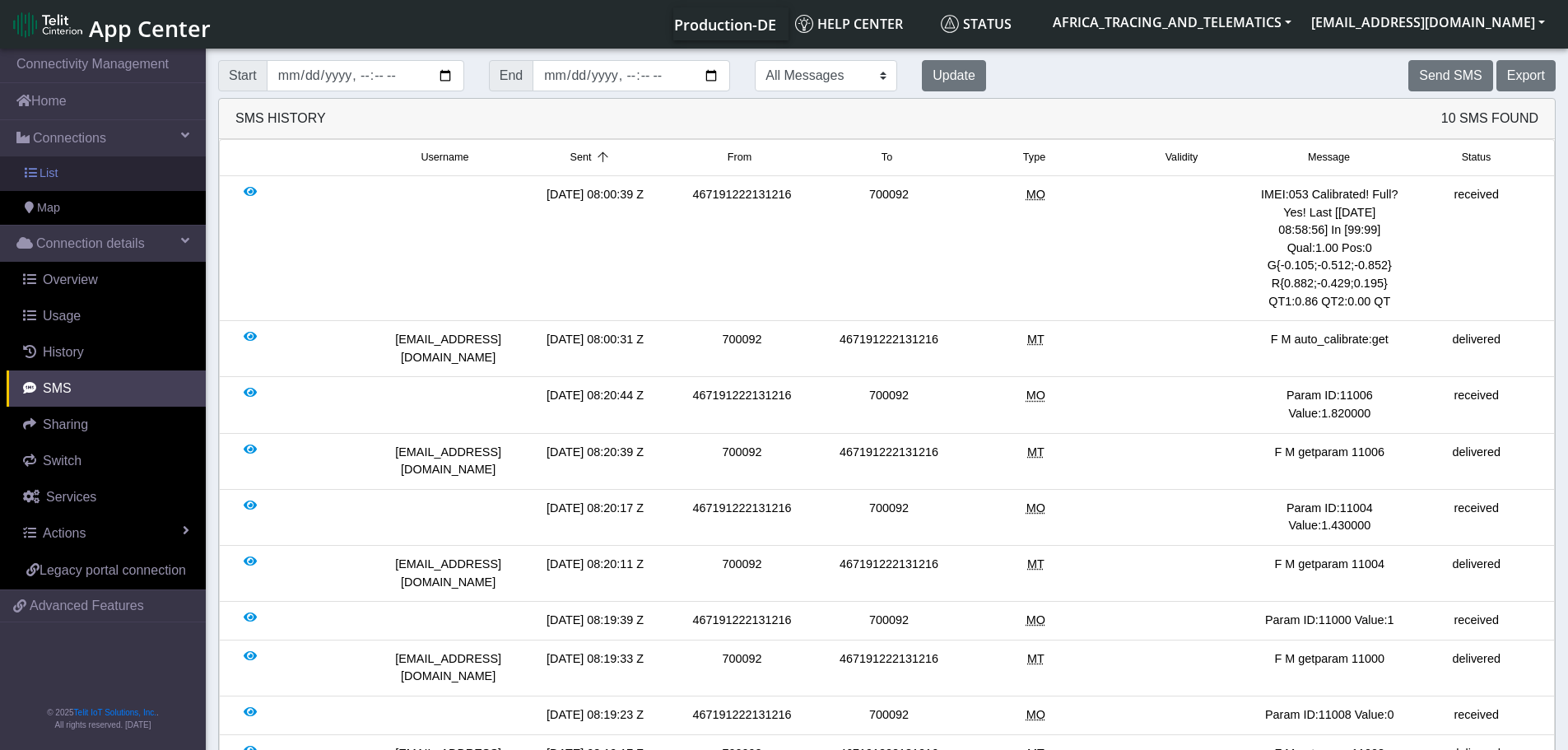
click at [116, 171] on link "List" at bounding box center [103, 174] width 205 height 35
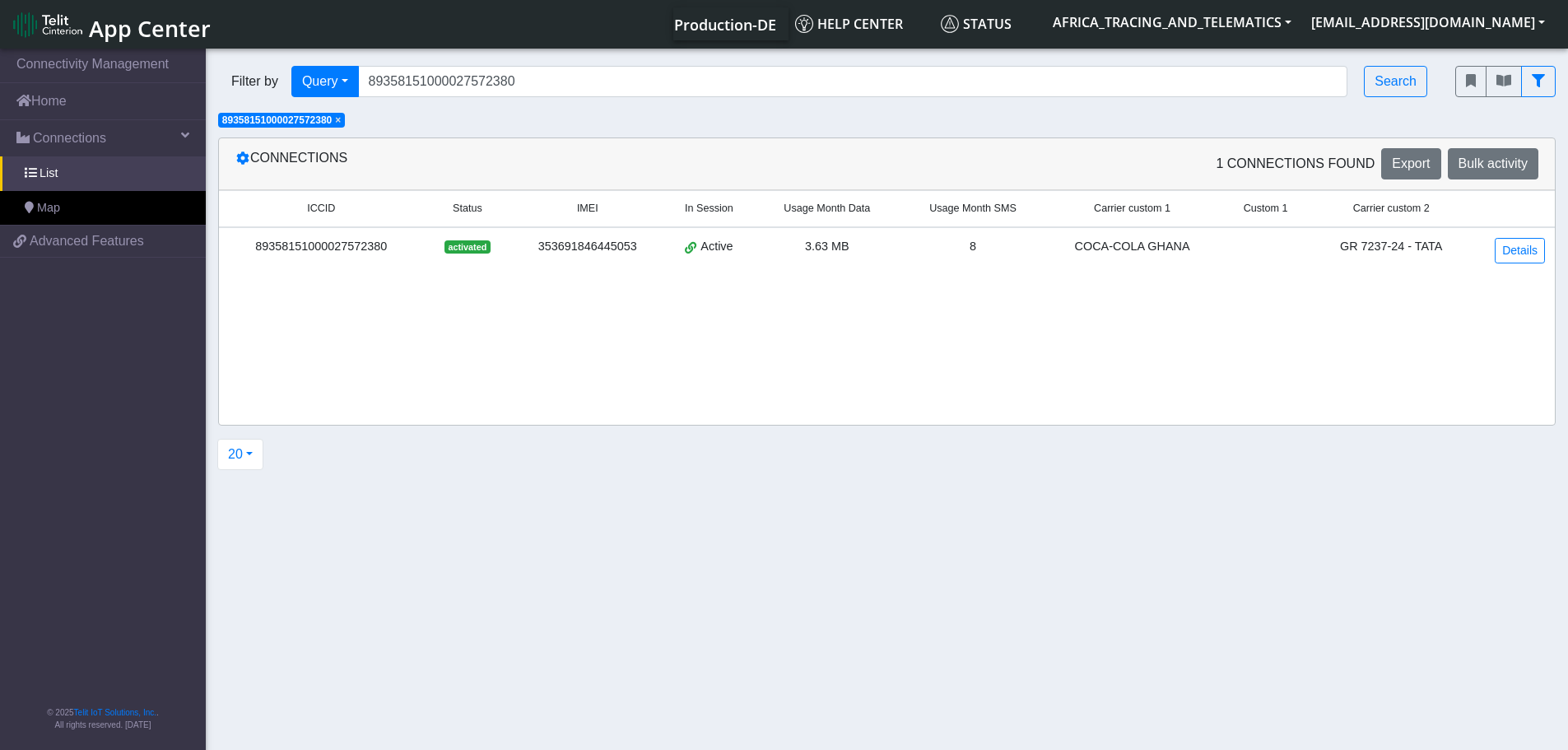
drag, startPoint x: 342, startPoint y: 118, endPoint x: 358, endPoint y: 119, distance: 16.0
click at [341, 119] on span "×" at bounding box center [338, 120] width 6 height 12
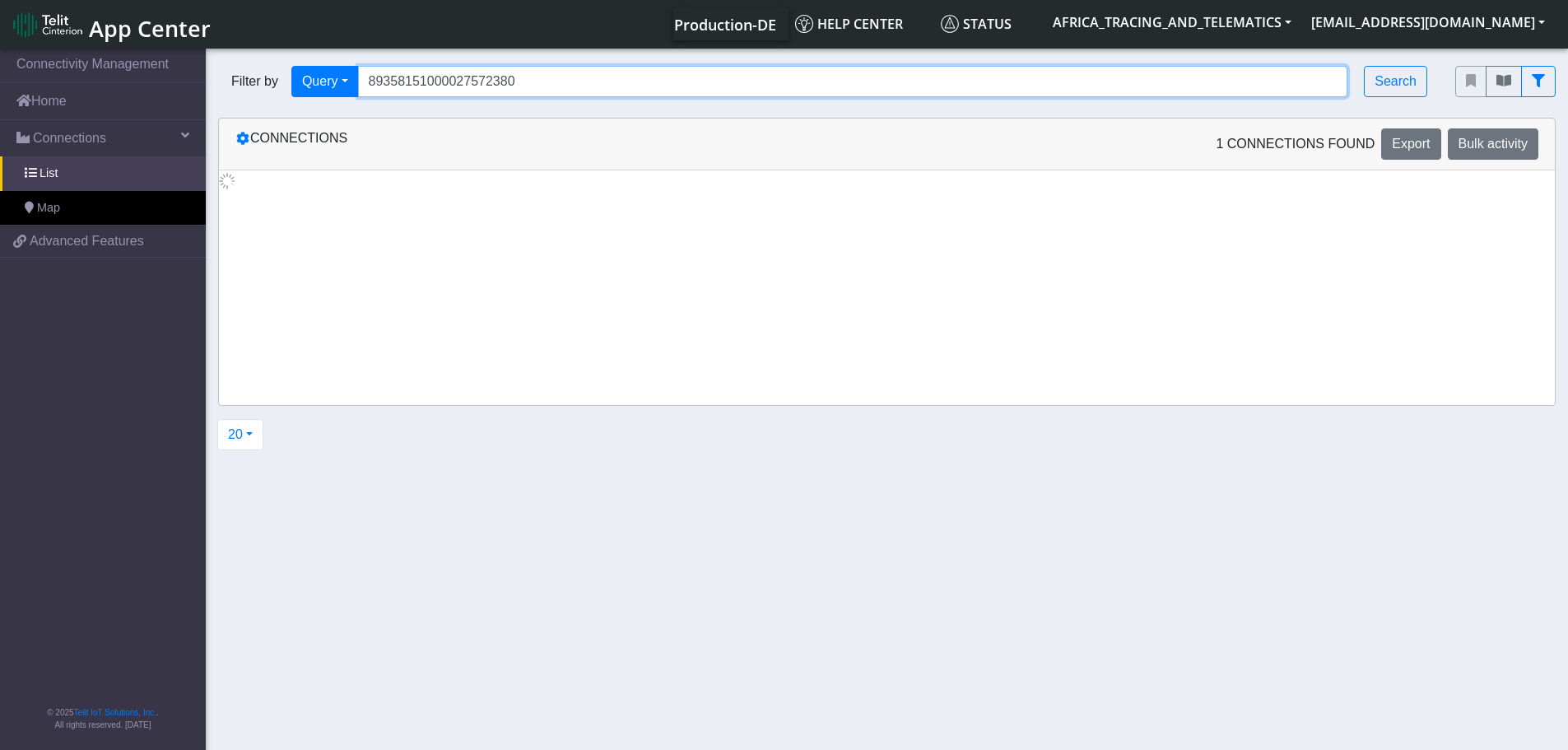
drag, startPoint x: 584, startPoint y: 66, endPoint x: 253, endPoint y: 40, distance: 332.0
click at [241, 45] on body "App Center Production-DE Help center Status AFRICA_TRACING_AND_TELEMATICS [EMAI…" at bounding box center [784, 400] width 1568 height 711
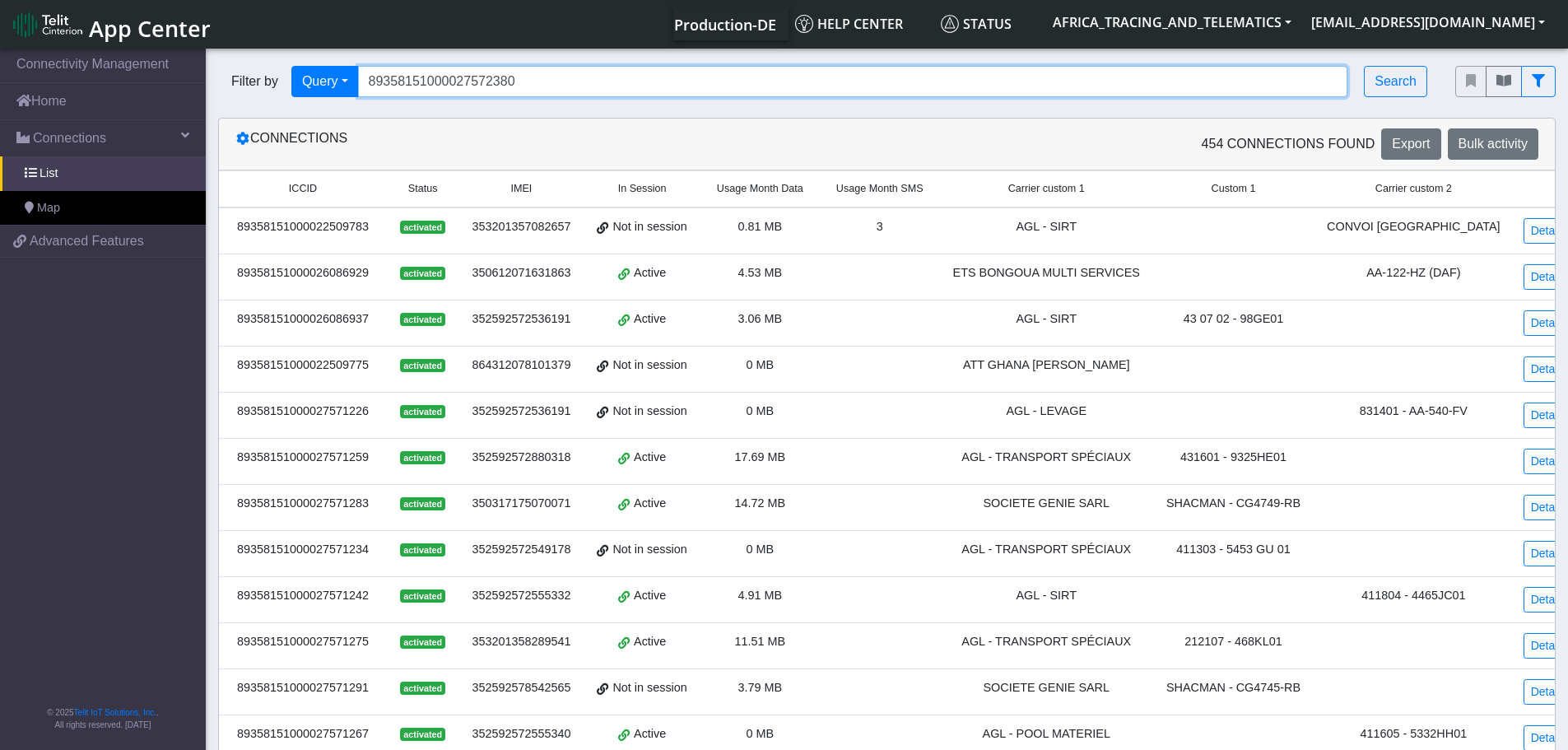
paste input "232"
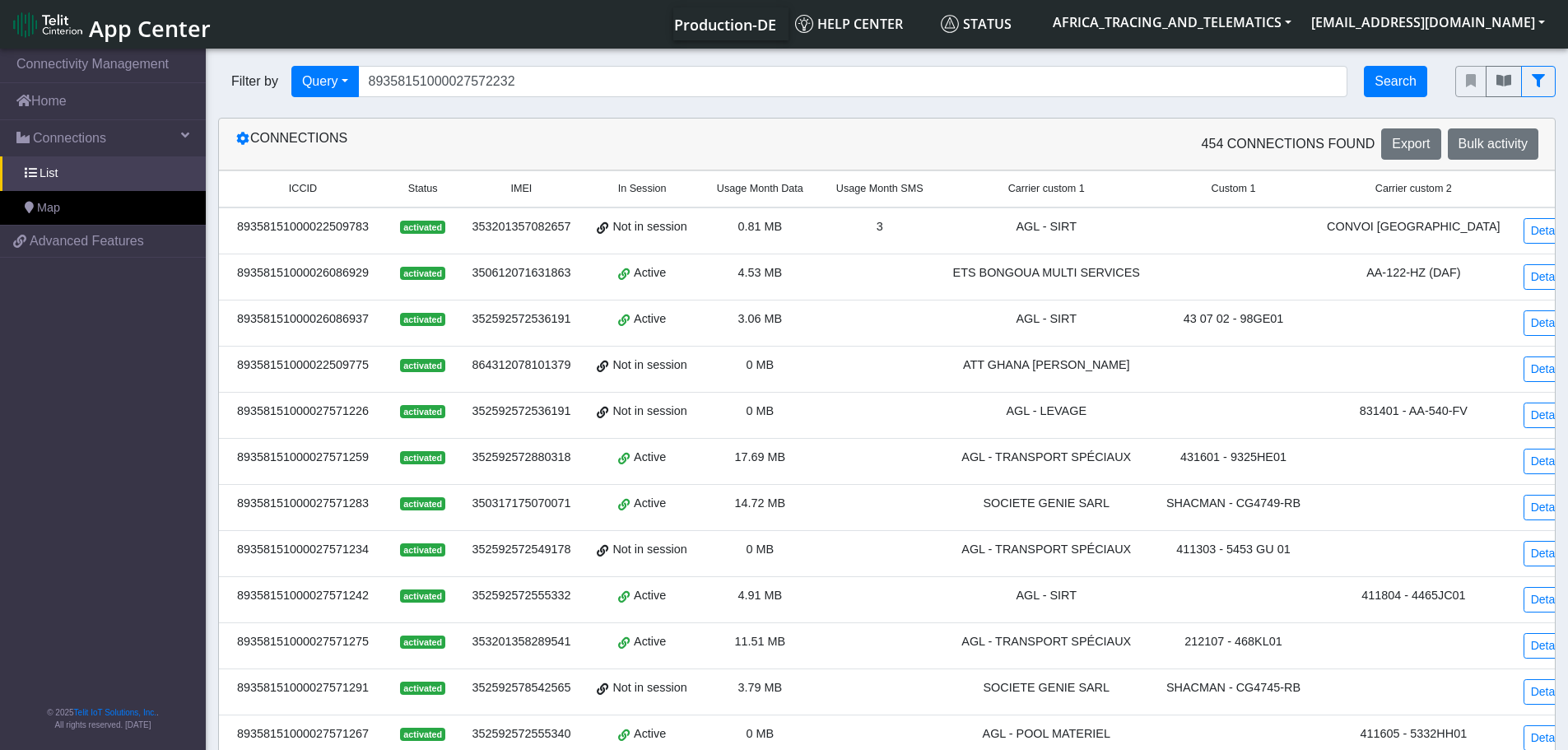
click at [1427, 84] on div "Filter by Query Query In Session Not connected Tags Country Operator 8935815100…" at bounding box center [824, 82] width 1212 height 32
click at [1411, 84] on button "Search" at bounding box center [1395, 82] width 63 height 32
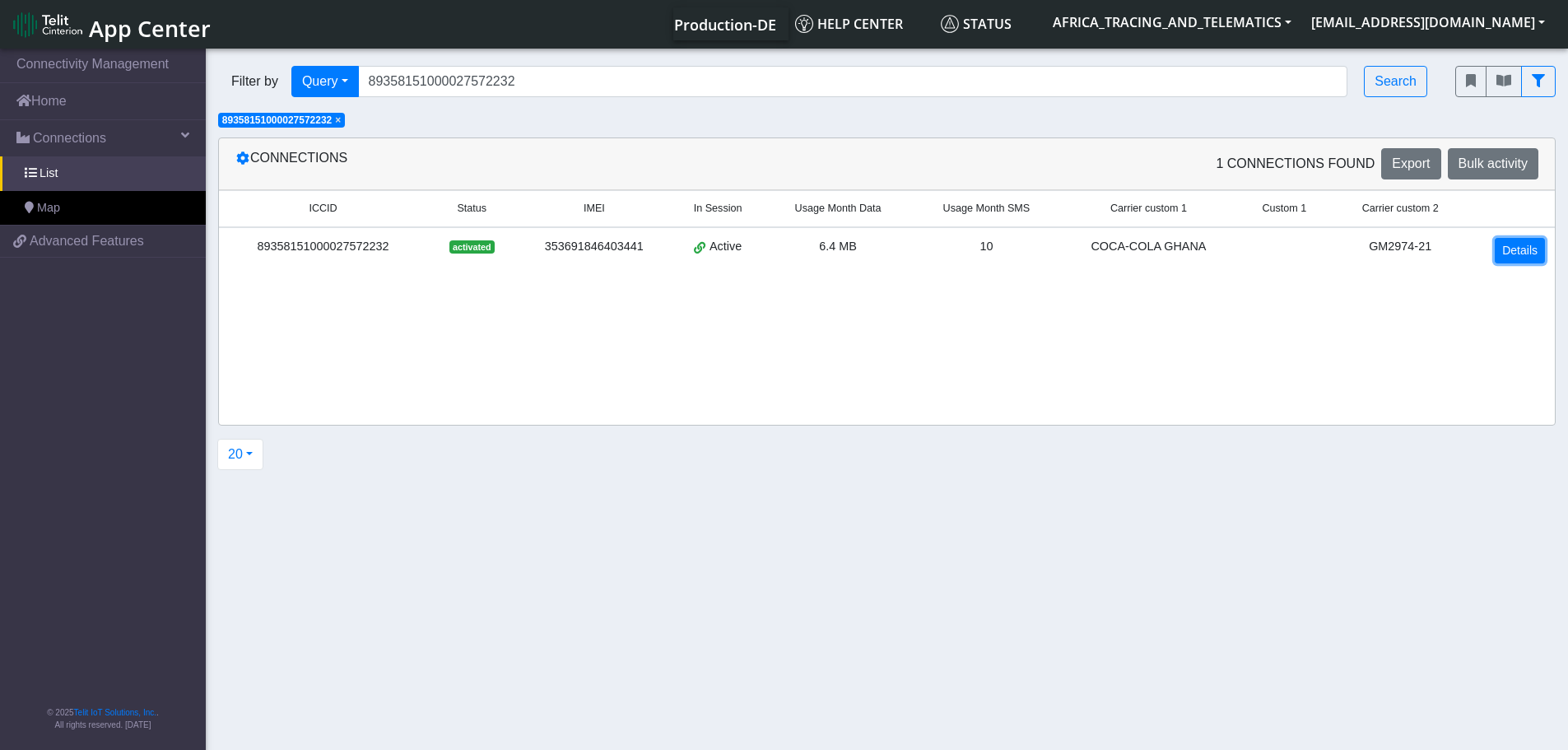
click at [1533, 243] on link "Details" at bounding box center [1519, 251] width 50 height 26
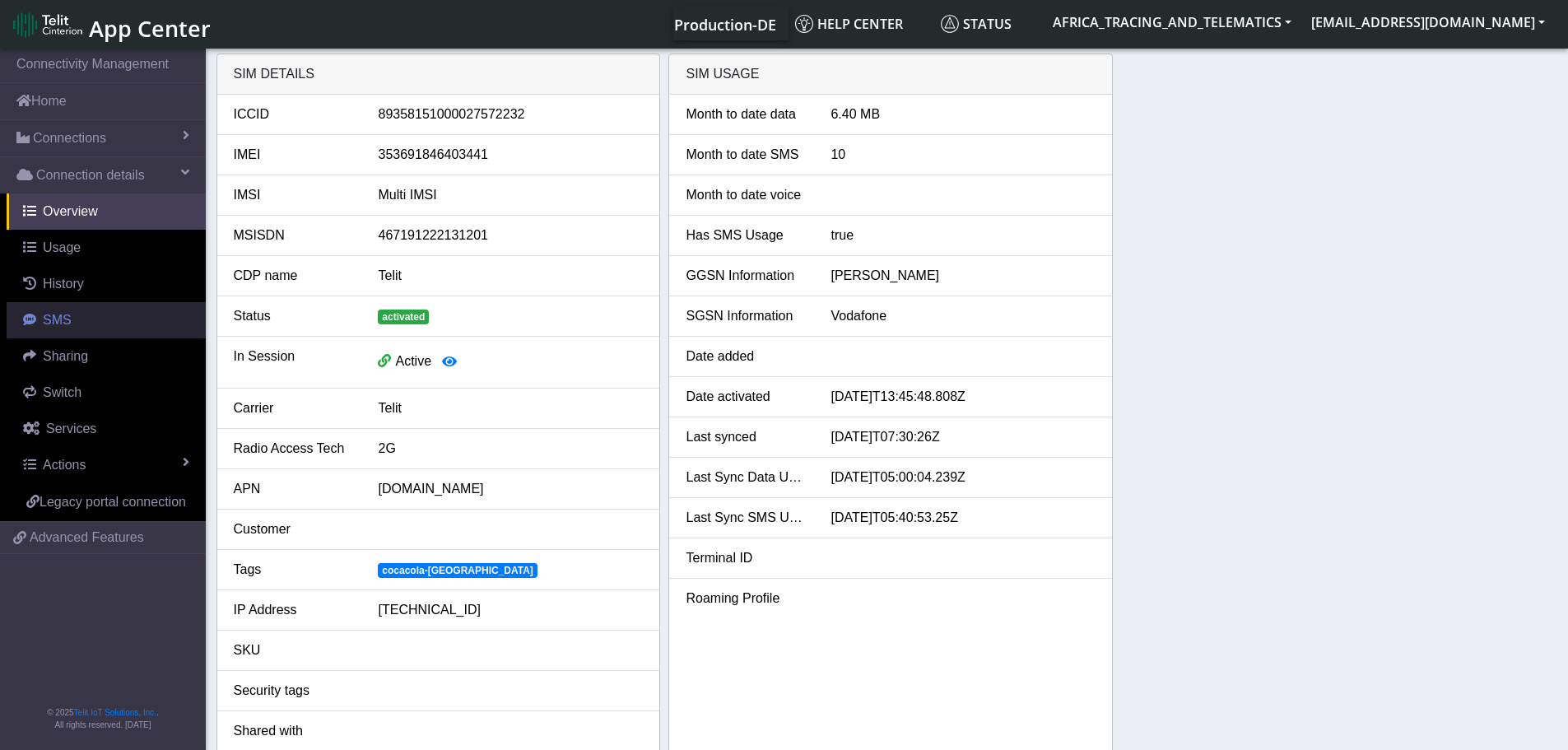
click at [62, 314] on span "SMS" at bounding box center [58, 320] width 29 height 14
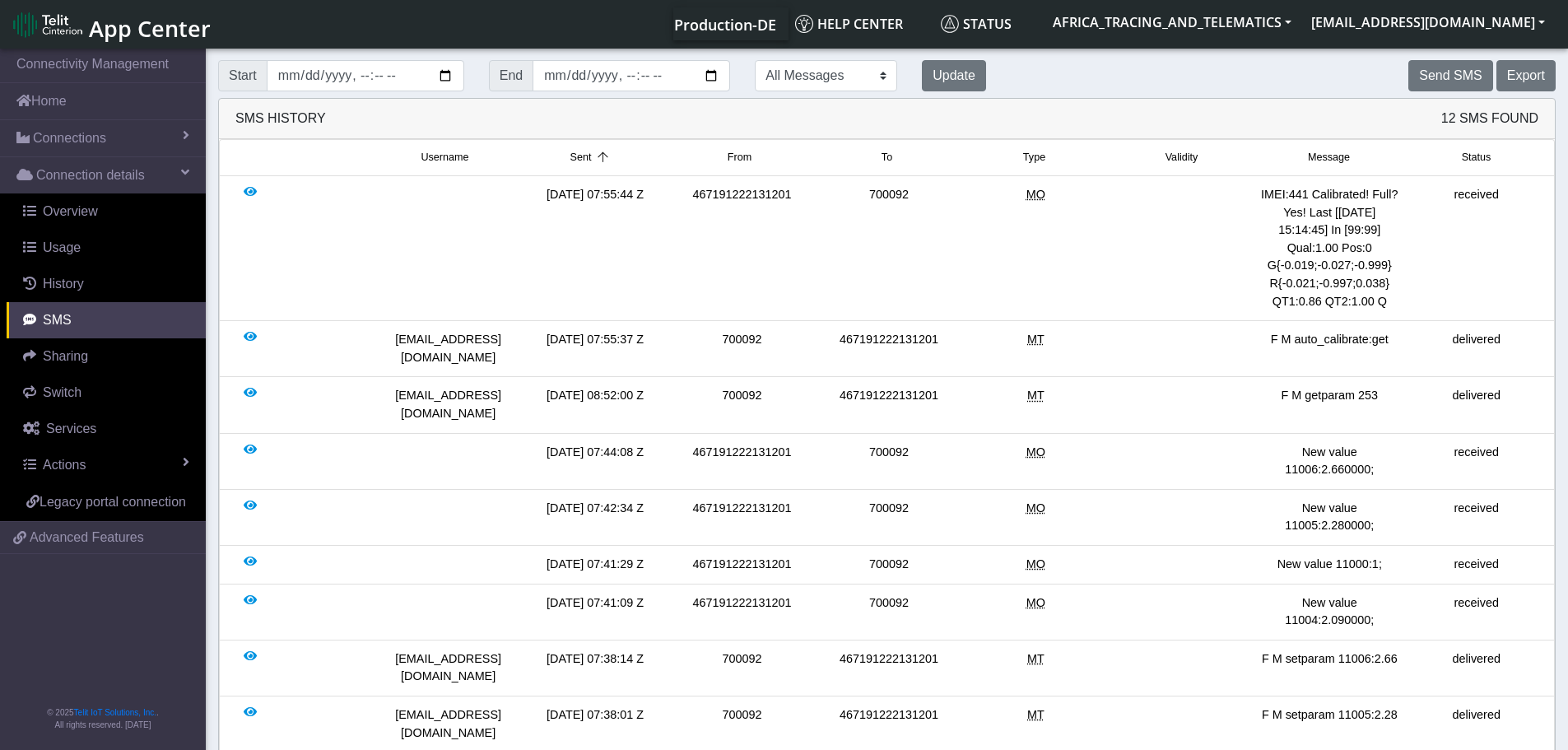
drag, startPoint x: 1393, startPoint y: 302, endPoint x: 1264, endPoint y: 185, distance: 174.2
click at [1264, 186] on div "IMEI:441 Calibrated! Full? Yes! Last [[DATE] 15:14:45] In [99:99] Qual:1.00 Pos…" at bounding box center [1329, 248] width 147 height 124
copy div "IMEI:441 Calibrated! Full? Yes! Last [[DATE] 15:14:45] In [99:99] Qual:1.00 Pos…"
click at [82, 145] on span "Connections" at bounding box center [69, 138] width 73 height 20
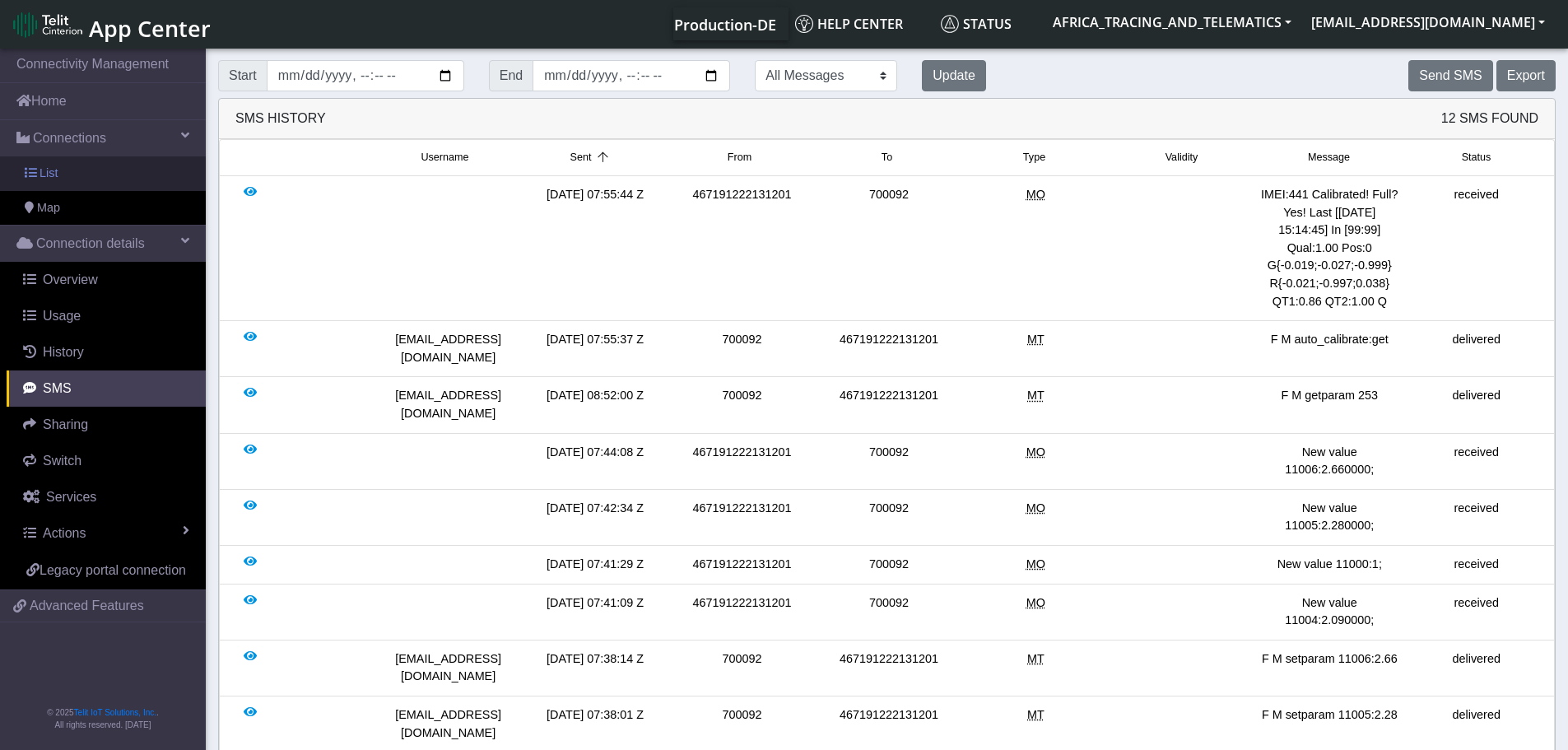
click at [76, 170] on link "List" at bounding box center [103, 174] width 205 height 35
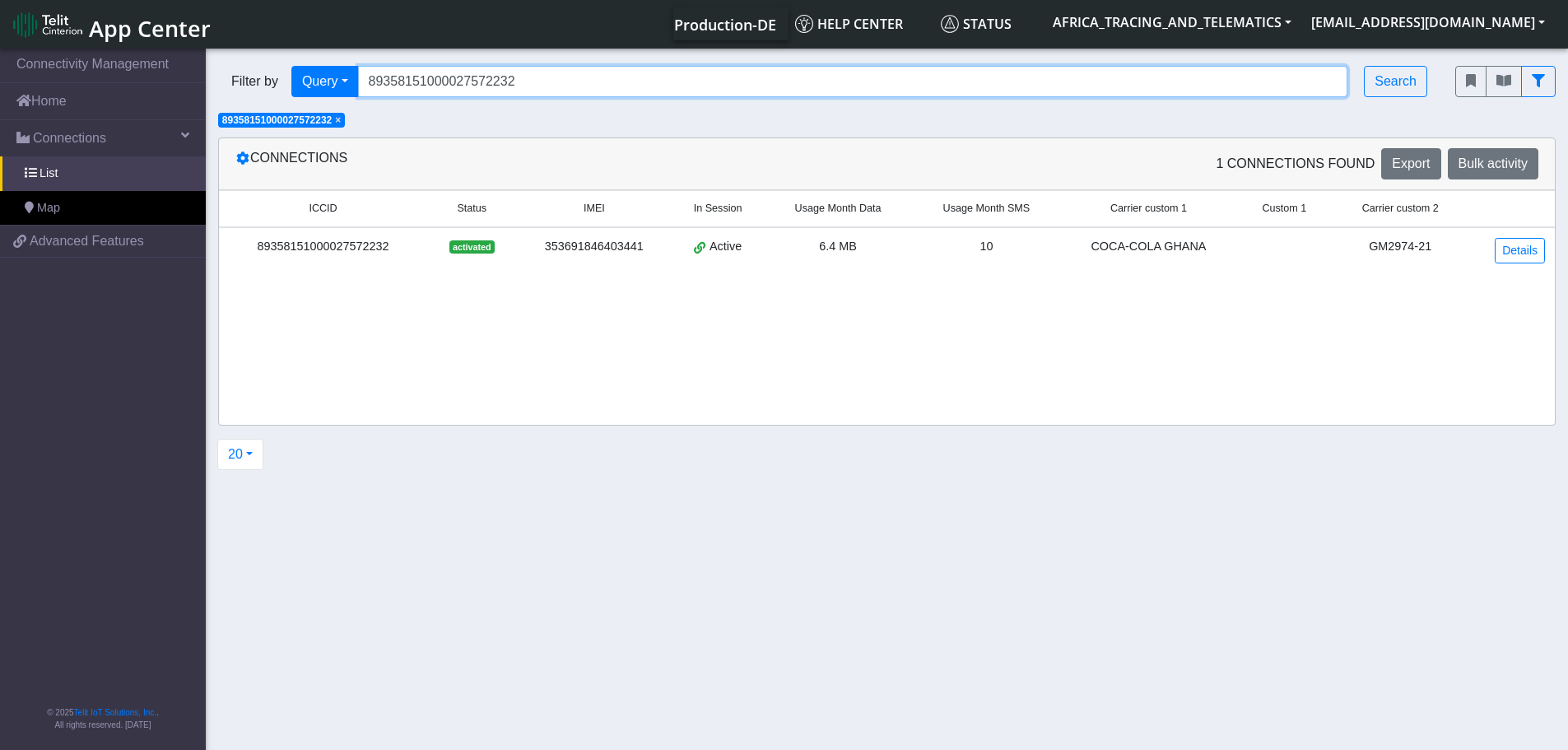
drag, startPoint x: 316, startPoint y: 79, endPoint x: 239, endPoint y: 93, distance: 78.3
click at [205, 87] on section "Connectivity Management Home Connections List Map d762df6828f5d8a04cd1825d42f1f…" at bounding box center [784, 400] width 1568 height 711
paste input "73"
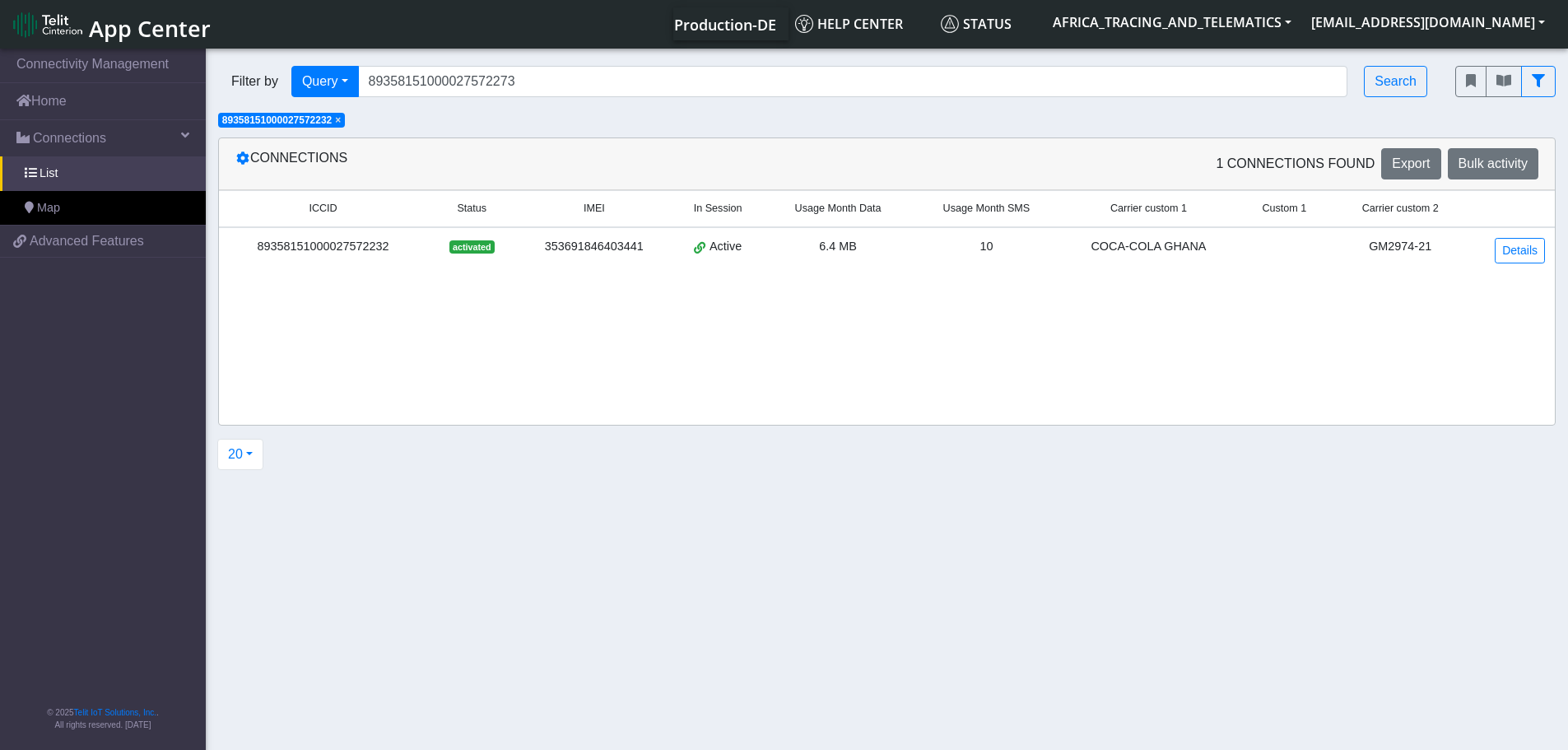
click at [341, 120] on span "×" at bounding box center [338, 120] width 6 height 12
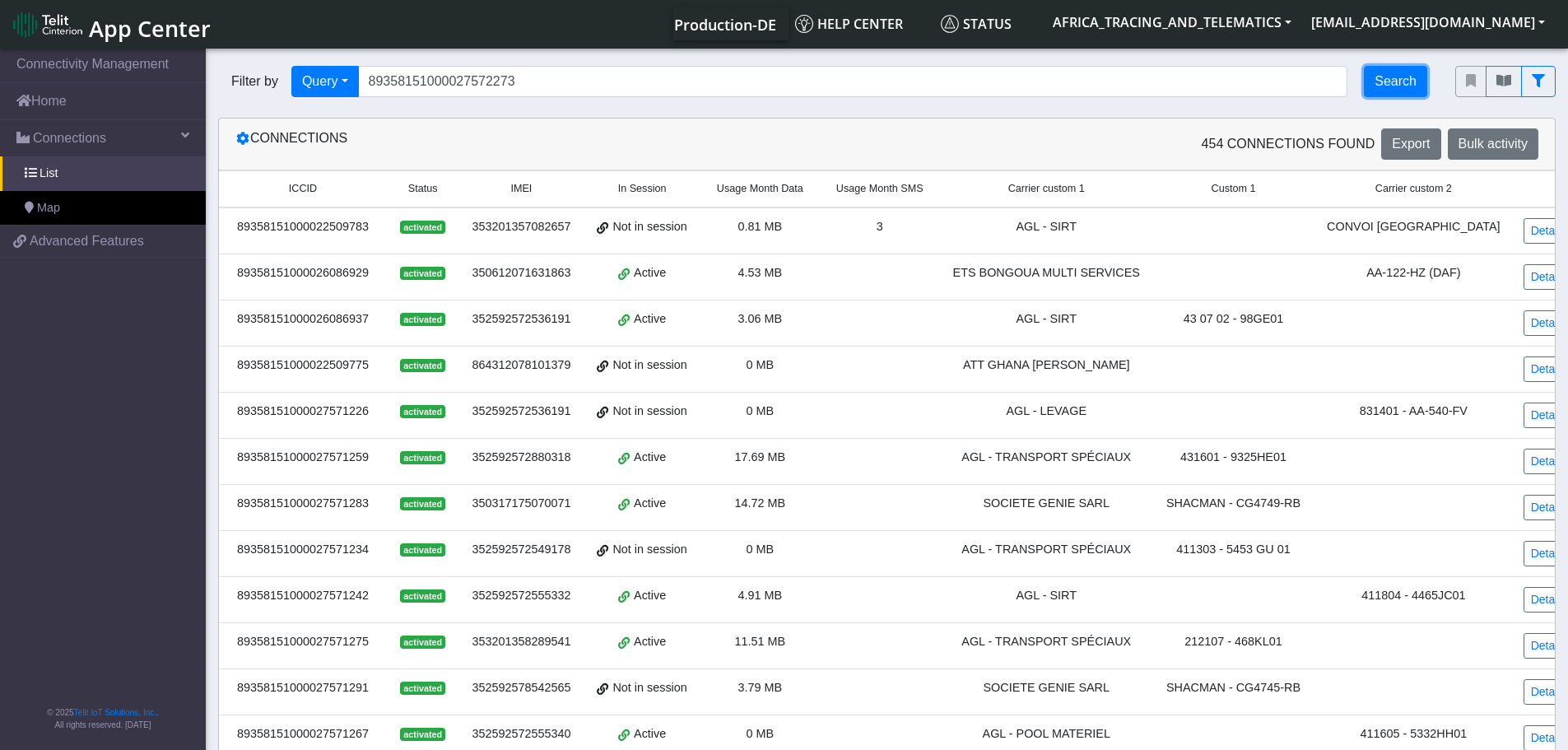
click at [1390, 83] on button "Search" at bounding box center [1395, 82] width 63 height 32
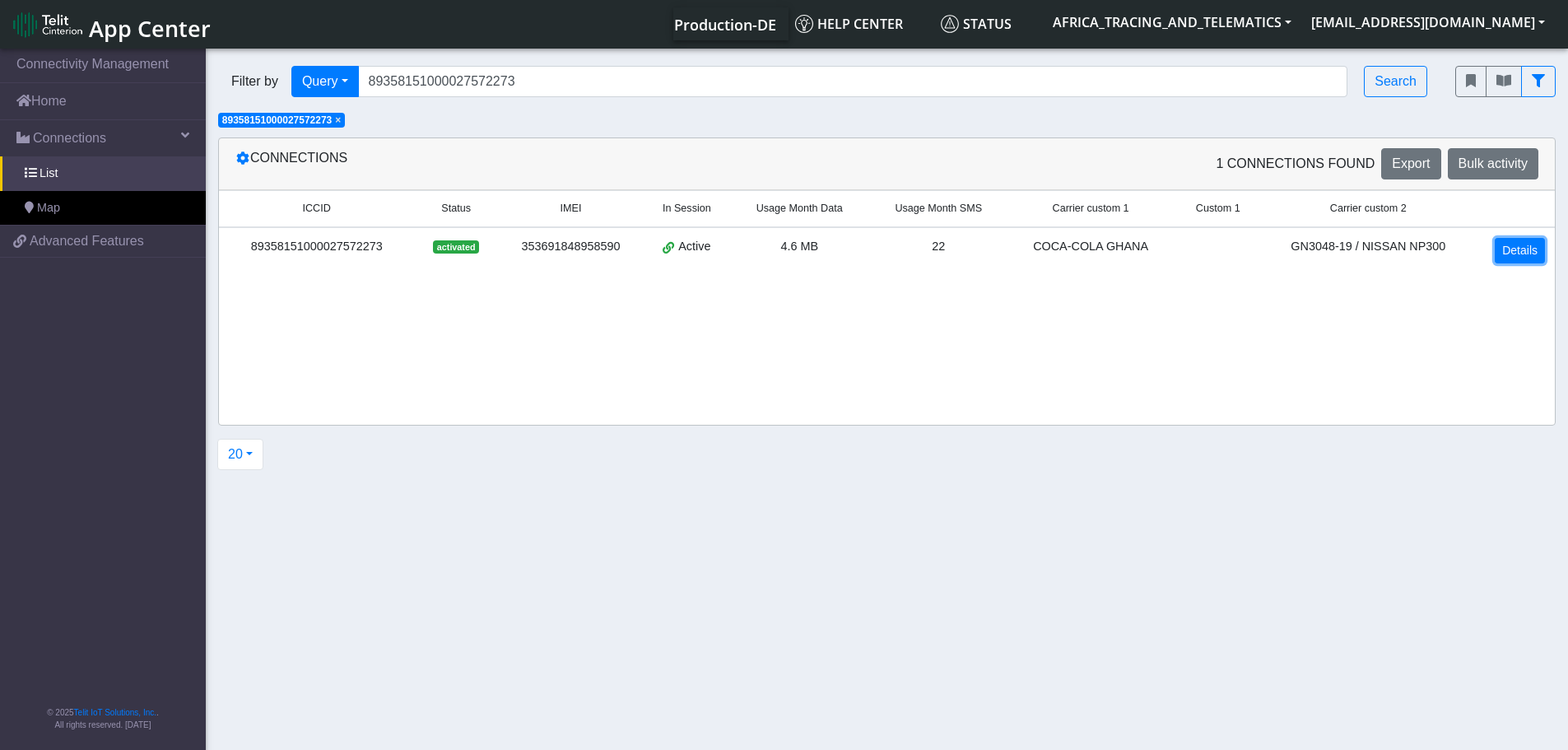
click at [1517, 254] on link "Details" at bounding box center [1519, 251] width 50 height 26
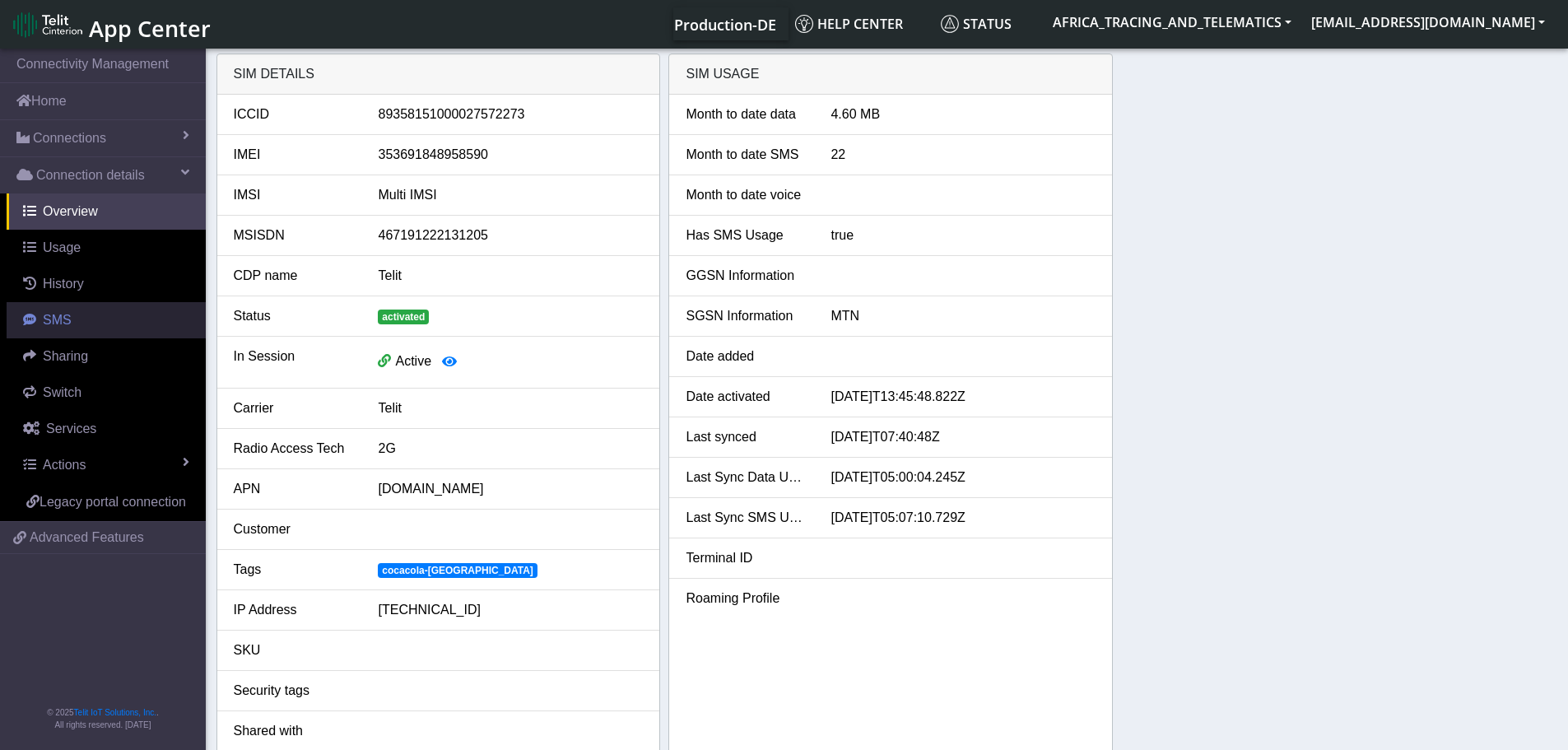
click at [71, 328] on link "SMS" at bounding box center [106, 321] width 199 height 36
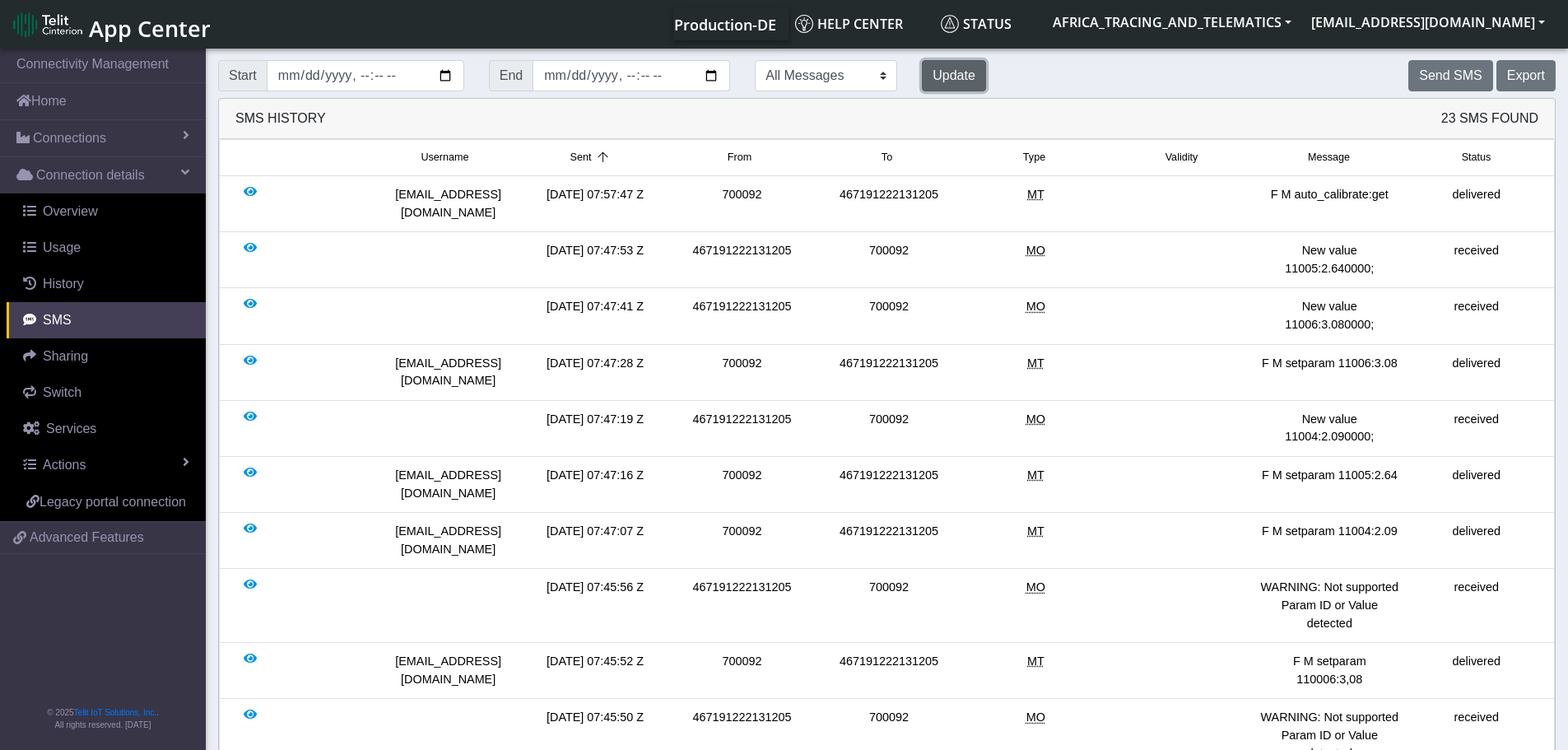
click at [922, 72] on button "Update" at bounding box center [953, 76] width 64 height 32
click at [922, 73] on button "Update" at bounding box center [953, 76] width 64 height 32
click at [89, 135] on span "Connections" at bounding box center [69, 138] width 73 height 20
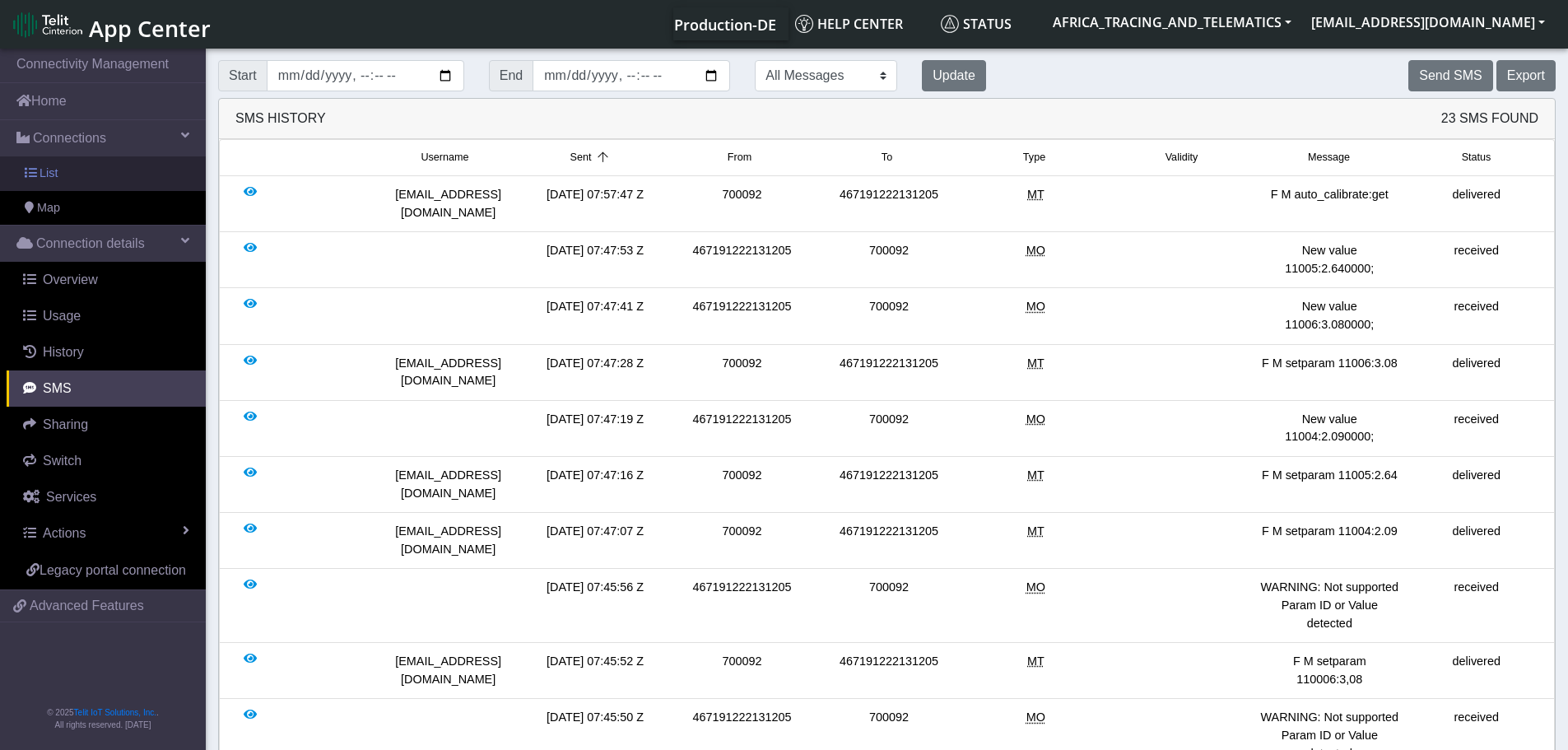
click at [60, 172] on link "List" at bounding box center [103, 174] width 205 height 35
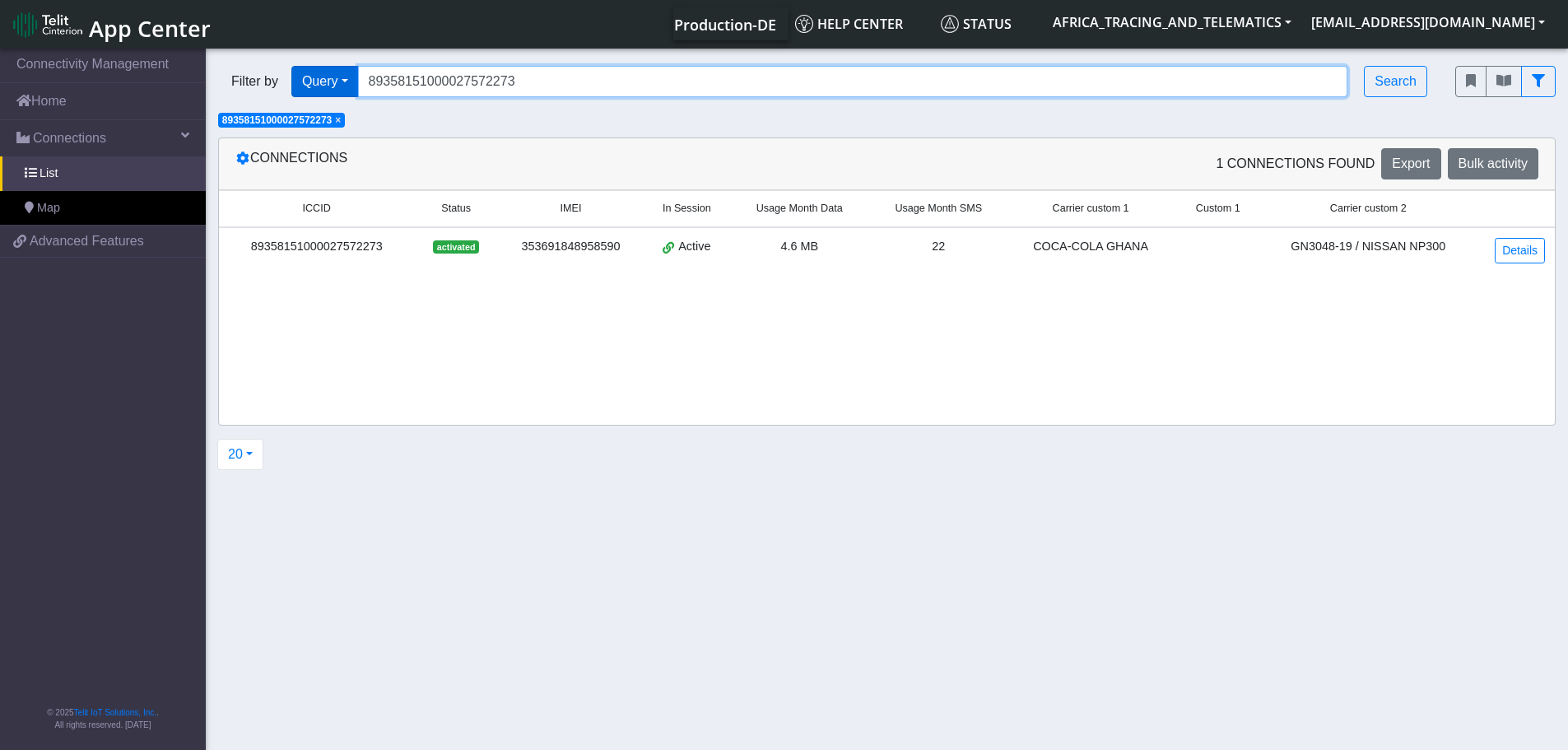
drag, startPoint x: 539, startPoint y: 82, endPoint x: 317, endPoint y: 79, distance: 222.0
click at [317, 79] on div "Filter by Query Query In Session Not connected Tags Country Operator 8935815100…" at bounding box center [824, 82] width 1212 height 32
paste input "40"
type input "89358151000027572240"
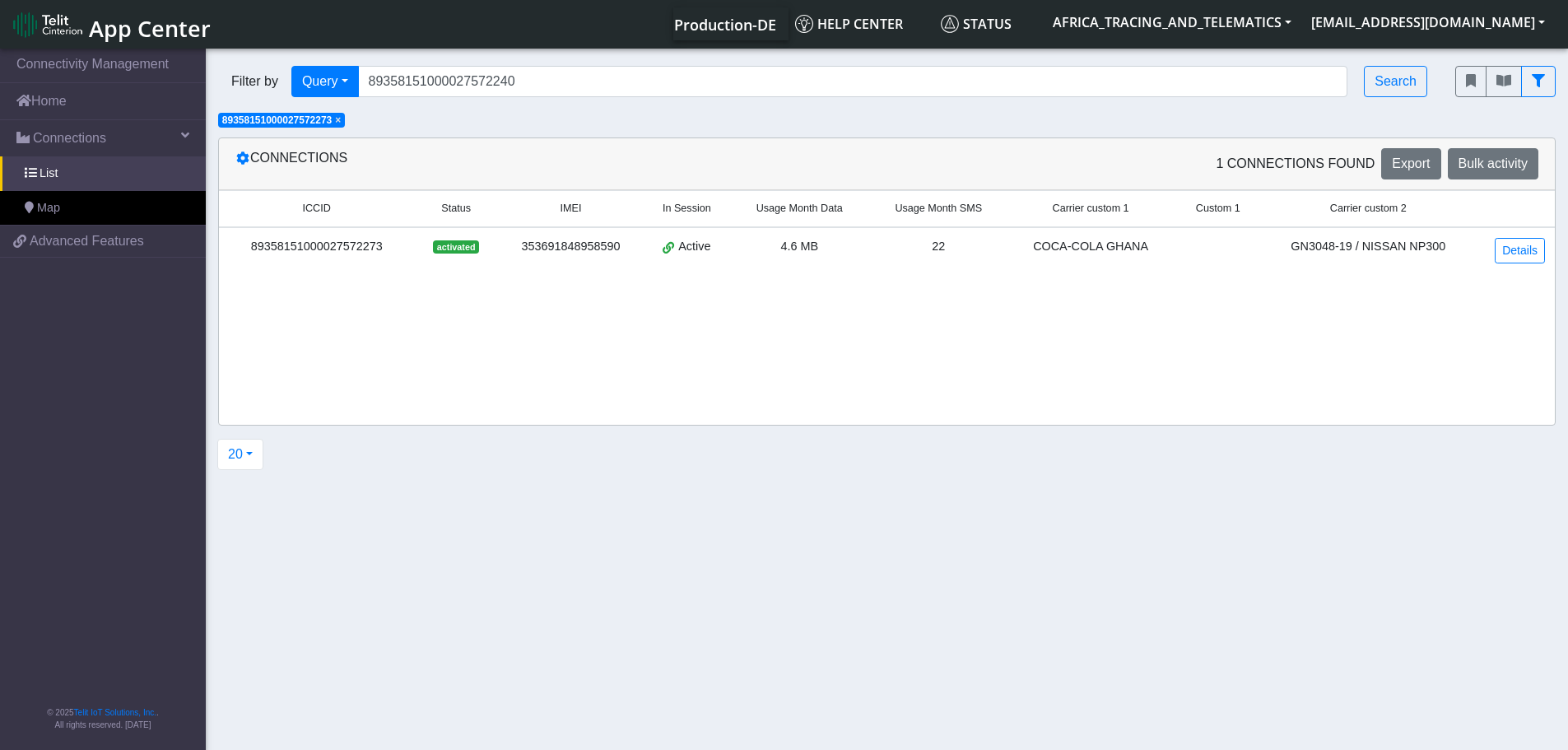
click at [340, 120] on span "×" at bounding box center [338, 120] width 6 height 12
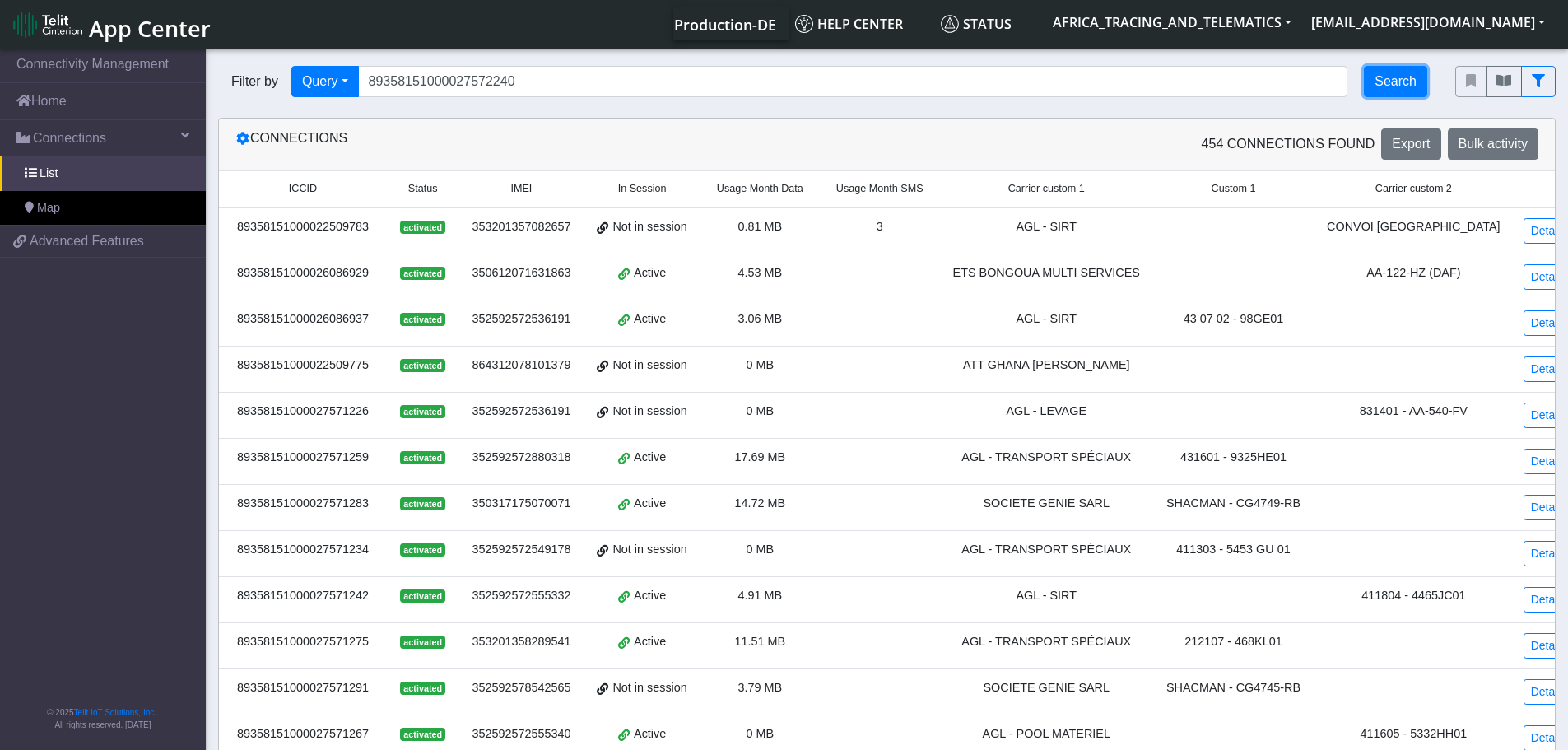
click at [1411, 81] on button "Search" at bounding box center [1395, 82] width 63 height 32
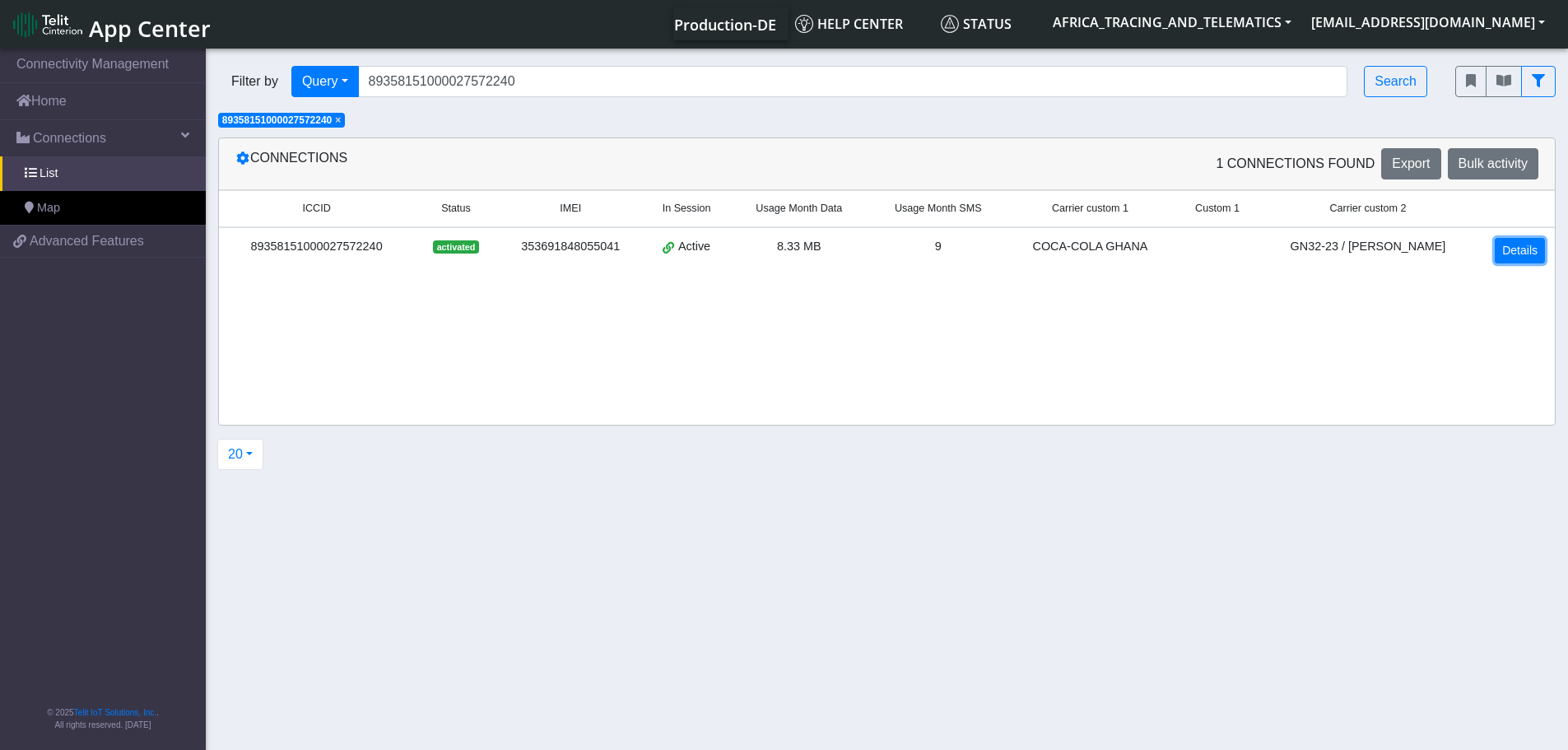
click at [1521, 251] on link "Details" at bounding box center [1519, 251] width 50 height 26
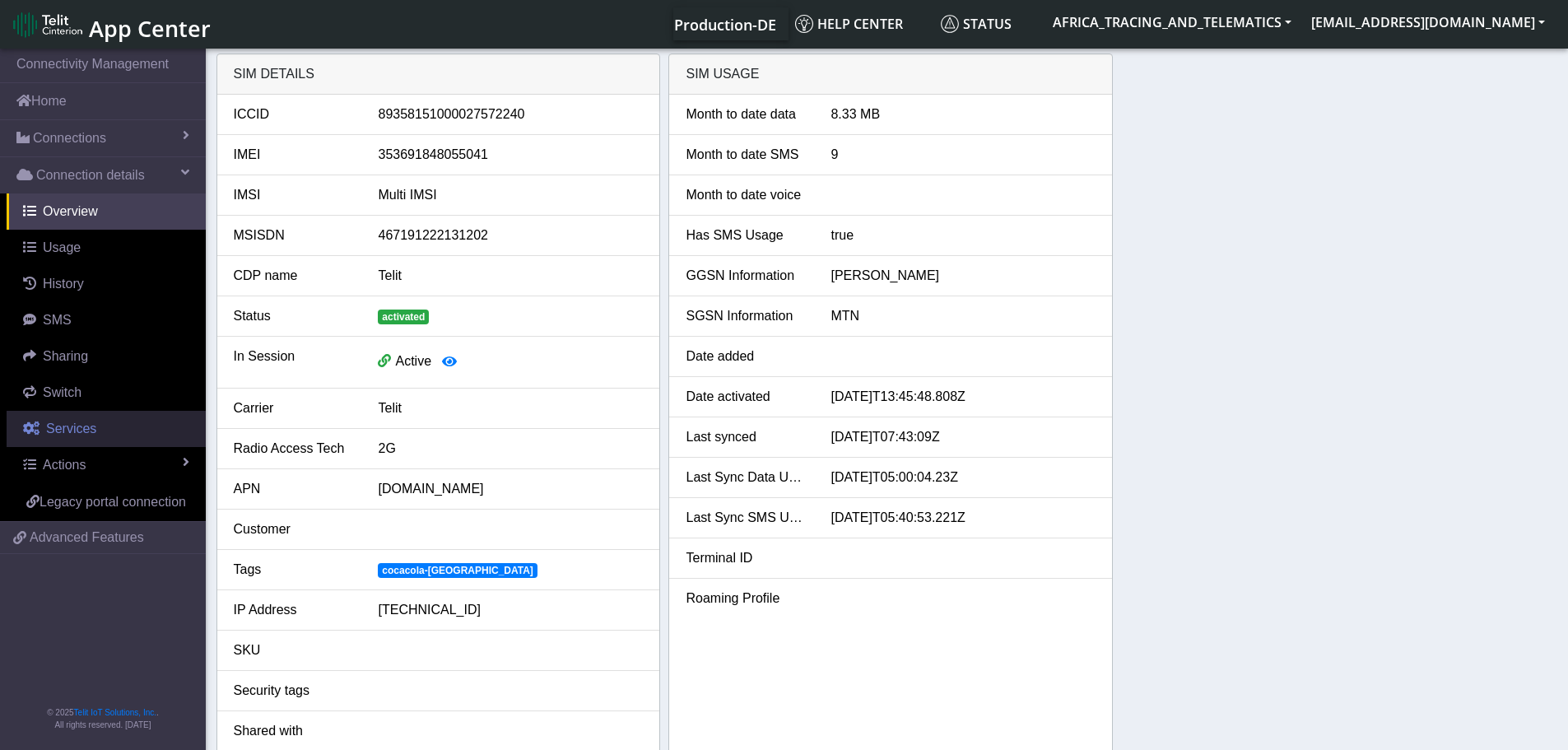
click at [68, 429] on span "Services" at bounding box center [71, 428] width 50 height 14
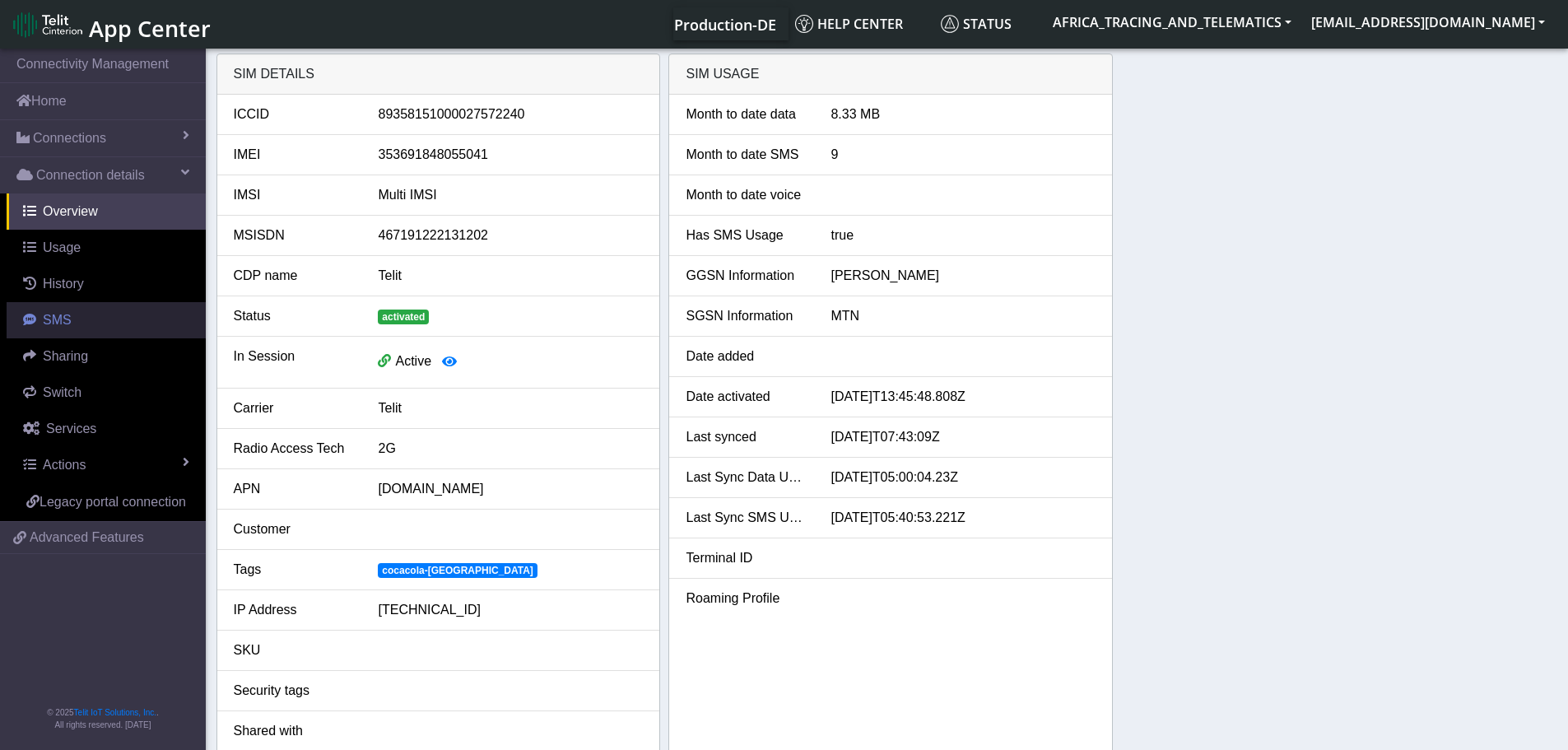
select select "2: 6"
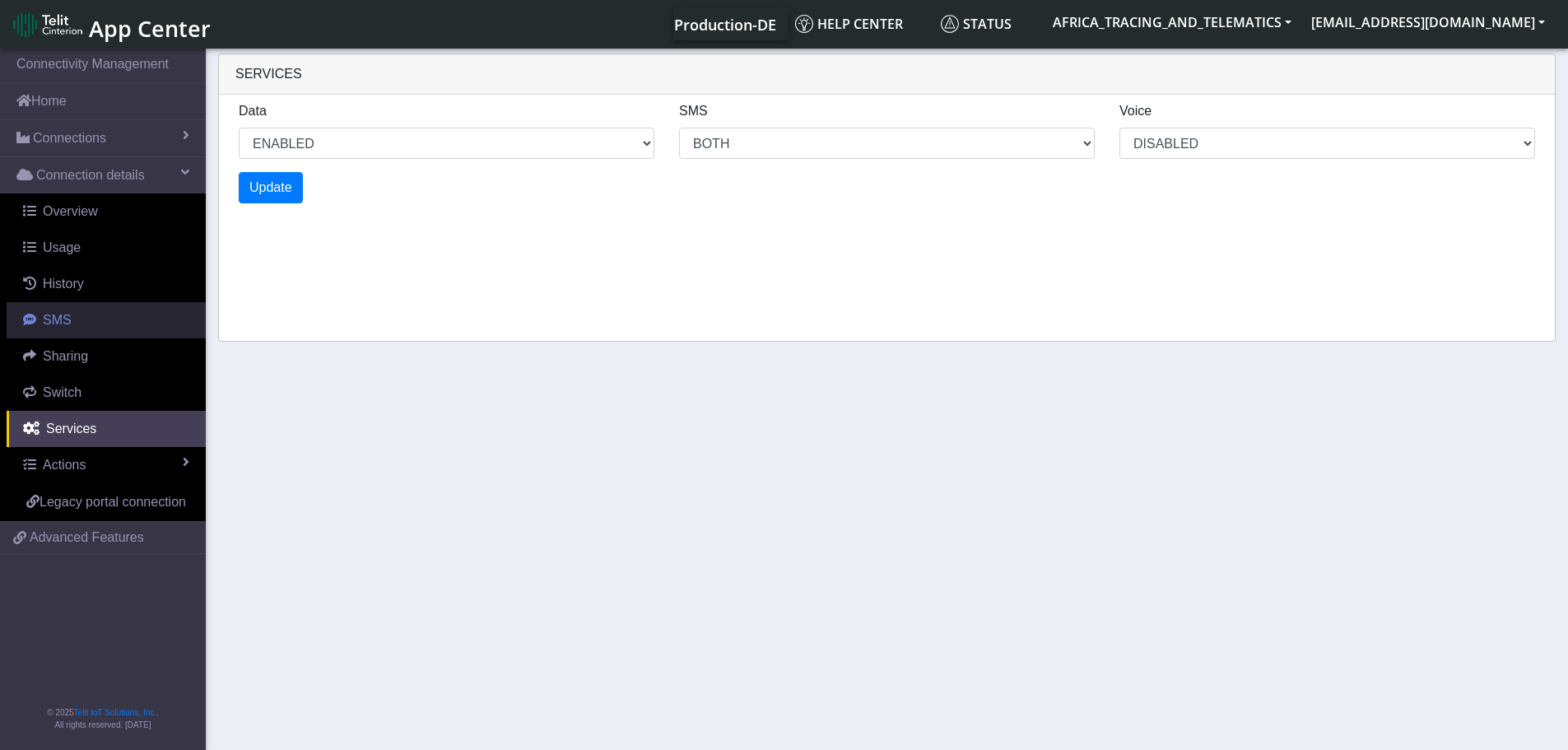
click at [80, 321] on link "SMS" at bounding box center [106, 321] width 199 height 36
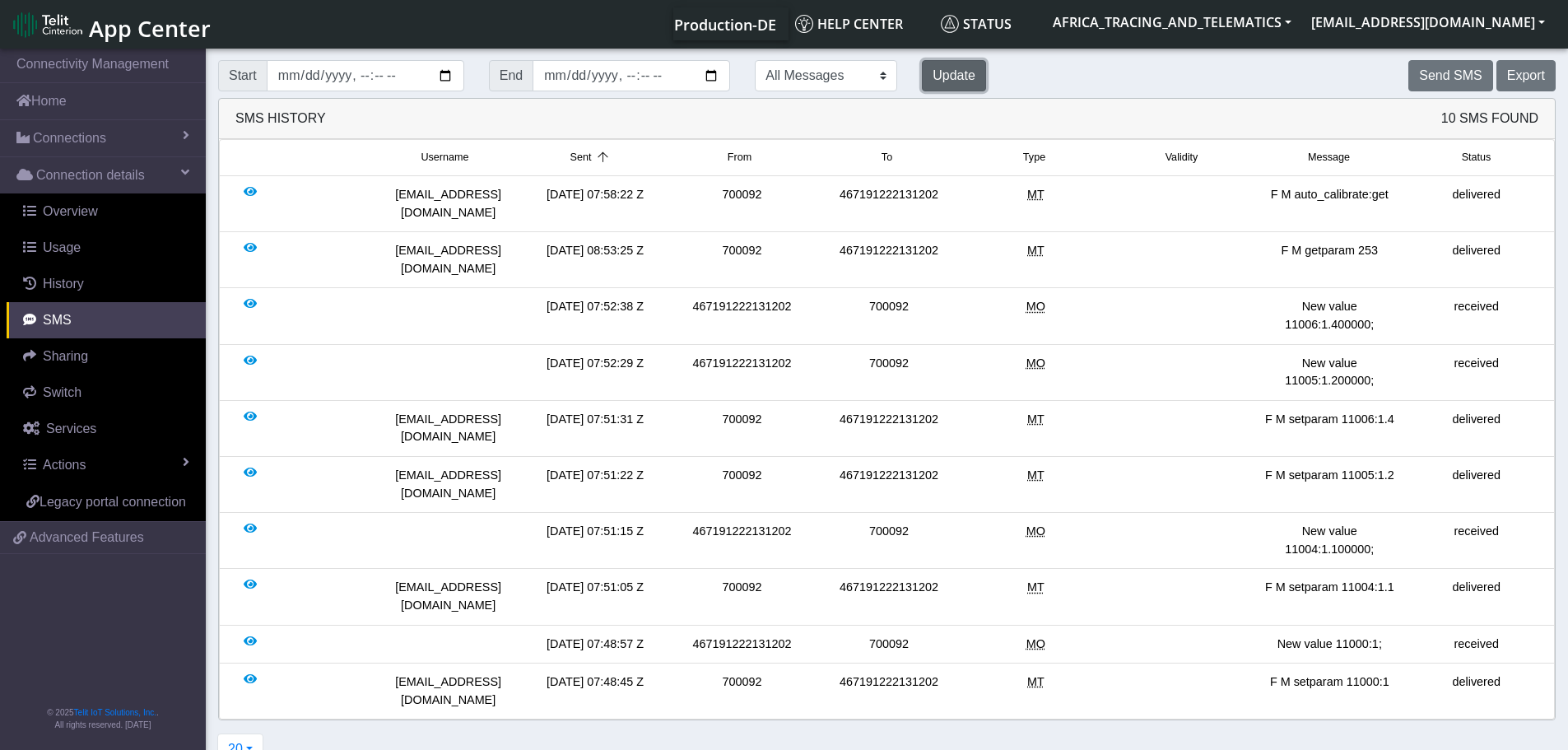
click at [922, 75] on button "Update" at bounding box center [953, 76] width 64 height 32
click at [922, 72] on button "Update" at bounding box center [953, 76] width 64 height 32
drag, startPoint x: 1402, startPoint y: 190, endPoint x: 1253, endPoint y: 193, distance: 149.0
click at [1253, 193] on div "[EMAIL_ADDRESS][DOMAIN_NAME] [DATE] 07:58:22 Z 700092 467191222131202 MT F M au…" at bounding box center [886, 204] width 1326 height 36
click at [1459, 69] on button "Send SMS" at bounding box center [1449, 76] width 84 height 32
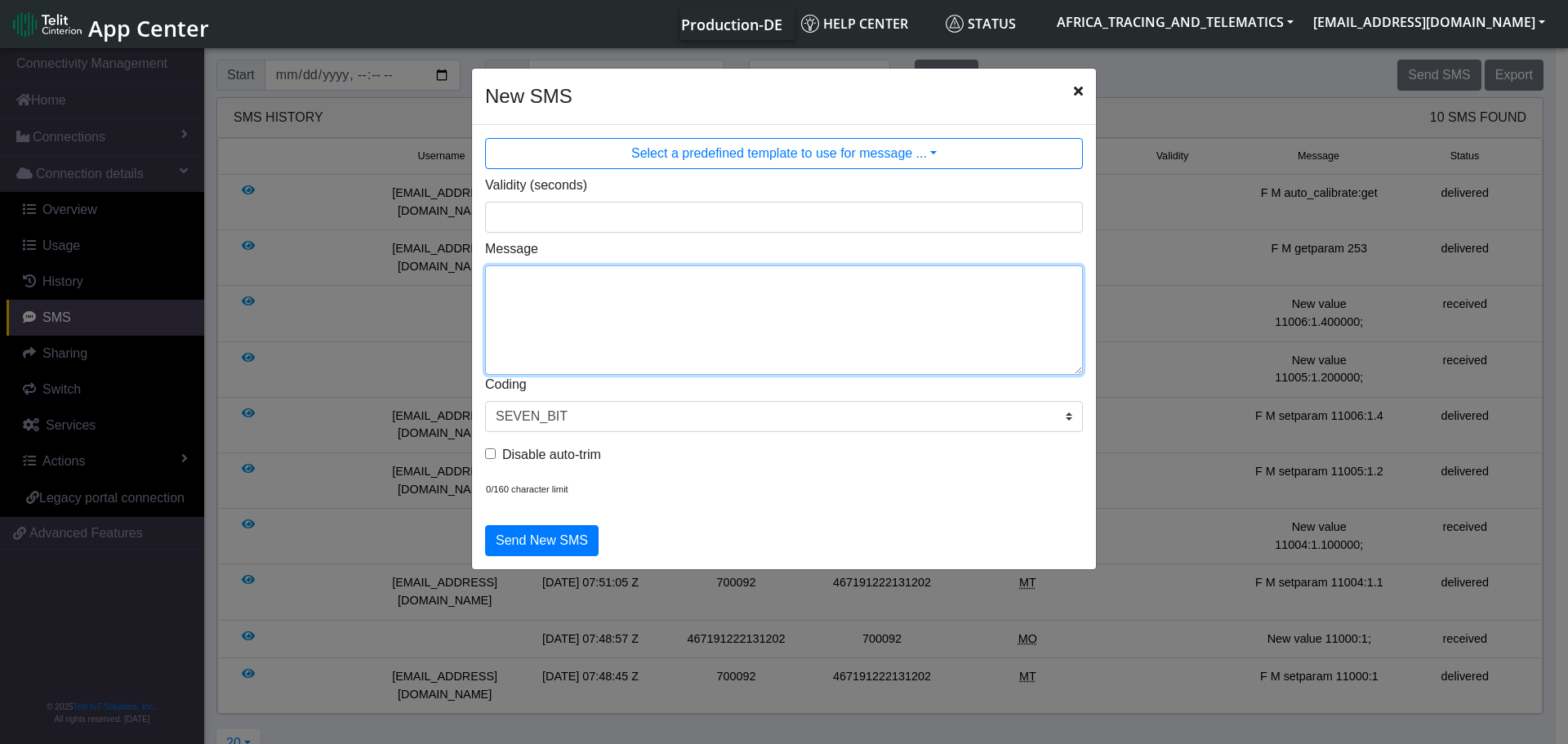
drag, startPoint x: 723, startPoint y: 292, endPoint x: 653, endPoint y: 287, distance: 70.2
click at [708, 292] on textarea "Message" at bounding box center [784, 320] width 598 height 110
paste textarea "F M auto_calibrate:get"
drag, startPoint x: 497, startPoint y: 301, endPoint x: 563, endPoint y: 271, distance: 72.5
click at [498, 301] on textarea "F M auto_calibrate:get" at bounding box center [784, 320] width 598 height 110
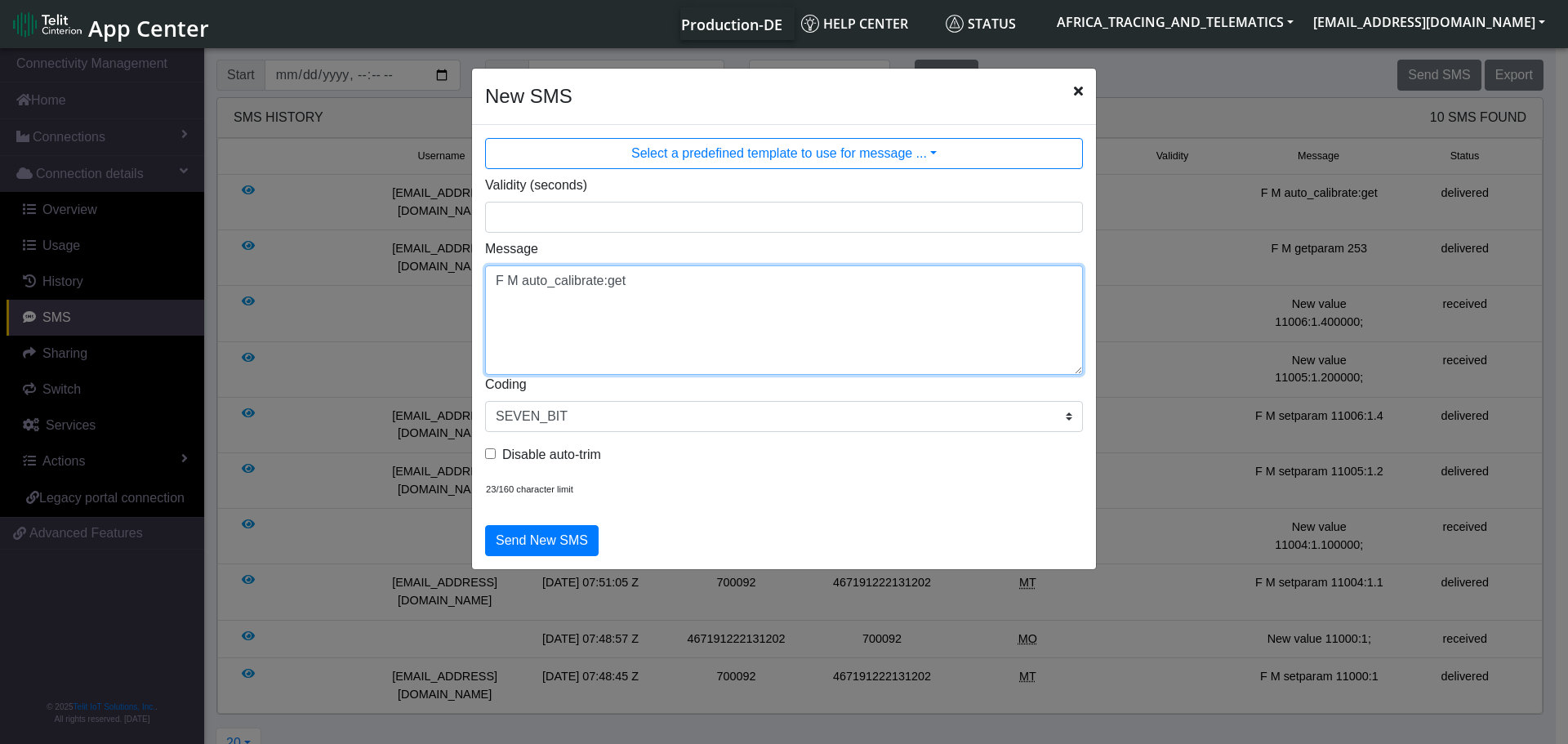
click at [574, 315] on textarea "F M auto_calibrate:get" at bounding box center [784, 320] width 598 height 110
type textarea "F M auto_calibrate:get"
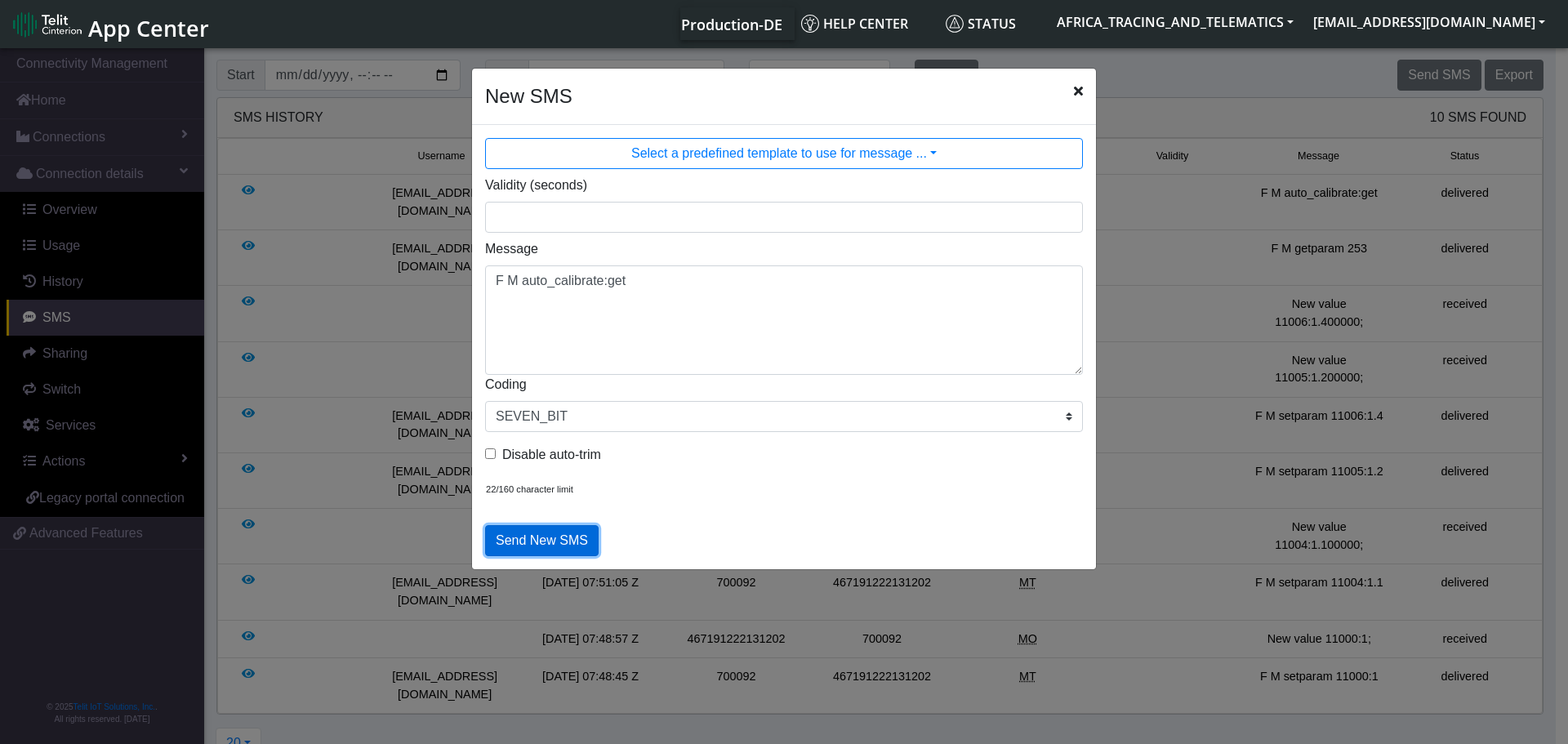
click at [543, 535] on button "Send New SMS" at bounding box center [541, 540] width 113 height 31
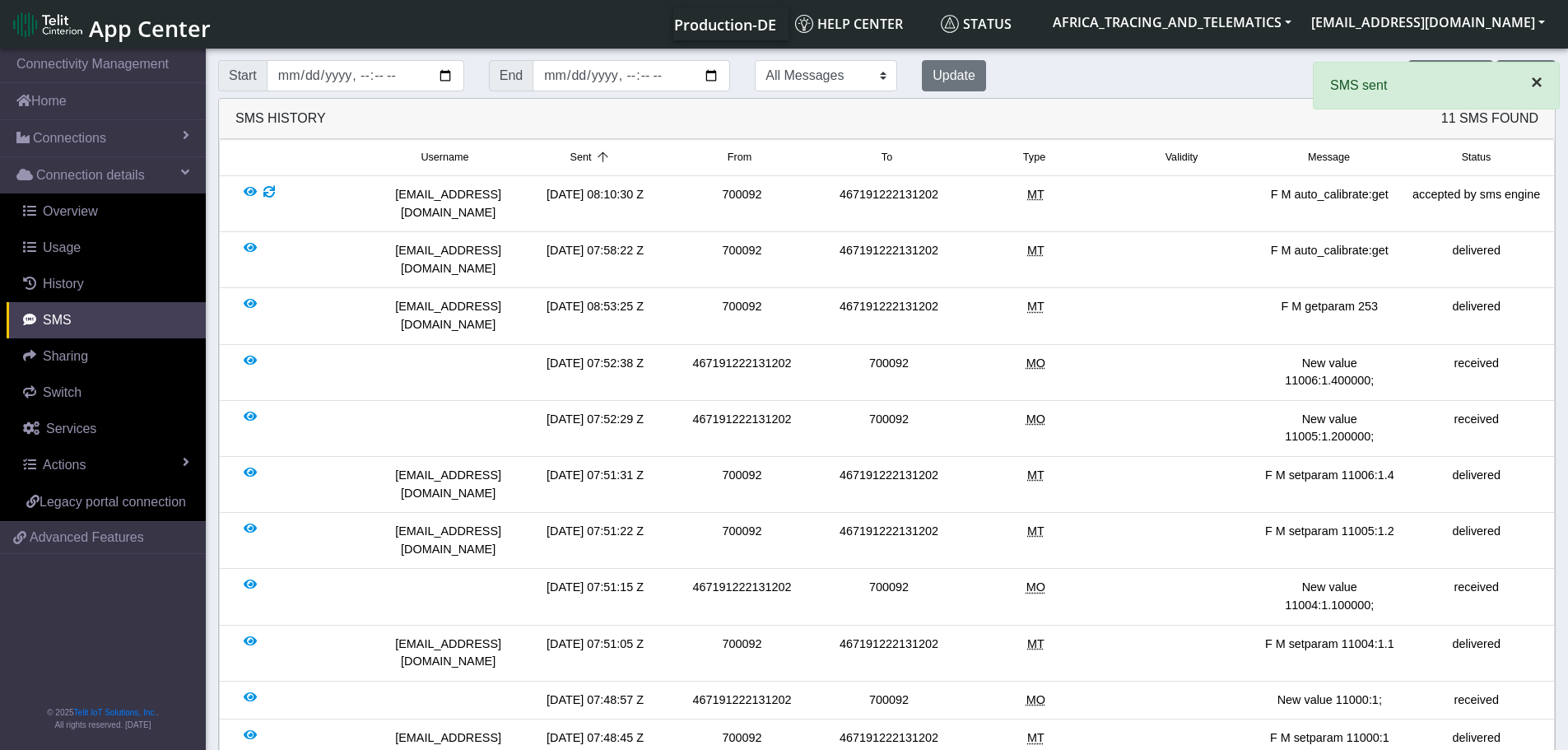
click at [1540, 78] on span "×" at bounding box center [1536, 82] width 12 height 22
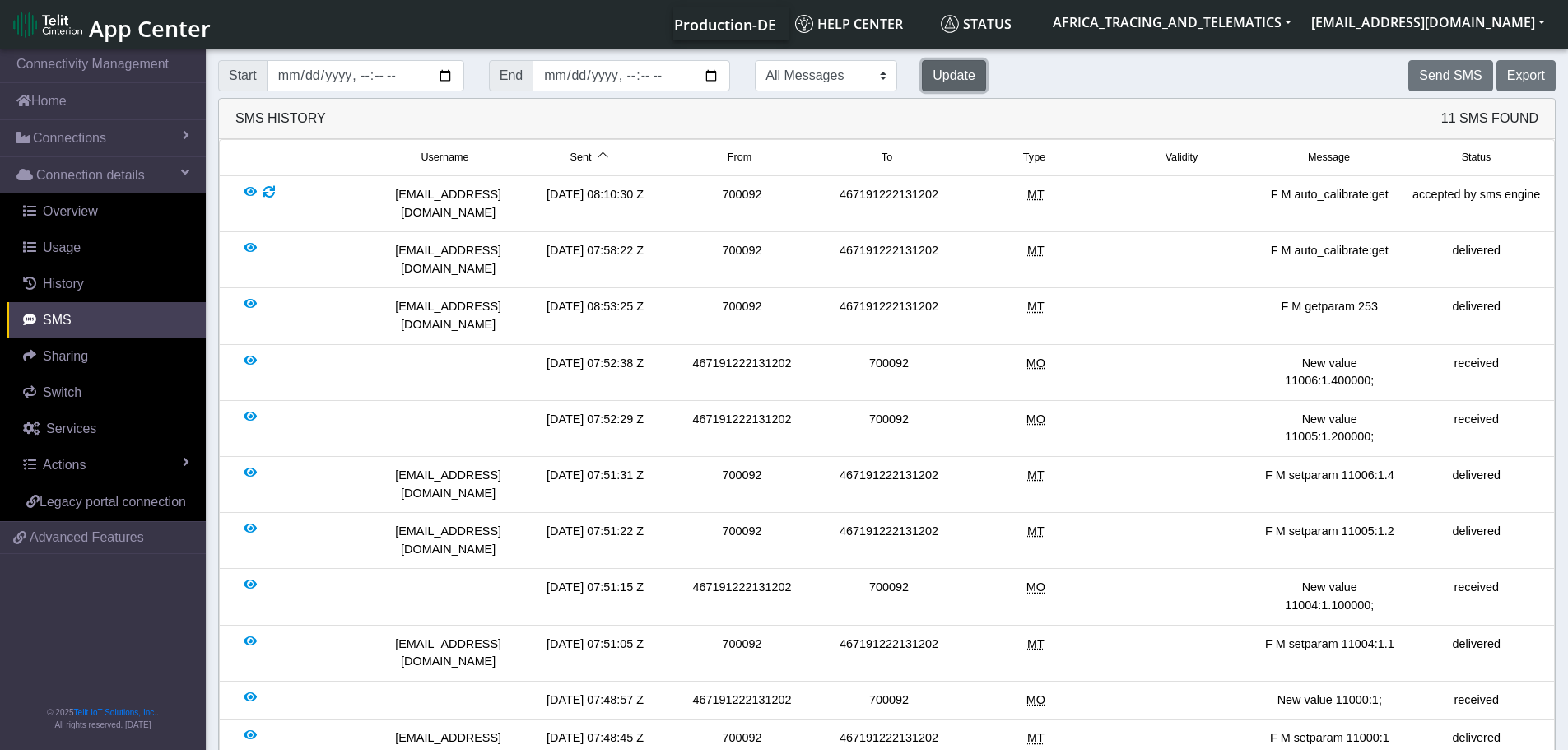
click at [922, 64] on button "Update" at bounding box center [953, 76] width 64 height 32
click at [922, 73] on button "Update" at bounding box center [953, 76] width 64 height 32
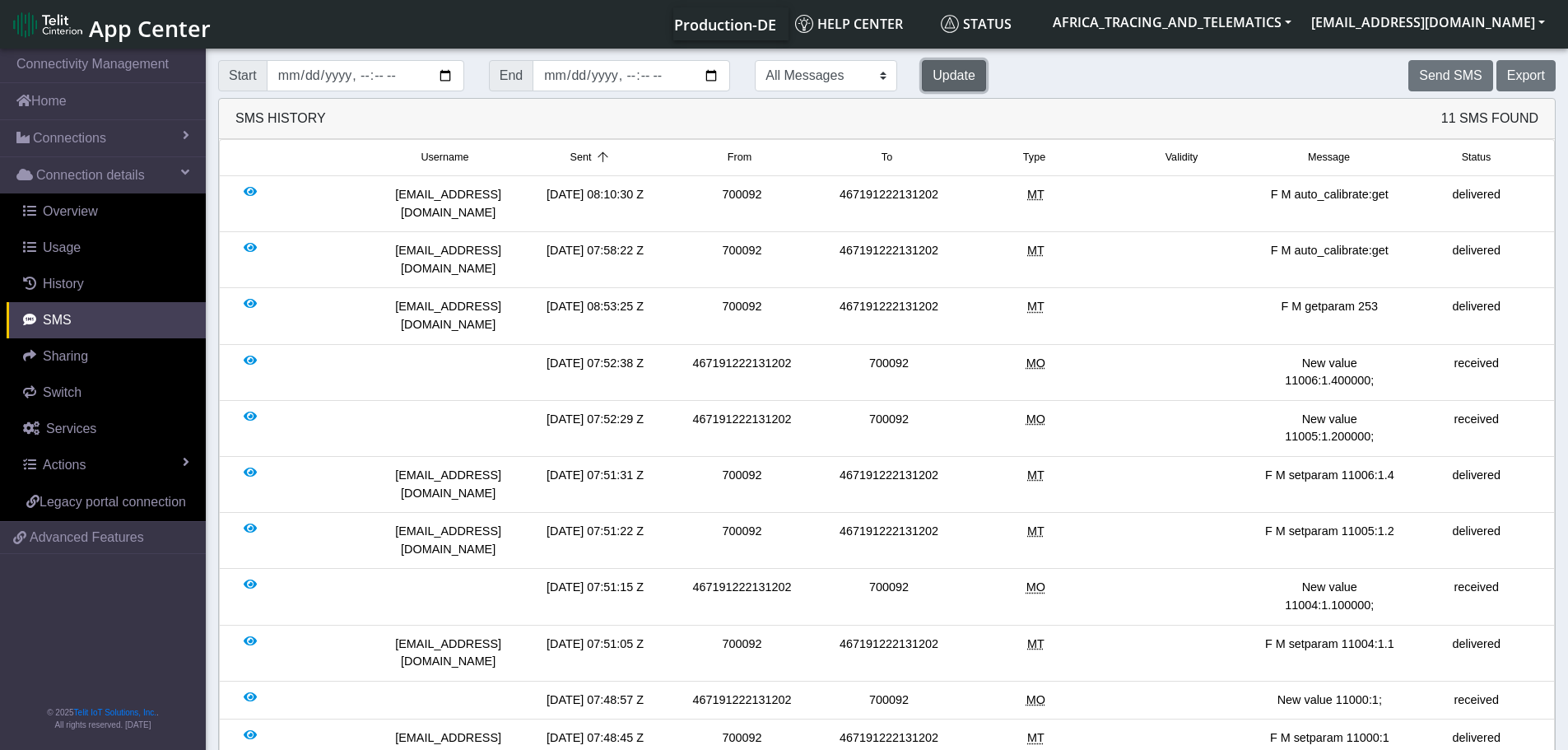
click at [922, 73] on button "Update" at bounding box center [953, 76] width 64 height 32
click at [112, 132] on link "Connections" at bounding box center [103, 138] width 205 height 36
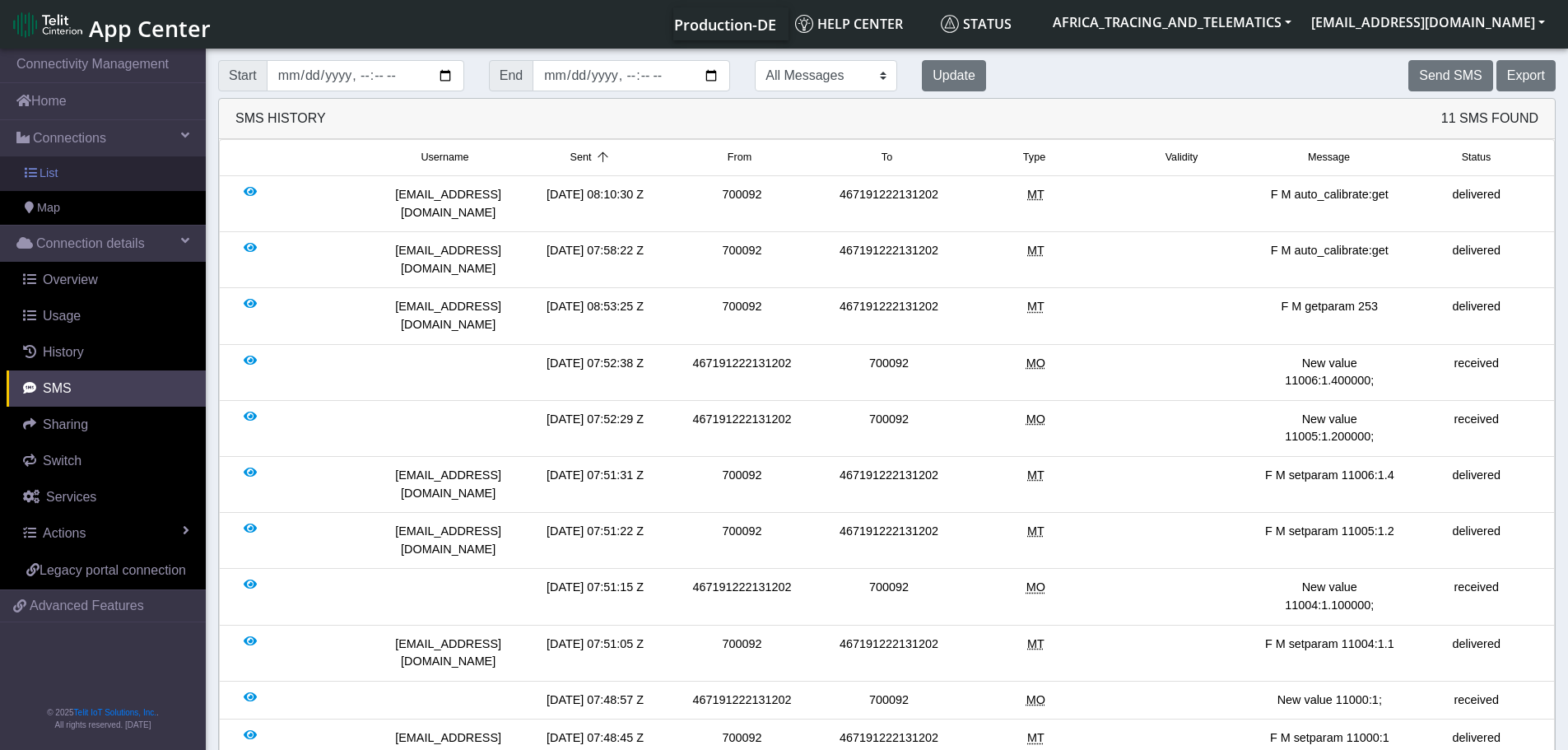
click at [105, 171] on link "List" at bounding box center [103, 174] width 205 height 35
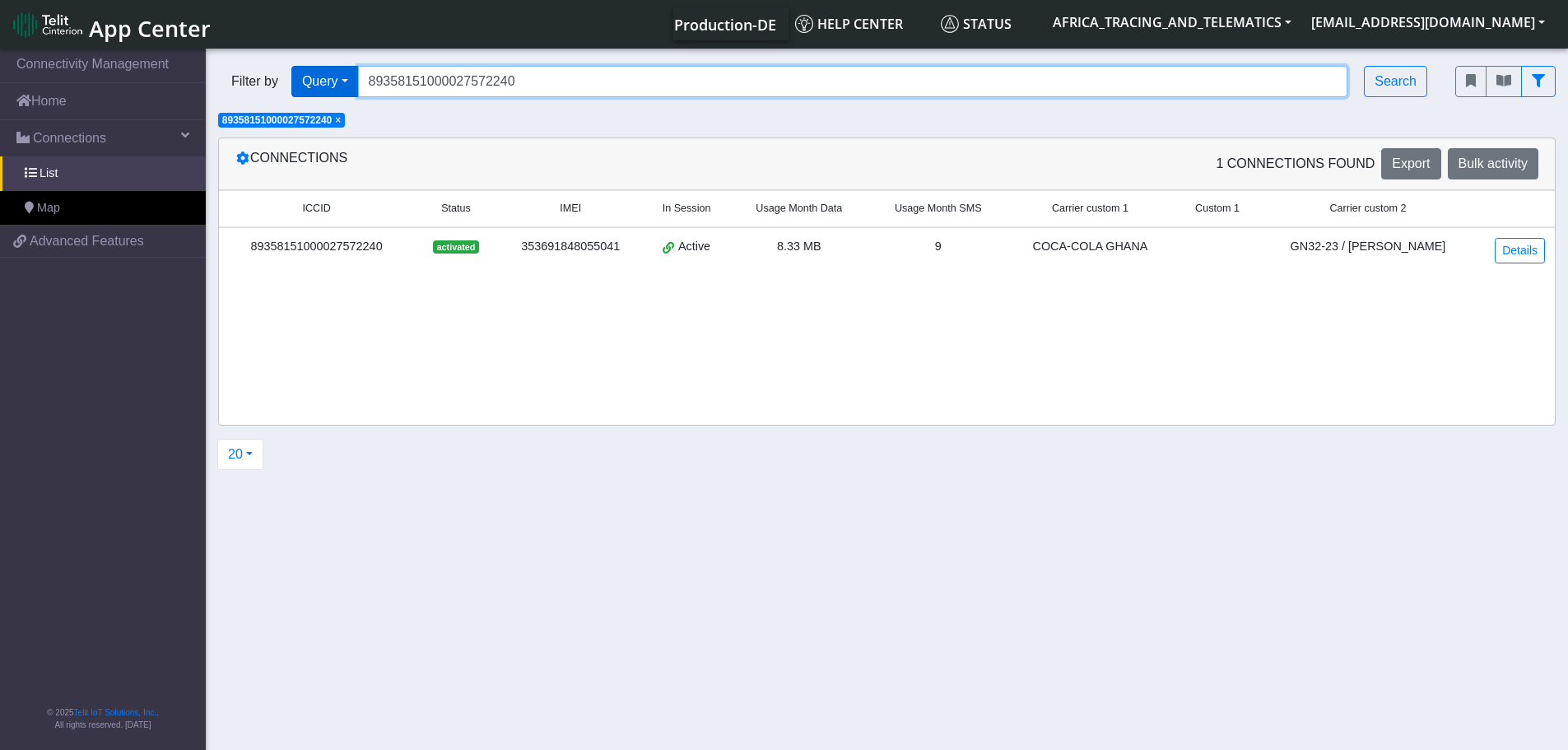
drag, startPoint x: 581, startPoint y: 81, endPoint x: 303, endPoint y: 80, distance: 278.0
click at [304, 80] on div "Filter by Query Query In Session Not connected Tags Country Operator 8935815100…" at bounding box center [824, 82] width 1212 height 32
paste input "30519774"
type input "89358151000030519774"
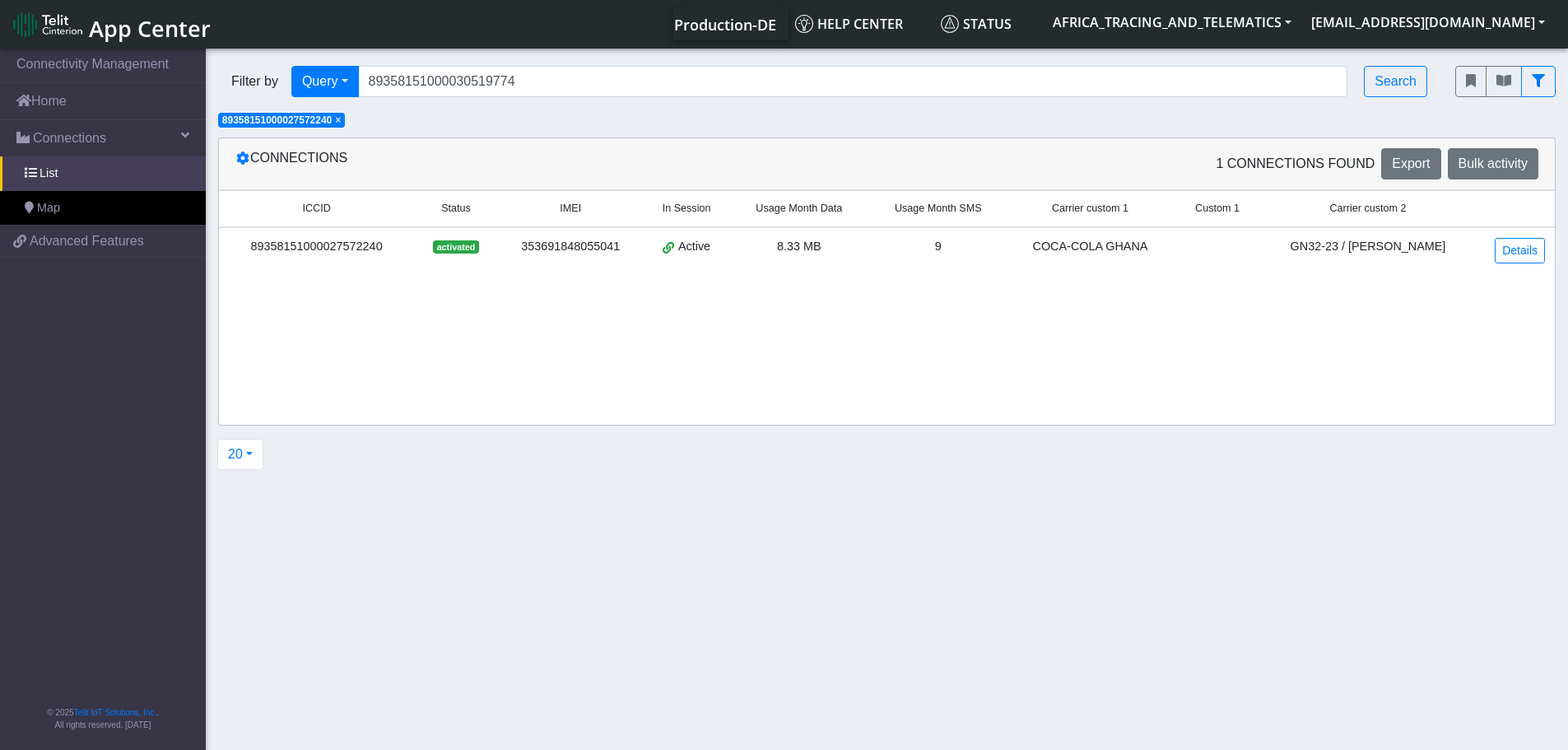
click at [338, 121] on span "×" at bounding box center [338, 120] width 6 height 12
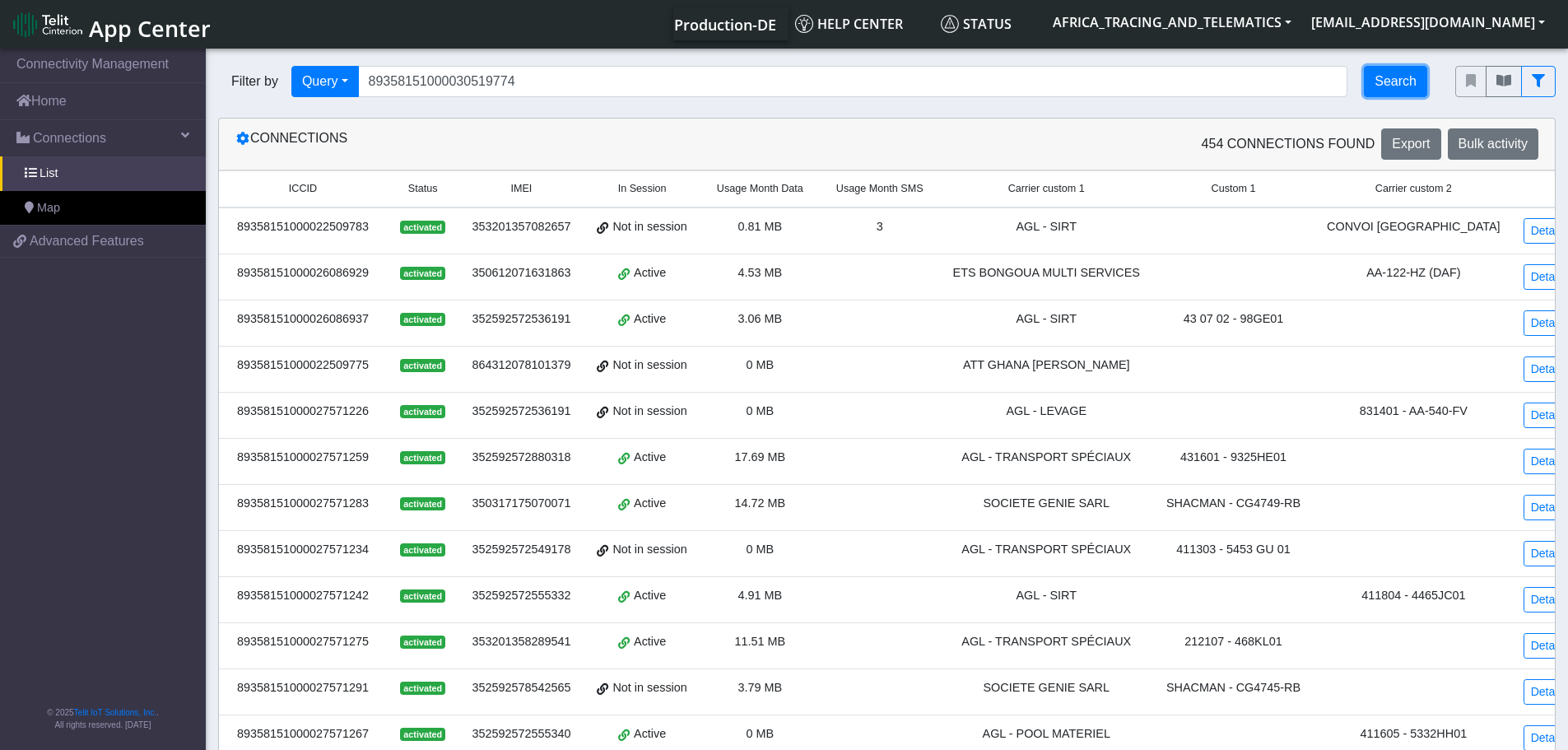
click at [1400, 78] on button "Search" at bounding box center [1395, 82] width 63 height 32
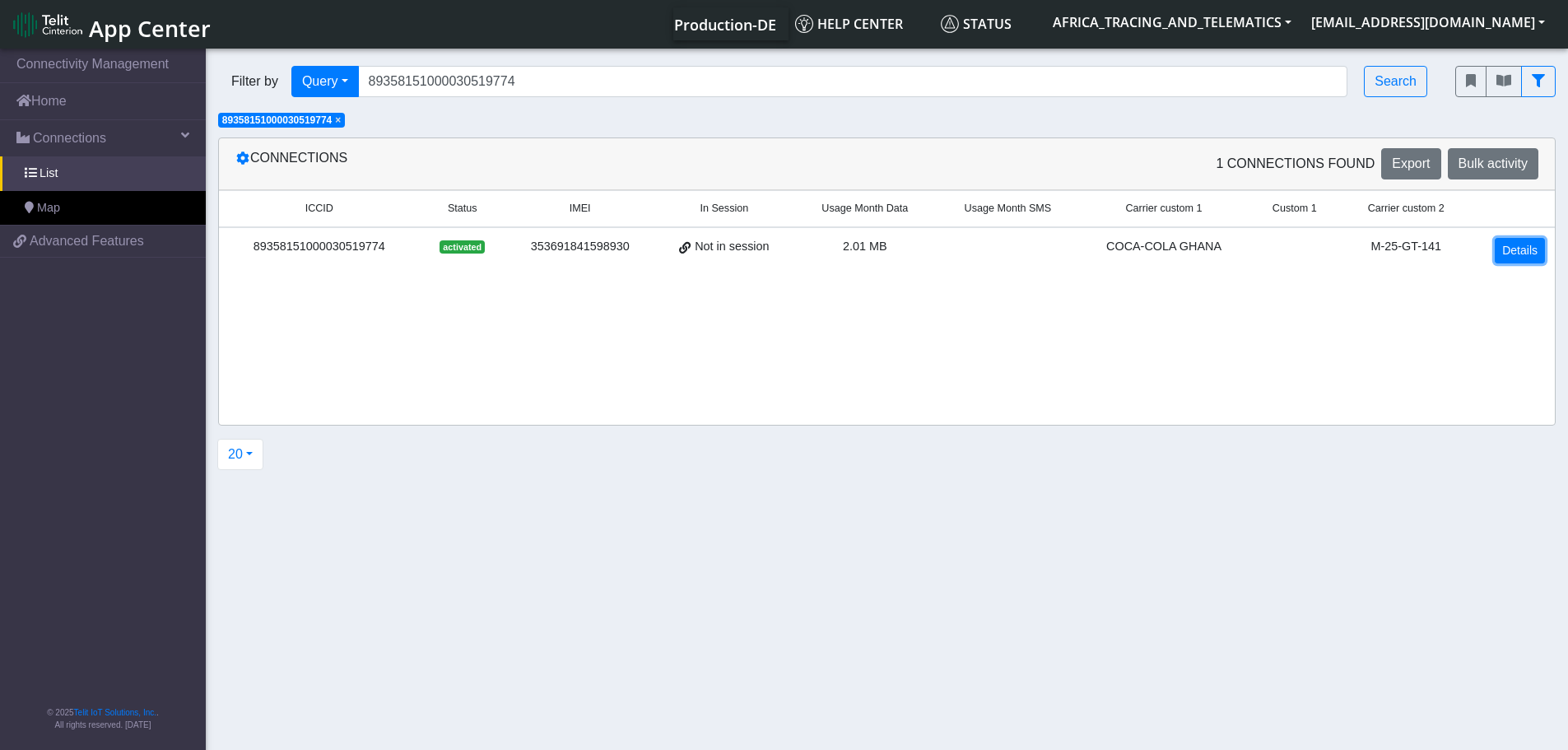
click at [1511, 241] on link "Details" at bounding box center [1519, 251] width 50 height 26
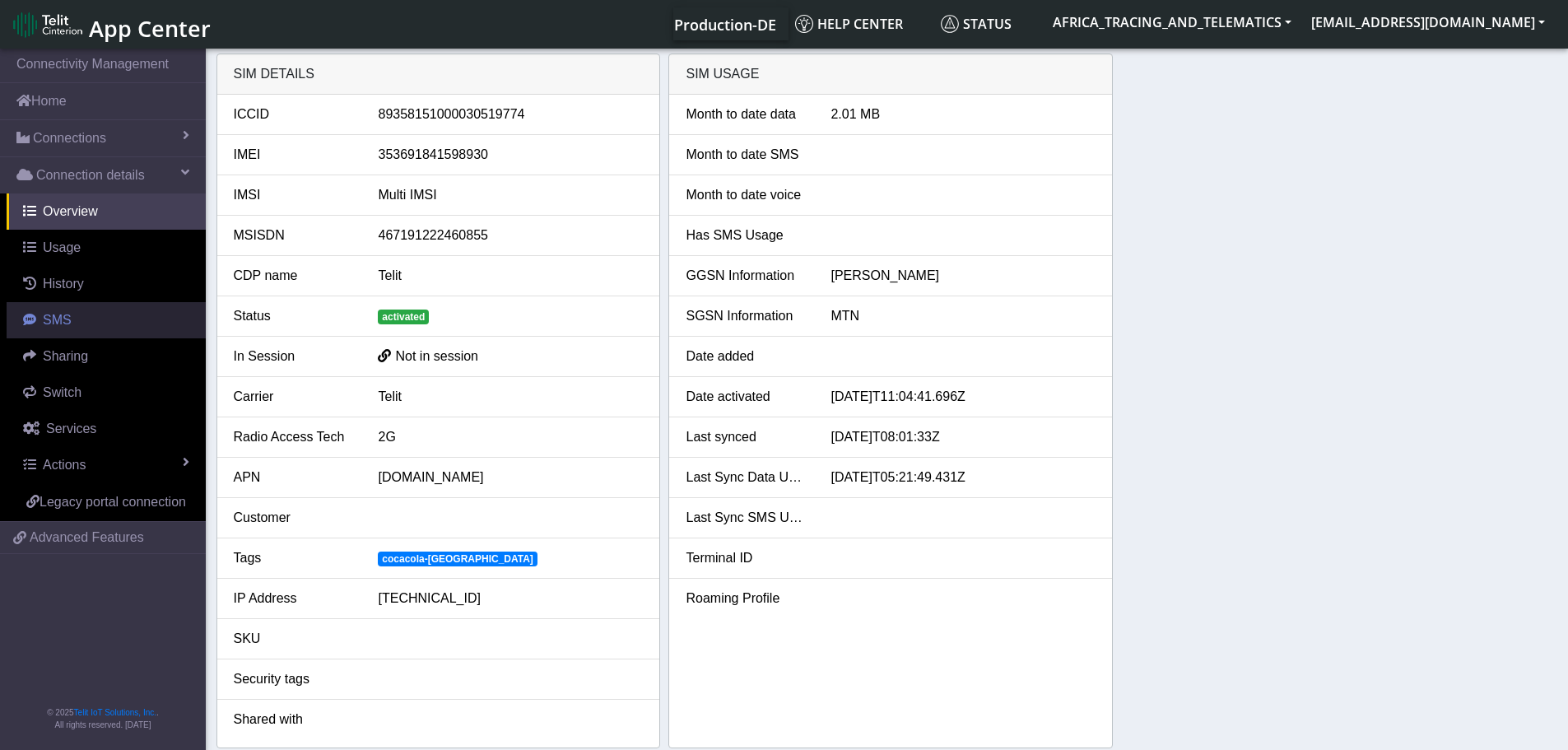
click at [61, 308] on link "SMS" at bounding box center [106, 321] width 199 height 36
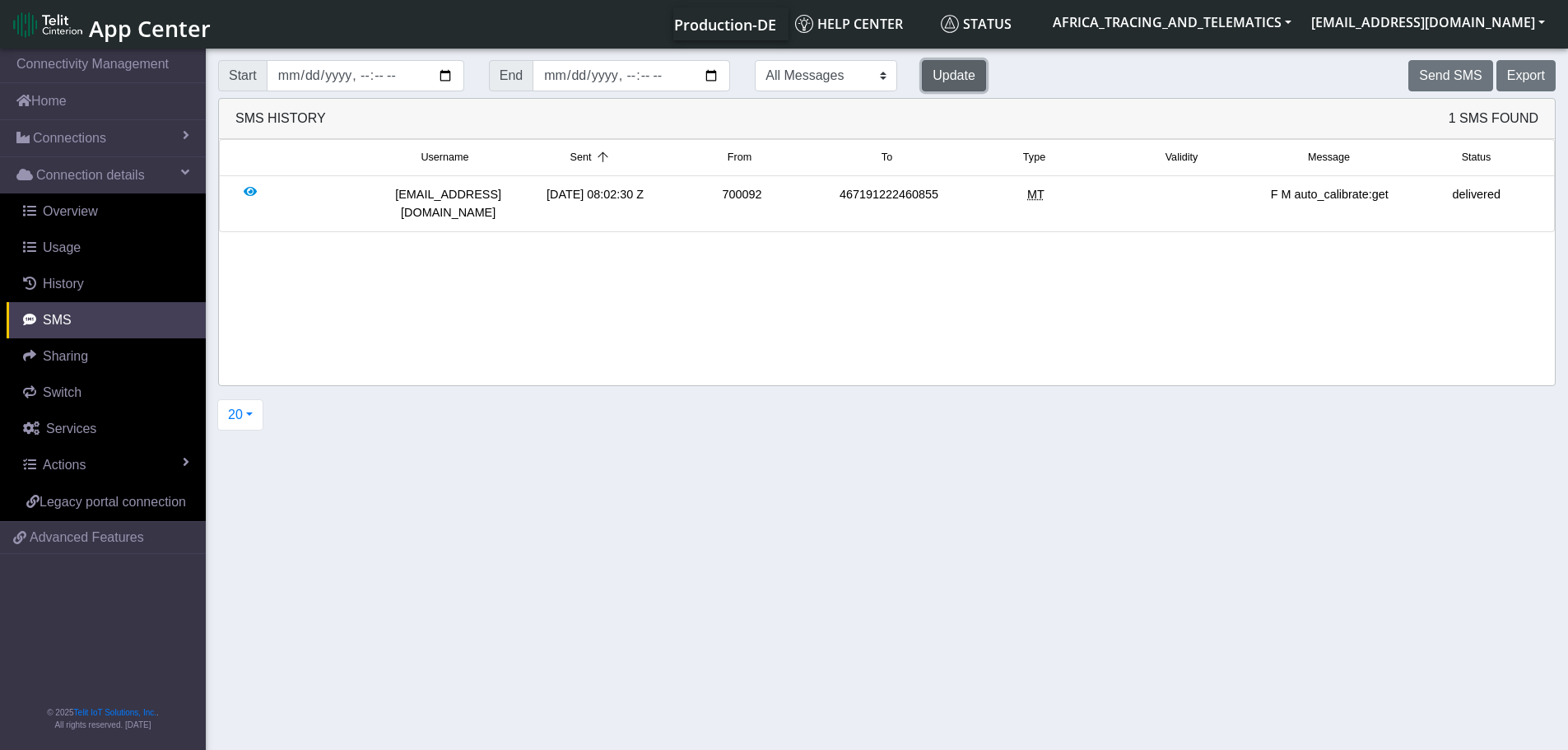
click at [922, 78] on button "Update" at bounding box center [953, 76] width 64 height 32
